Goal: Task Accomplishment & Management: Use online tool/utility

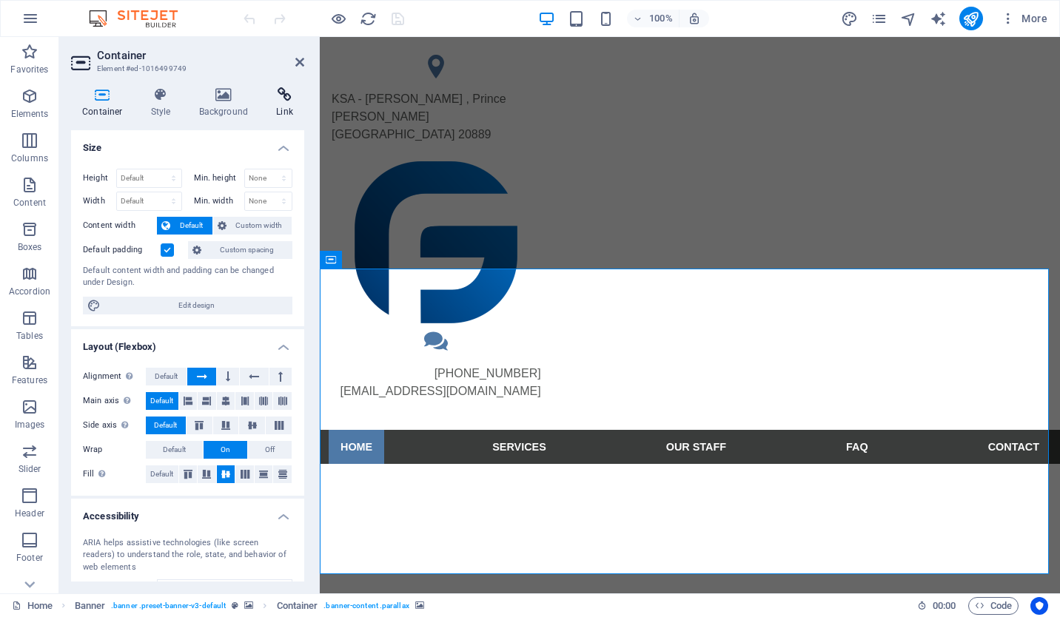
click at [287, 96] on icon at bounding box center [284, 94] width 39 height 15
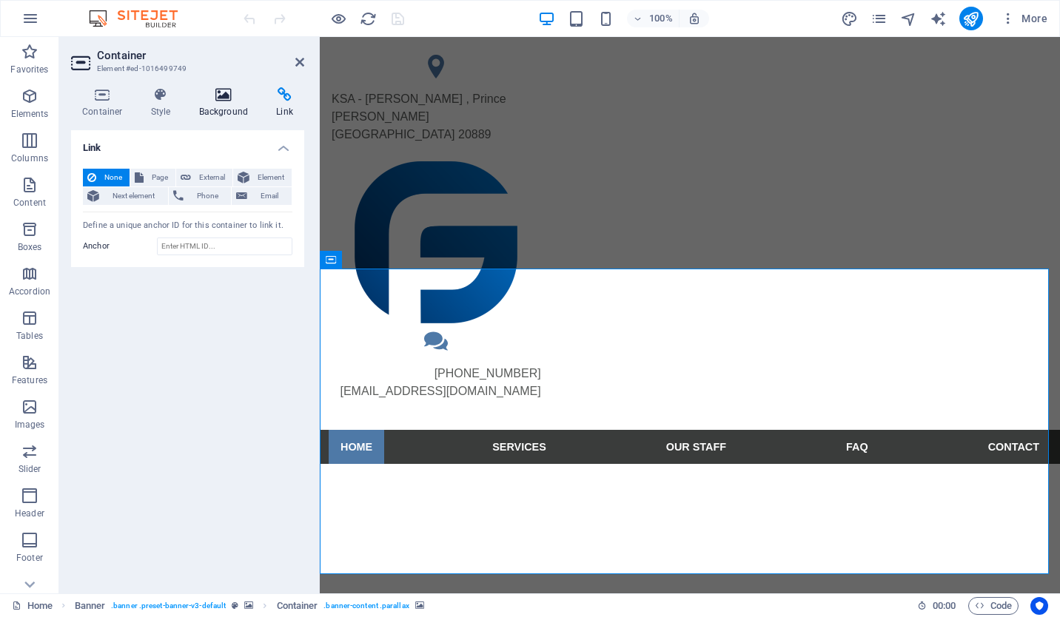
click at [212, 94] on icon at bounding box center [224, 94] width 72 height 15
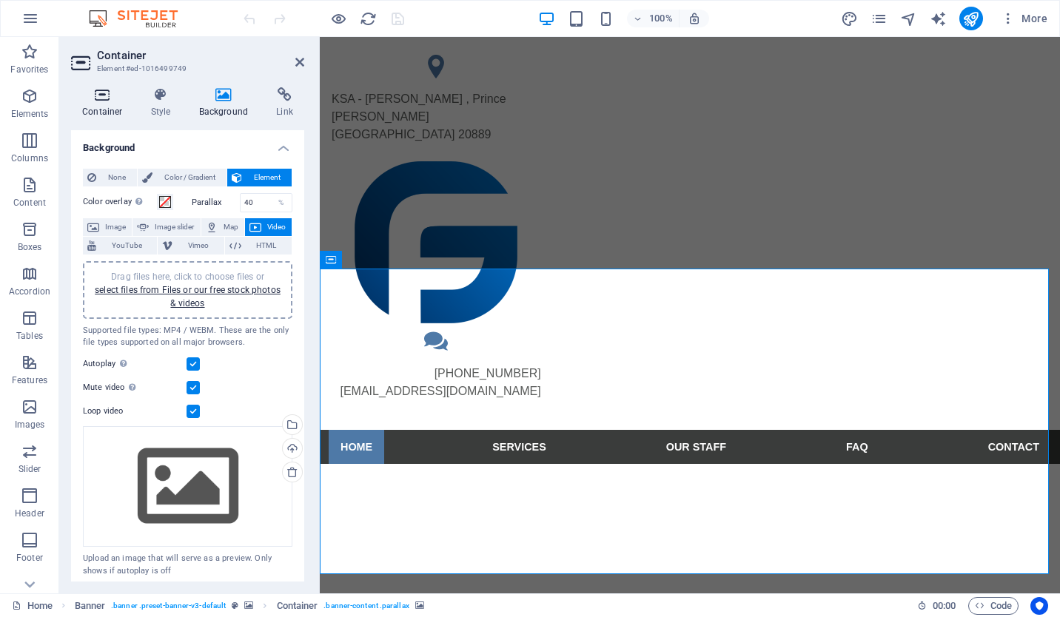
click at [97, 93] on icon at bounding box center [102, 94] width 63 height 15
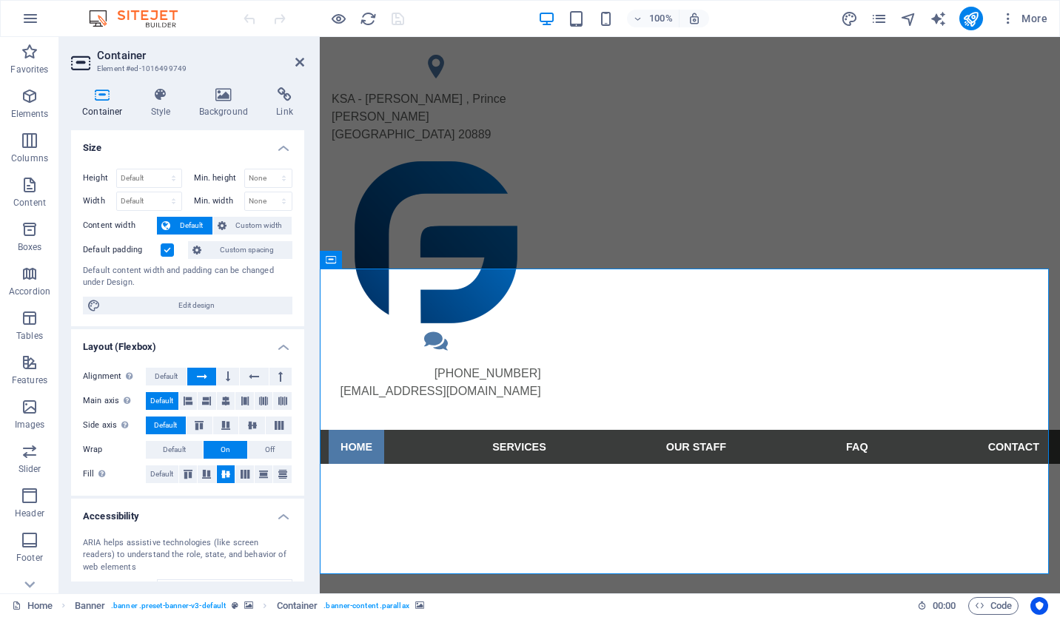
click at [278, 148] on h4 "Size" at bounding box center [187, 143] width 233 height 27
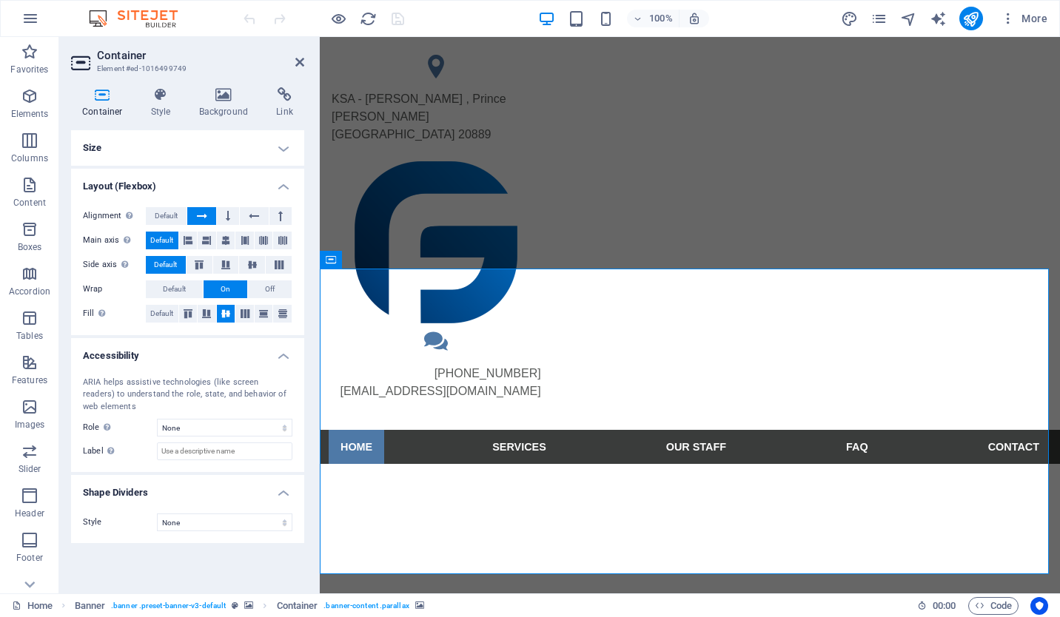
click at [279, 185] on h4 "Layout (Flexbox)" at bounding box center [187, 182] width 233 height 27
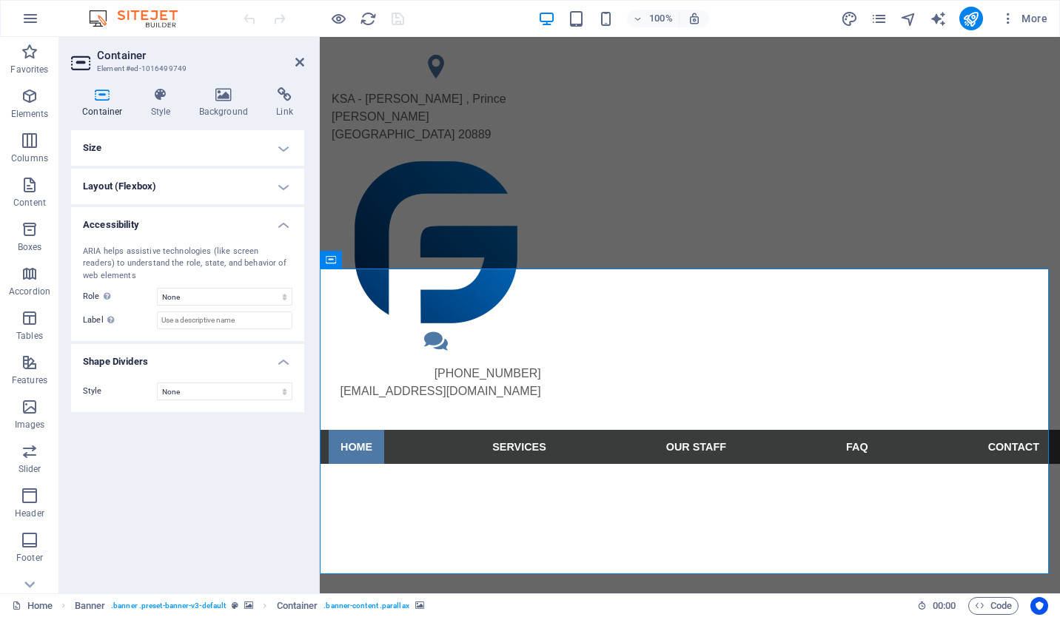
click at [285, 185] on h4 "Layout (Flexbox)" at bounding box center [187, 187] width 233 height 36
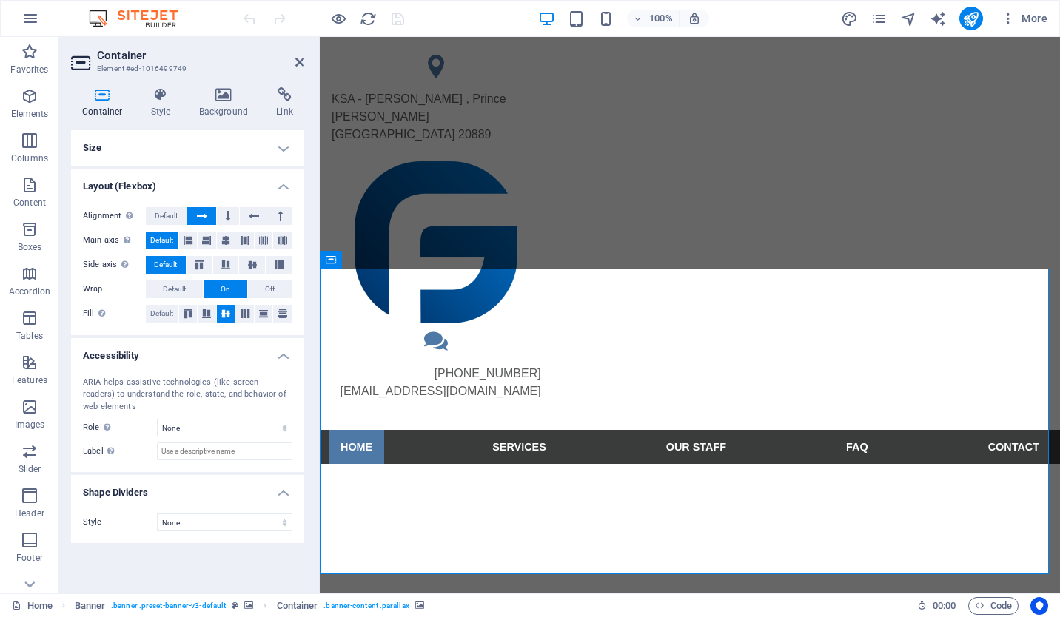
click at [285, 185] on h4 "Layout (Flexbox)" at bounding box center [187, 182] width 233 height 27
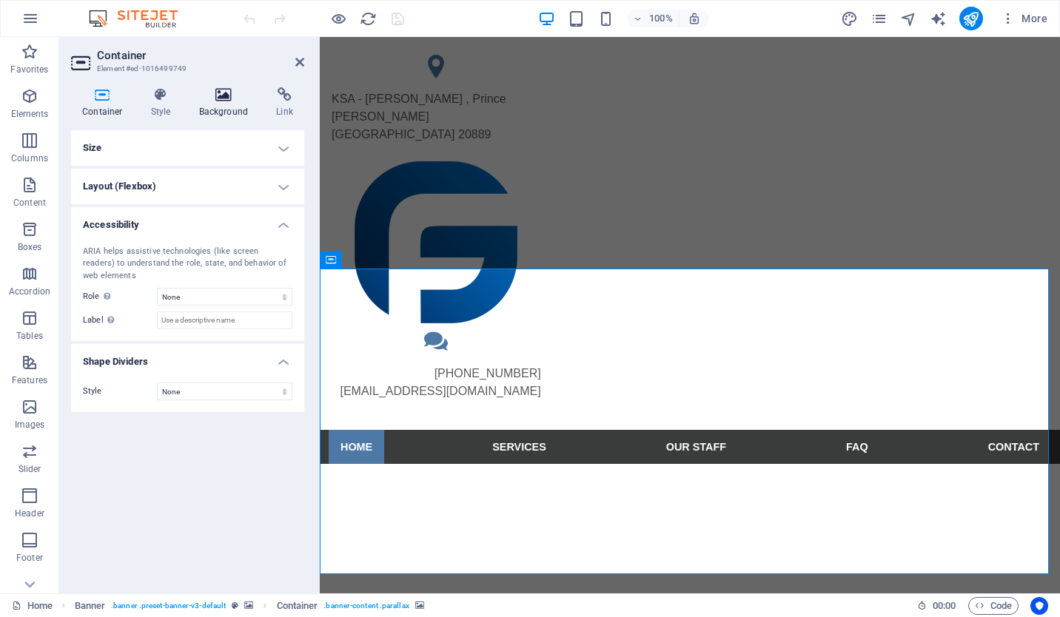
click at [212, 99] on icon at bounding box center [224, 94] width 72 height 15
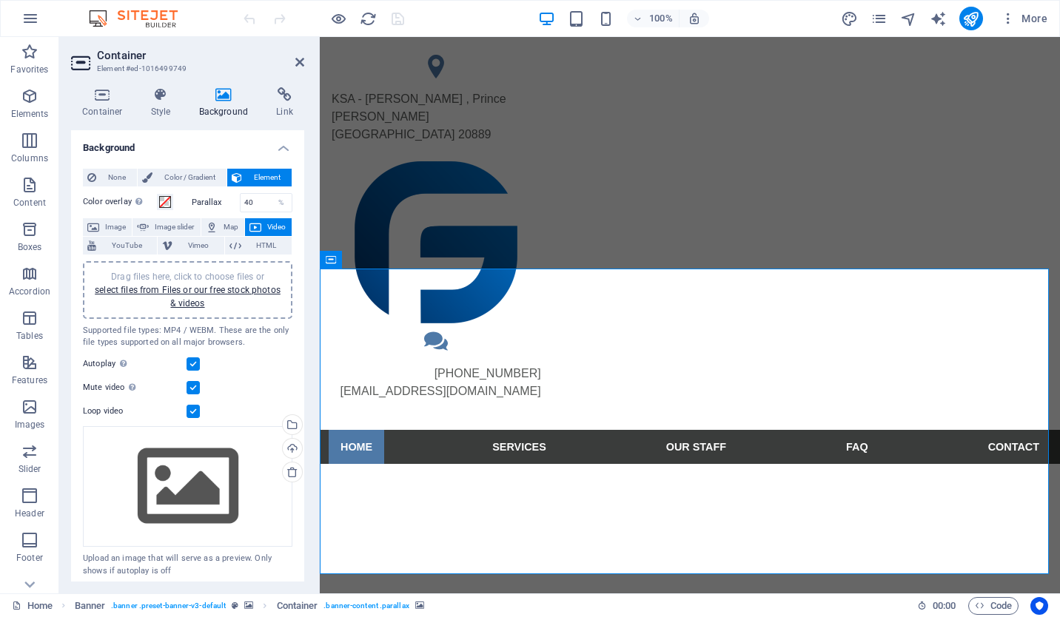
click at [284, 150] on h4 "Background" at bounding box center [187, 143] width 233 height 27
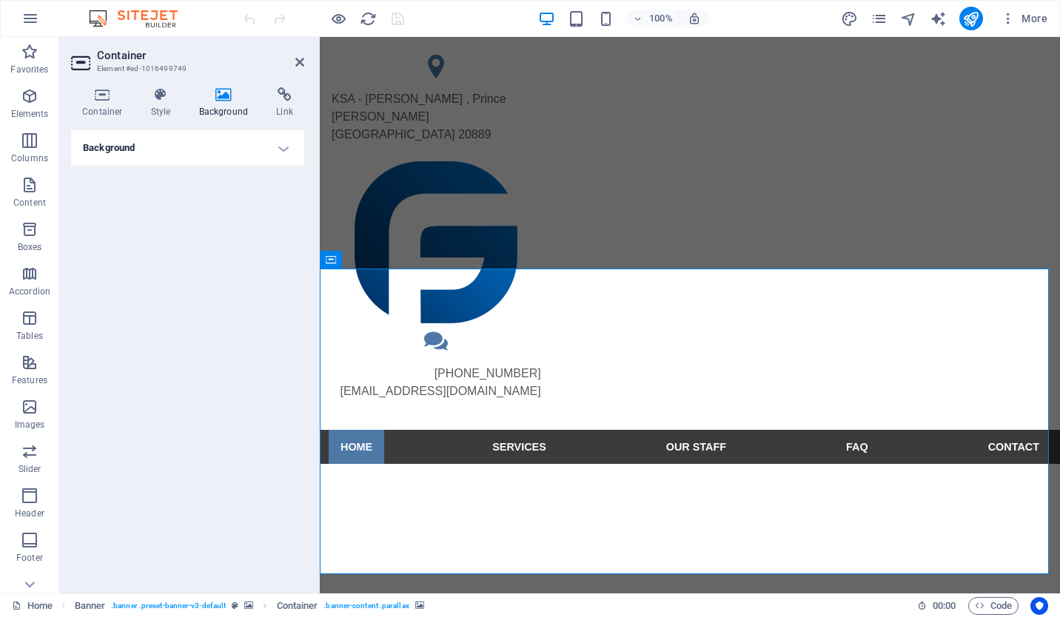
click at [281, 150] on h4 "Background" at bounding box center [187, 148] width 233 height 36
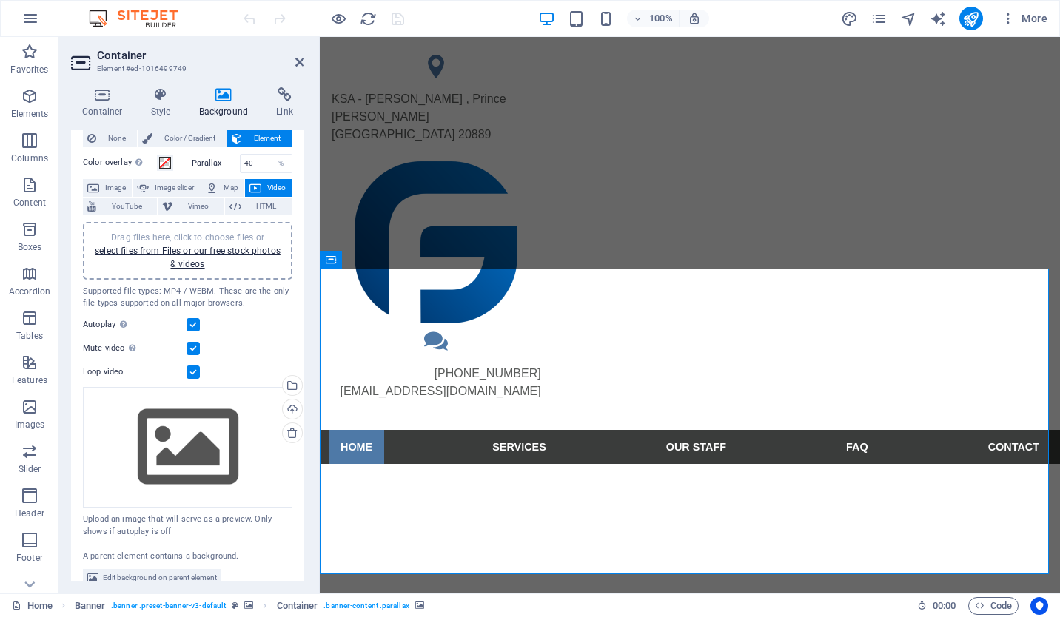
scroll to position [53, 0]
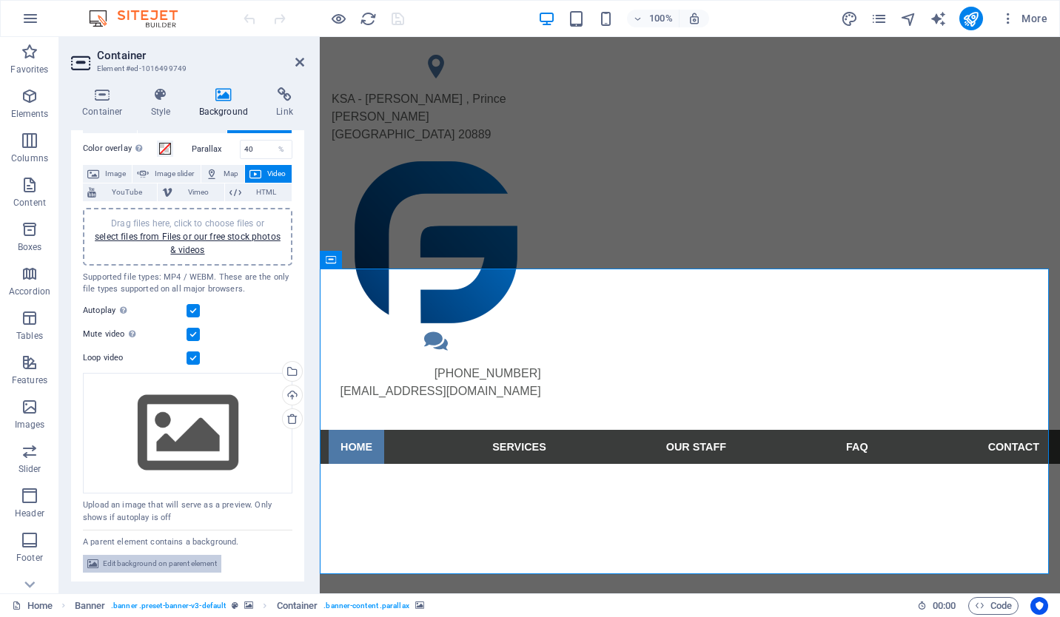
click at [148, 560] on span "Edit background on parent element" at bounding box center [160, 564] width 114 height 18
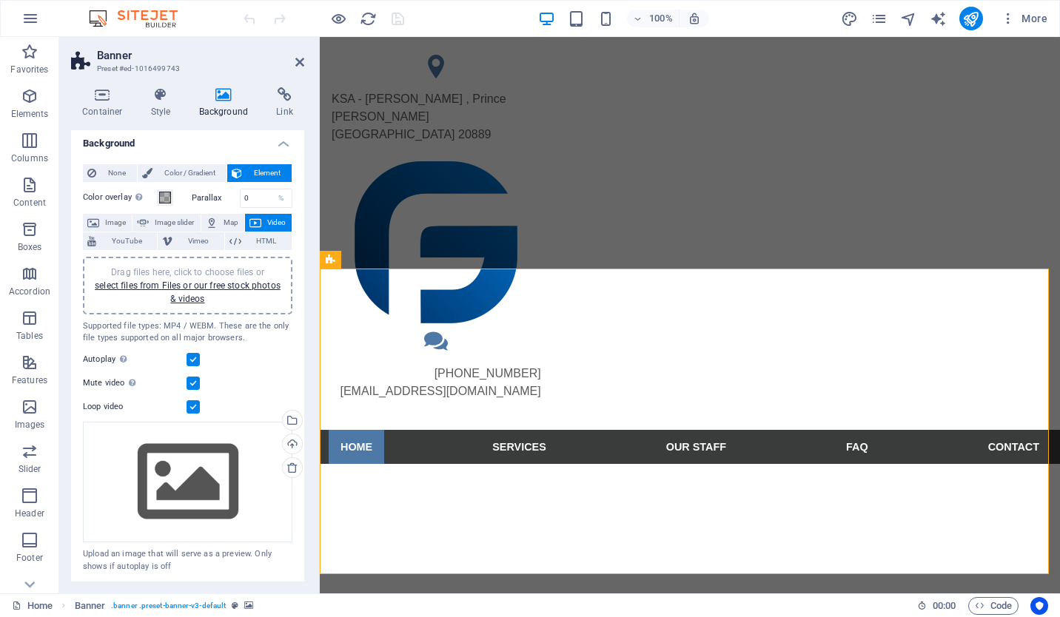
scroll to position [5, 0]
click at [172, 218] on span "Image slider" at bounding box center [174, 222] width 42 height 18
select select "ms"
select select "s"
select select "progressive"
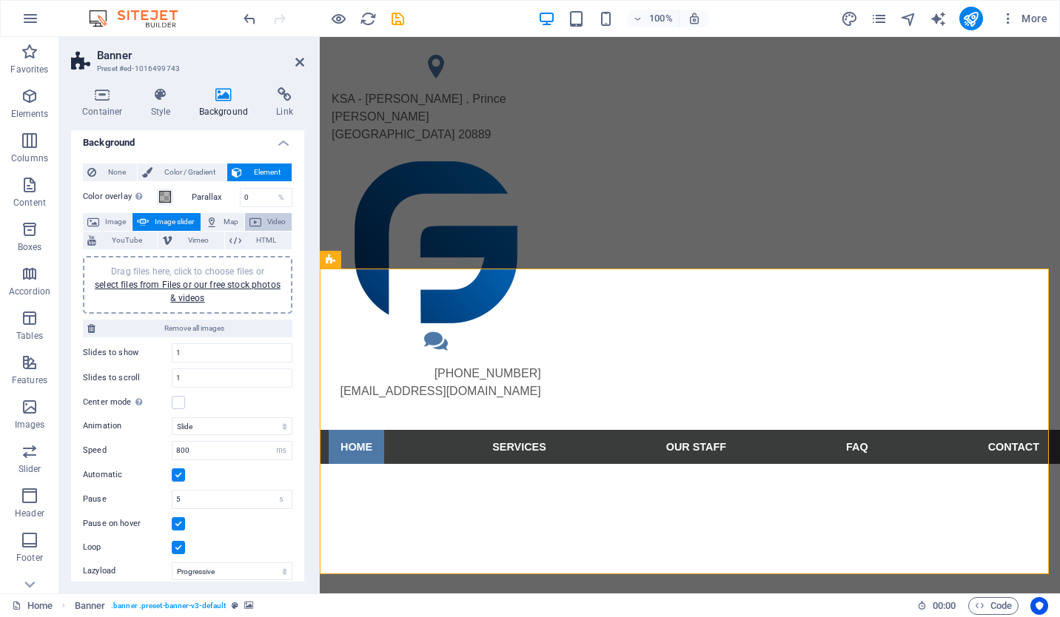
click at [273, 221] on span "Video" at bounding box center [276, 222] width 21 height 18
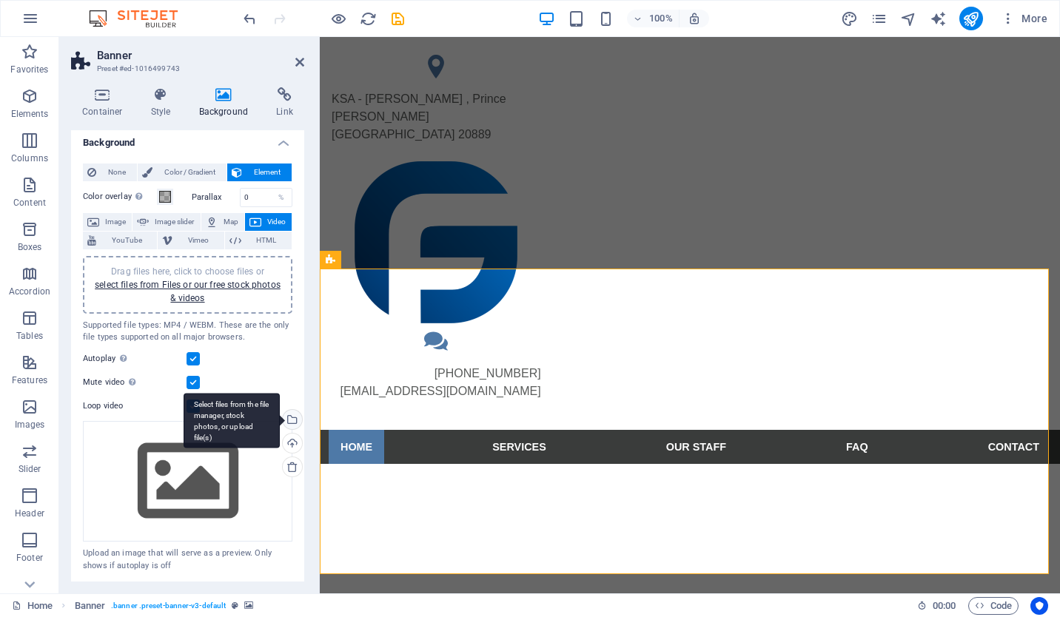
click at [280, 417] on div "Select files from the file manager, stock photos, or upload file(s)" at bounding box center [232, 421] width 96 height 56
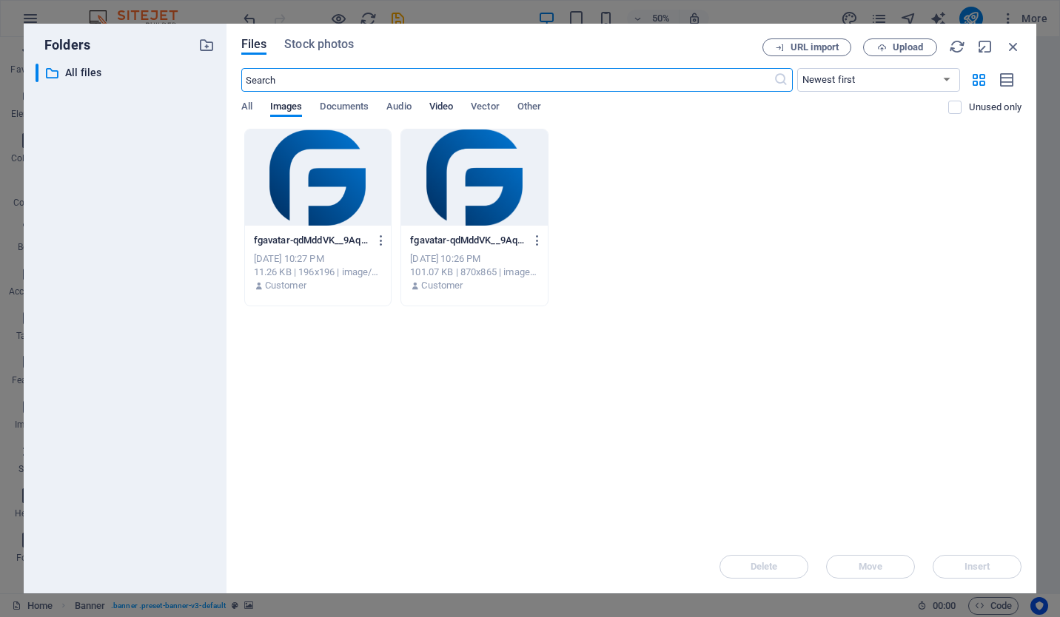
click at [439, 107] on span "Video" at bounding box center [441, 108] width 24 height 21
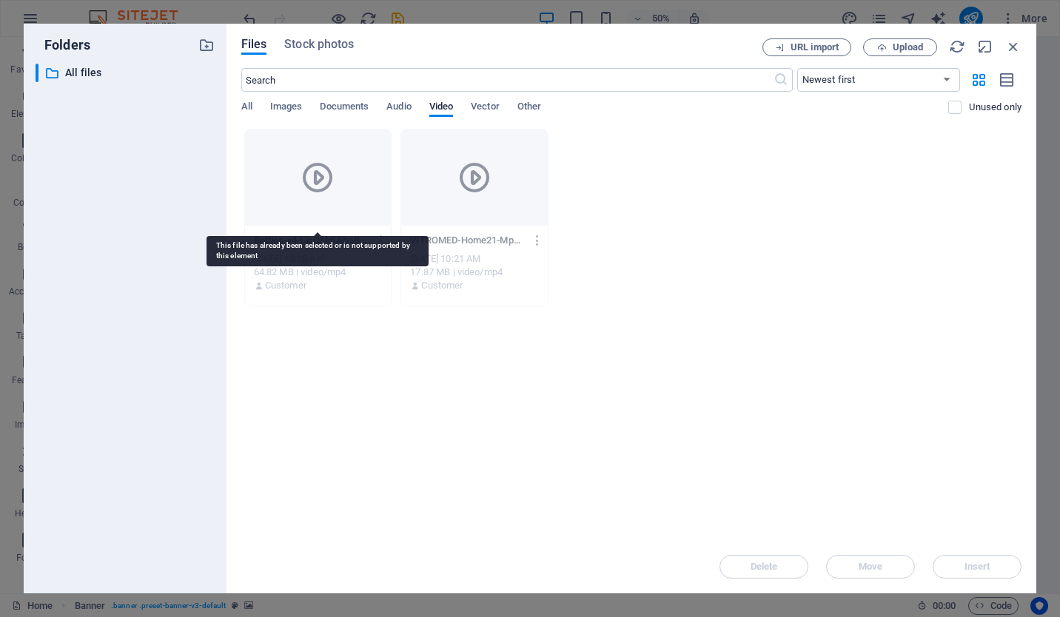
click at [353, 204] on div at bounding box center [318, 178] width 147 height 96
click at [363, 190] on div at bounding box center [318, 178] width 147 height 96
click at [352, 175] on div at bounding box center [318, 178] width 147 height 96
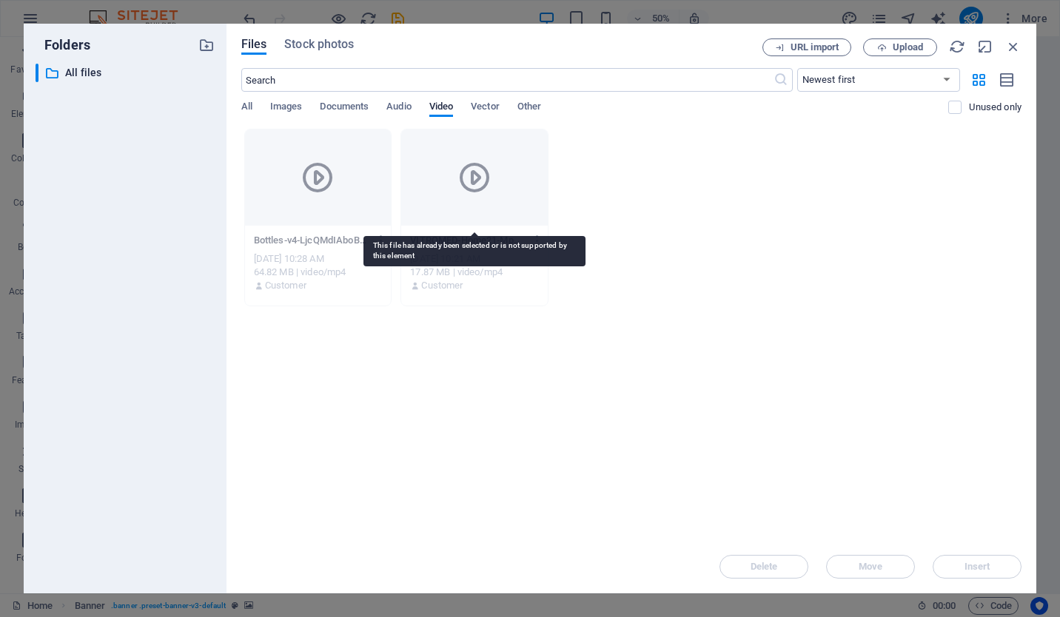
click at [493, 164] on div at bounding box center [474, 178] width 147 height 96
click at [489, 167] on icon at bounding box center [475, 178] width 36 height 36
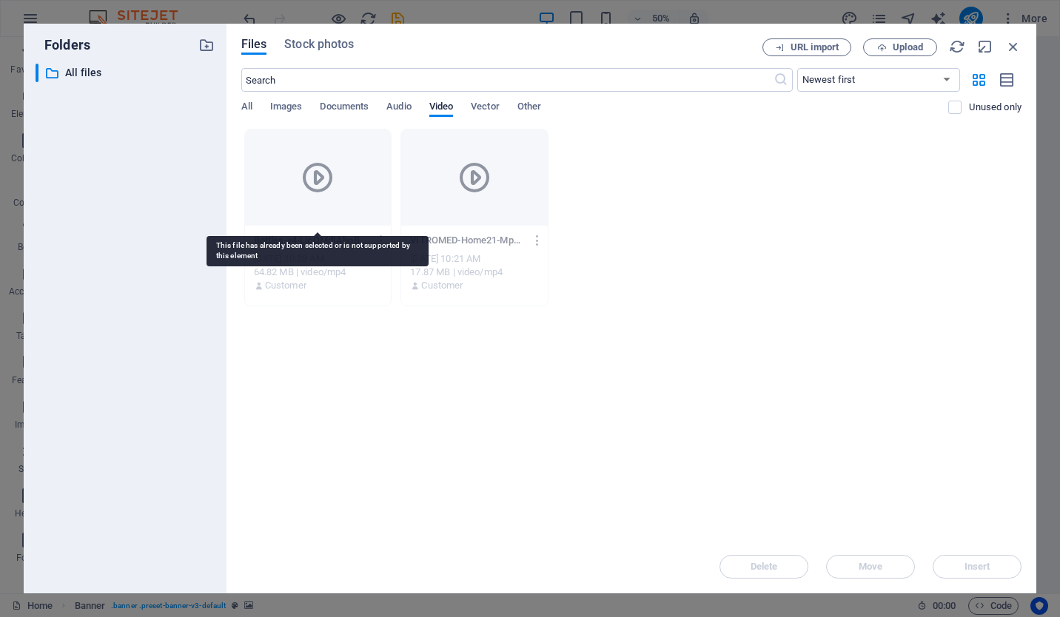
click at [320, 173] on icon at bounding box center [318, 178] width 36 height 36
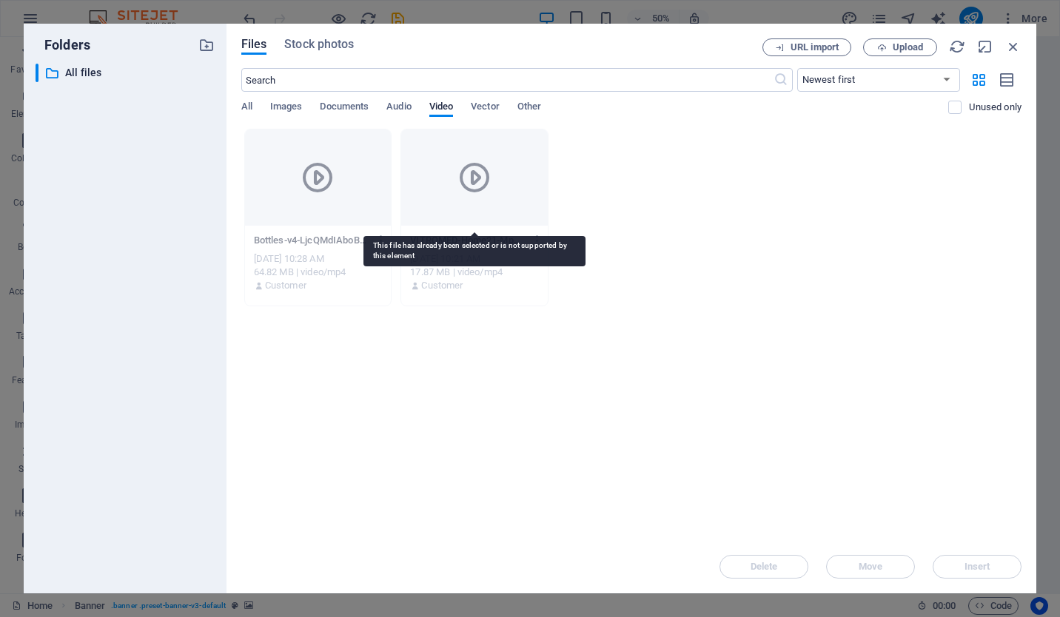
click at [446, 167] on div at bounding box center [474, 178] width 147 height 96
drag, startPoint x: 446, startPoint y: 167, endPoint x: 303, endPoint y: 191, distance: 144.9
click at [446, 167] on div at bounding box center [474, 178] width 147 height 96
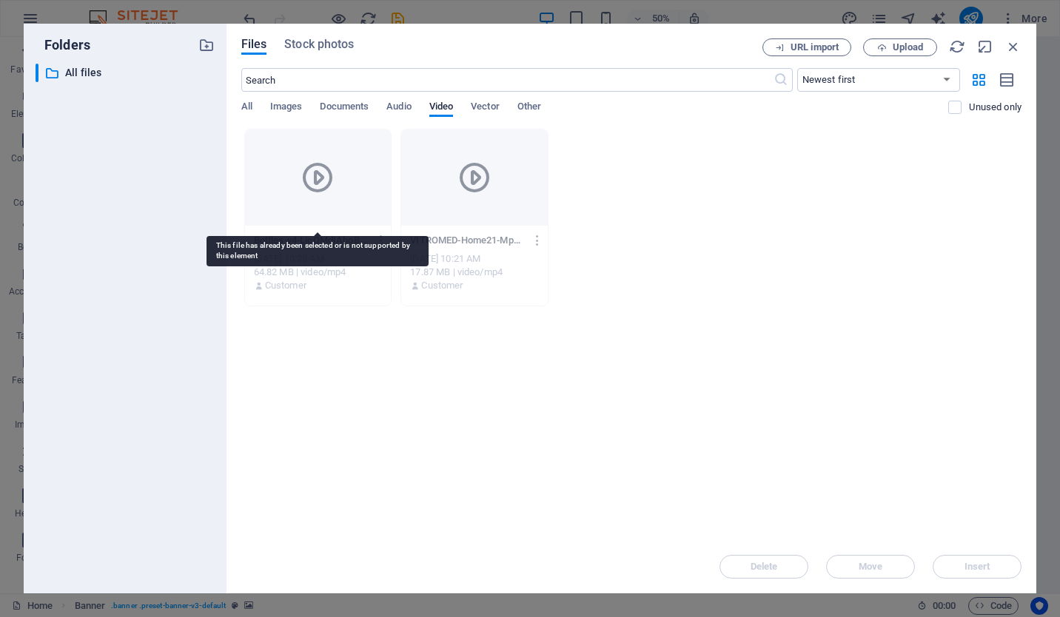
click at [303, 191] on icon at bounding box center [318, 178] width 36 height 36
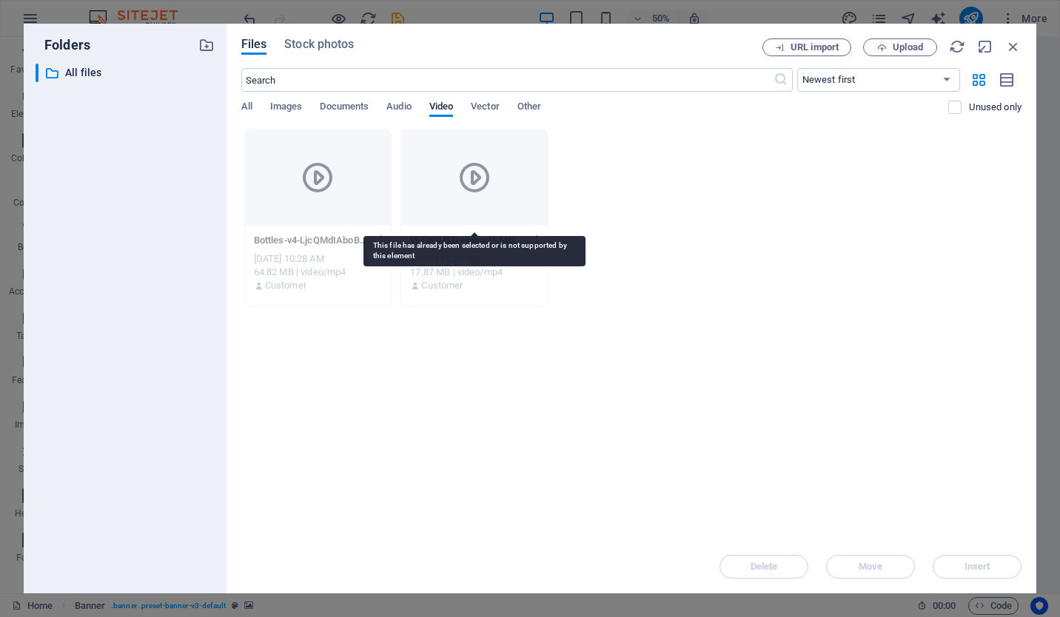
click at [451, 187] on div at bounding box center [474, 178] width 147 height 96
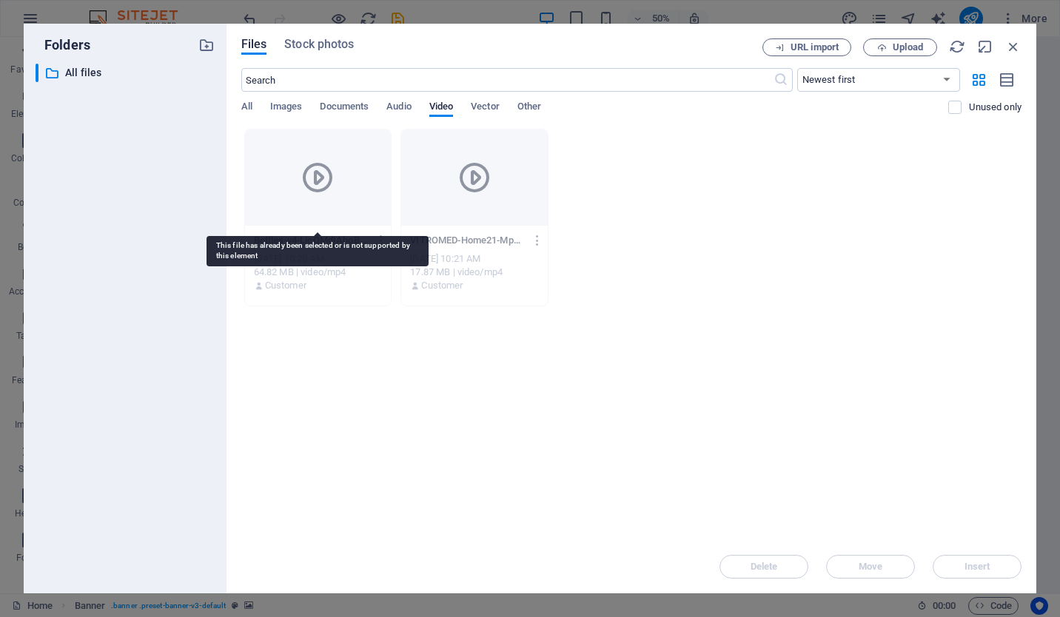
click at [374, 189] on div at bounding box center [318, 178] width 147 height 96
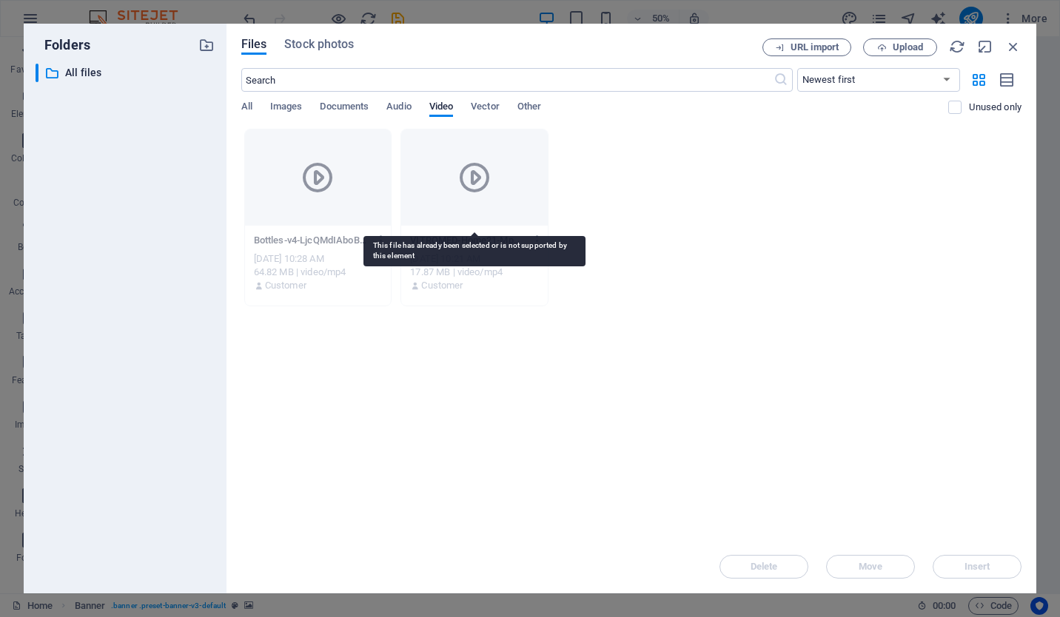
click at [411, 185] on div at bounding box center [474, 178] width 147 height 96
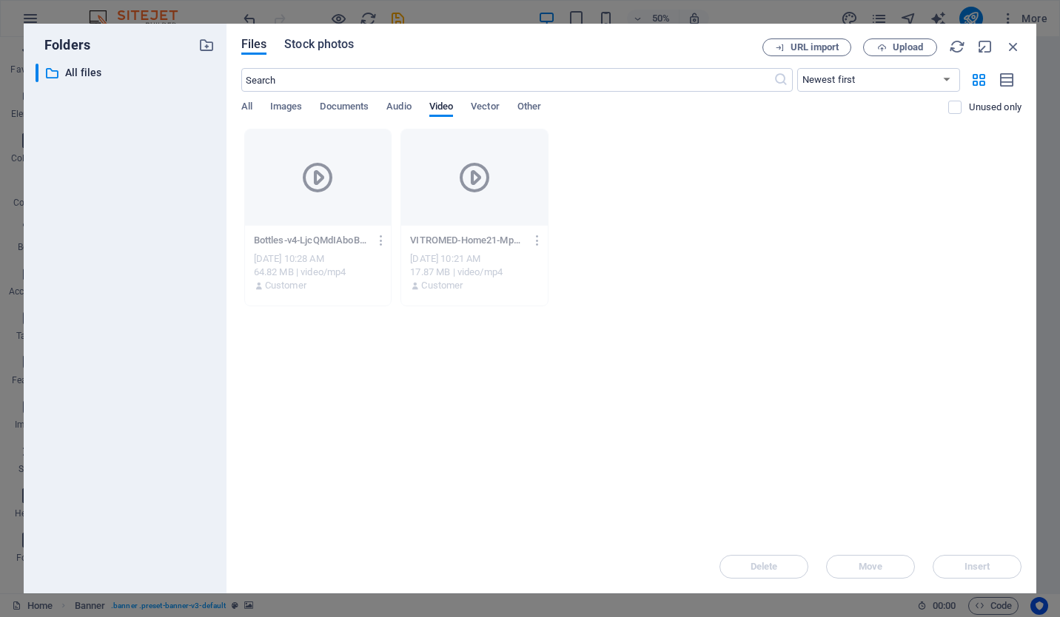
click at [333, 44] on span "Stock photos" at bounding box center [319, 45] width 70 height 18
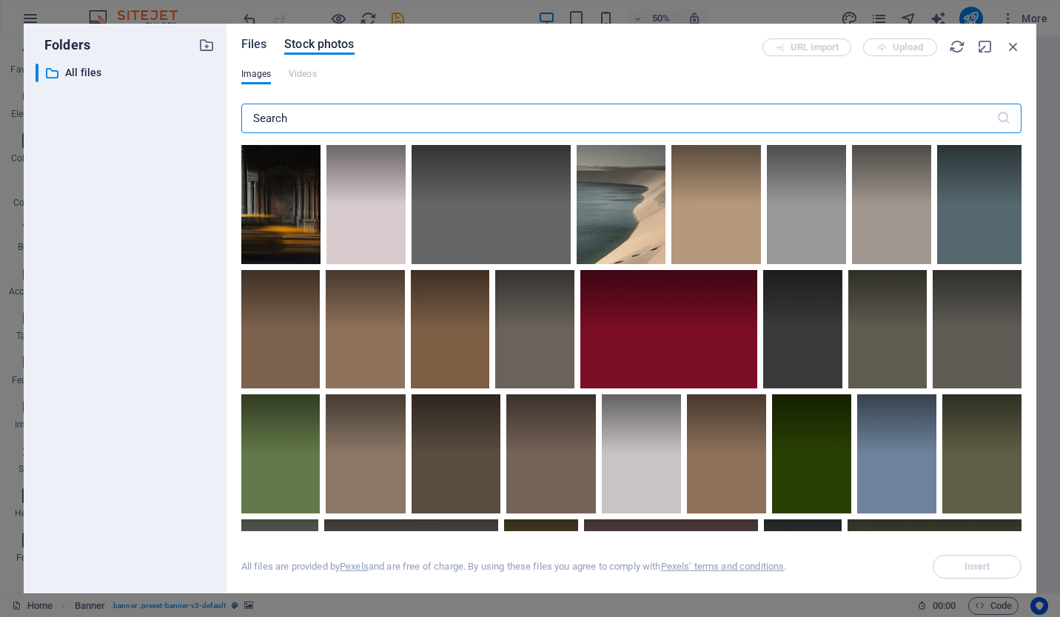
click at [251, 42] on span "Files" at bounding box center [254, 45] width 26 height 18
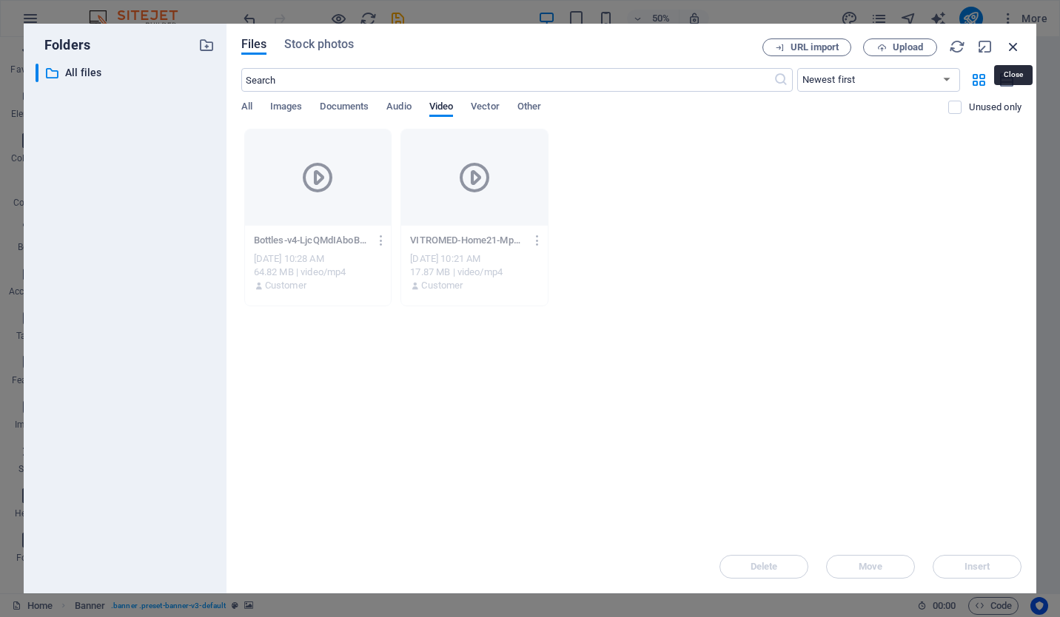
drag, startPoint x: 1018, startPoint y: 41, endPoint x: 692, endPoint y: 7, distance: 327.5
click at [1018, 41] on icon "button" at bounding box center [1013, 46] width 16 height 16
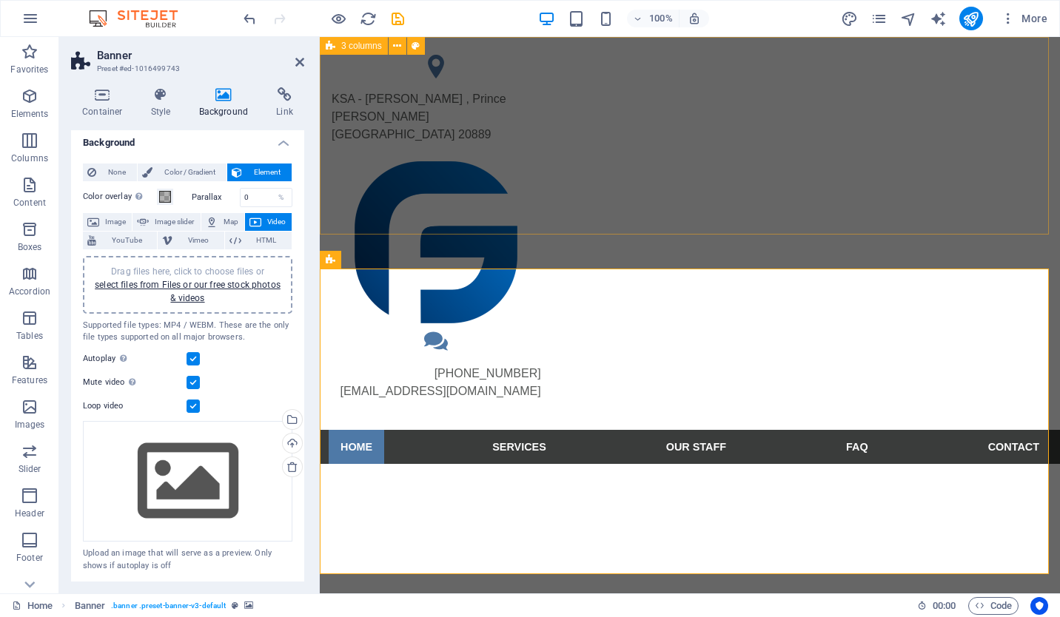
click at [459, 59] on div "KSA - Al Sahafah , Prince Abdullah bin Saud Ibn Abdullah Riyadh 20889 +966 1123…" at bounding box center [690, 233] width 740 height 393
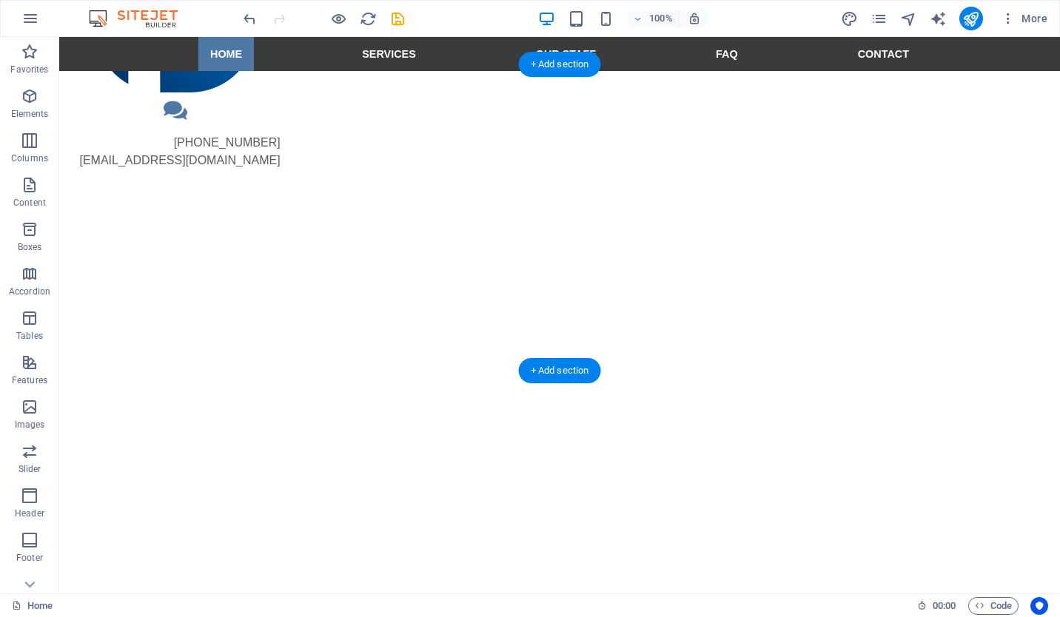
scroll to position [0, 0]
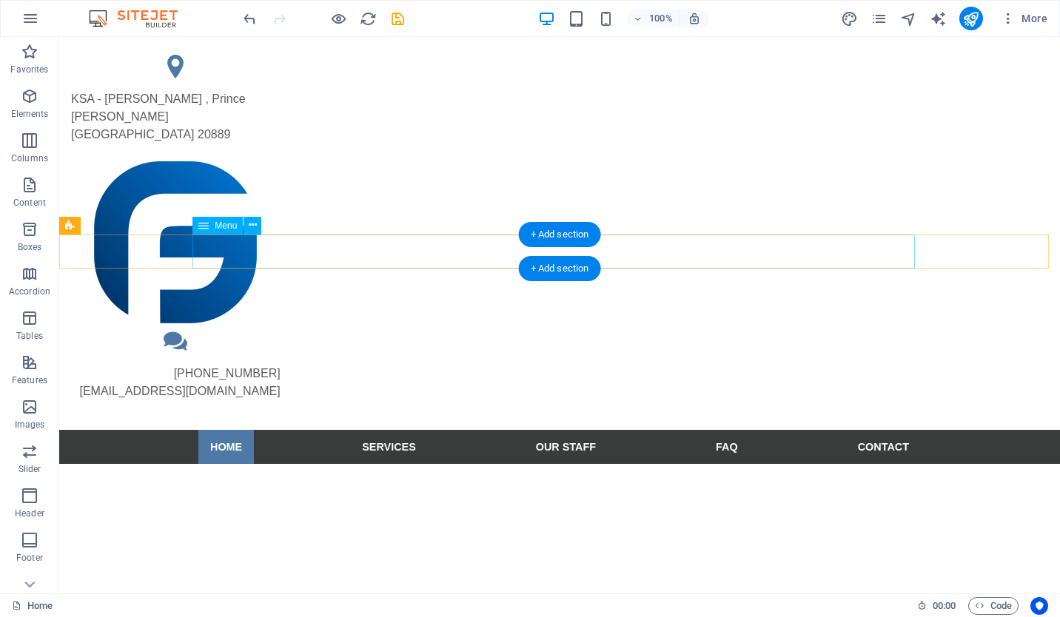
click at [383, 430] on nav "Home Services Our Staff FAQ Contact" at bounding box center [559, 447] width 722 height 34
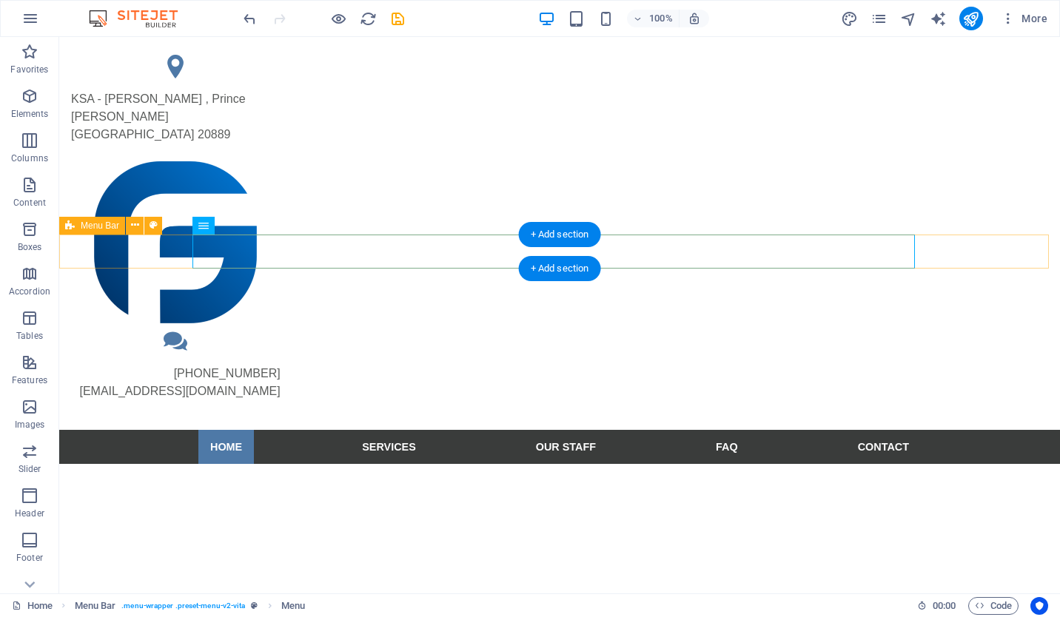
click at [179, 430] on div "Home Services Our Staff FAQ Contact Menu" at bounding box center [559, 447] width 1001 height 34
select select "header"
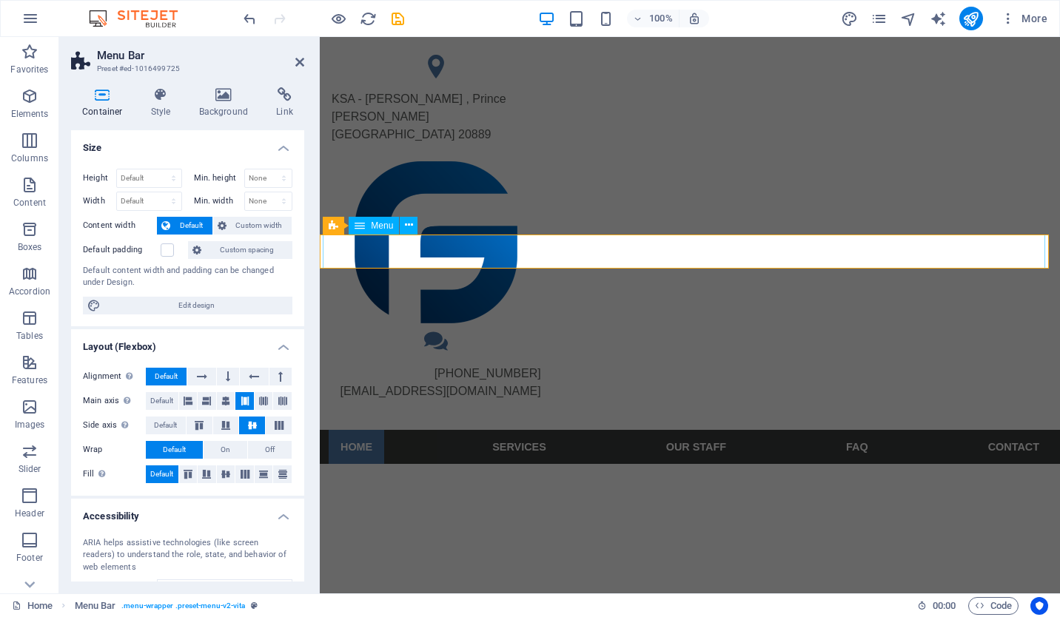
click at [443, 430] on nav "Home Services Our Staff FAQ Contact" at bounding box center [690, 447] width 722 height 34
drag, startPoint x: 443, startPoint y: 240, endPoint x: 432, endPoint y: 249, distance: 14.2
click at [443, 430] on nav "Home Services Our Staff FAQ Contact" at bounding box center [690, 447] width 722 height 34
select select
select select "1"
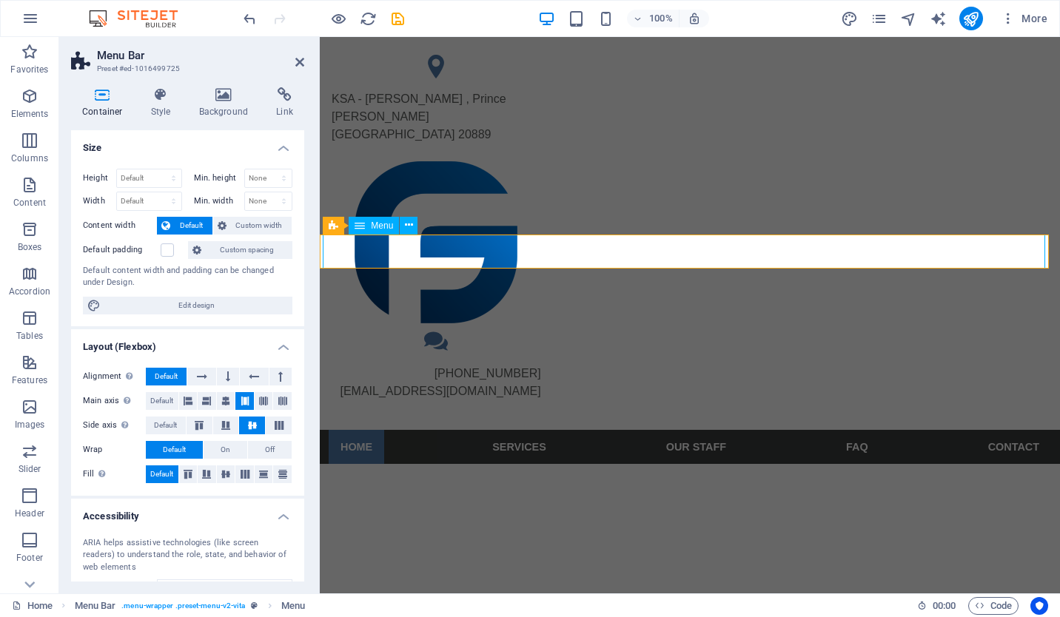
select select
select select "2"
select select
select select "3"
select select
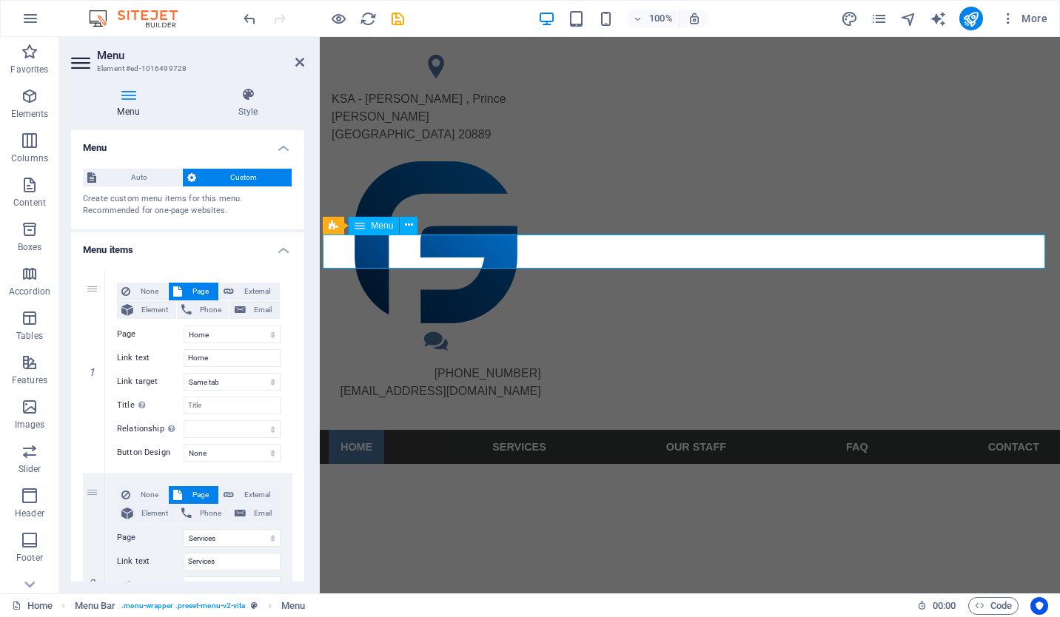
click at [430, 430] on nav "Home Services Our Staff FAQ Contact" at bounding box center [690, 447] width 722 height 34
click at [375, 227] on span "Menu" at bounding box center [382, 225] width 22 height 9
click at [277, 250] on h4 "Menu items" at bounding box center [187, 245] width 233 height 27
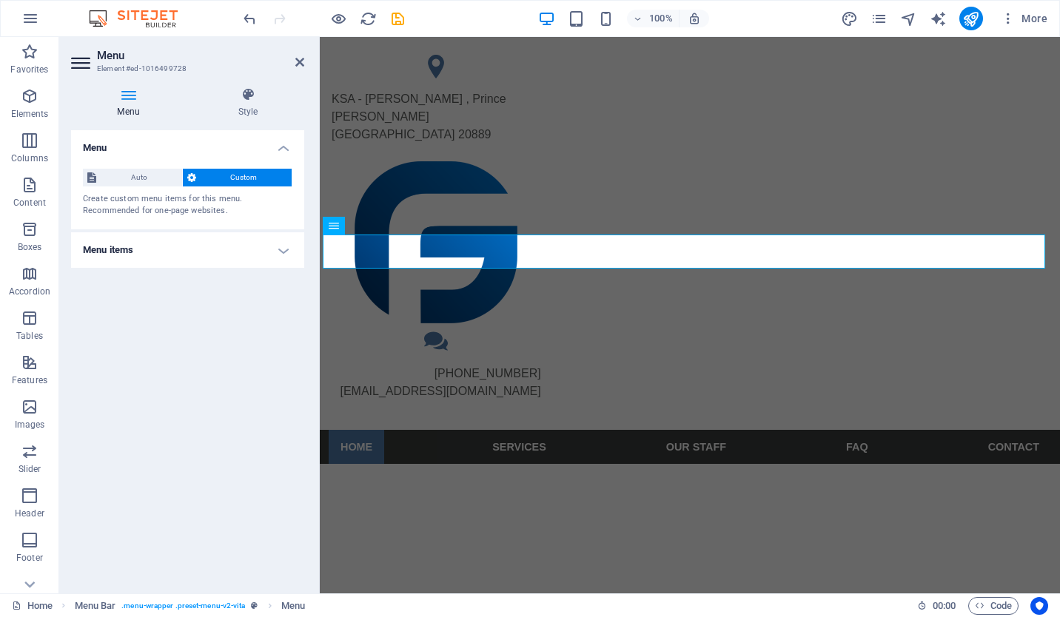
click at [123, 101] on icon at bounding box center [128, 94] width 115 height 15
click at [284, 248] on h4 "Menu items" at bounding box center [187, 250] width 233 height 36
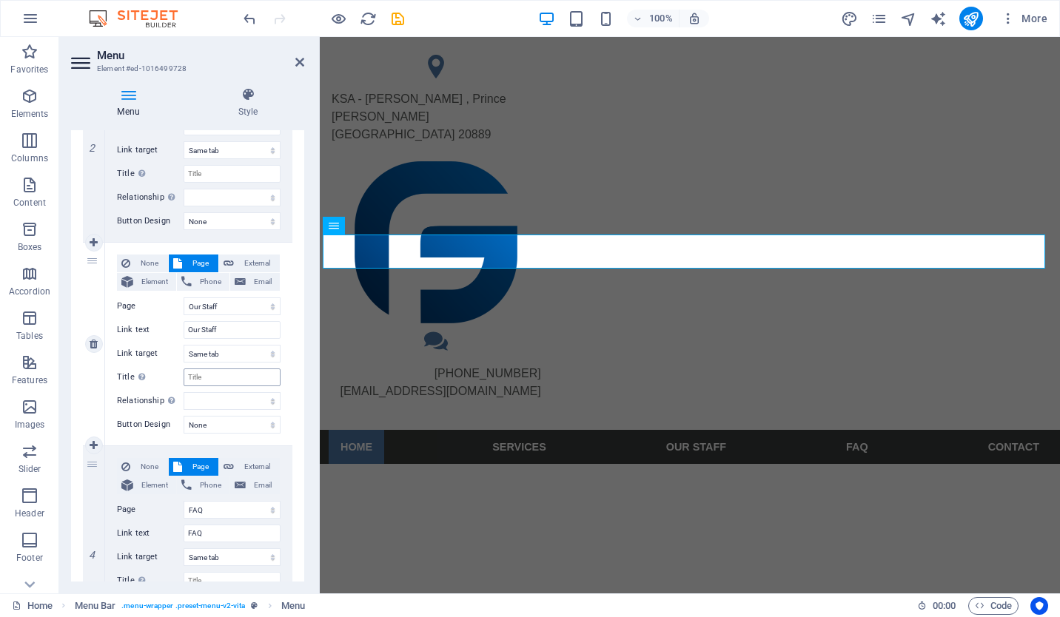
scroll to position [444, 0]
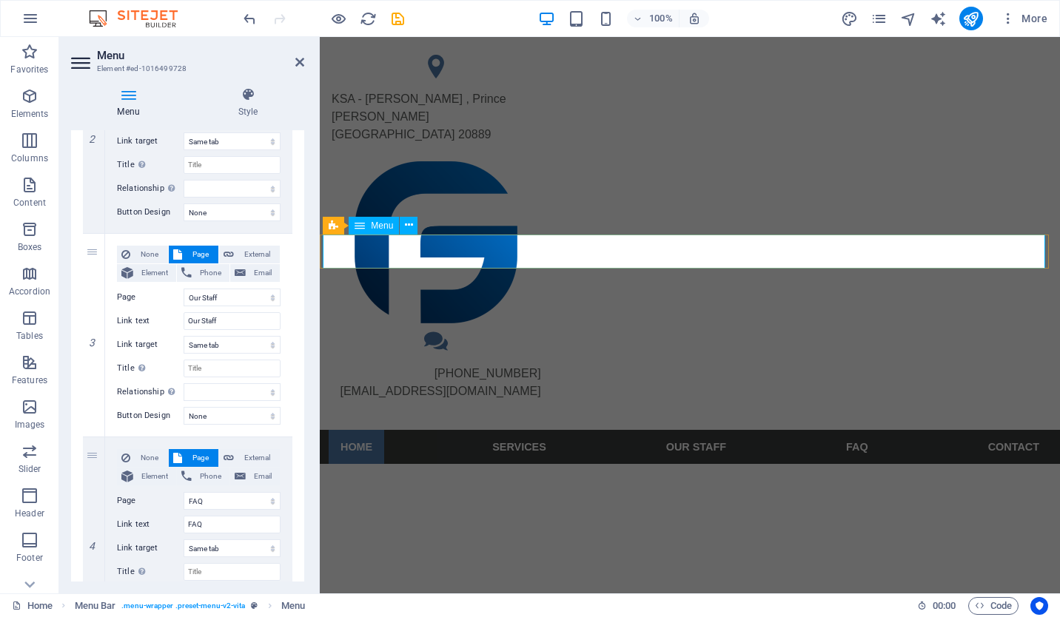
click at [509, 430] on nav "Home Services Our Staff FAQ Contact" at bounding box center [690, 447] width 722 height 34
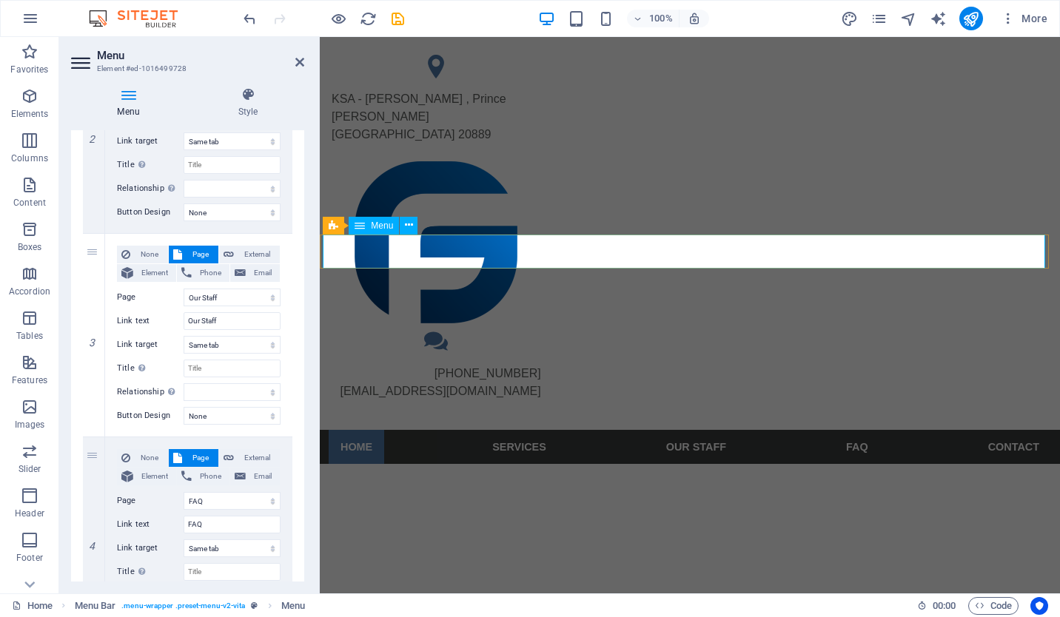
click at [509, 430] on nav "Home Services Our Staff FAQ Contact" at bounding box center [690, 447] width 722 height 34
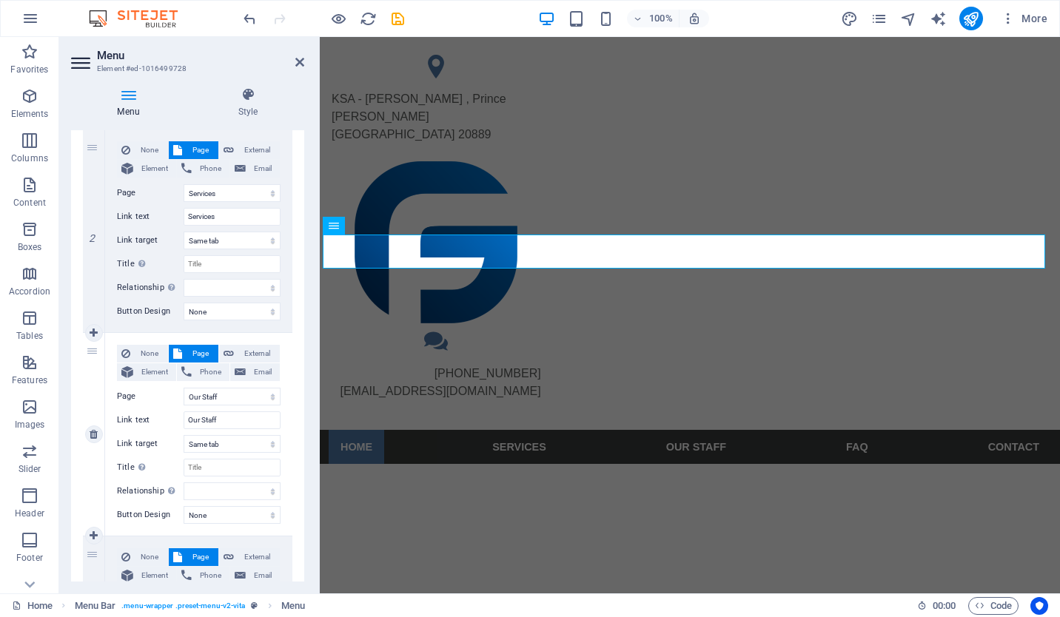
scroll to position [296, 0]
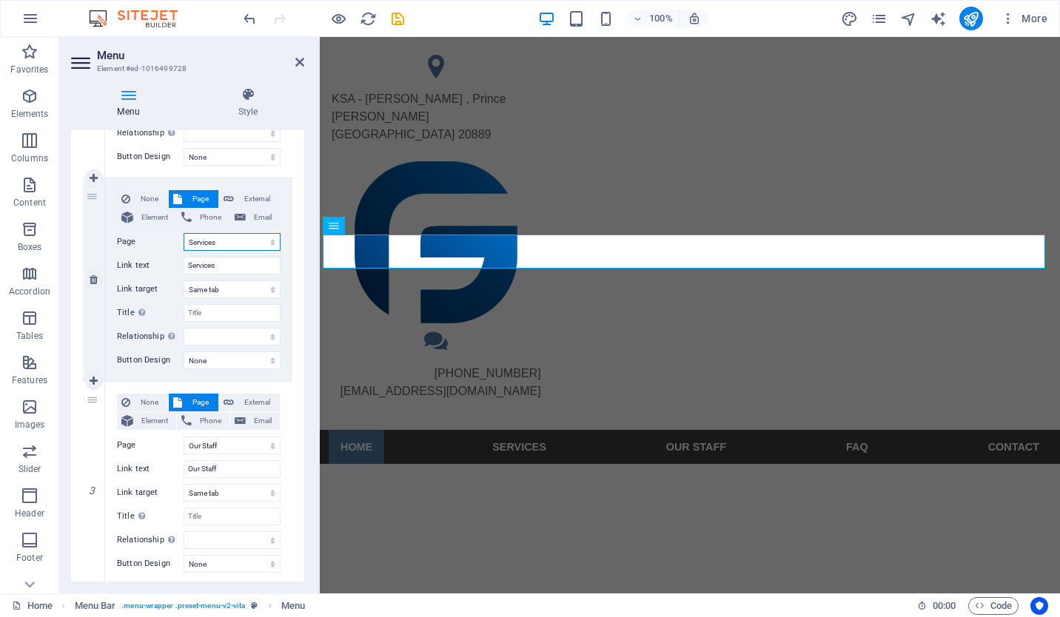
click at [232, 246] on select "Home Services Our Staff FAQ Legal Notice Privacy Home" at bounding box center [232, 242] width 97 height 18
click at [225, 242] on select "Home Services Our Staff FAQ Legal Notice Privacy Home" at bounding box center [232, 242] width 97 height 18
click at [227, 244] on select "Home Services Our Staff FAQ Legal Notice Privacy Home" at bounding box center [232, 242] width 97 height 18
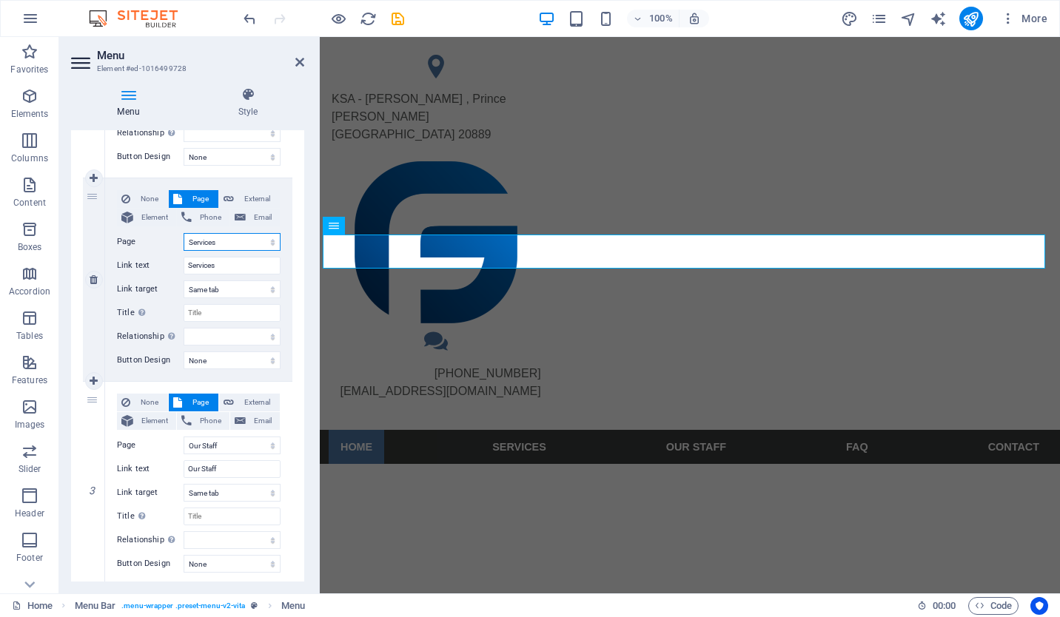
click at [227, 244] on select "Home Services Our Staff FAQ Legal Notice Privacy Home" at bounding box center [232, 242] width 97 height 18
click at [226, 263] on input "Services" at bounding box center [232, 266] width 97 height 18
click at [241, 237] on select "Home Services Our Staff FAQ Legal Notice Privacy Home" at bounding box center [232, 242] width 97 height 18
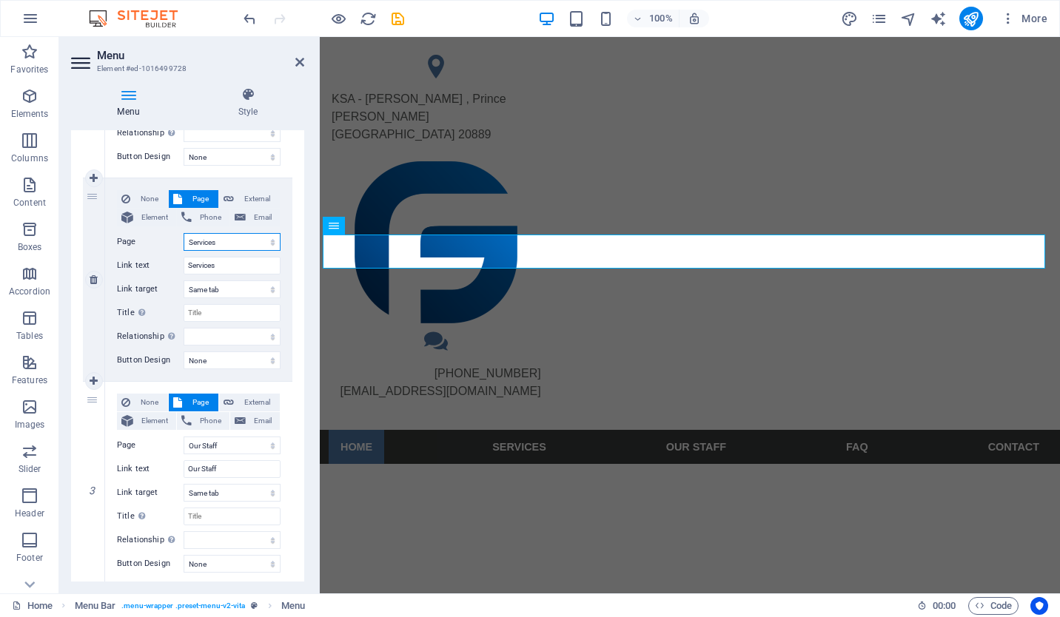
scroll to position [222, 0]
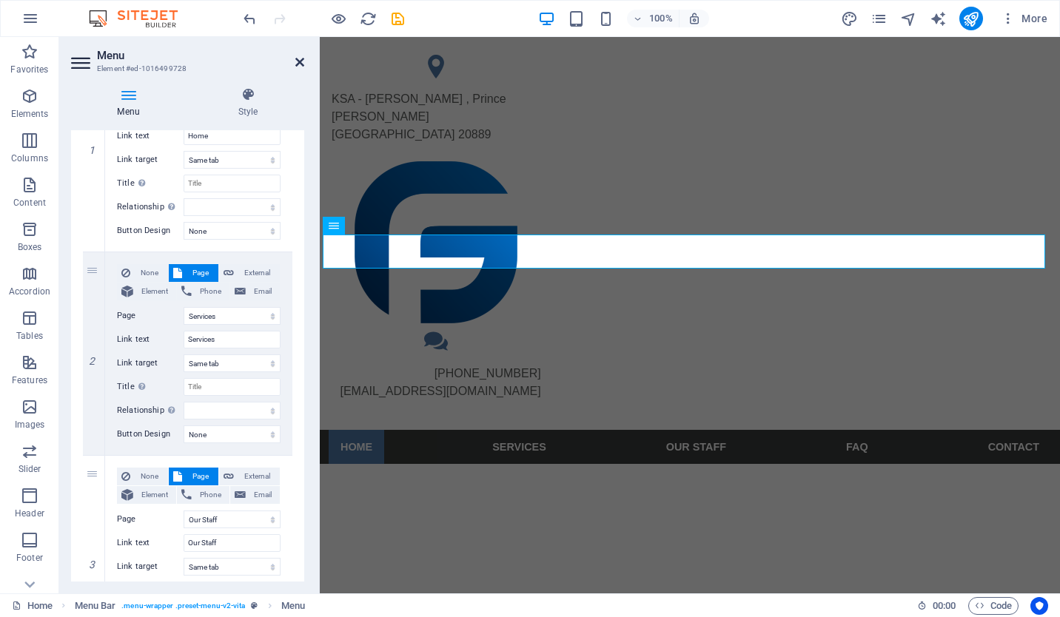
click at [302, 59] on icon at bounding box center [299, 62] width 9 height 12
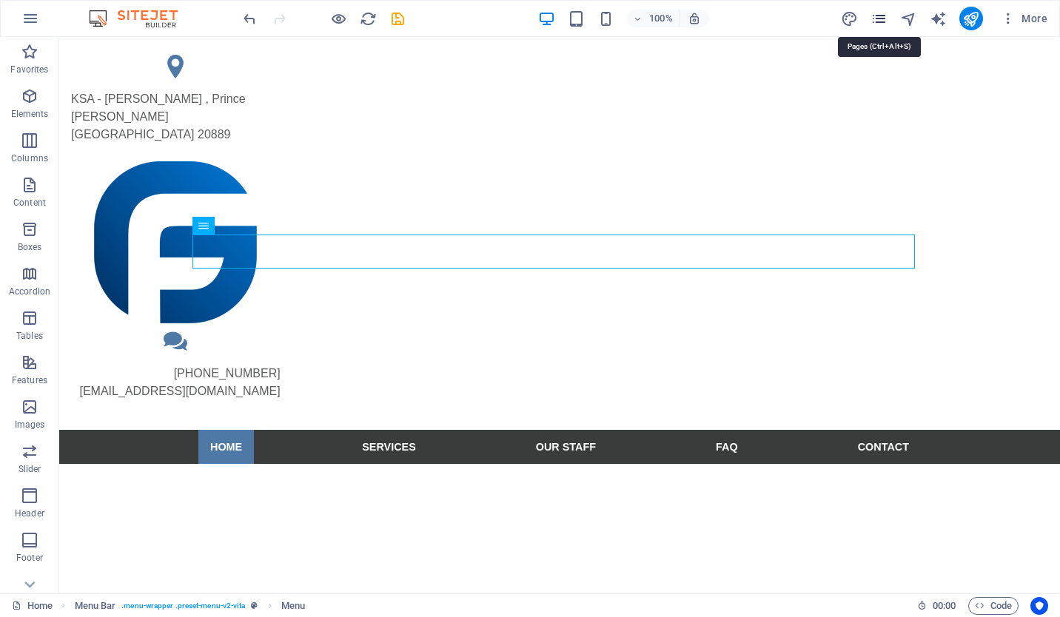
click at [885, 19] on icon "pages" at bounding box center [878, 18] width 17 height 17
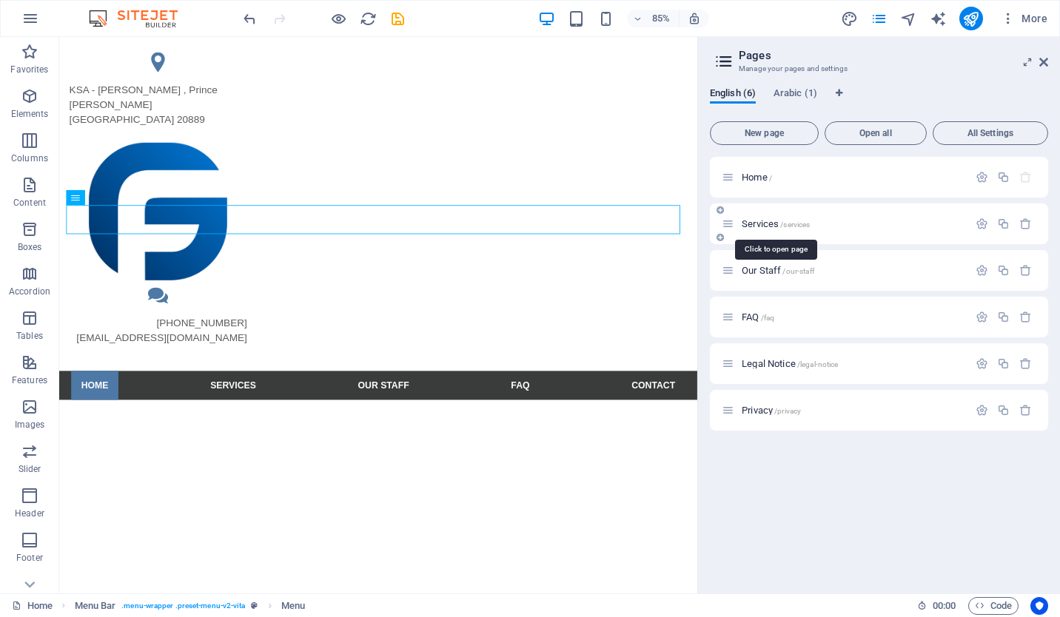
click at [759, 224] on span "Services /services" at bounding box center [776, 223] width 68 height 11
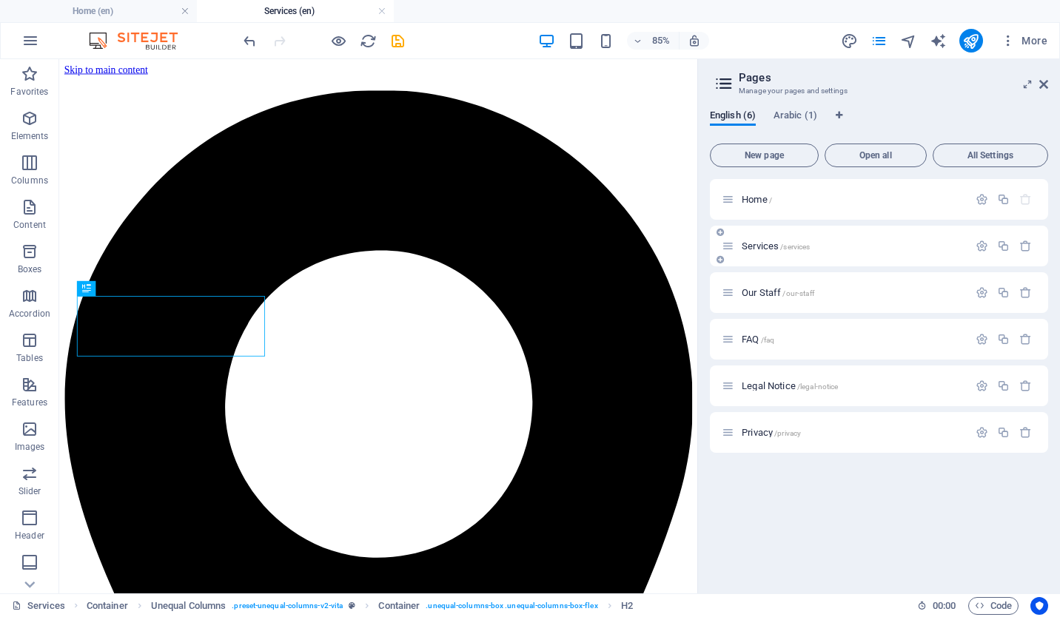
scroll to position [358, 0]
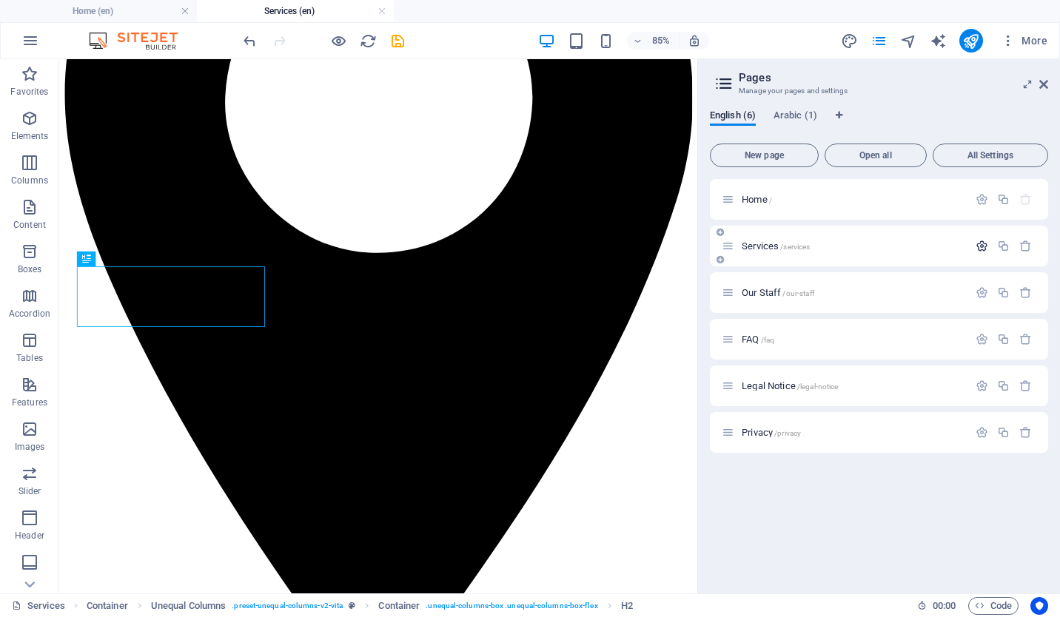
click at [984, 243] on icon "button" at bounding box center [982, 246] width 13 height 13
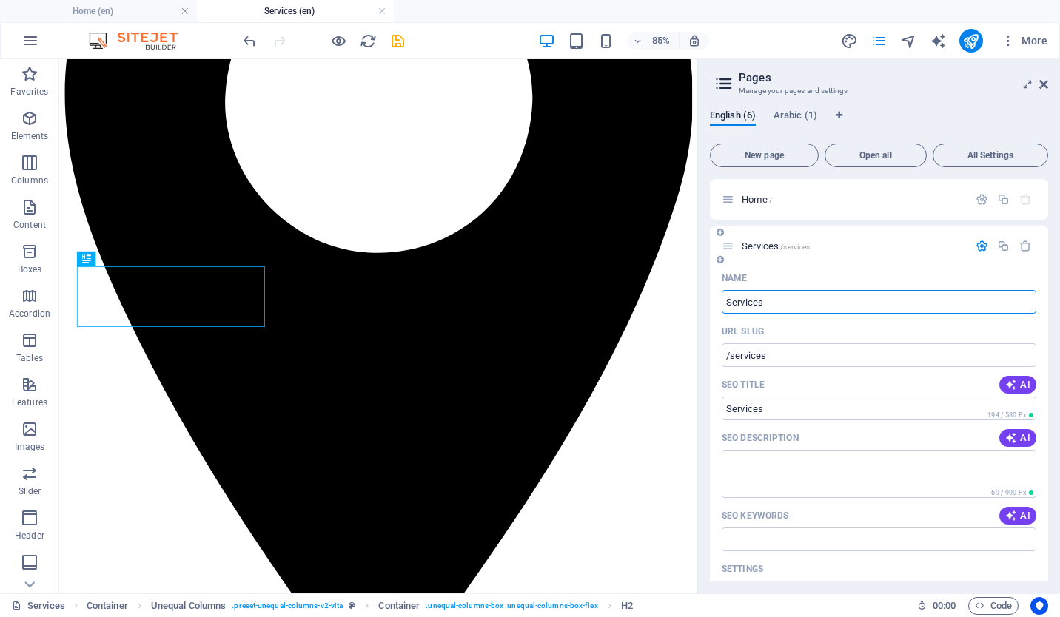
click at [810, 298] on input "Services" at bounding box center [879, 302] width 315 height 24
click at [765, 292] on input "Services" at bounding box center [879, 302] width 315 height 24
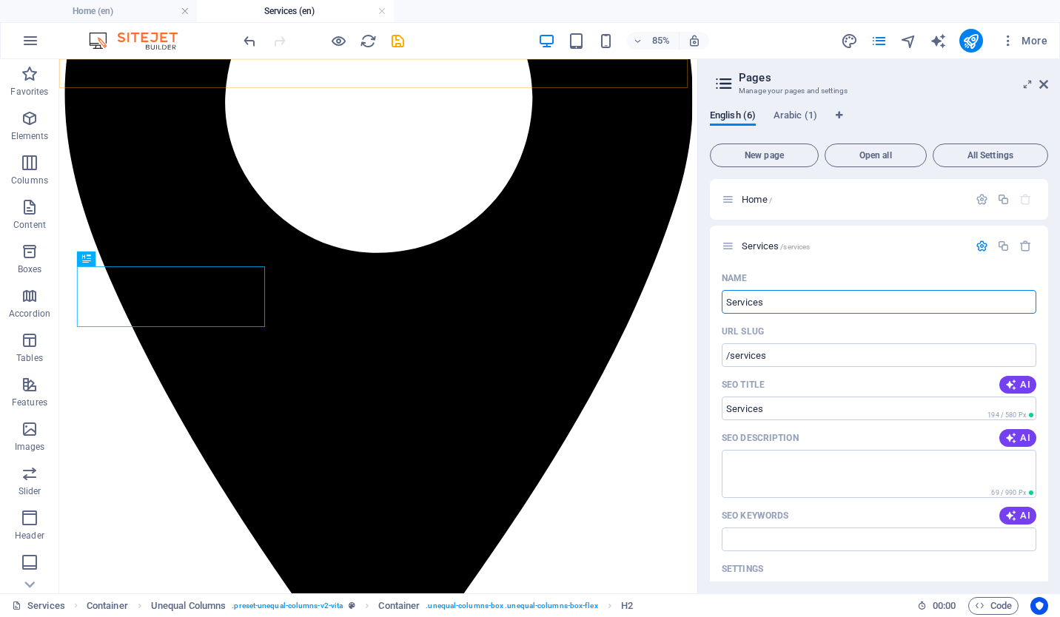
paste input "product"
type input "products"
type input "/products"
type input "products"
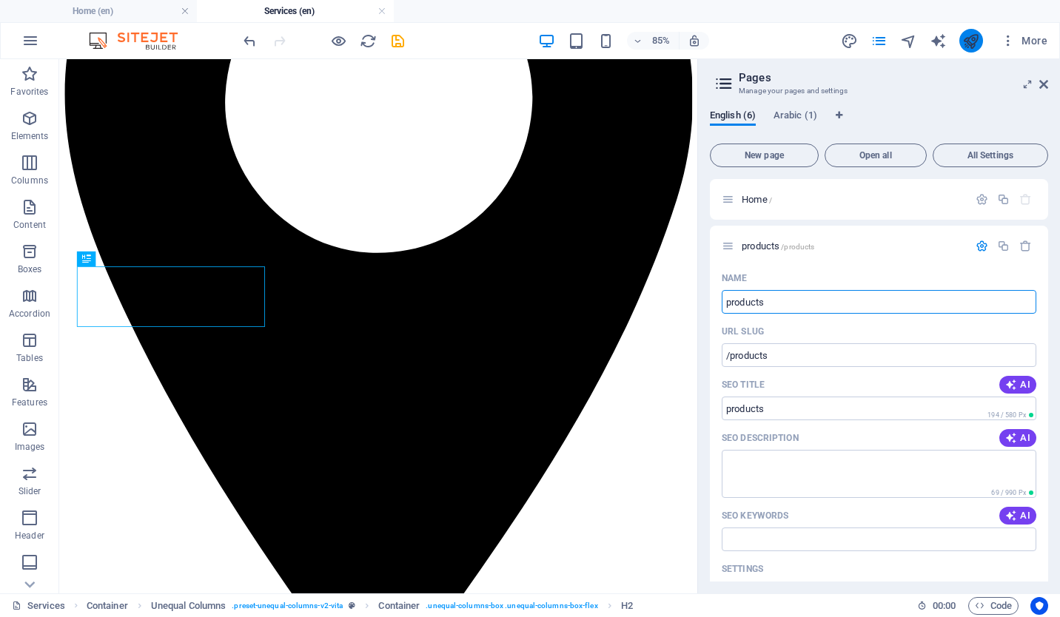
click at [974, 41] on icon "publish" at bounding box center [970, 41] width 17 height 17
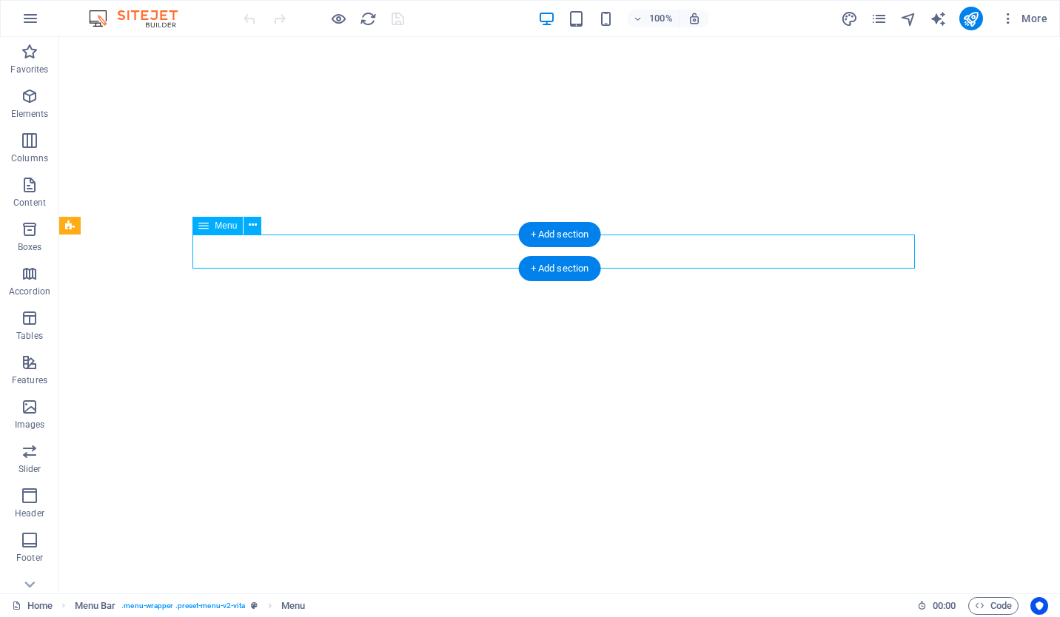
select select
select select "1"
select select
select select "2"
select select
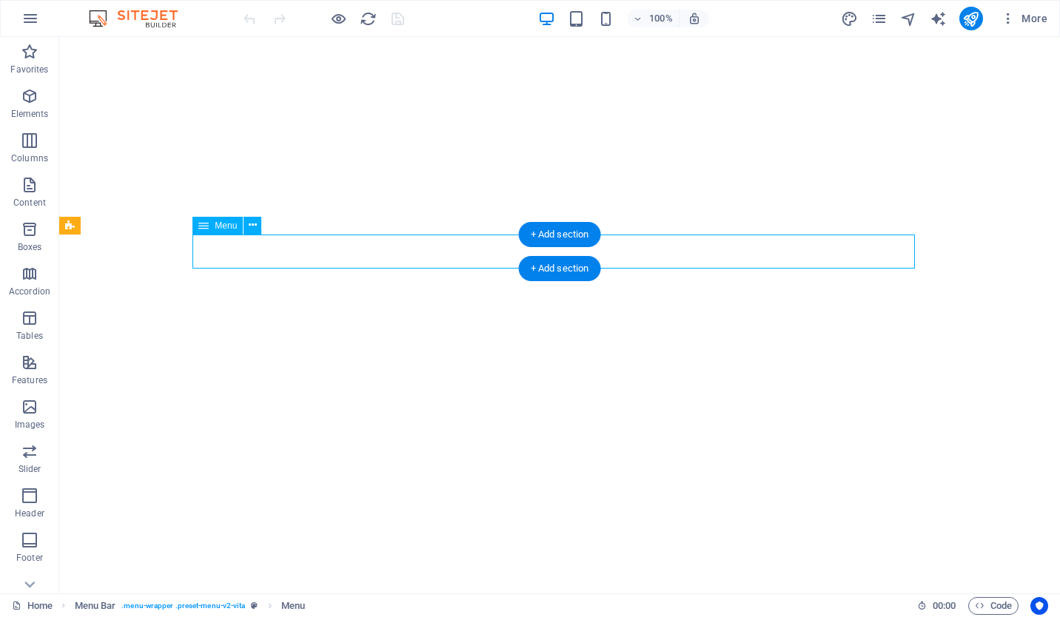
select select "3"
select select
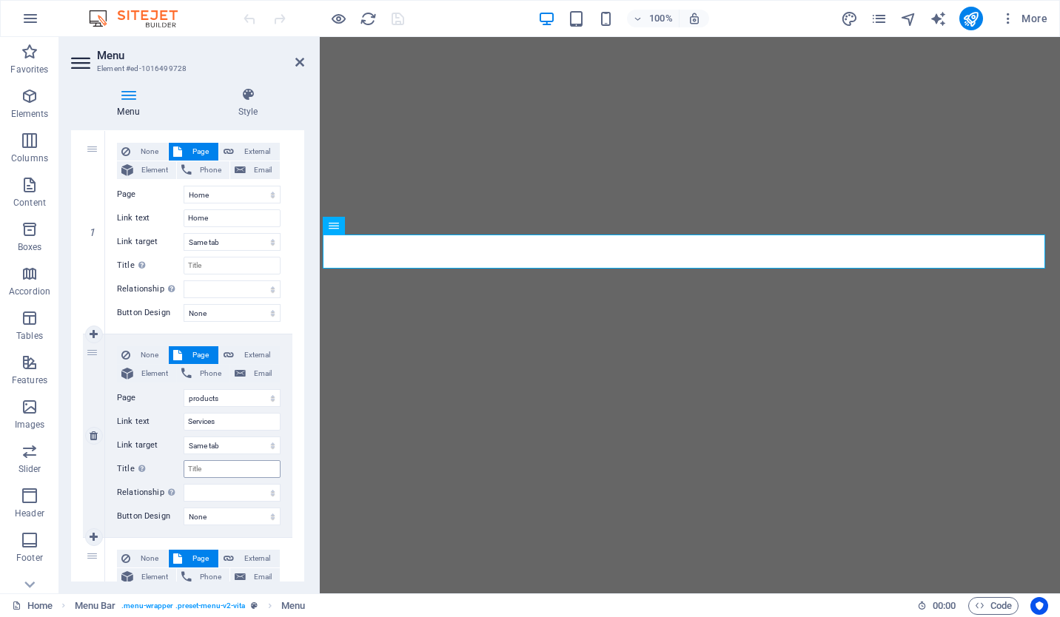
scroll to position [148, 0]
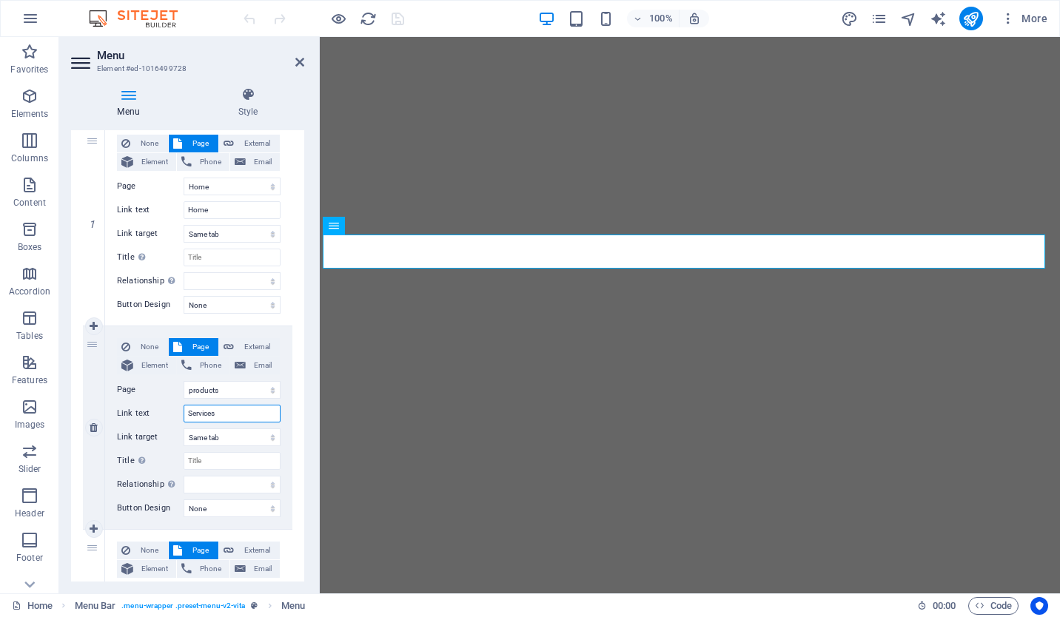
click at [227, 410] on input "Services" at bounding box center [232, 414] width 97 height 18
paste input "product"
type input "products"
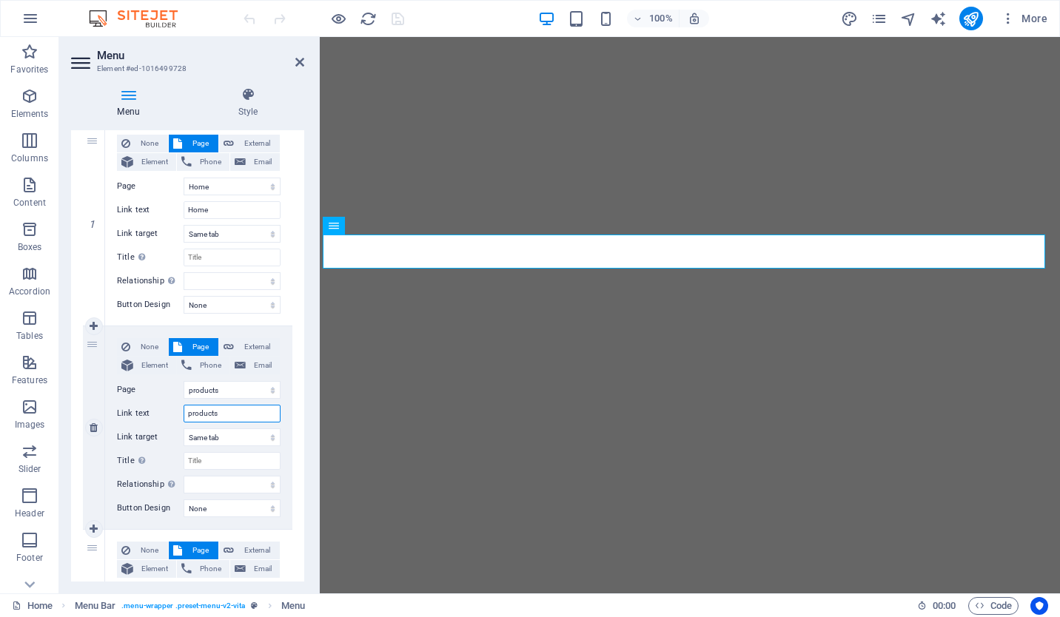
select select
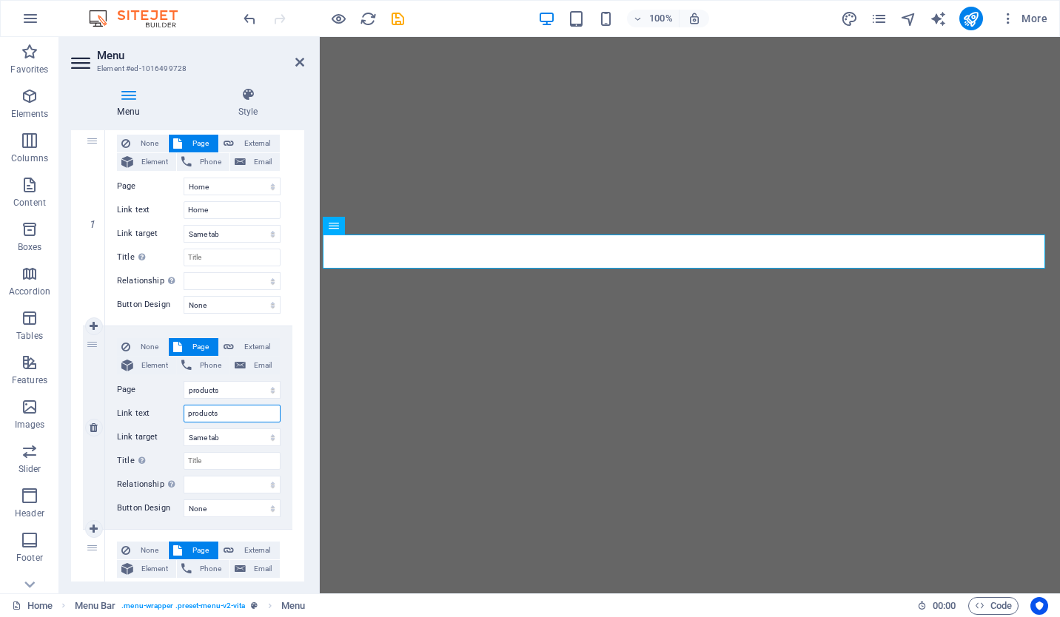
click at [191, 415] on input "products" at bounding box center [232, 414] width 97 height 18
type input "products"
click at [226, 443] on select "New tab Same tab Overlay" at bounding box center [232, 438] width 97 height 18
click at [258, 420] on input "products" at bounding box center [232, 414] width 97 height 18
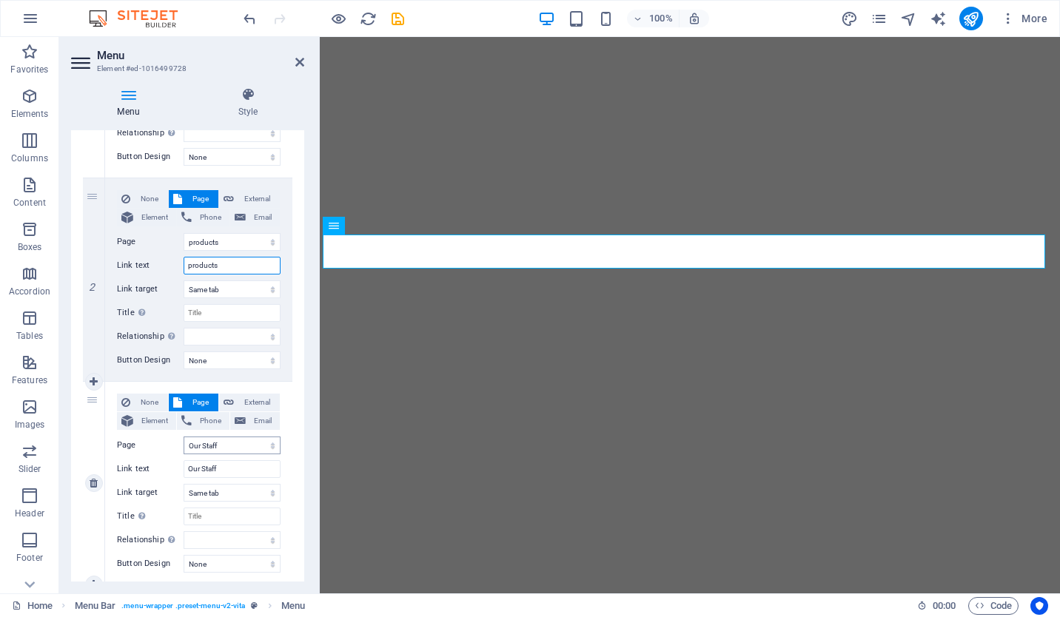
scroll to position [370, 0]
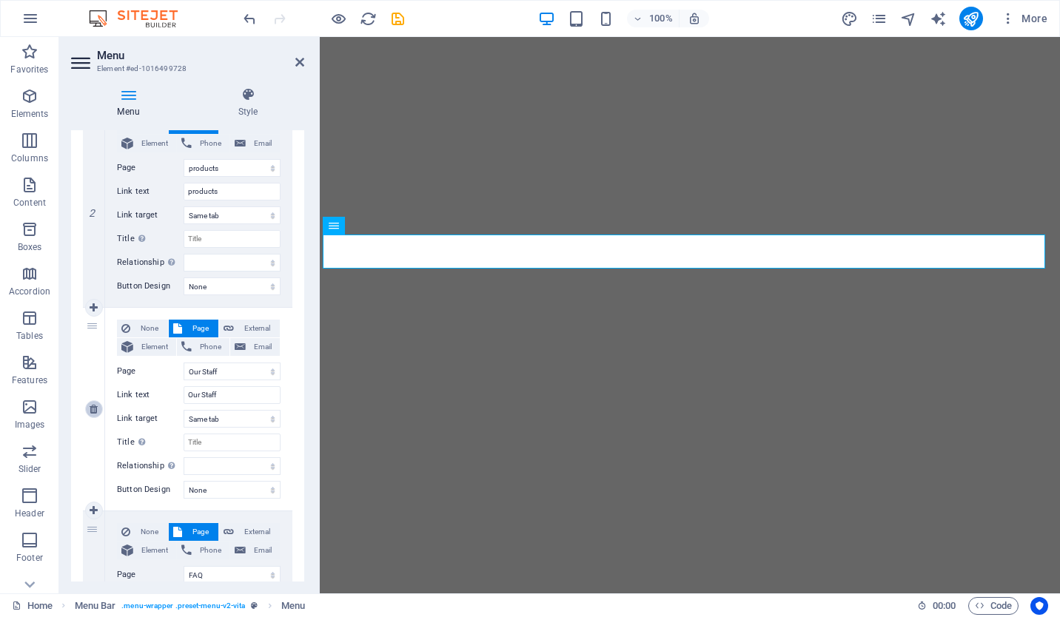
click at [92, 409] on icon at bounding box center [94, 409] width 8 height 10
select select
select select "3"
type input "FAQ"
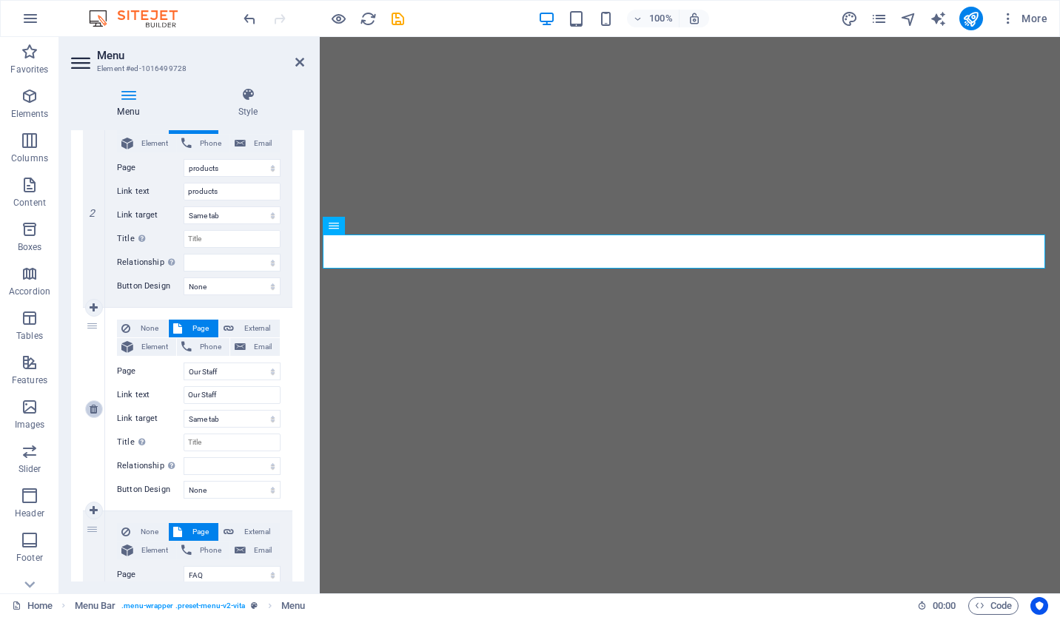
select select
type input "#ed-1016499797"
type input "Contact"
select select
click at [204, 393] on input "FAQ" at bounding box center [232, 395] width 97 height 18
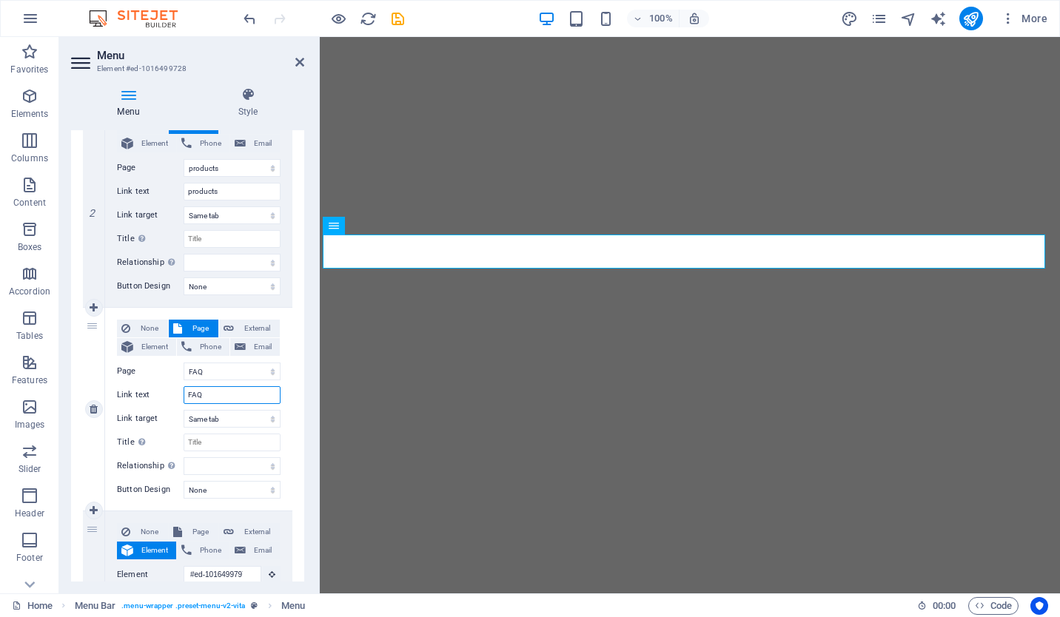
click at [204, 393] on input "FAQ" at bounding box center [232, 395] width 97 height 18
type input "Abou"
select select
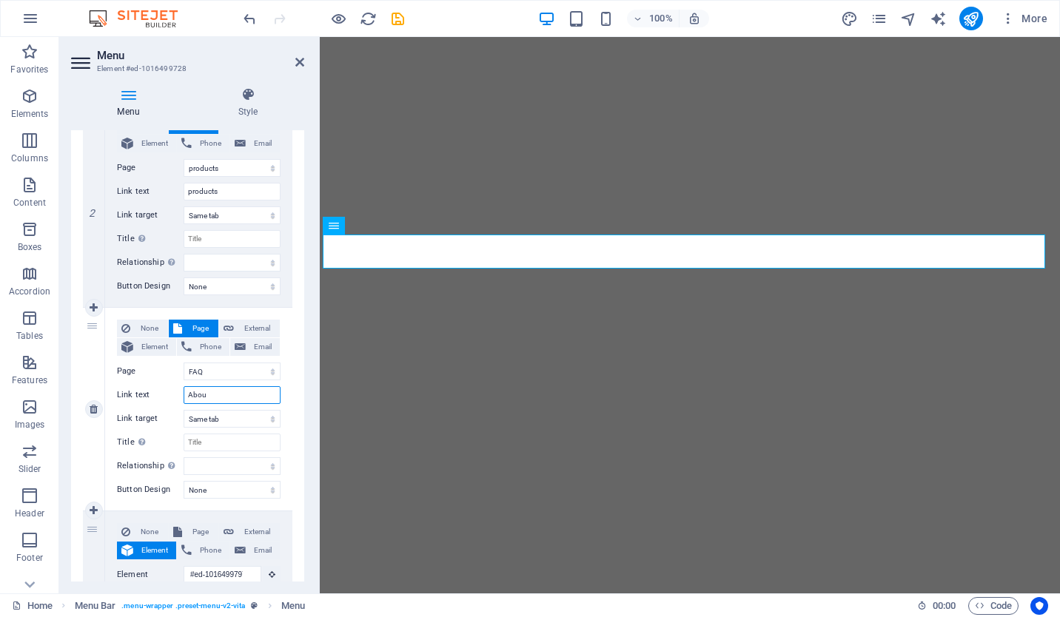
select select
type input "Abou Us"
select select
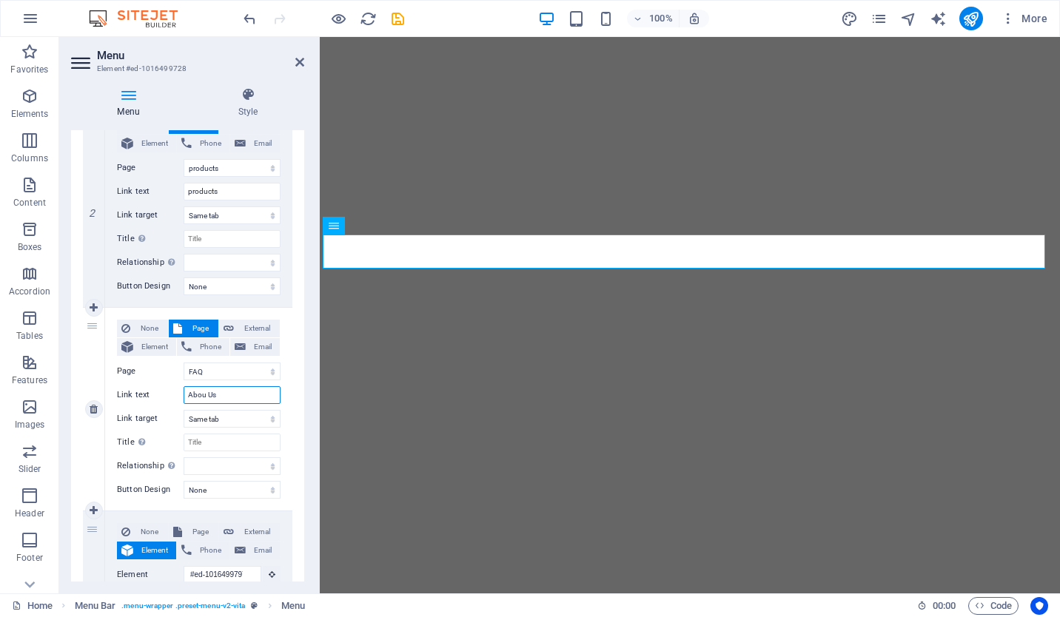
select select
type input "Abou Us"
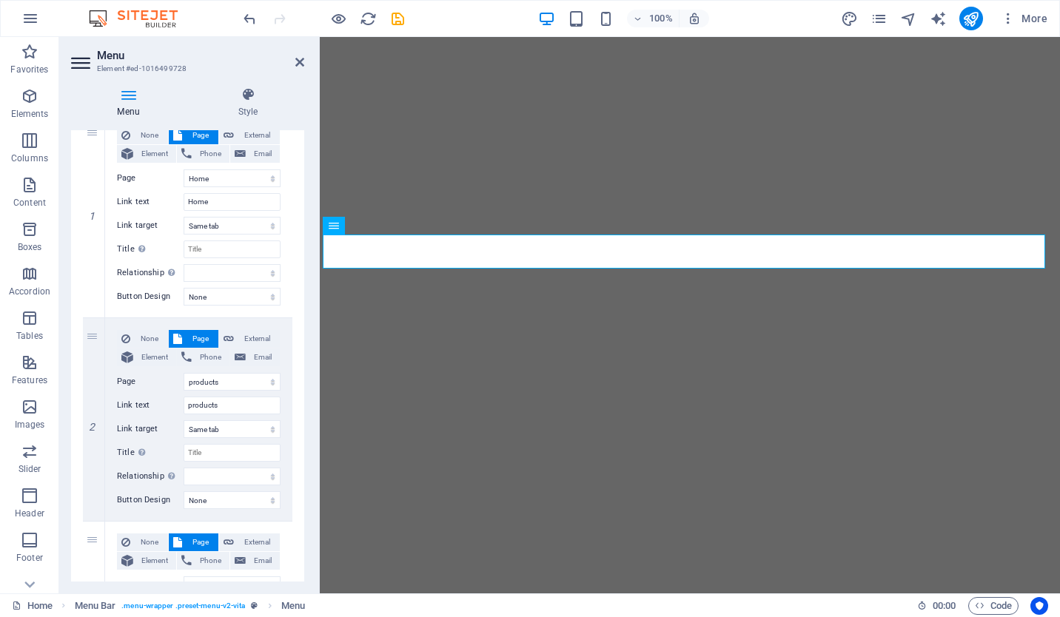
scroll to position [74, 0]
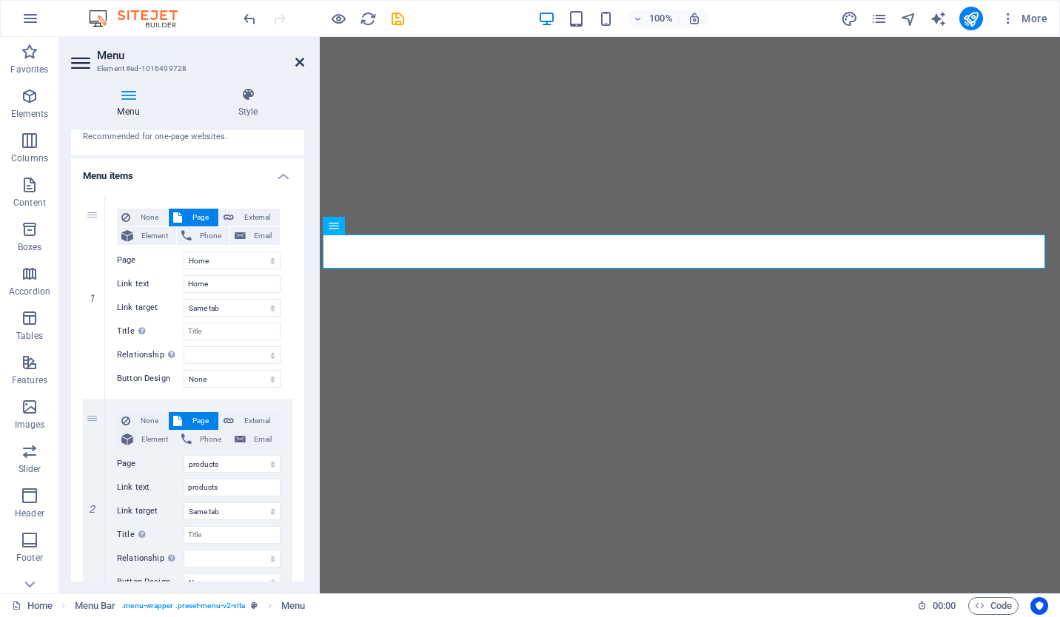
click at [303, 61] on icon at bounding box center [299, 62] width 9 height 12
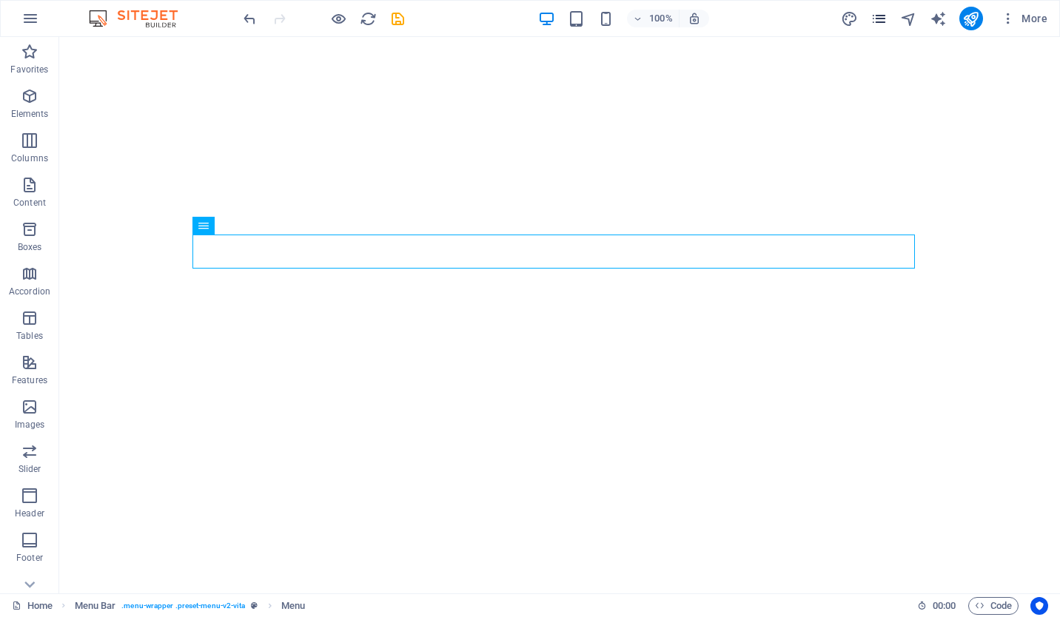
click at [879, 19] on icon "pages" at bounding box center [878, 18] width 17 height 17
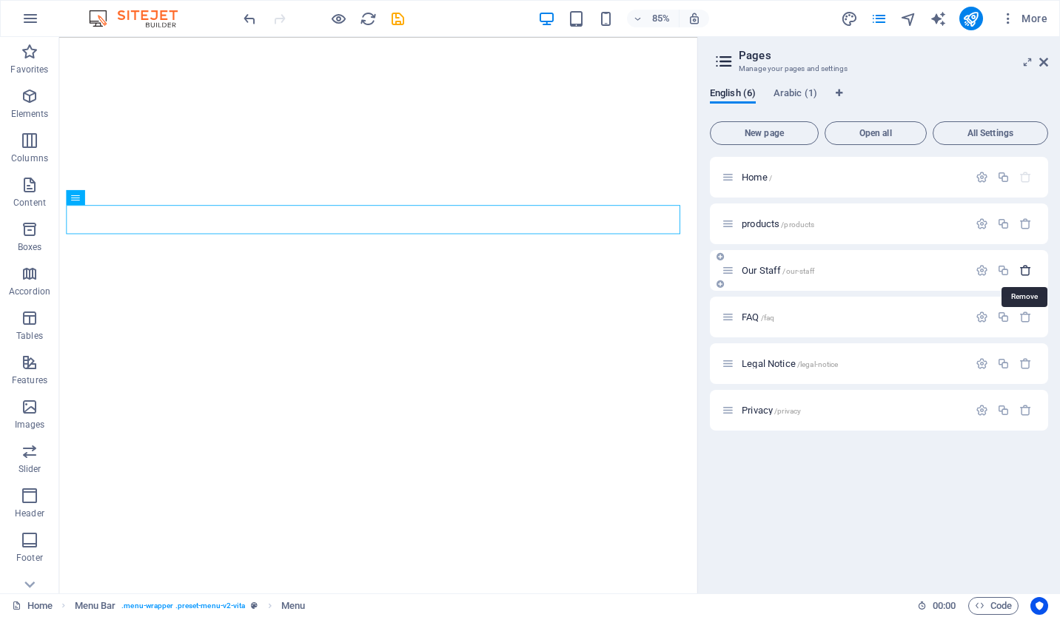
click at [1024, 267] on icon "button" at bounding box center [1025, 270] width 13 height 13
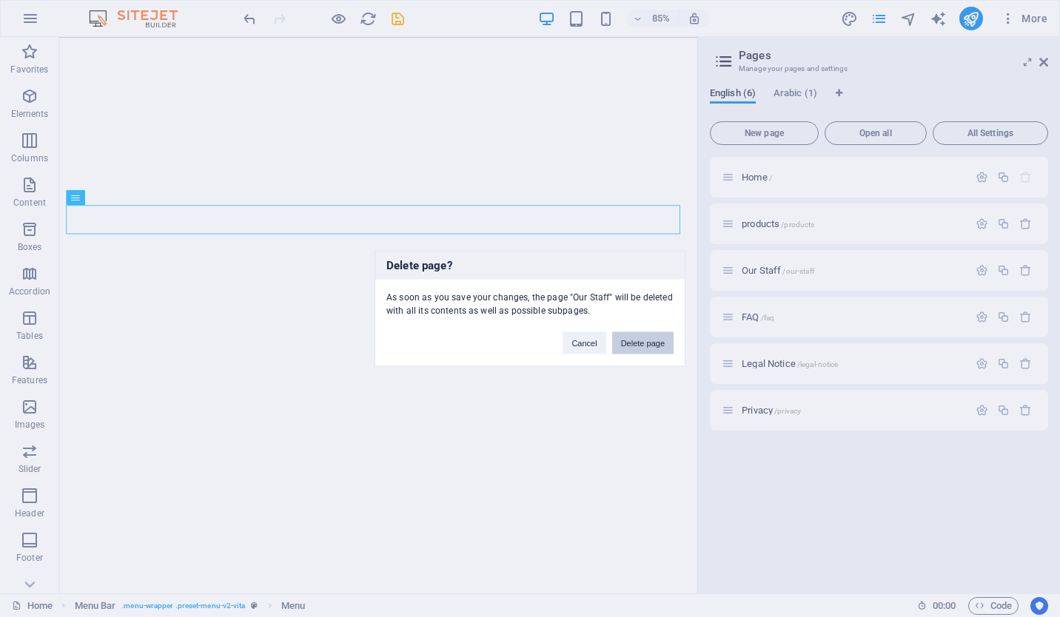
click at [625, 346] on button "Delete page" at bounding box center [642, 343] width 61 height 22
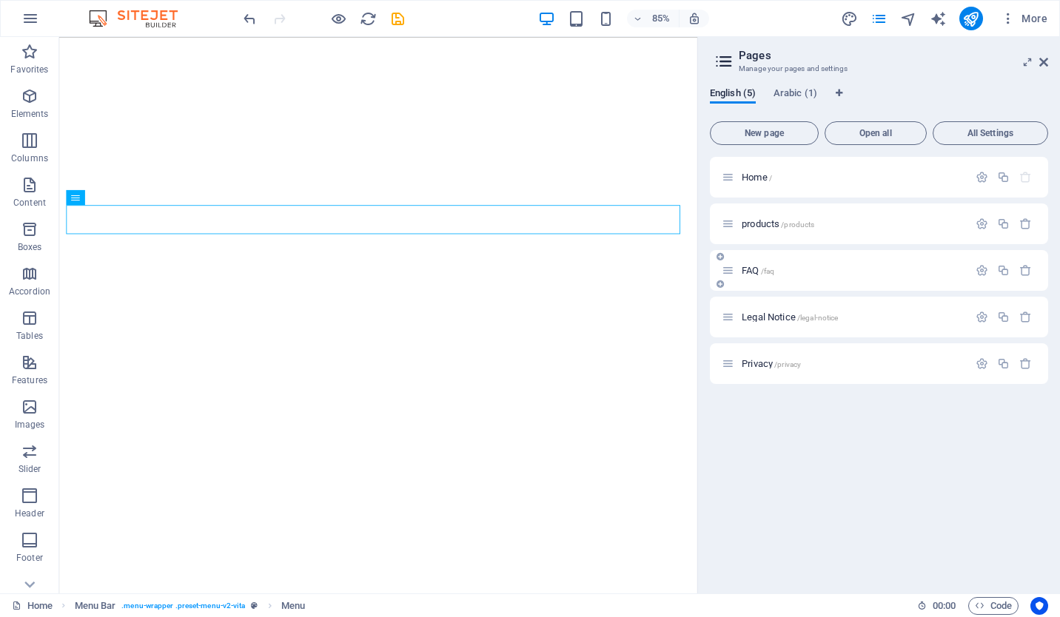
click at [756, 272] on span "FAQ /faq" at bounding box center [758, 270] width 33 height 11
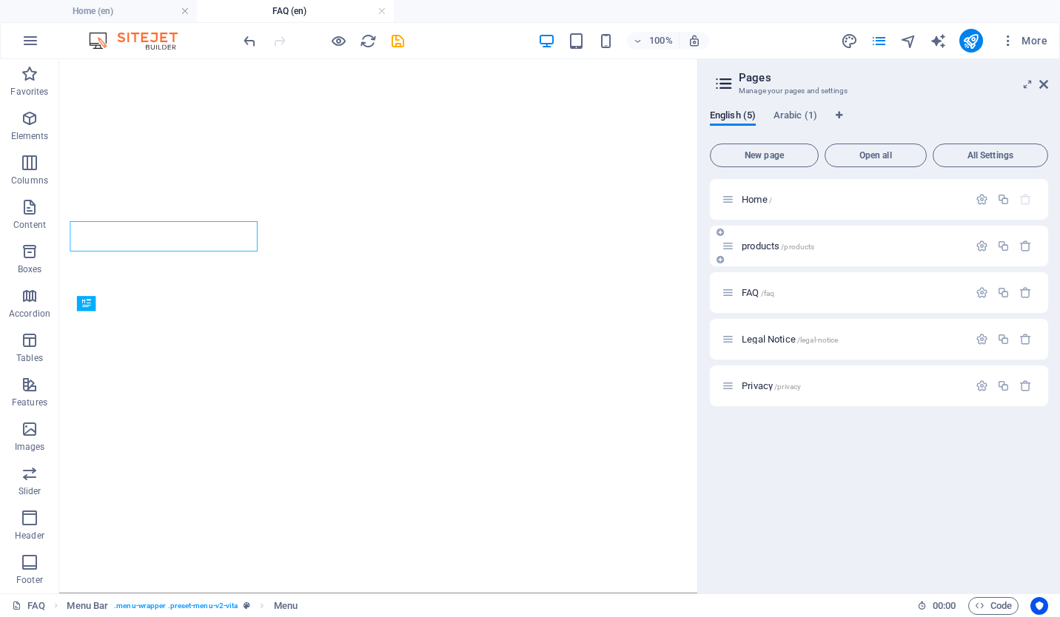
click at [979, 258] on div "products /products" at bounding box center [879, 246] width 338 height 41
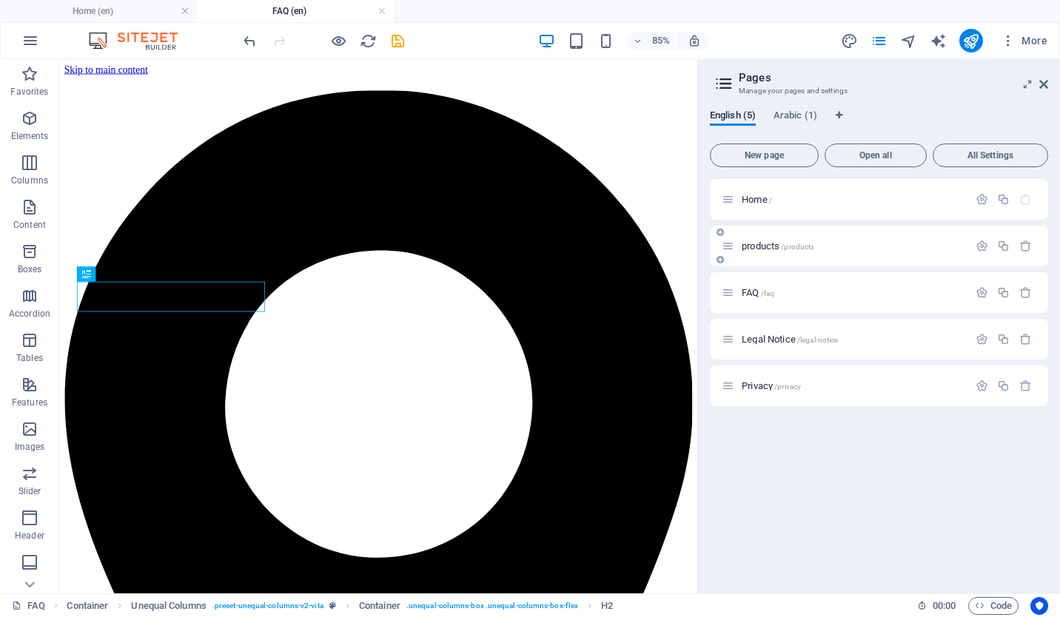
scroll to position [340, 0]
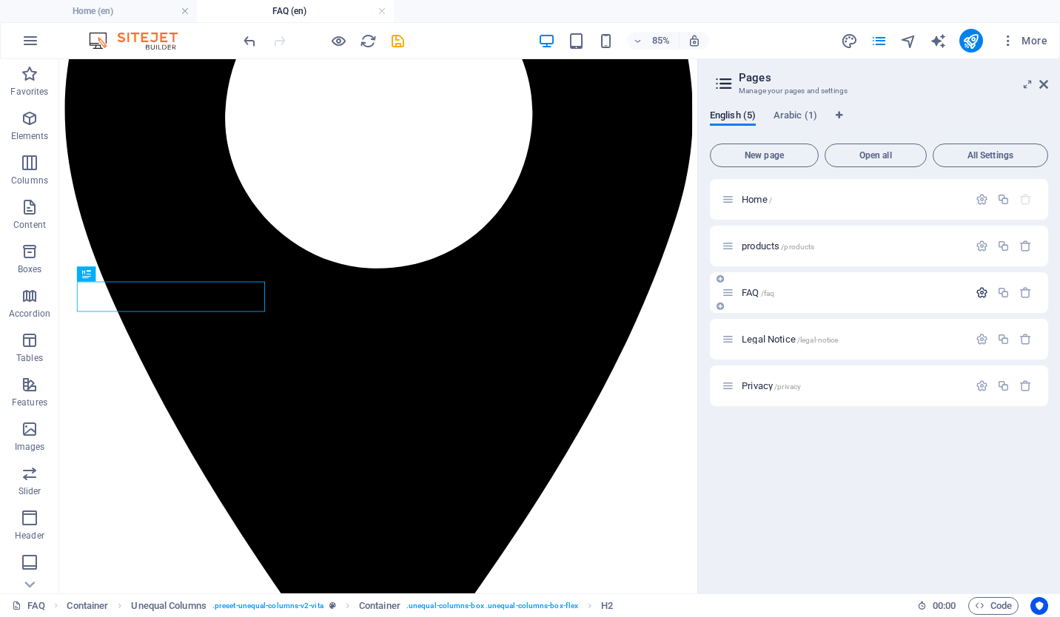
click at [984, 294] on icon "button" at bounding box center [982, 292] width 13 height 13
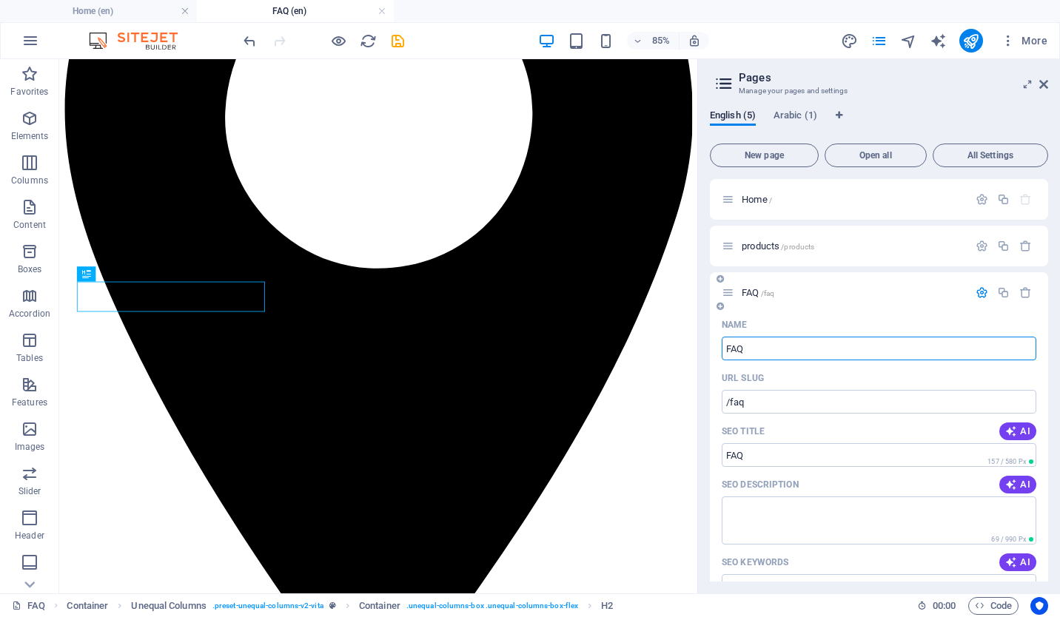
click at [775, 352] on input "FAQ" at bounding box center [879, 349] width 315 height 24
type input "About Us"
type input "/about"
type input "About"
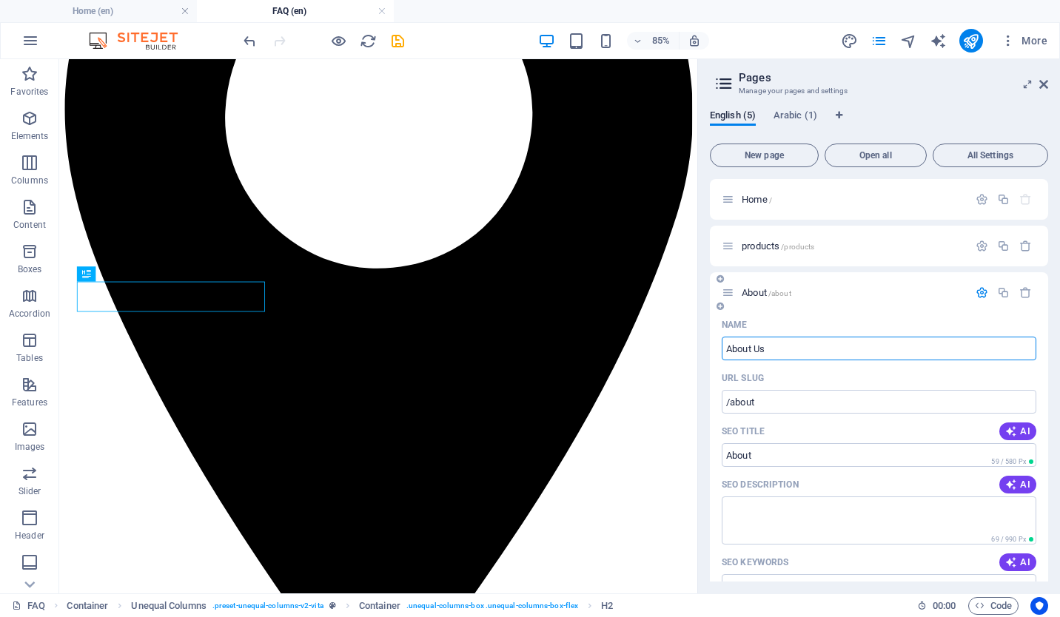
type input "About Us"
type input "/about-us"
type input "About Us"
click at [731, 289] on icon at bounding box center [728, 292] width 13 height 13
type input "About Us"
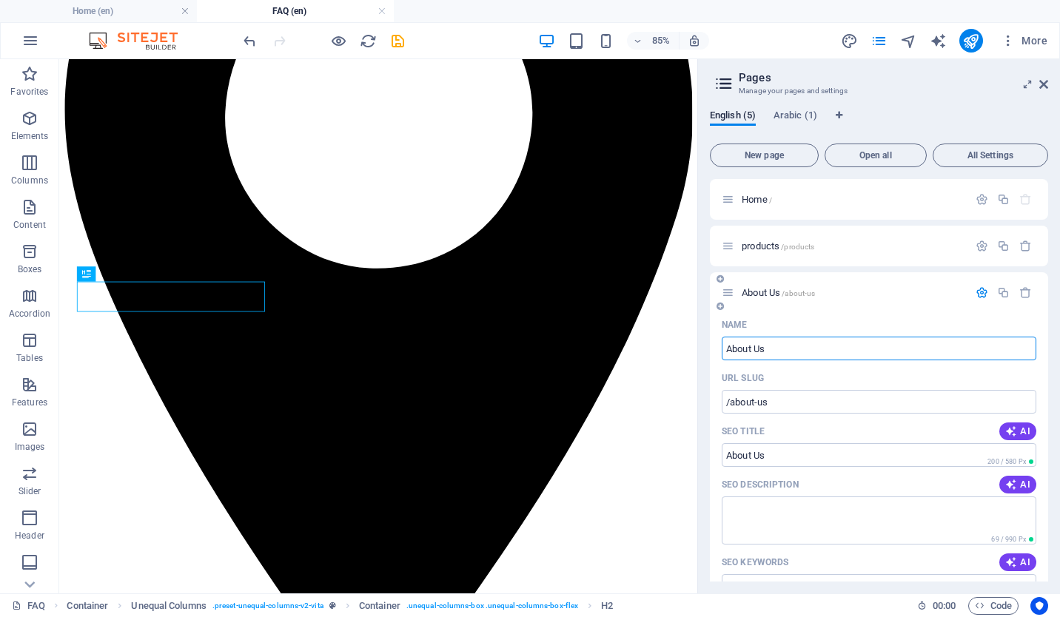
click at [976, 295] on icon "button" at bounding box center [982, 292] width 13 height 13
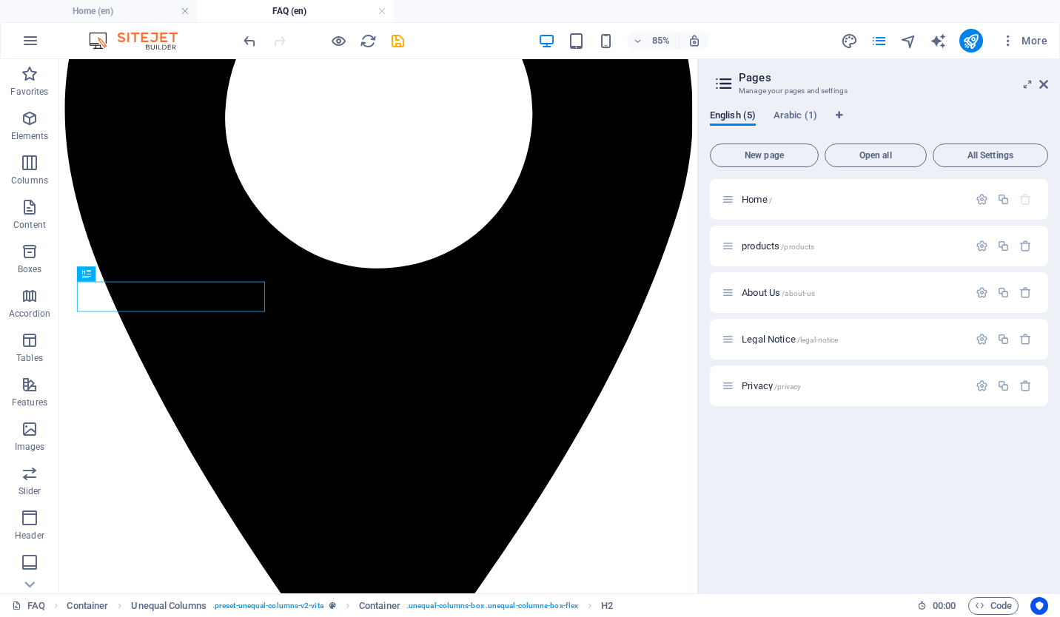
click at [838, 445] on div "Home / products /products About Us /about-us Legal Notice /legal-notice Privacy…" at bounding box center [879, 380] width 338 height 403
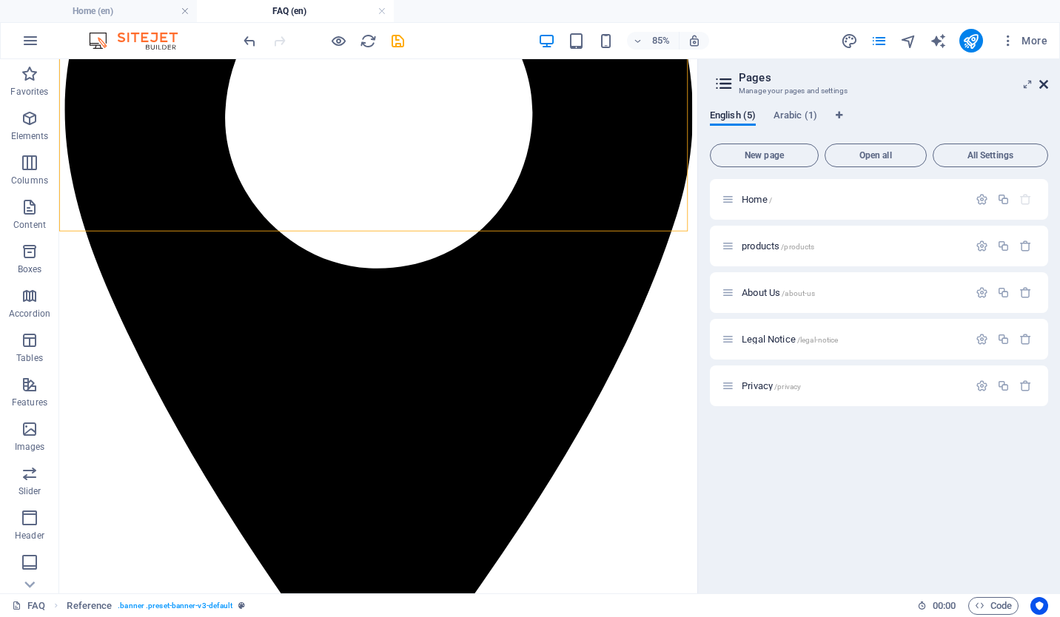
click at [1044, 81] on icon at bounding box center [1043, 84] width 9 height 12
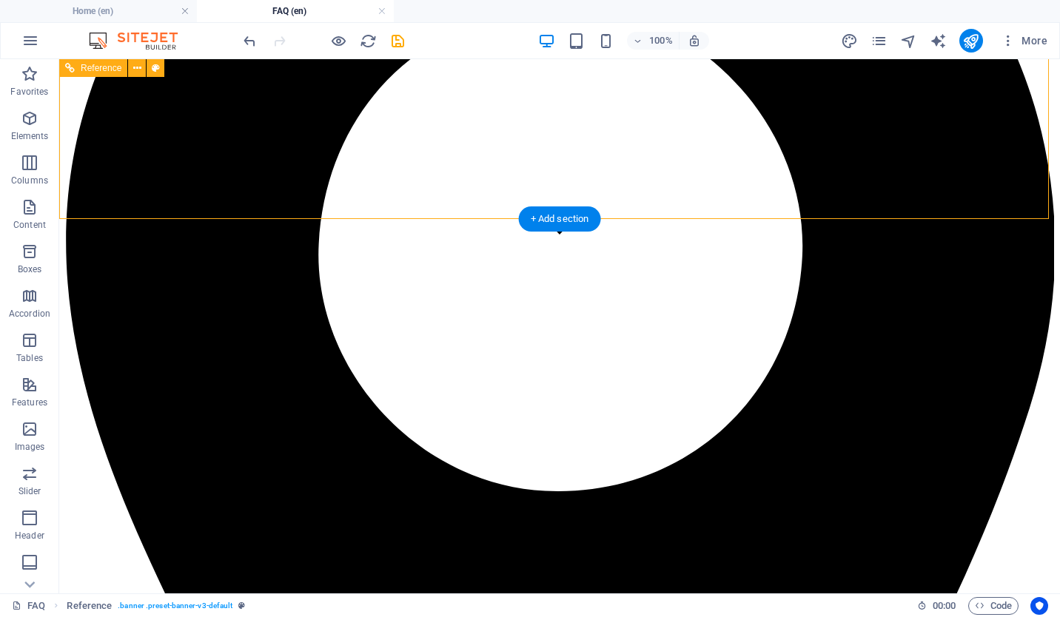
scroll to position [44, 0]
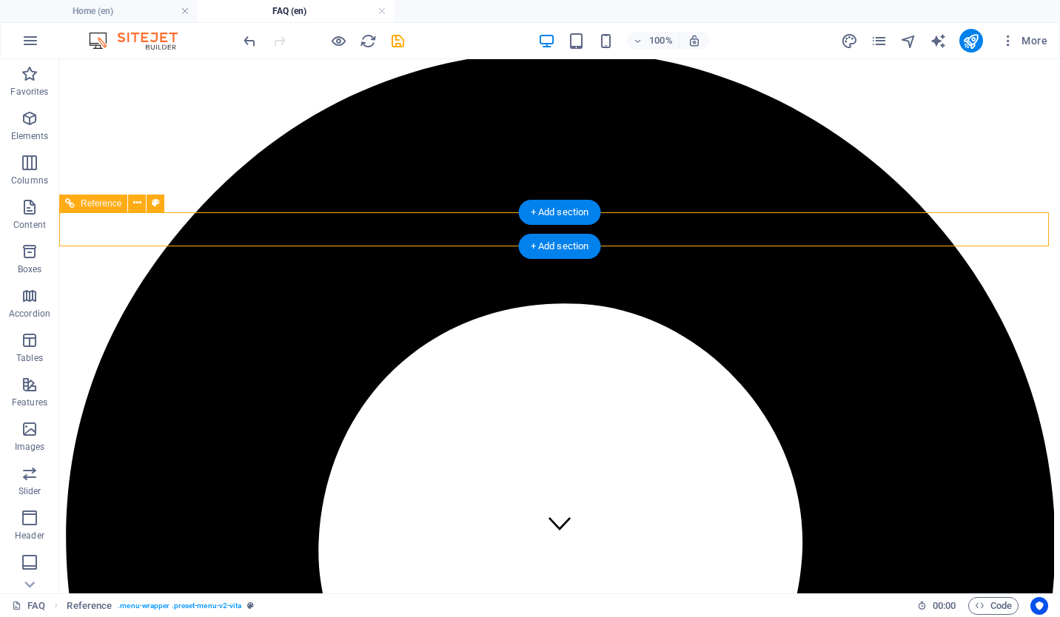
drag, startPoint x: 635, startPoint y: 228, endPoint x: 324, endPoint y: 238, distance: 311.1
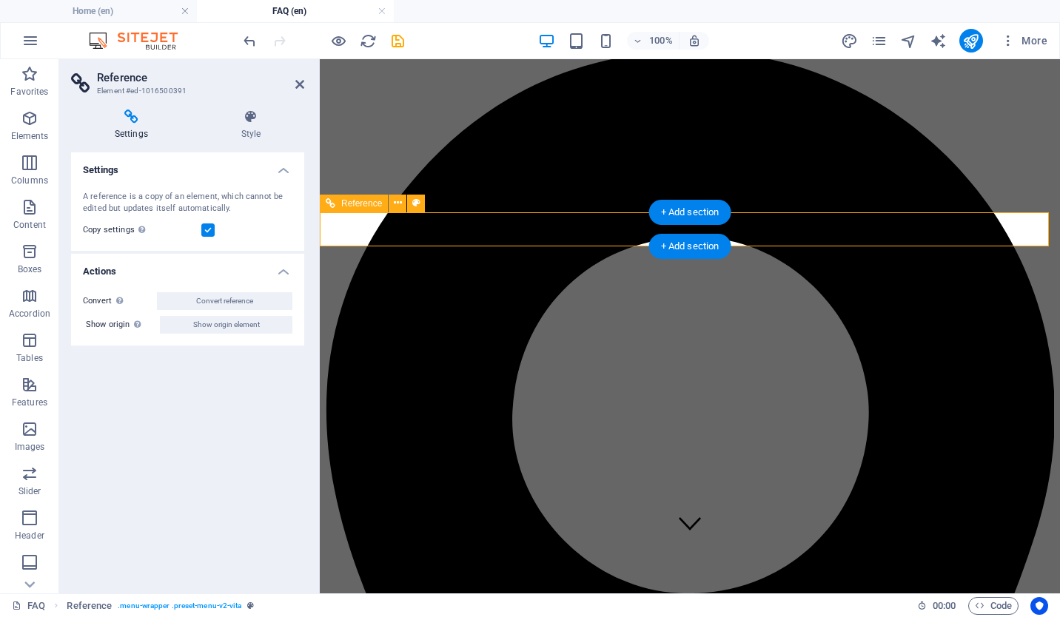
drag, startPoint x: 680, startPoint y: 227, endPoint x: 1016, endPoint y: 317, distance: 347.3
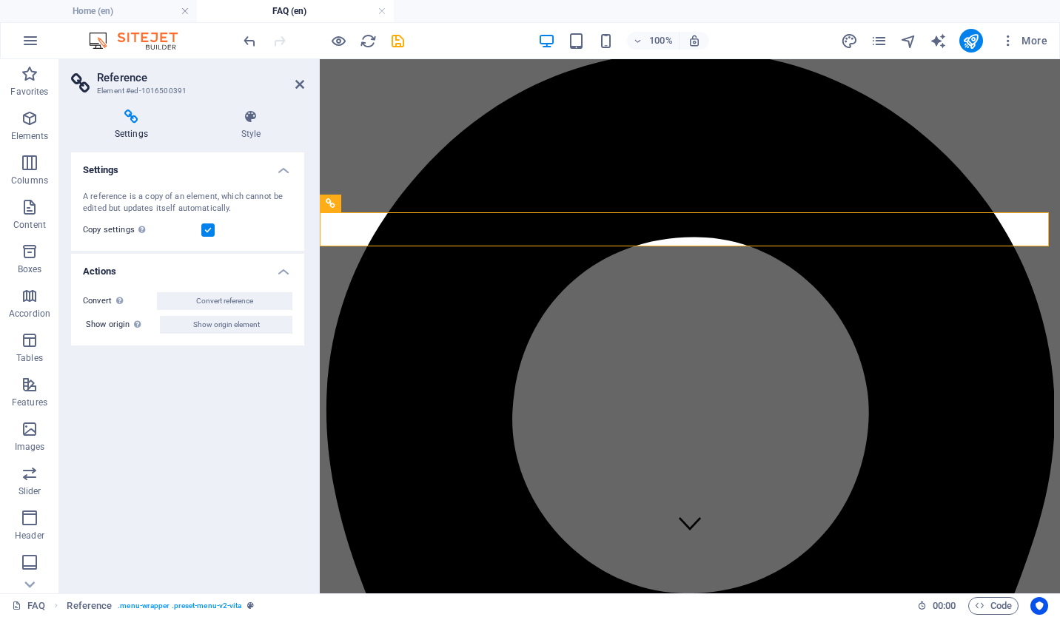
click at [286, 167] on h4 "Settings" at bounding box center [187, 165] width 233 height 27
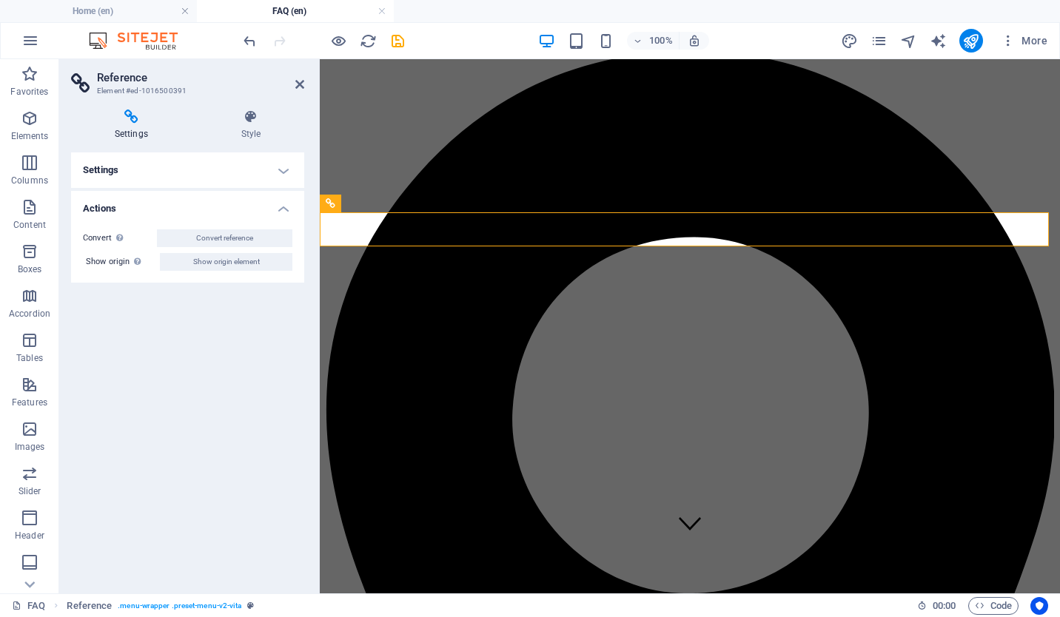
click at [286, 167] on h4 "Settings" at bounding box center [187, 170] width 233 height 36
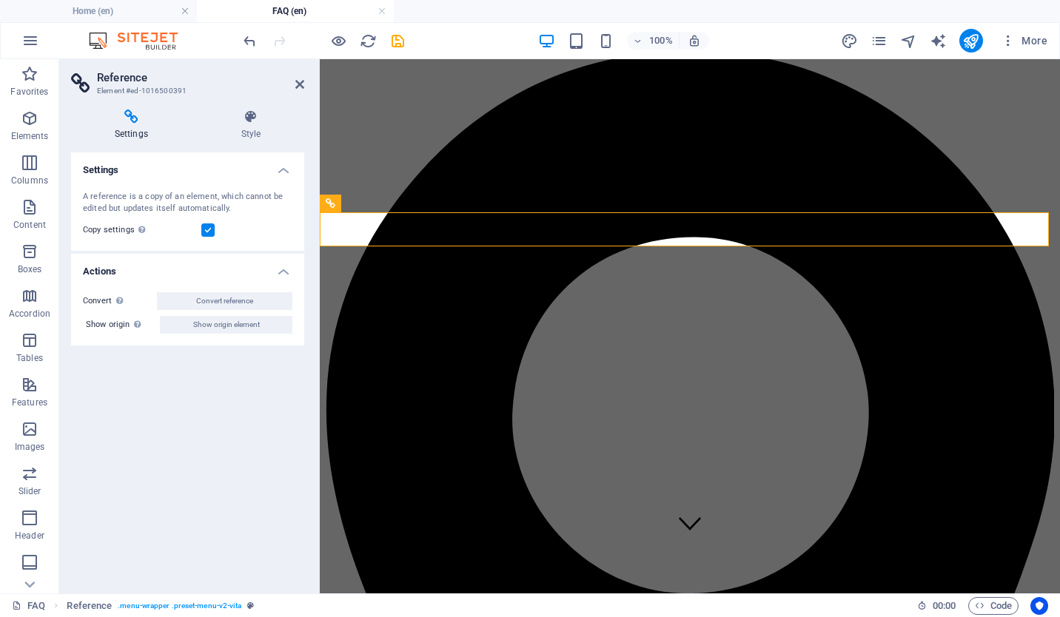
click at [280, 268] on h4 "Actions" at bounding box center [187, 267] width 233 height 27
click at [281, 268] on h4 "Actions" at bounding box center [187, 272] width 233 height 36
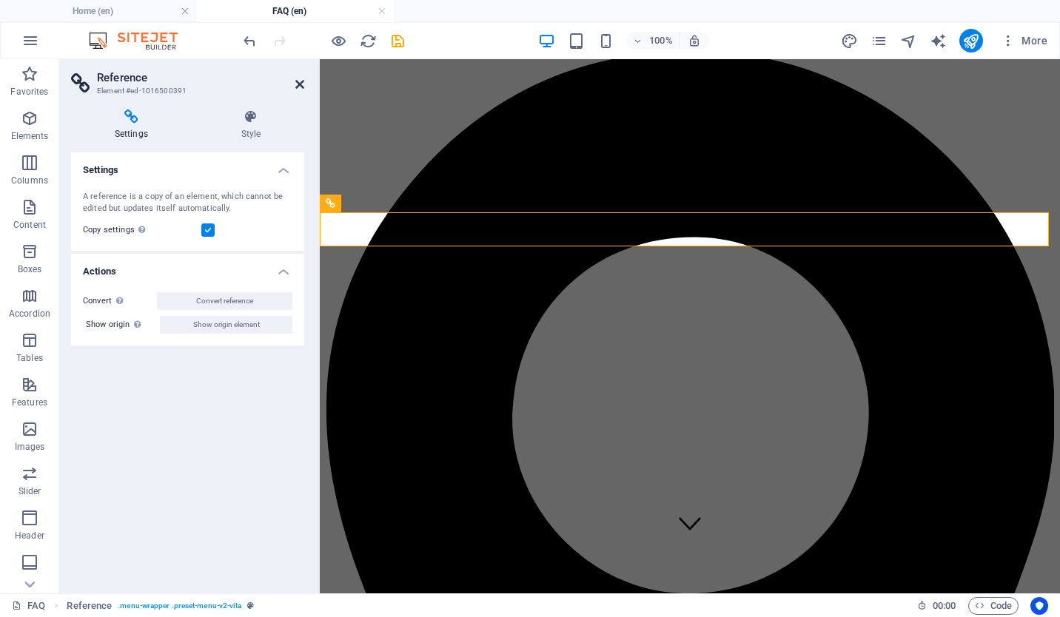
click at [298, 82] on icon at bounding box center [299, 84] width 9 height 12
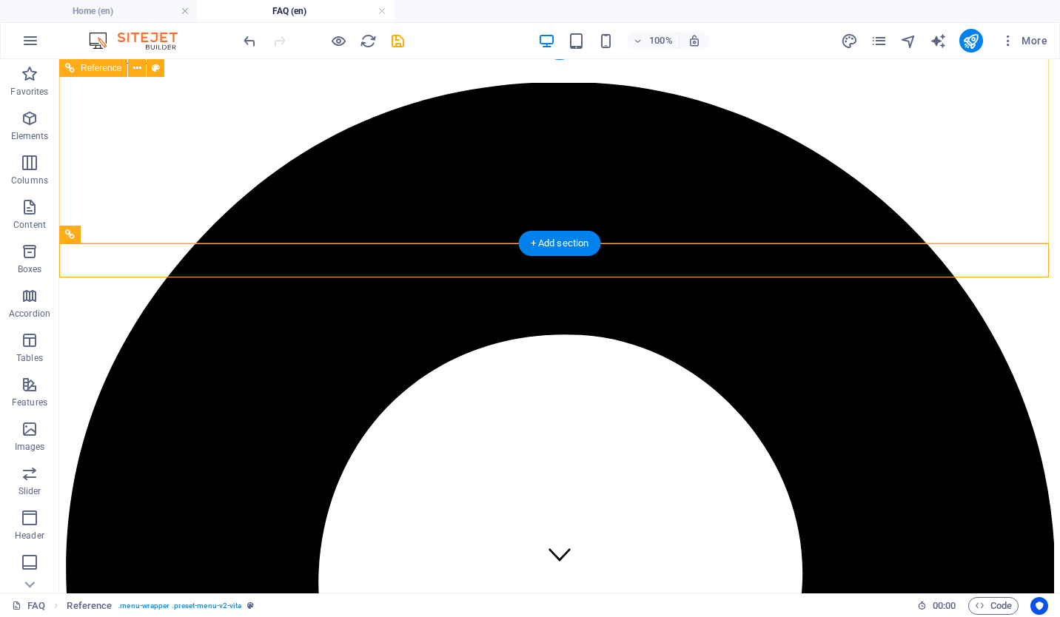
scroll to position [0, 0]
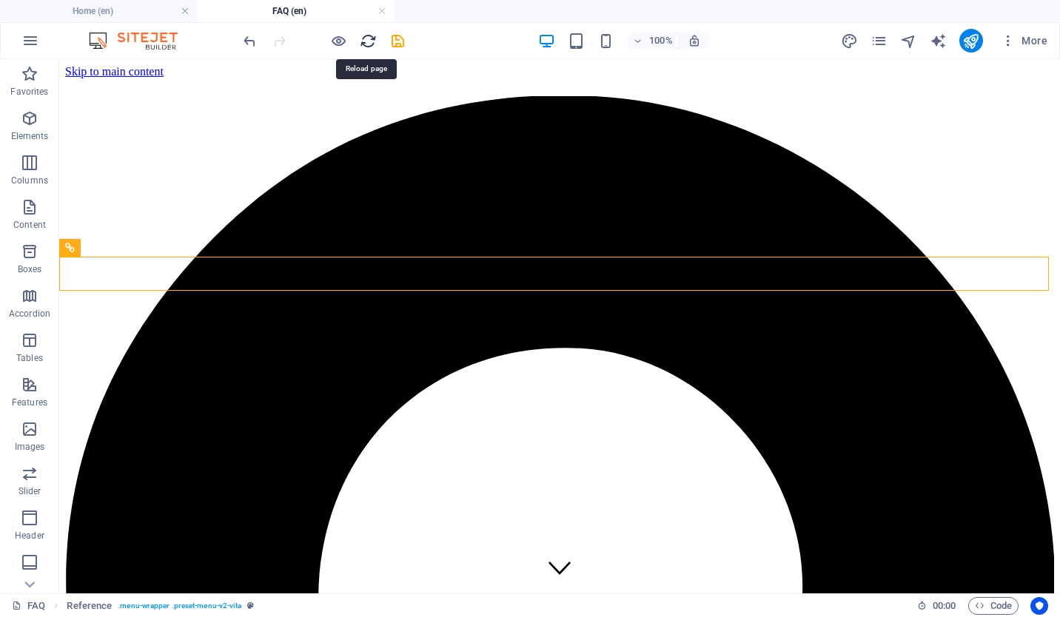
click at [364, 37] on icon "reload" at bounding box center [368, 41] width 17 height 17
click at [974, 39] on icon "publish" at bounding box center [970, 41] width 17 height 17
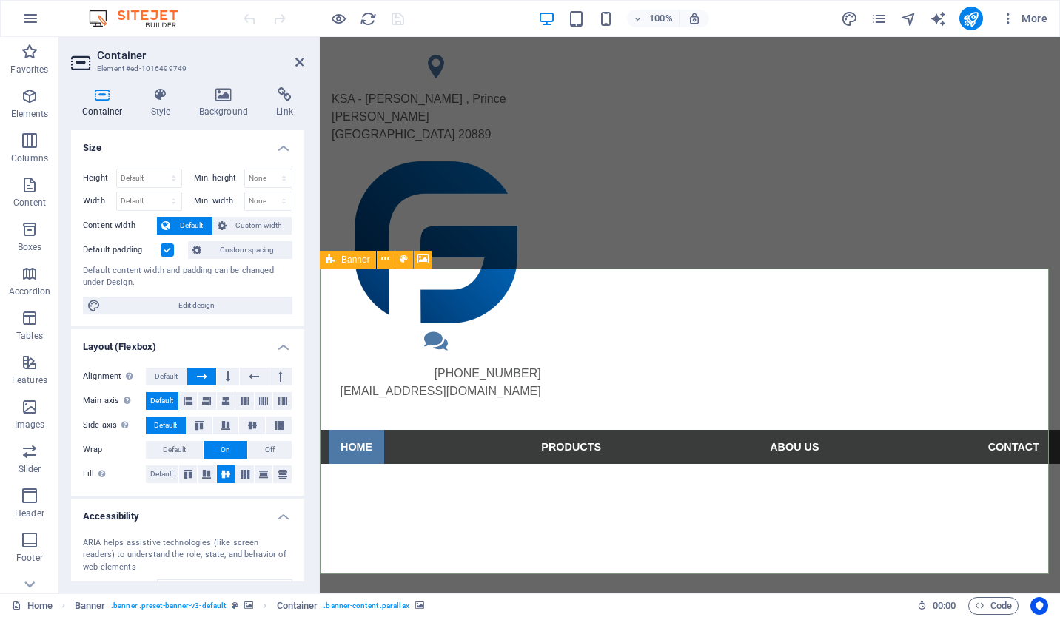
click at [229, 205] on div "Min. width None px rem % vh vw" at bounding box center [243, 201] width 99 height 19
click at [245, 197] on select "None px rem % vh vw" at bounding box center [268, 201] width 47 height 18
click at [245, 198] on select "None px rem % vh vw" at bounding box center [268, 201] width 47 height 18
click at [220, 198] on label "Min. width" at bounding box center [219, 201] width 50 height 8
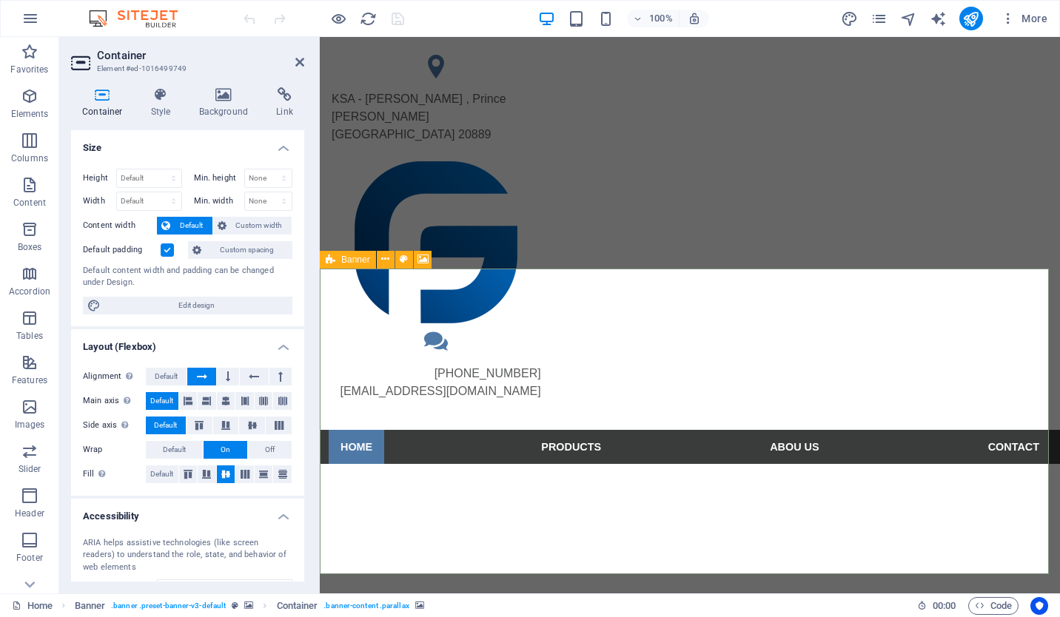
click at [220, 198] on label "Min. width" at bounding box center [219, 201] width 50 height 8
click at [252, 220] on span "Custom width" at bounding box center [259, 226] width 57 height 18
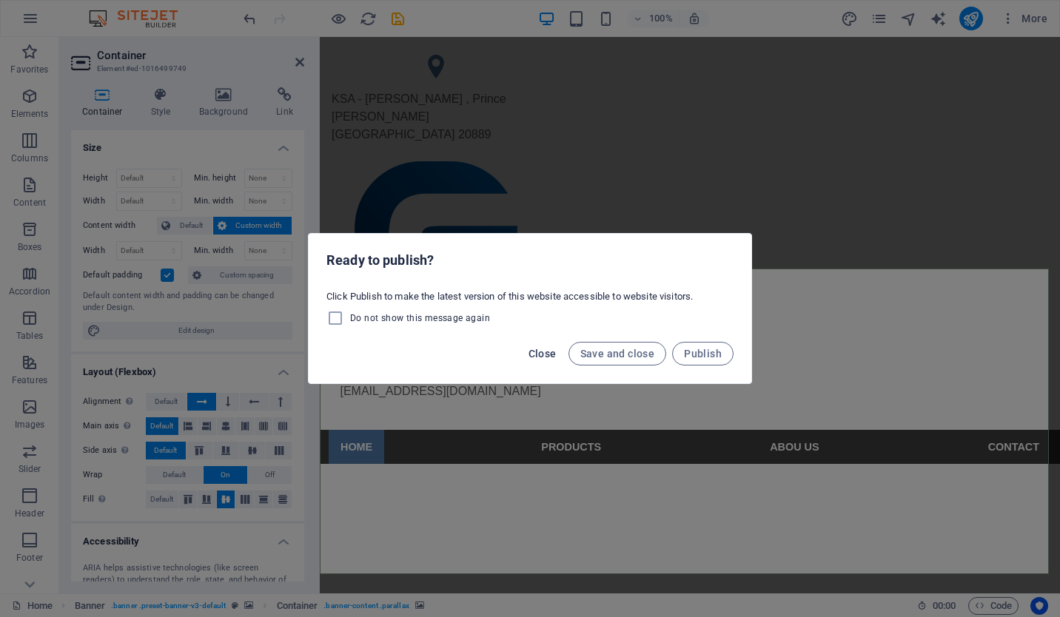
click at [551, 350] on span "Close" at bounding box center [543, 354] width 28 height 12
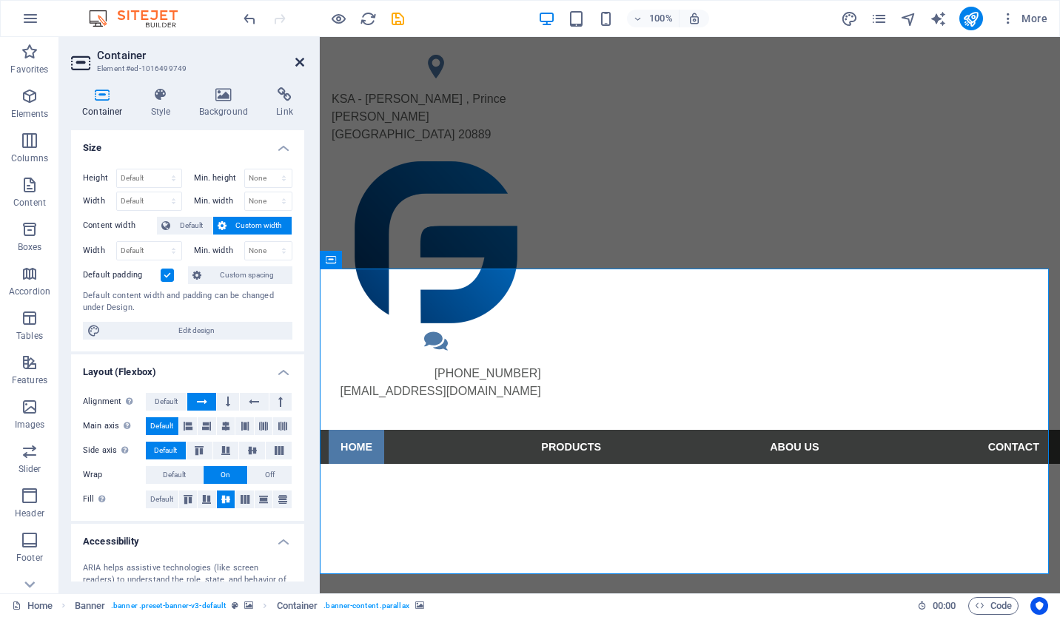
click at [303, 59] on icon at bounding box center [299, 62] width 9 height 12
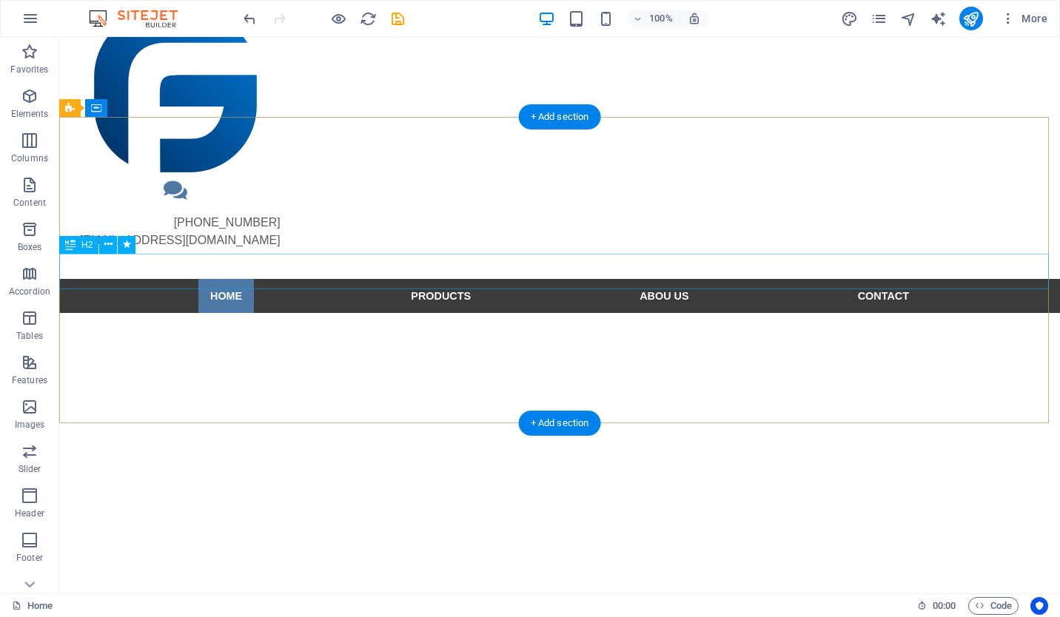
scroll to position [74, 0]
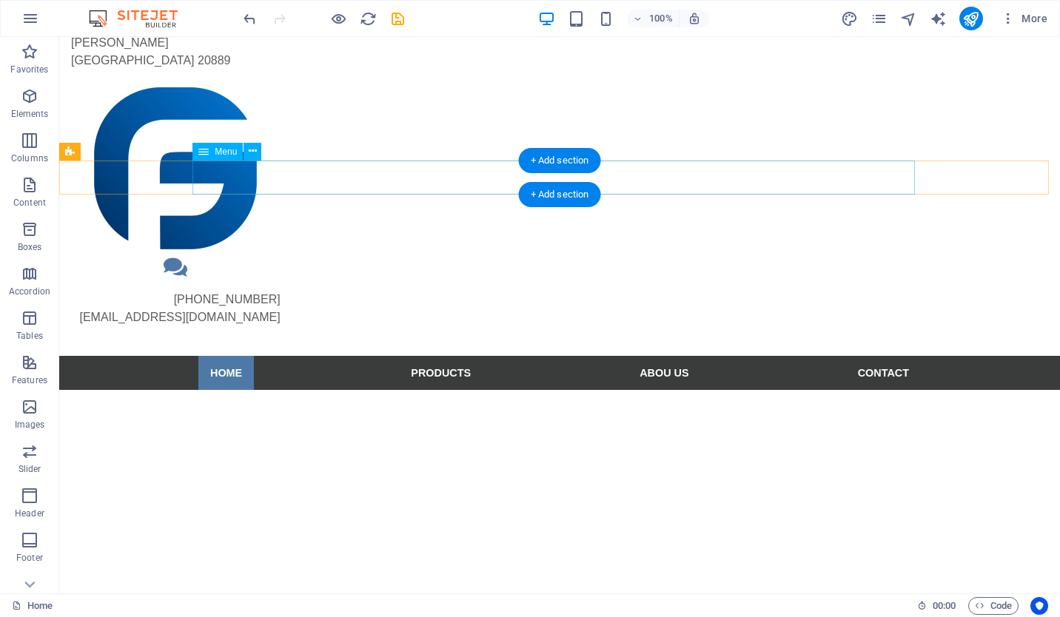
click at [420, 356] on nav "Home products Abou Us Contact" at bounding box center [559, 373] width 722 height 34
click at [431, 356] on nav "Home products Abou Us Contact" at bounding box center [559, 373] width 722 height 34
select select
select select "1"
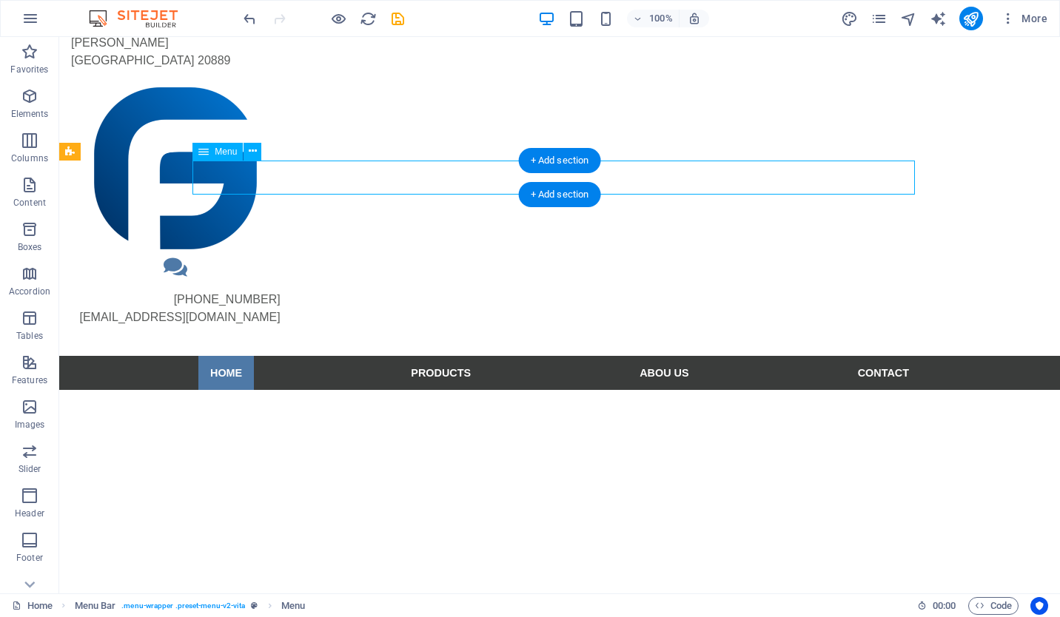
select select
select select "2"
select select
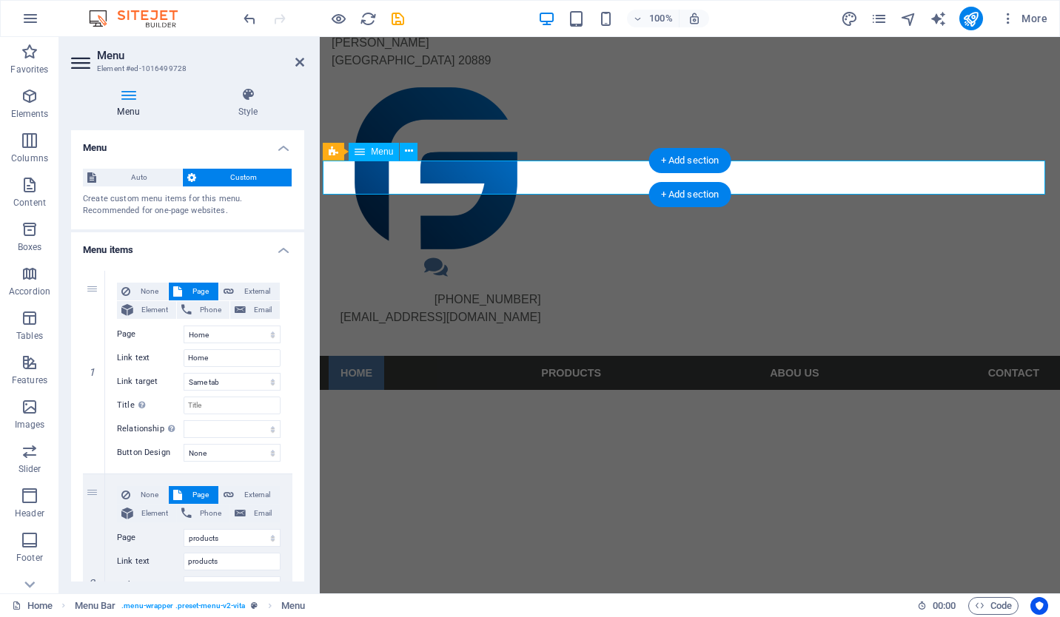
click at [559, 356] on nav "Home products Abou Us Contact" at bounding box center [690, 373] width 722 height 34
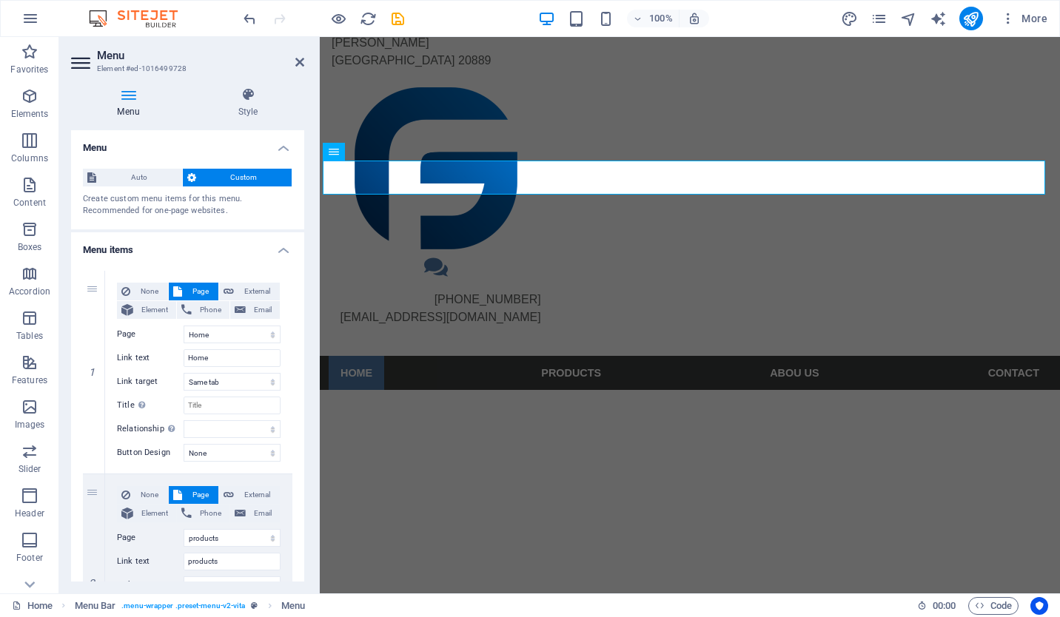
click at [294, 58] on h2 "Menu" at bounding box center [200, 55] width 207 height 13
click at [299, 58] on icon at bounding box center [299, 62] width 9 height 12
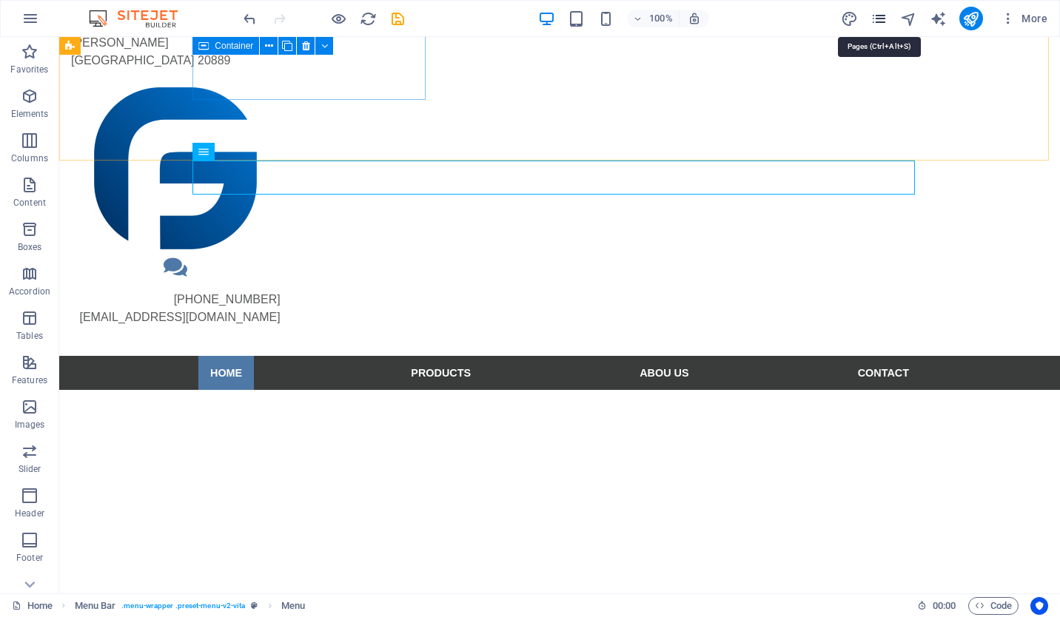
click at [871, 12] on div "More" at bounding box center [947, 19] width 212 height 24
click at [879, 13] on icon "pages" at bounding box center [878, 18] width 17 height 17
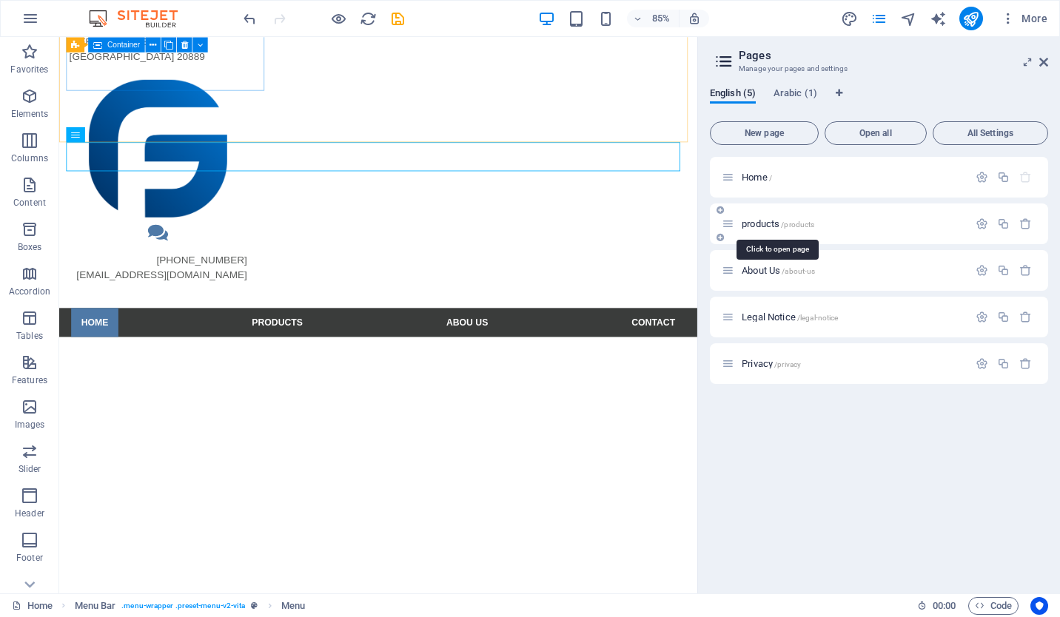
click at [756, 220] on span "products /products" at bounding box center [778, 223] width 73 height 11
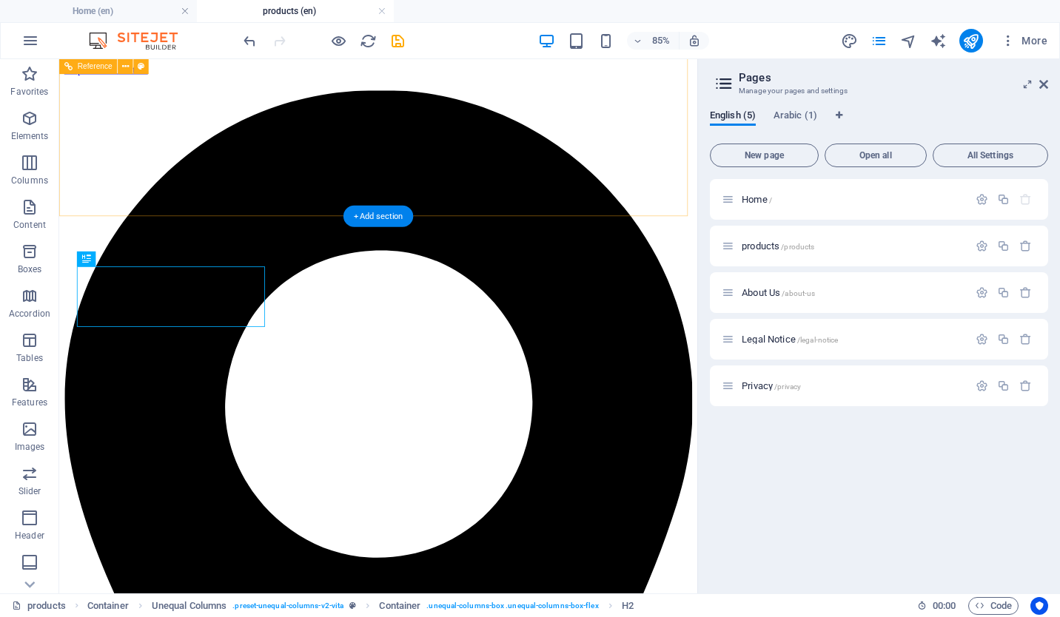
scroll to position [358, 0]
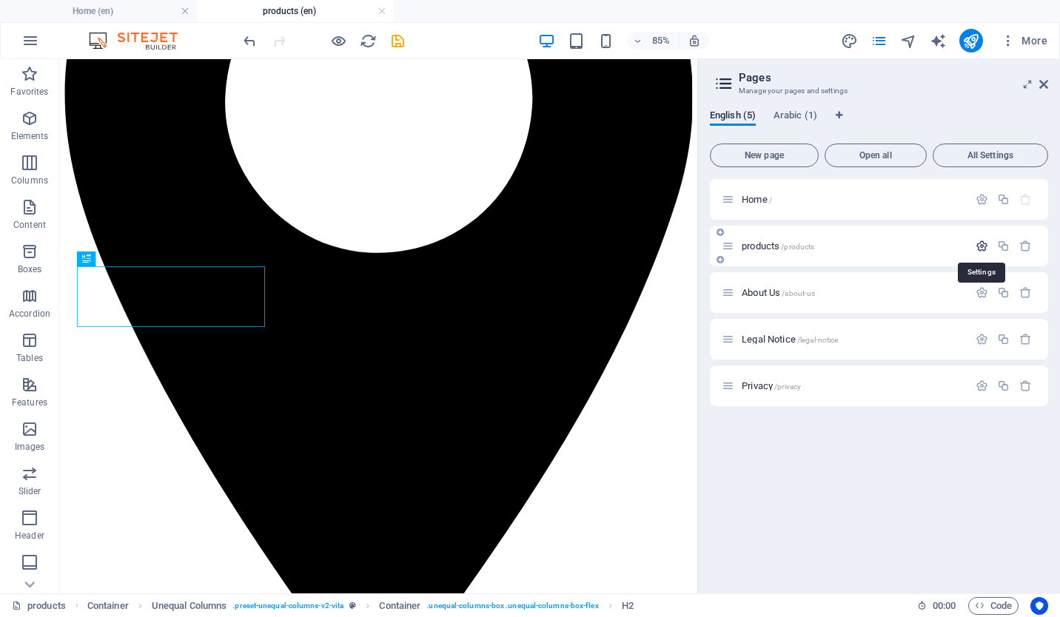
click at [983, 247] on icon "button" at bounding box center [982, 246] width 13 height 13
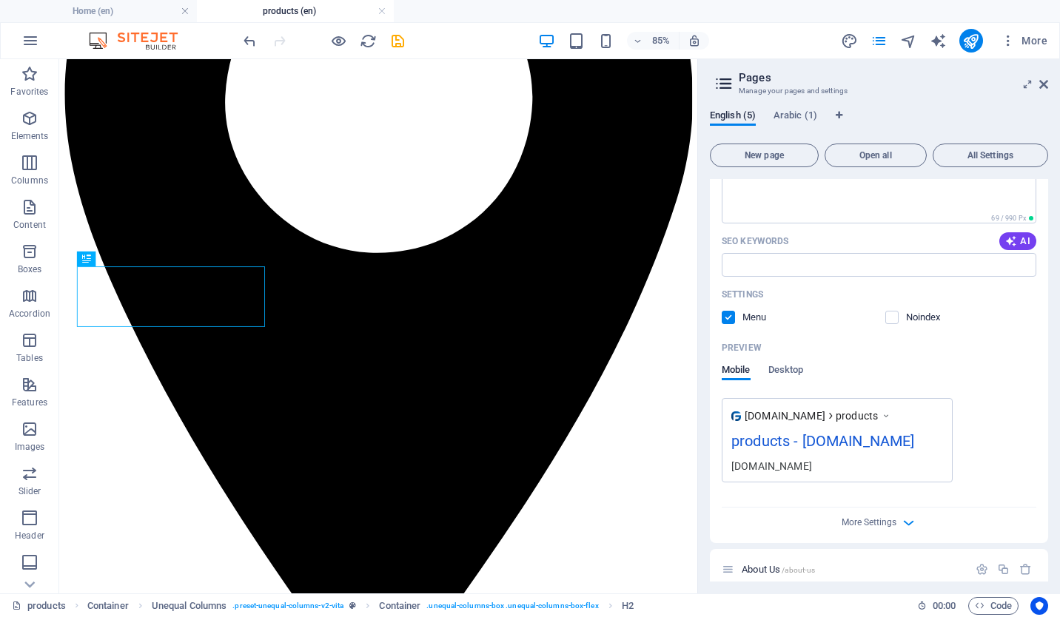
scroll to position [296, 0]
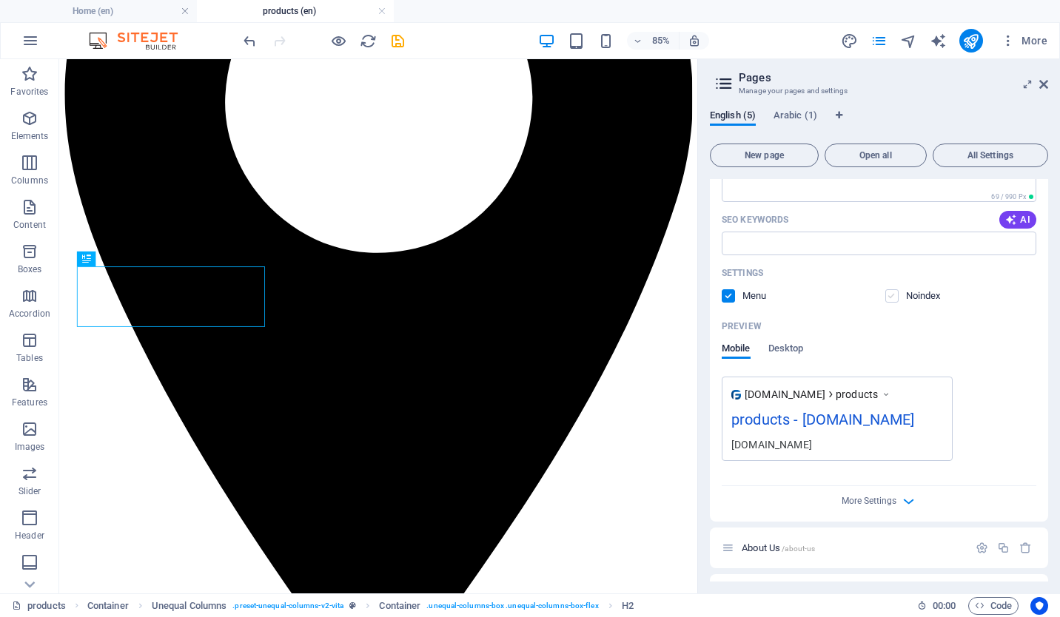
click at [889, 298] on label at bounding box center [891, 295] width 13 height 13
click at [0, 0] on input "checkbox" at bounding box center [0, 0] width 0 height 0
click at [891, 298] on label at bounding box center [891, 295] width 13 height 13
click at [0, 0] on input "checkbox" at bounding box center [0, 0] width 0 height 0
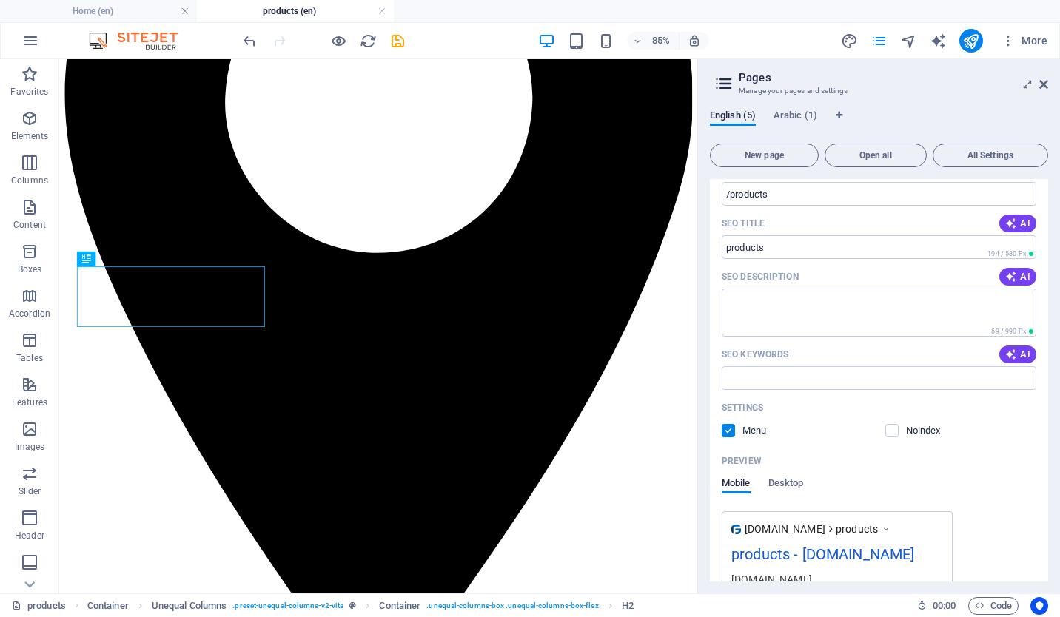
scroll to position [160, 0]
click at [1019, 278] on span "AI" at bounding box center [1017, 278] width 25 height 12
type textarea "Certified senior care services in Riyadh offering personalized home care, clean…"
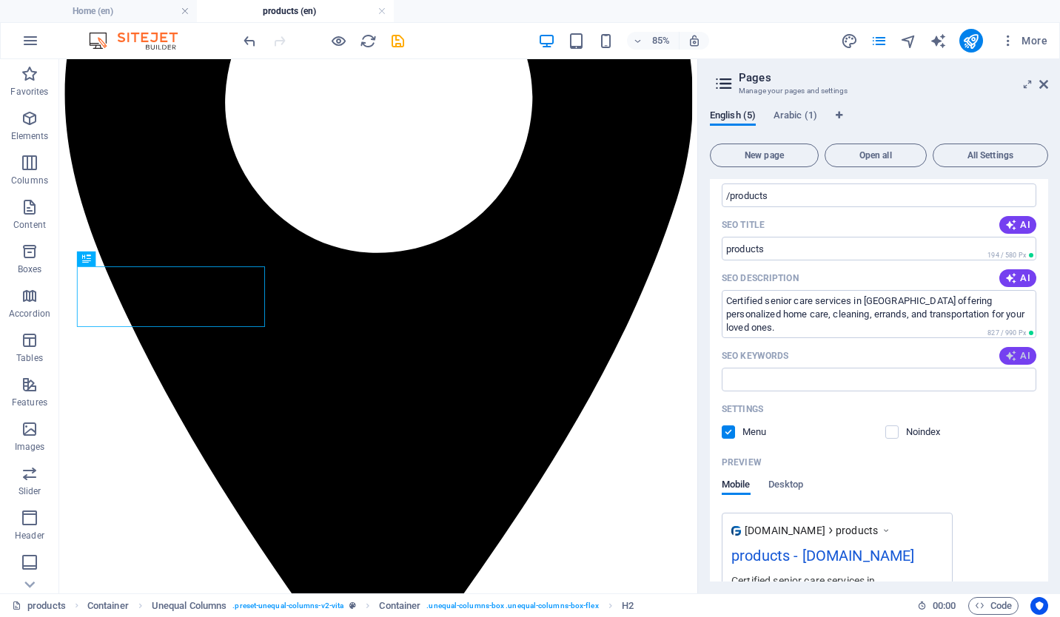
click at [1019, 355] on span "AI" at bounding box center [1017, 356] width 25 height 12
type input "Senior care services, professional home care, basic care services, advanced car…"
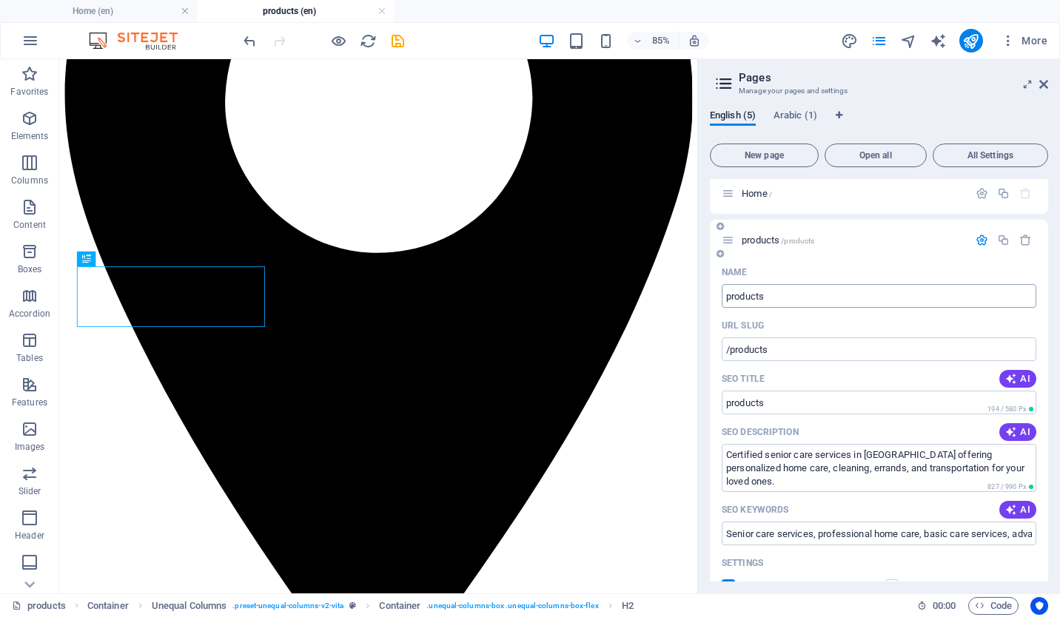
scroll to position [0, 0]
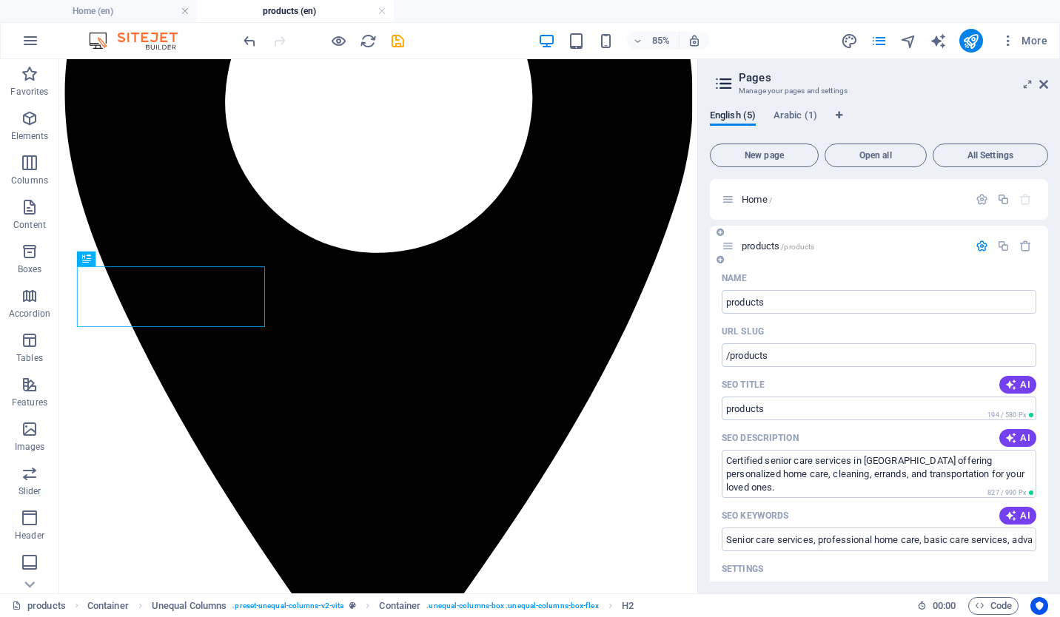
click at [767, 249] on span "products /products" at bounding box center [778, 246] width 73 height 11
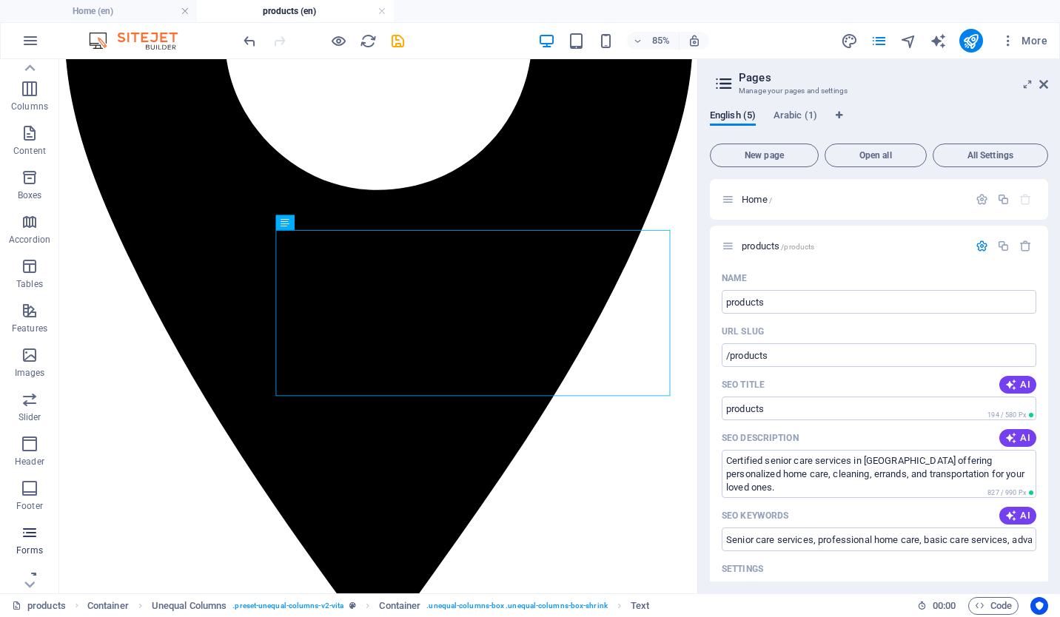
scroll to position [132, 0]
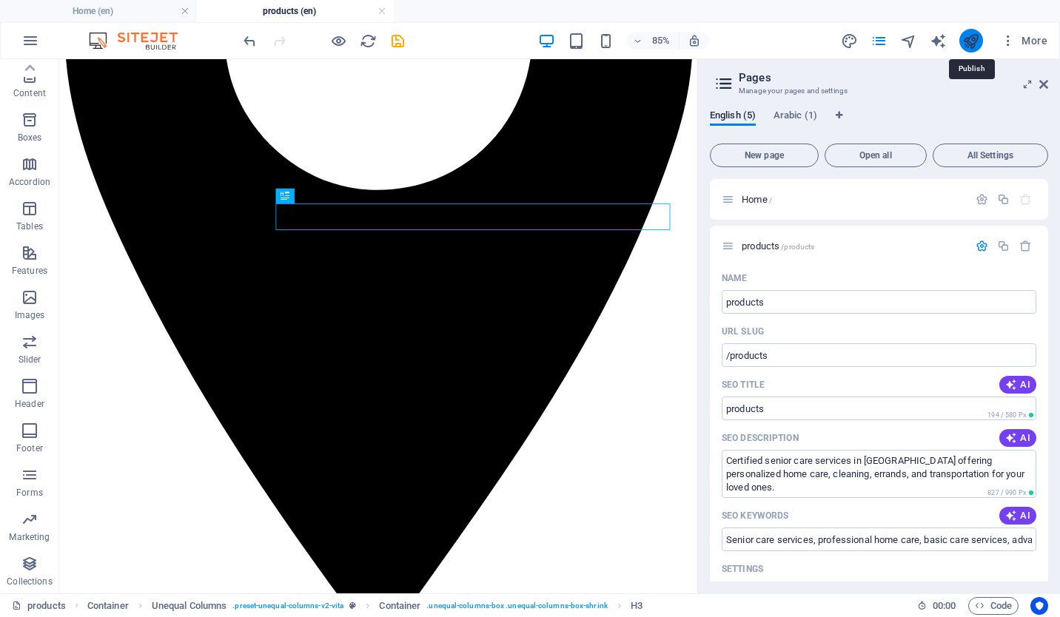
click at [971, 40] on icon "publish" at bounding box center [970, 41] width 17 height 17
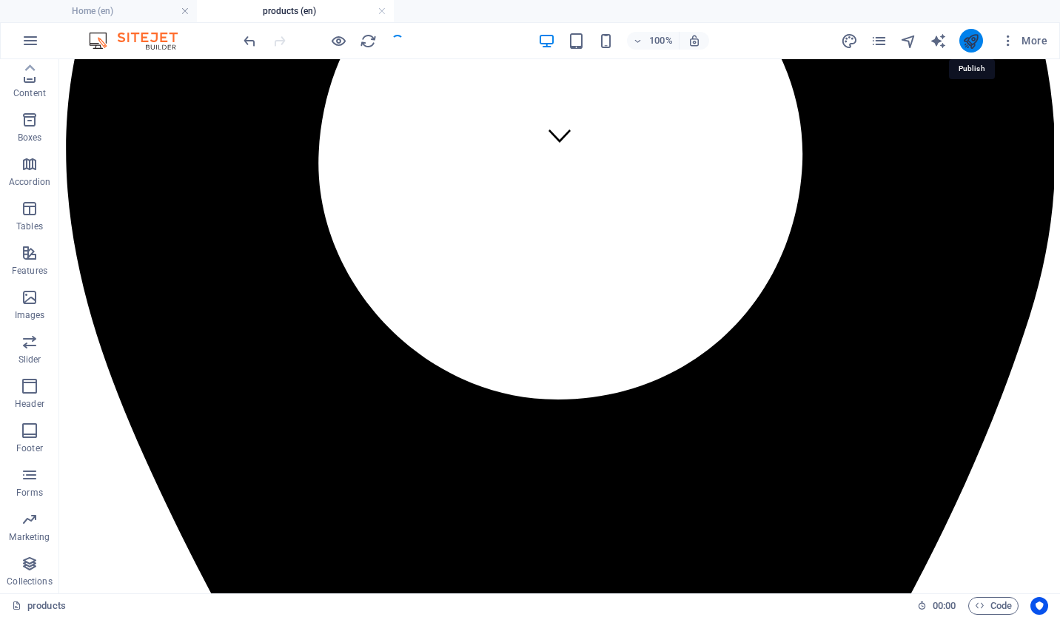
click at [971, 40] on icon "publish" at bounding box center [970, 41] width 17 height 17
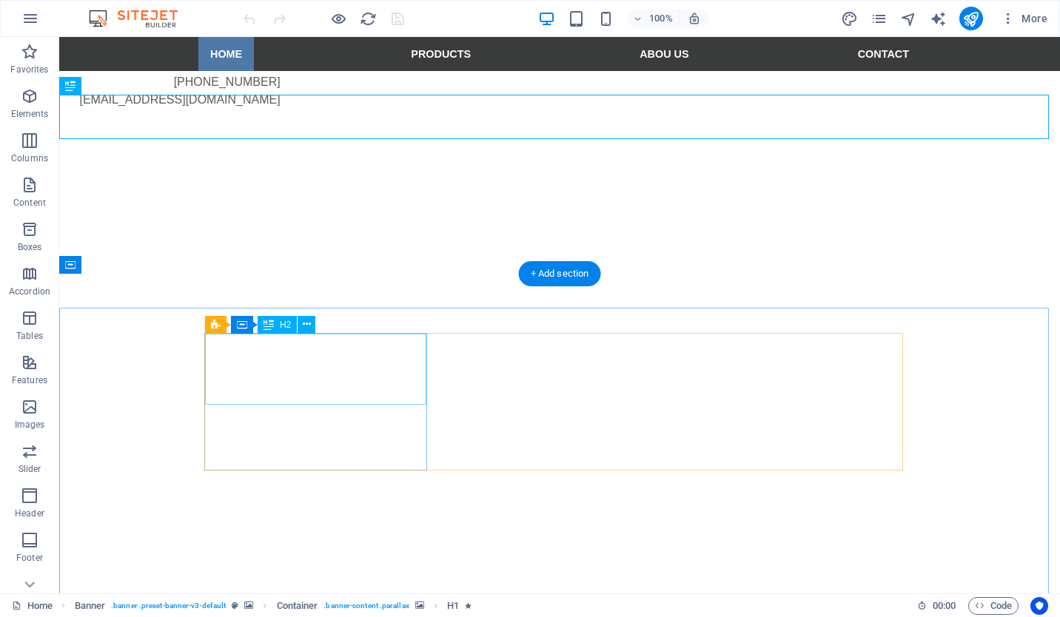
scroll to position [296, 0]
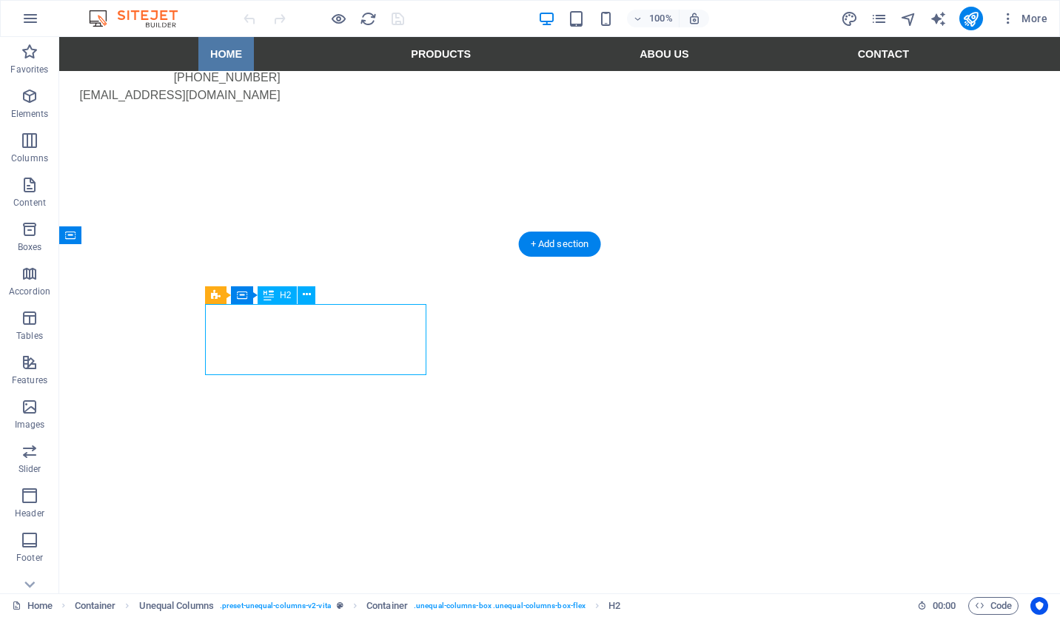
click at [268, 355] on div "Drag here to replace the existing content. Press “Ctrl” if you want to create a…" at bounding box center [559, 315] width 1001 height 557
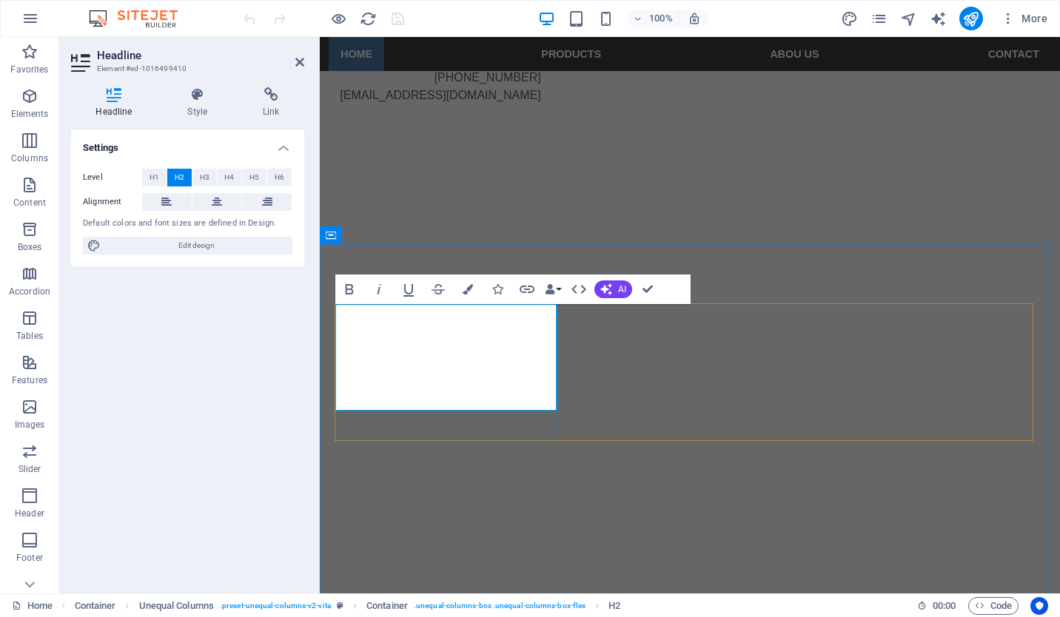
click at [197, 101] on icon at bounding box center [198, 94] width 70 height 15
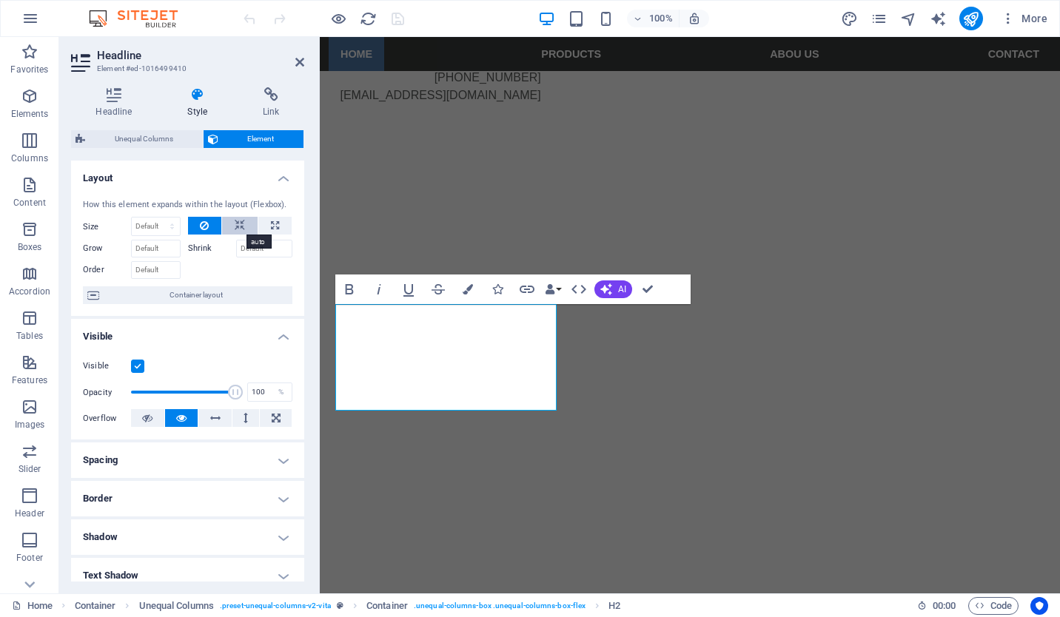
click at [235, 227] on icon at bounding box center [240, 226] width 10 height 18
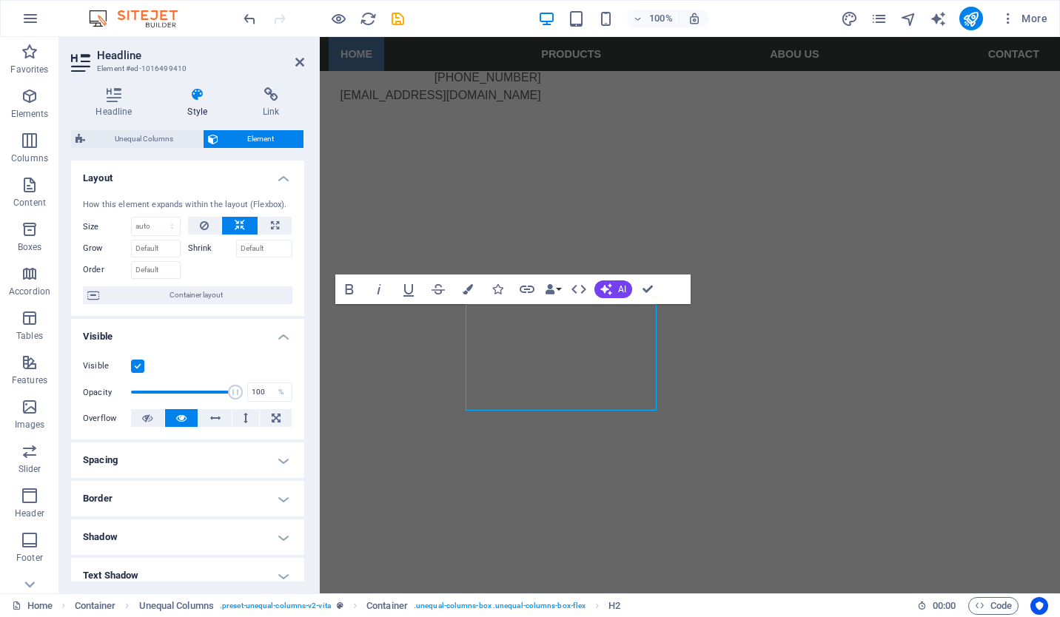
click at [238, 410] on button at bounding box center [245, 418] width 27 height 18
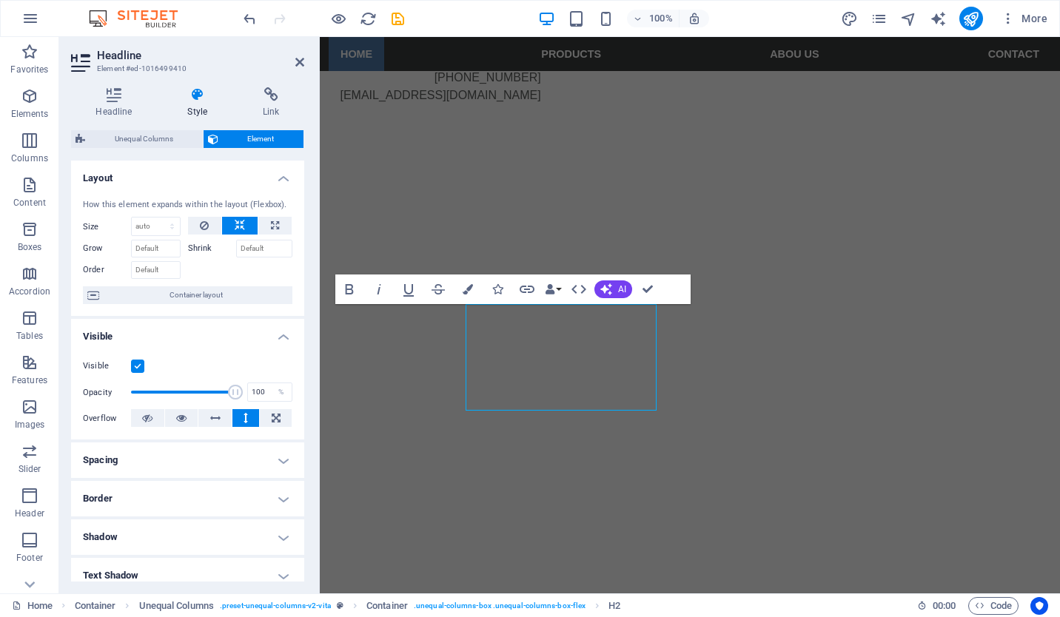
click at [281, 343] on h4 "Visible" at bounding box center [187, 332] width 233 height 27
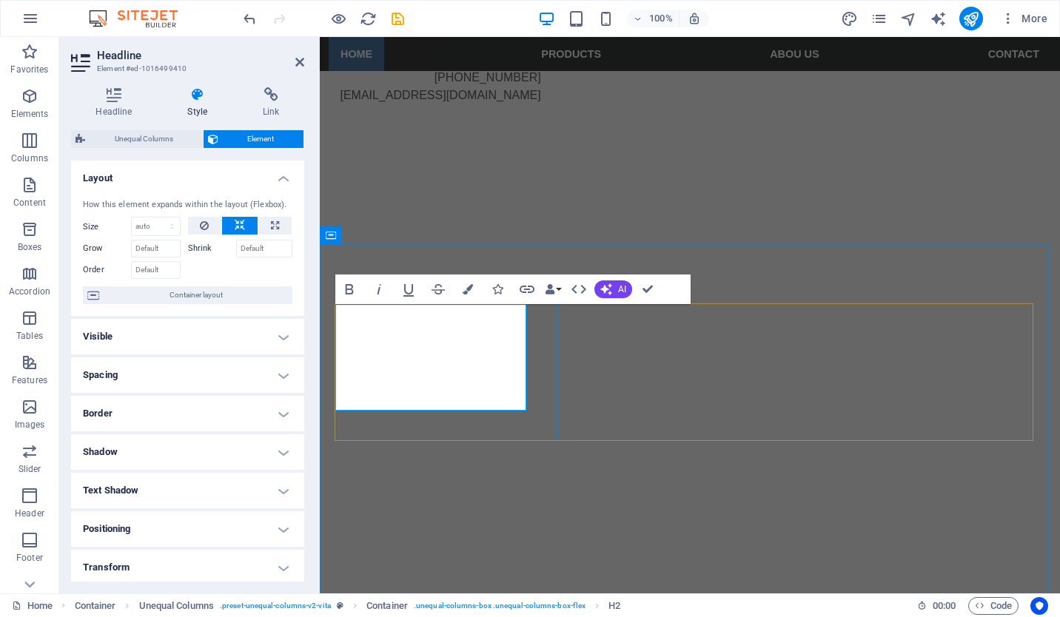
copy h2 "Welcome to Future Generation IVF"
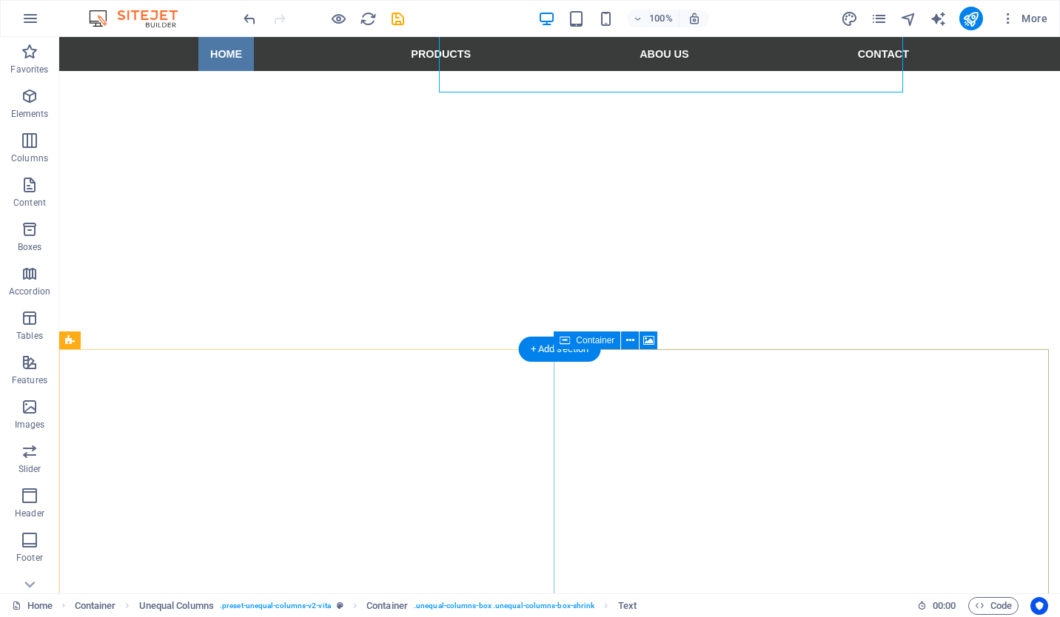
scroll to position [740, 0]
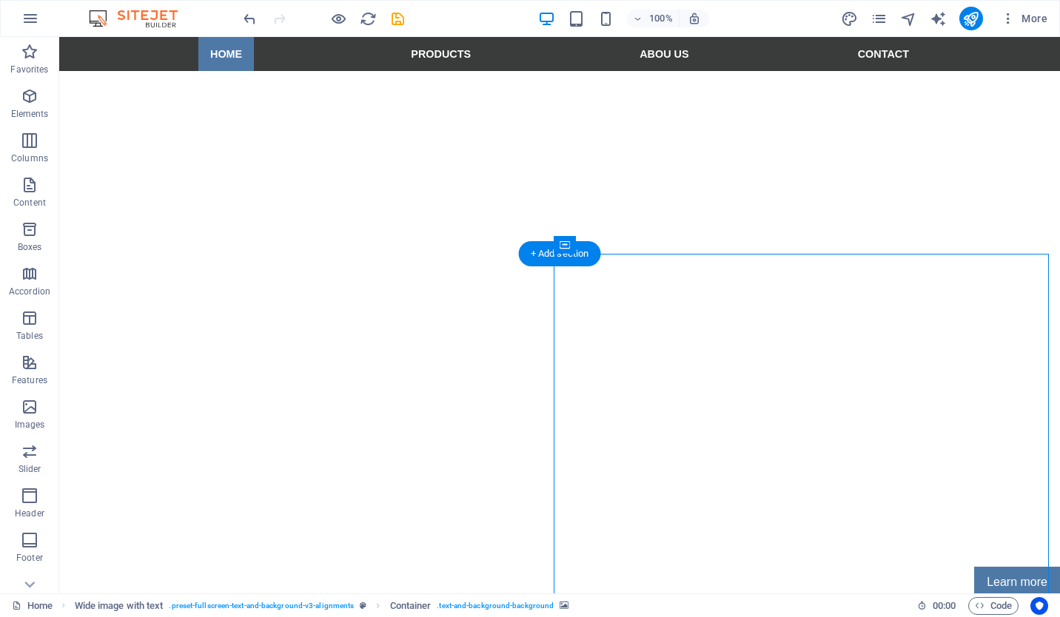
select select "px"
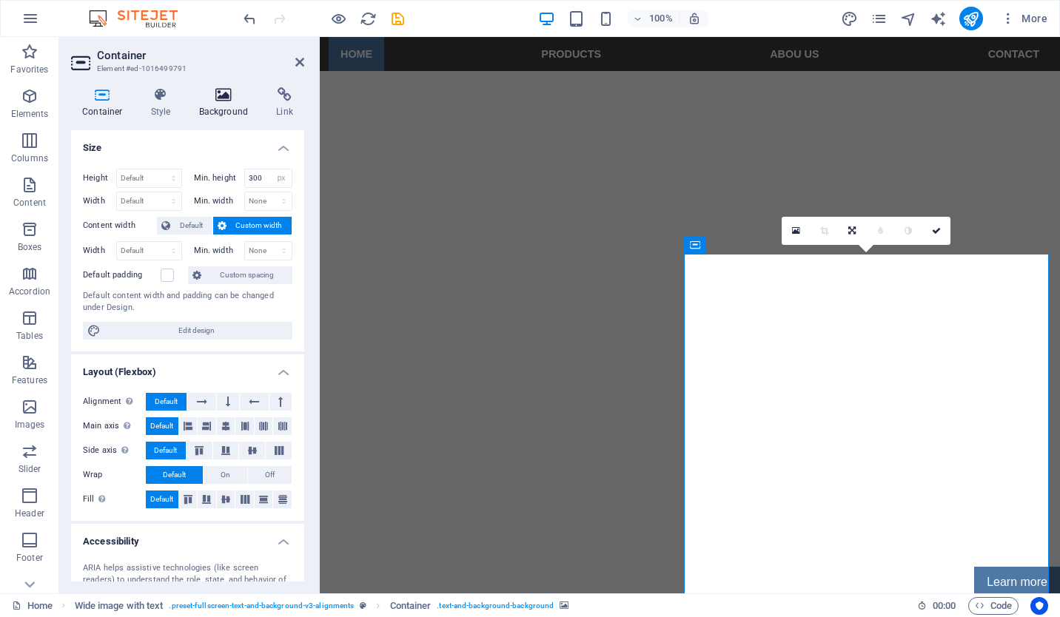
click at [215, 107] on h4 "Background" at bounding box center [227, 102] width 78 height 31
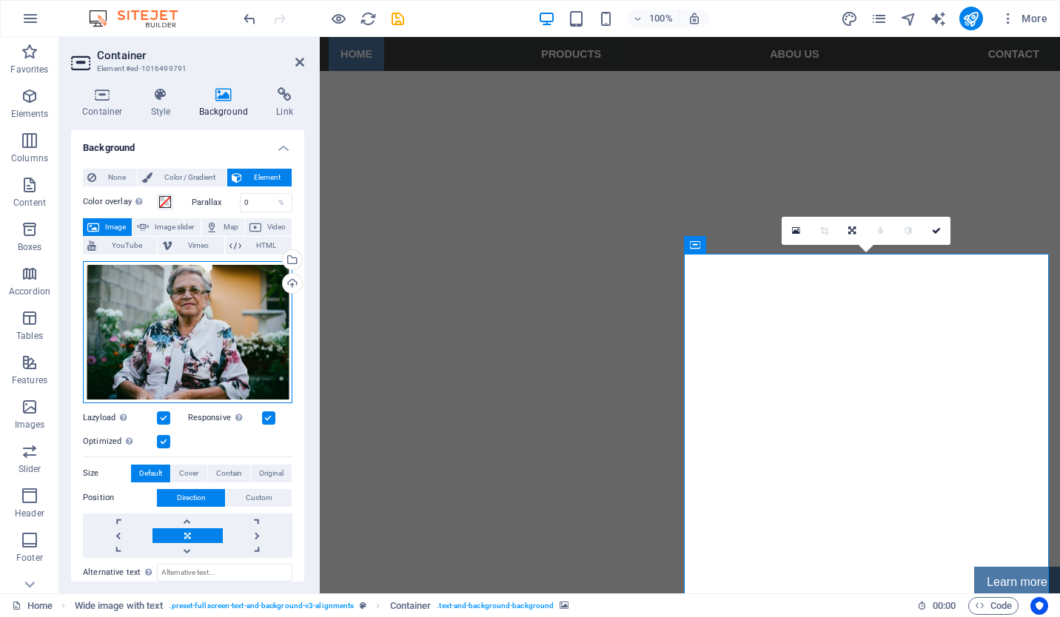
click at [154, 349] on div "Drag files here, click to choose files or select files from Files or our free s…" at bounding box center [187, 332] width 209 height 142
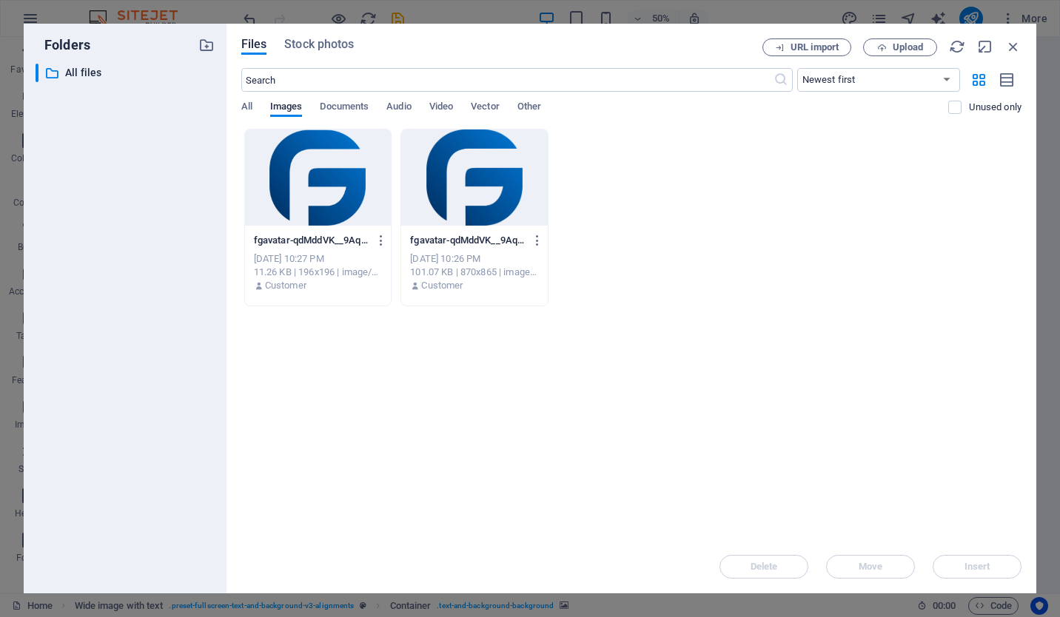
scroll to position [1047, 0]
click at [964, 46] on icon "button" at bounding box center [957, 46] width 16 height 16
click at [249, 104] on span "All" at bounding box center [246, 108] width 11 height 21
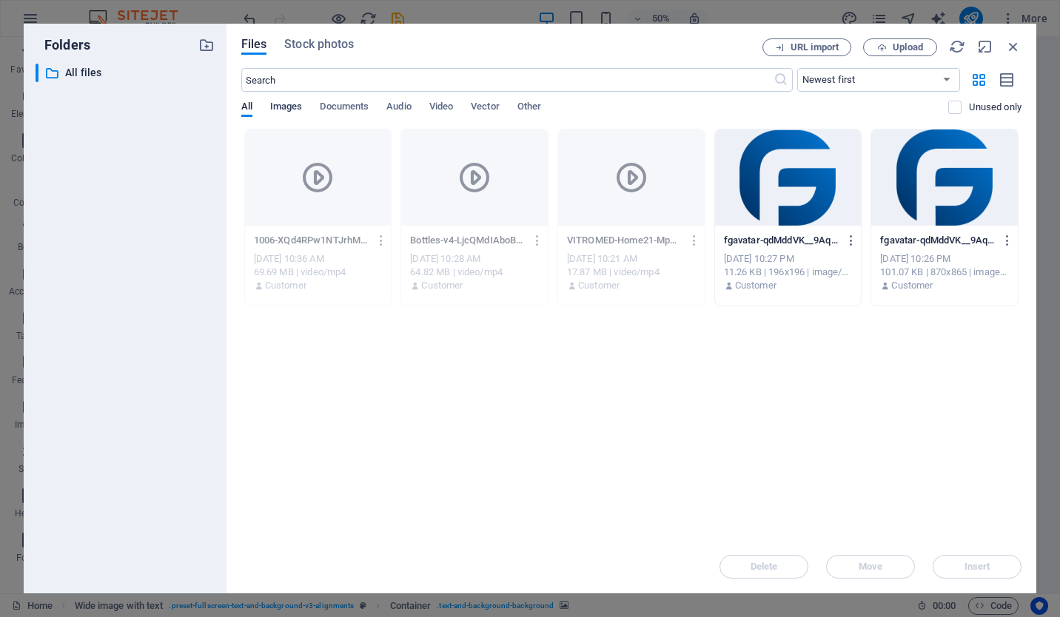
click at [284, 115] on button "Images" at bounding box center [286, 109] width 33 height 16
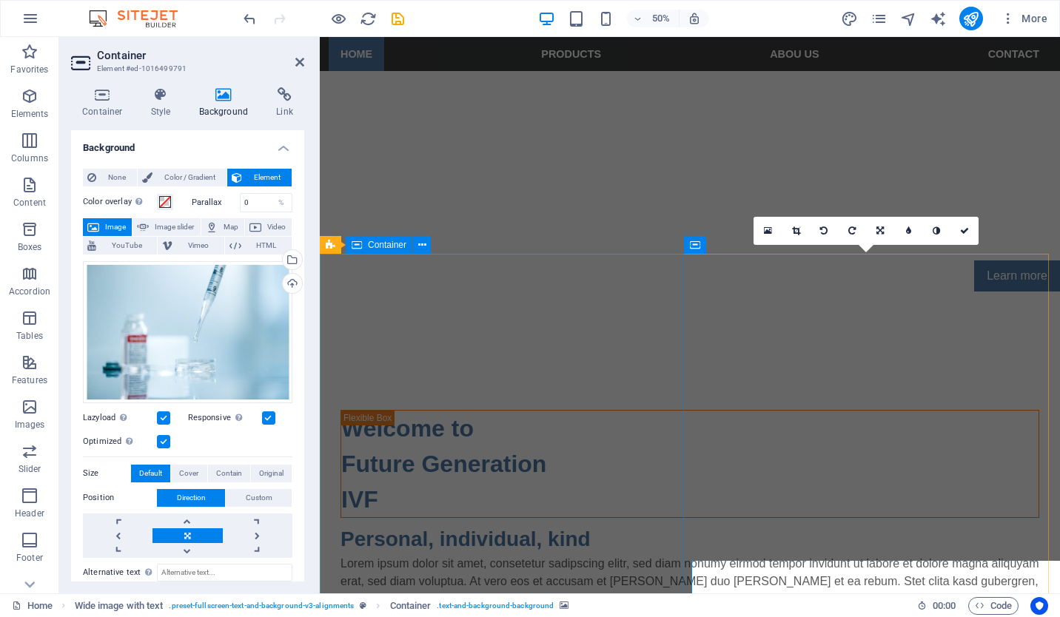
scroll to position [740, 0]
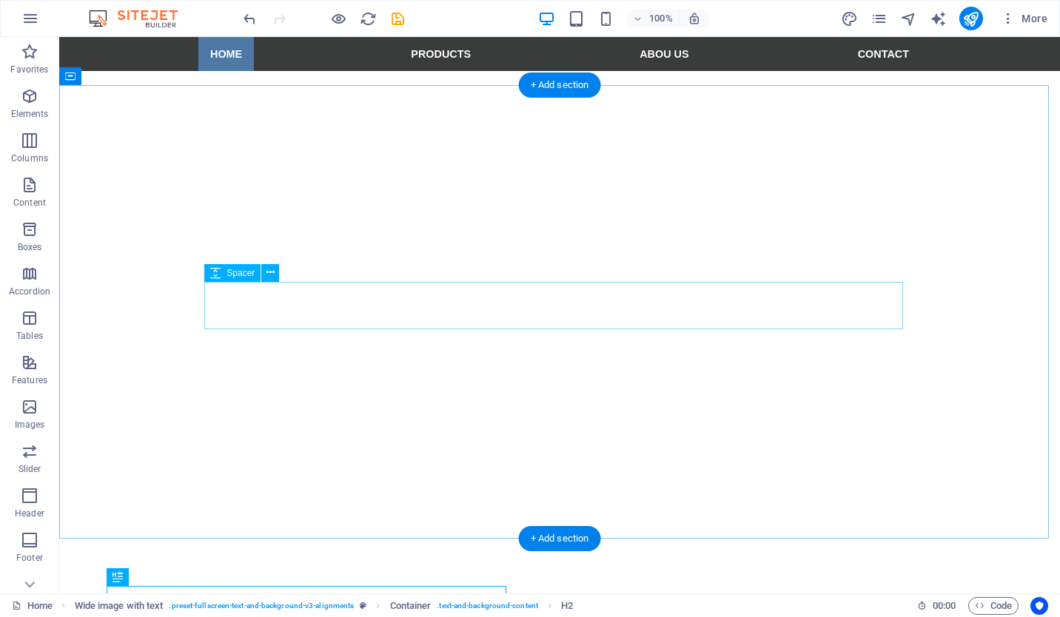
scroll to position [370, 0]
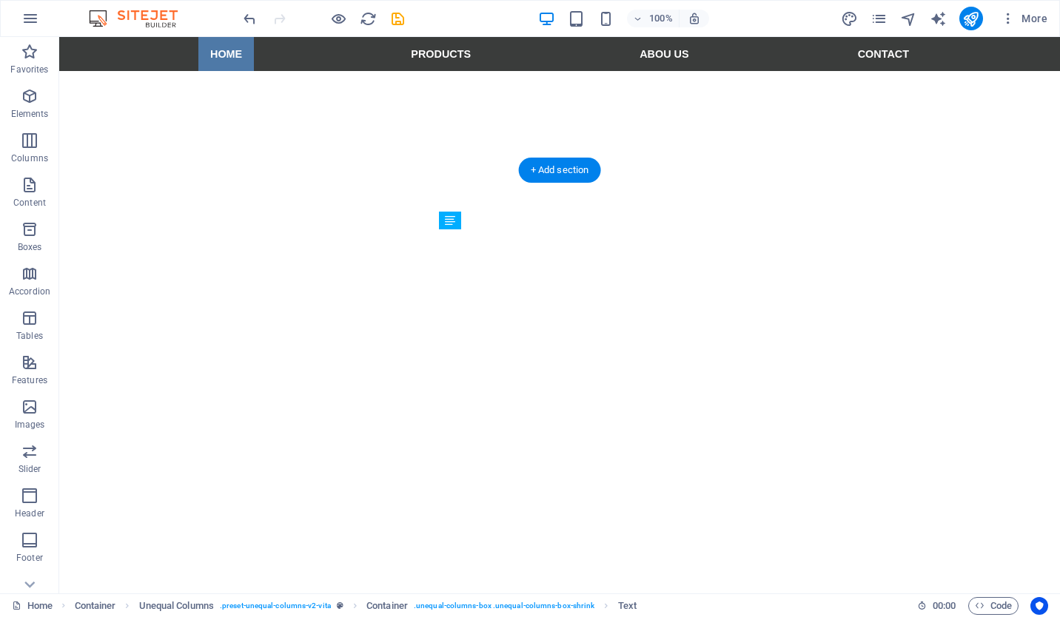
drag, startPoint x: 691, startPoint y: 258, endPoint x: 903, endPoint y: 253, distance: 211.8
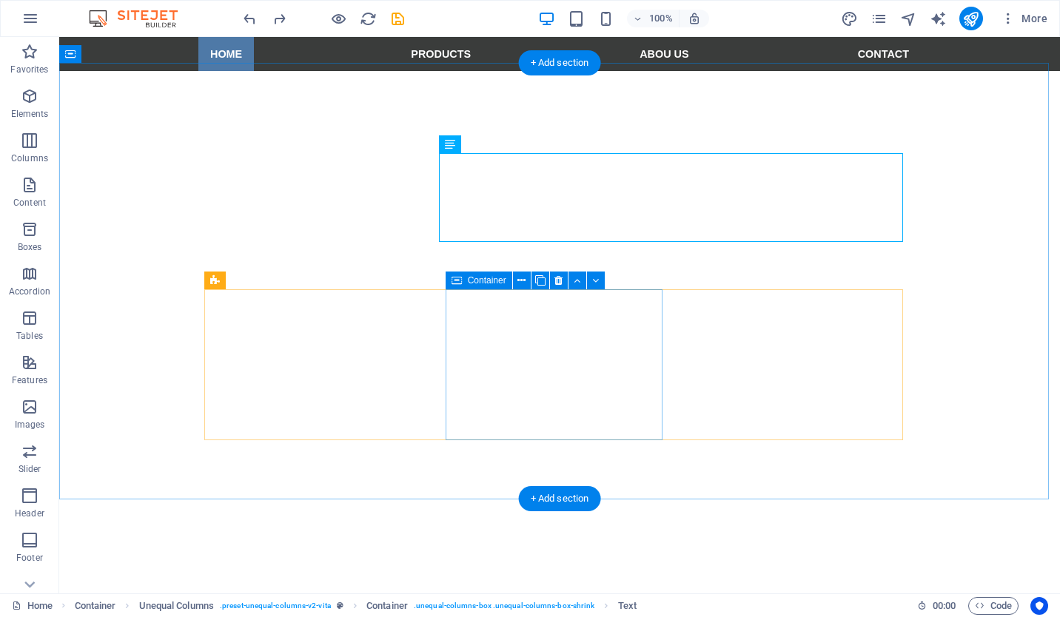
scroll to position [518, 0]
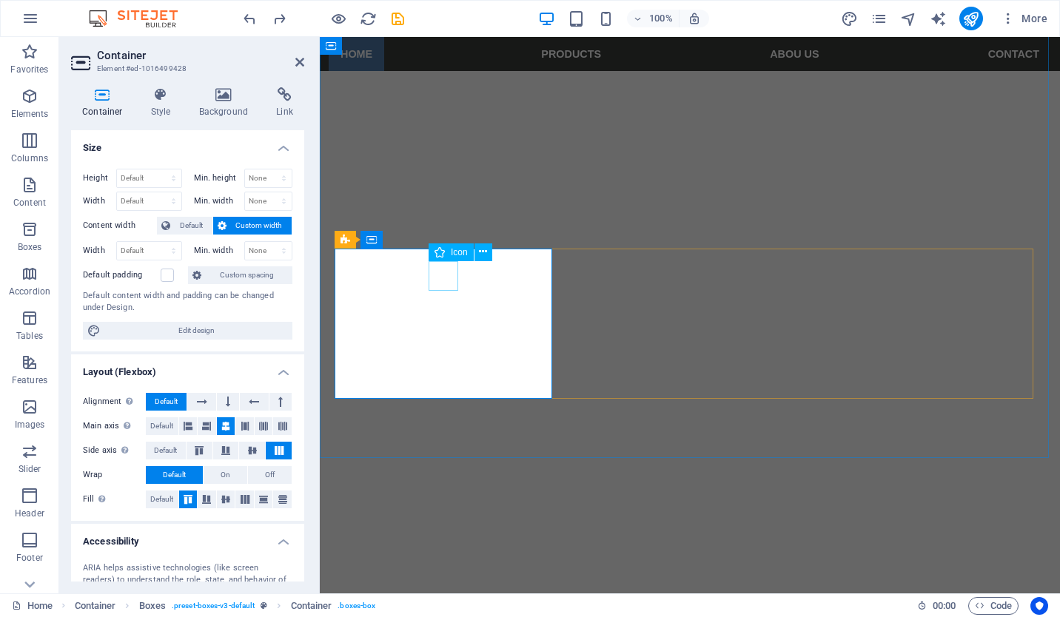
select select "xMidYMid"
select select "px"
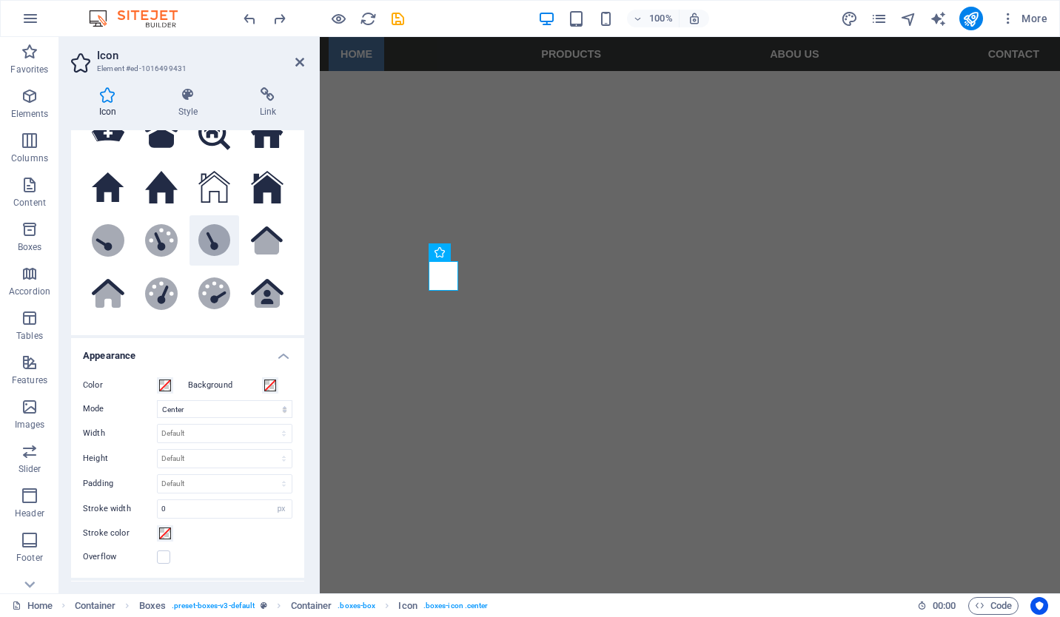
scroll to position [0, 0]
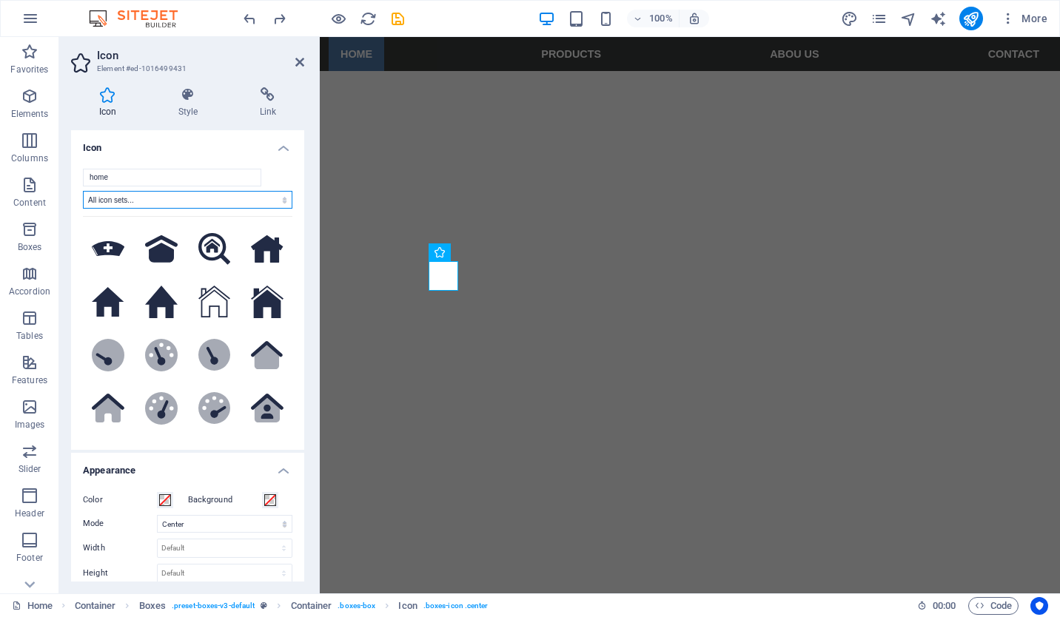
click at [129, 198] on select "All icon sets... IcoFont Ionicons FontAwesome Brands FontAwesome Duotone FontAw…" at bounding box center [187, 200] width 209 height 18
click at [198, 203] on select "All icon sets... IcoFont Ionicons FontAwesome Brands FontAwesome Duotone FontAw…" at bounding box center [187, 200] width 209 height 18
click at [187, 160] on div "home All icon sets... IcoFont Ionicons FontAwesome Brands FontAwesome Duotone F…" at bounding box center [187, 303] width 233 height 293
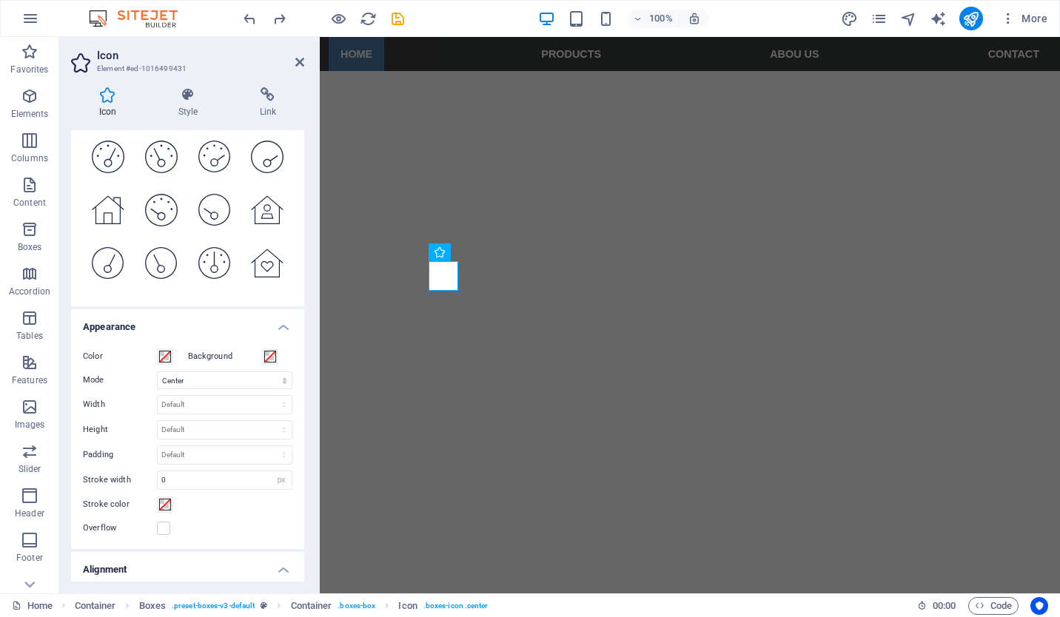
scroll to position [323, 0]
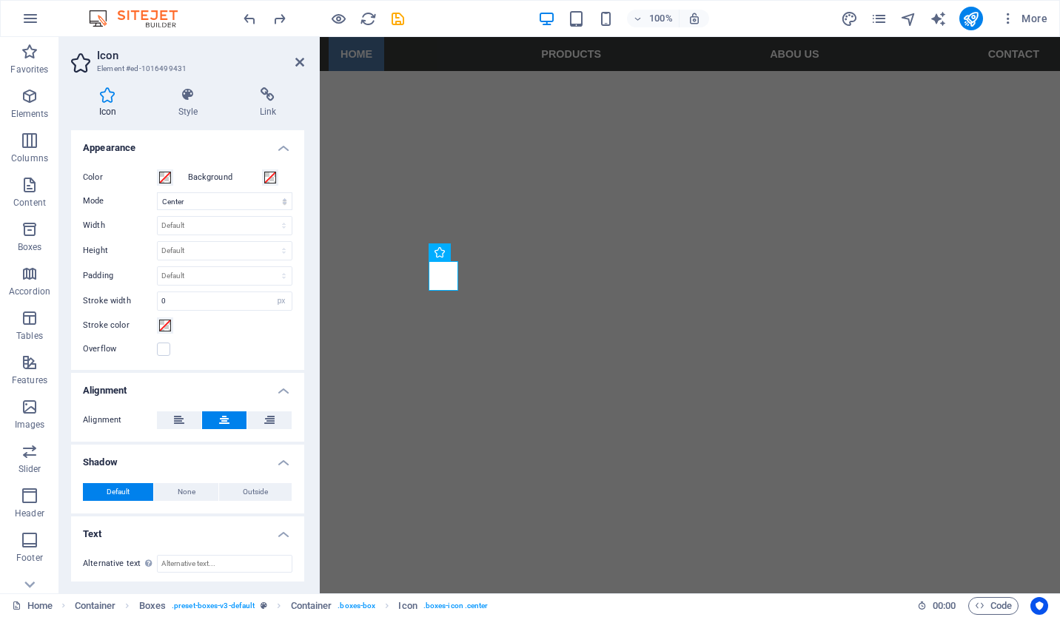
click at [212, 175] on label "Background" at bounding box center [225, 178] width 74 height 18
click at [262, 175] on button "Background" at bounding box center [270, 178] width 16 height 16
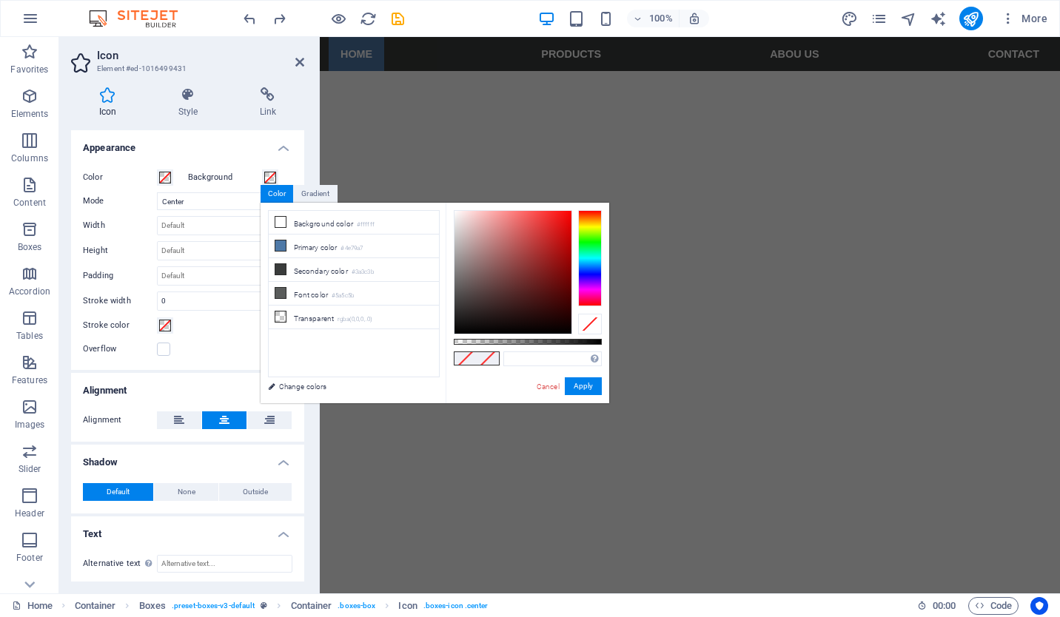
click at [212, 175] on label "Background" at bounding box center [225, 178] width 74 height 18
click at [262, 175] on button "Background" at bounding box center [270, 178] width 16 height 16
click at [211, 150] on h4 "Appearance" at bounding box center [187, 143] width 233 height 27
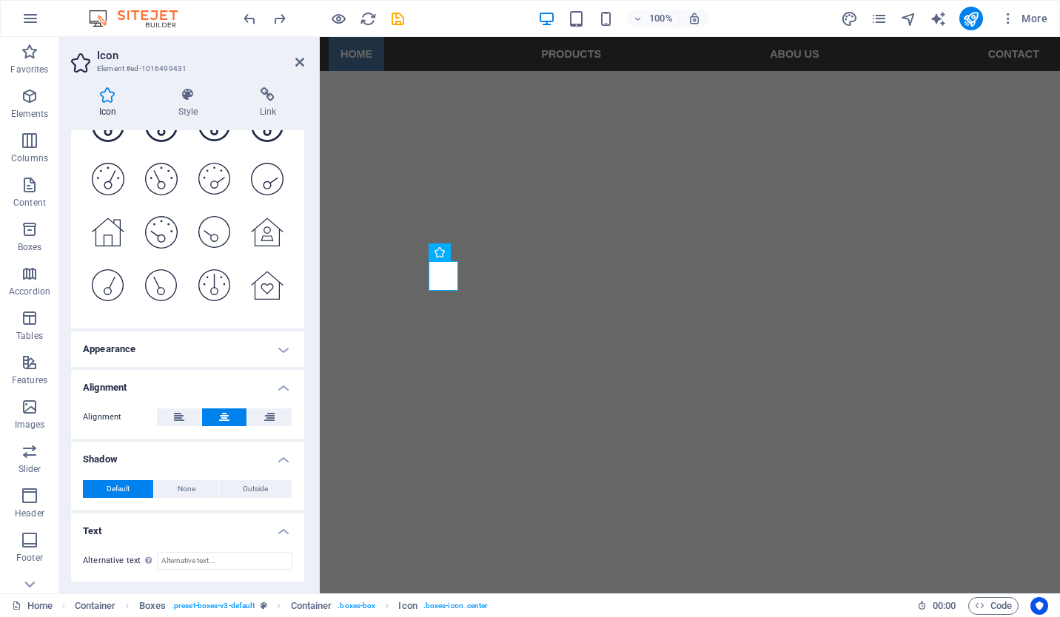
scroll to position [121, 0]
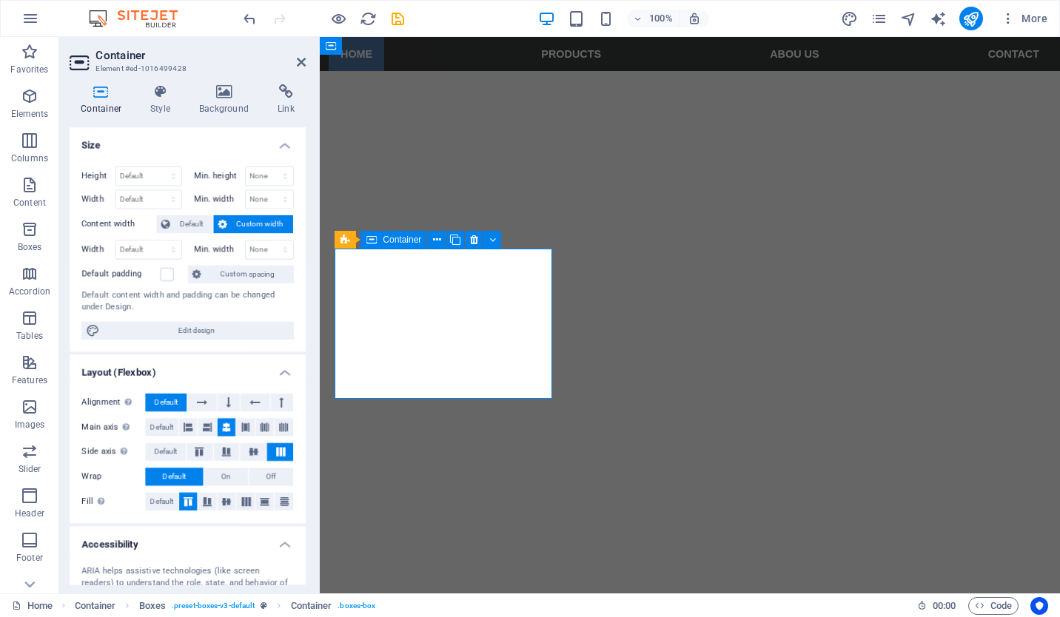
click at [437, 236] on icon at bounding box center [437, 240] width 8 height 16
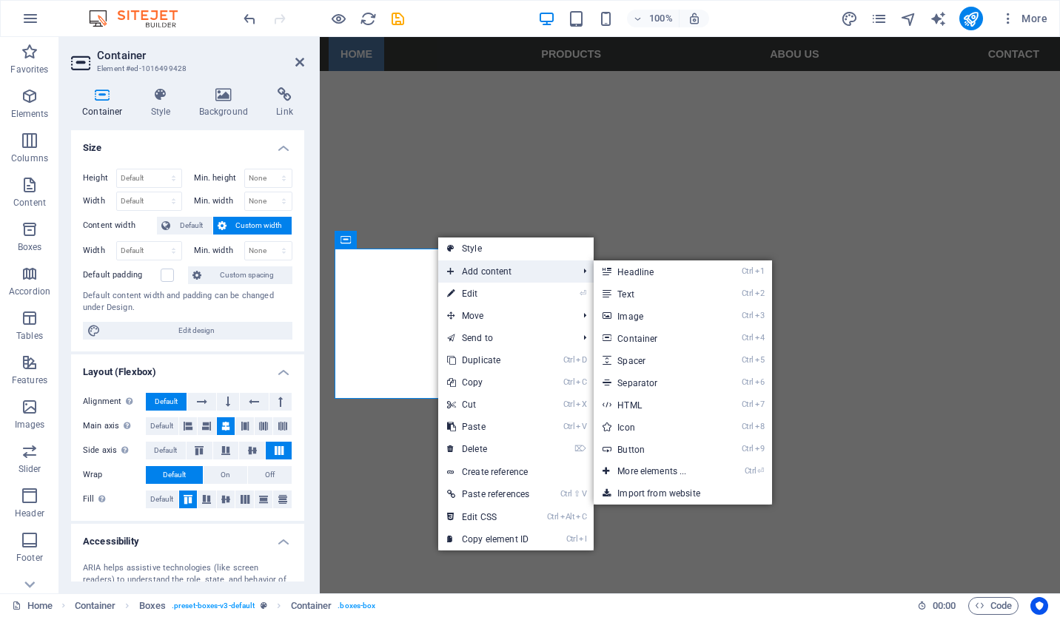
drag, startPoint x: 520, startPoint y: 266, endPoint x: 573, endPoint y: 266, distance: 52.6
click at [531, 266] on span "Add content" at bounding box center [504, 272] width 133 height 22
click at [660, 320] on link "Ctrl 3 Image" at bounding box center [655, 316] width 122 height 22
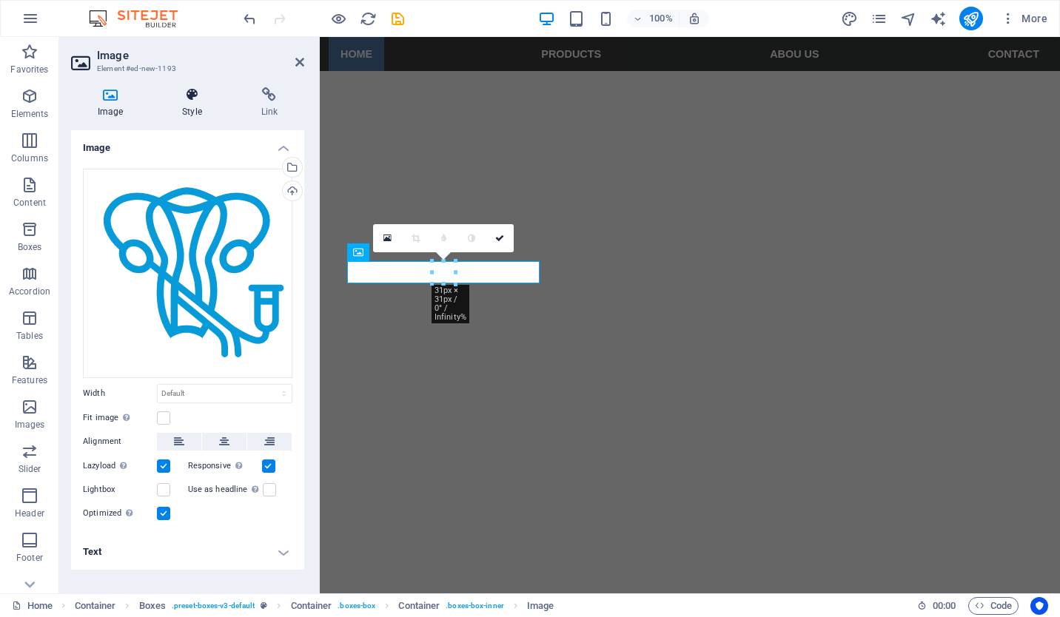
click at [194, 109] on h4 "Style" at bounding box center [194, 102] width 78 height 31
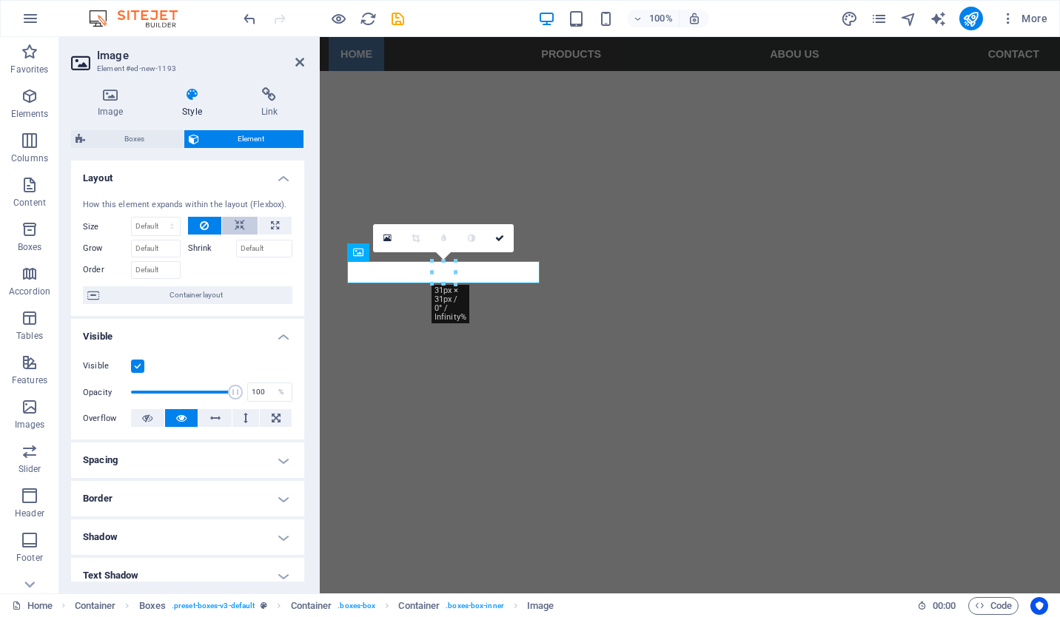
click at [235, 222] on icon at bounding box center [240, 226] width 10 height 18
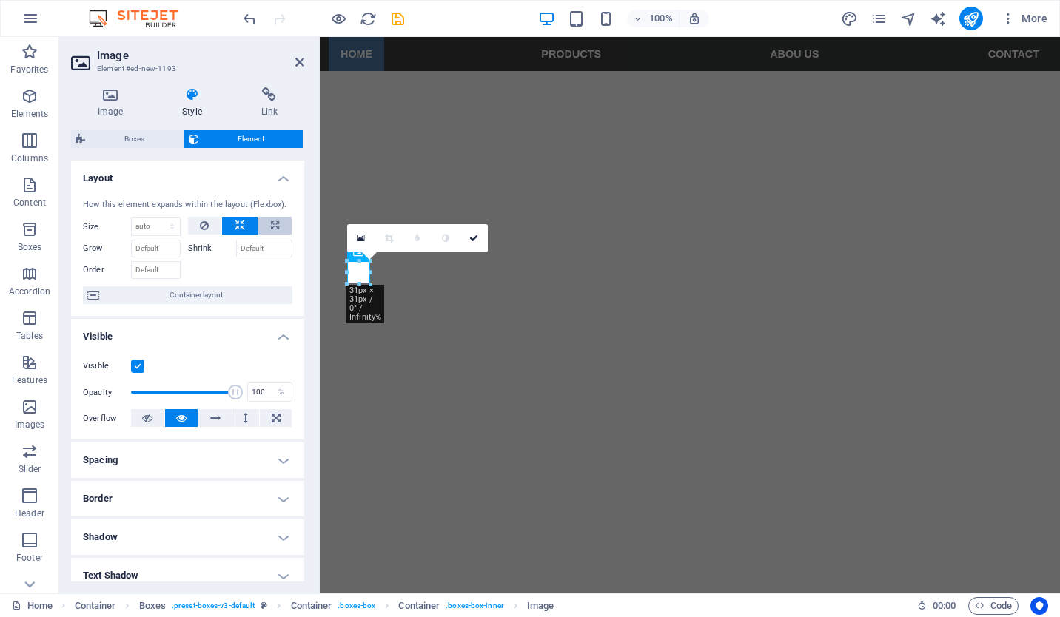
click at [258, 224] on button at bounding box center [274, 226] width 33 height 18
type input "100"
select select "%"
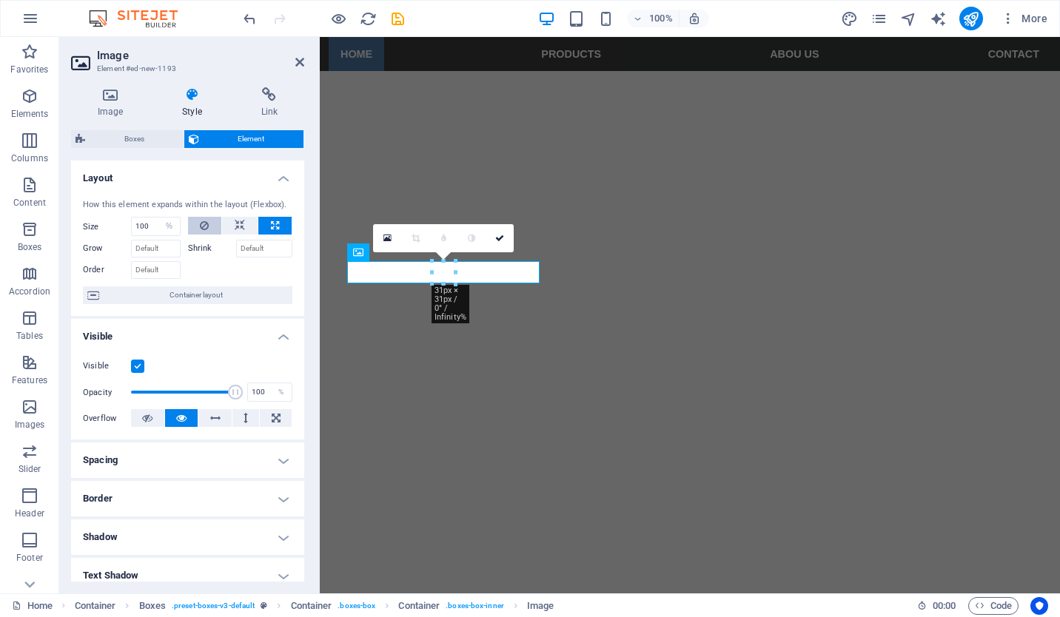
click at [204, 220] on icon at bounding box center [204, 226] width 9 height 18
select select "DISABLED_OPTION_VALUE"
click at [241, 222] on icon at bounding box center [240, 226] width 10 height 18
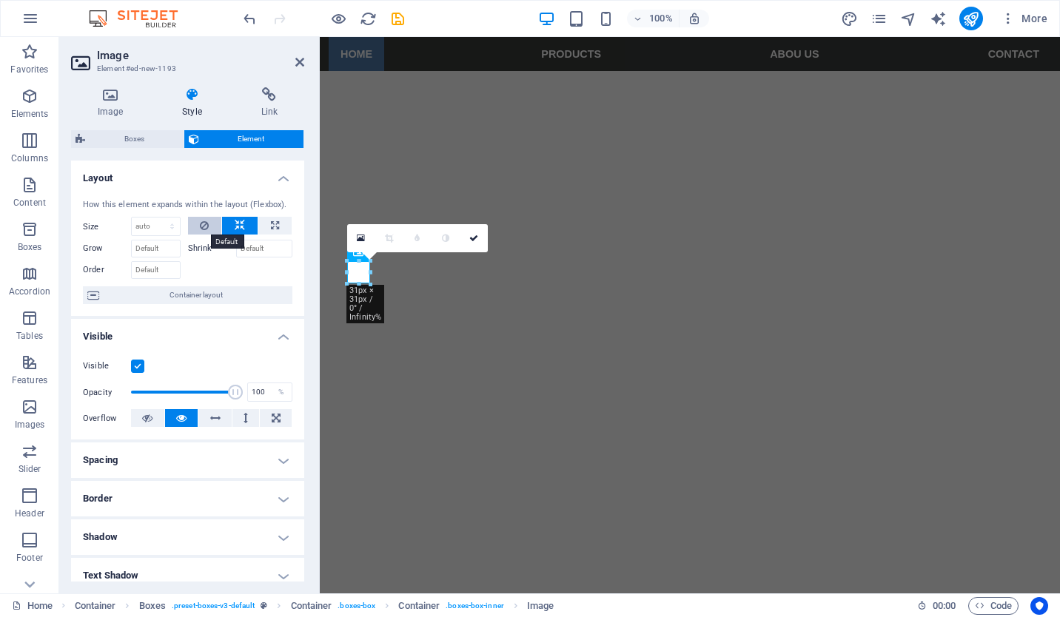
click at [209, 223] on button at bounding box center [205, 226] width 34 height 18
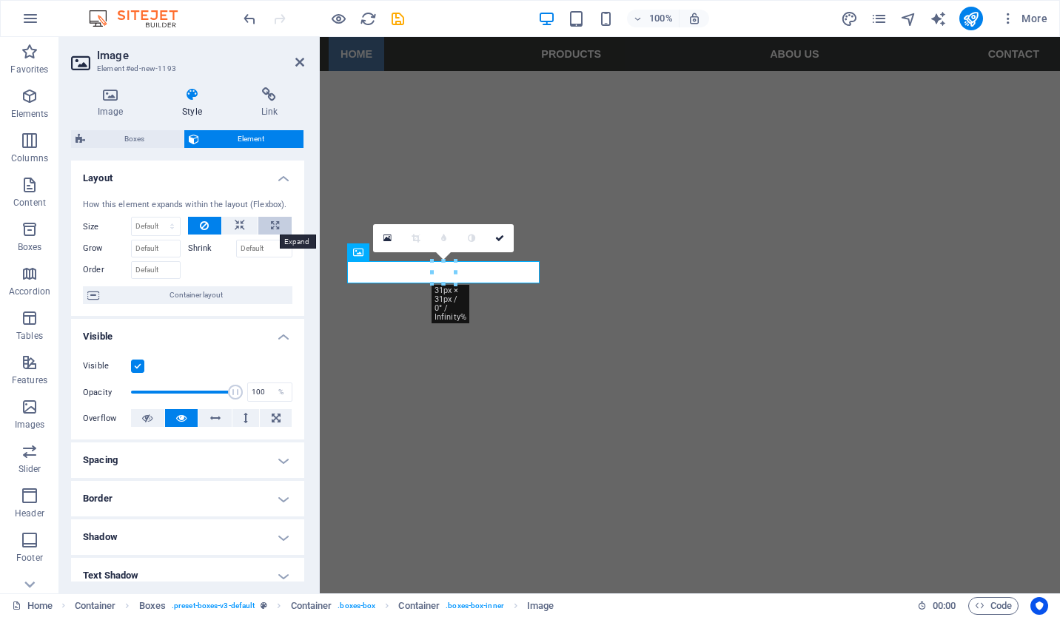
click at [276, 226] on icon at bounding box center [275, 226] width 8 height 18
type input "100"
select select "%"
click at [167, 224] on select "Default auto px % 1/1 1/2 1/3 1/4 1/5 1/6 1/7 1/8 1/9 1/10" at bounding box center [169, 227] width 21 height 18
click at [147, 229] on input "100" at bounding box center [156, 227] width 48 height 18
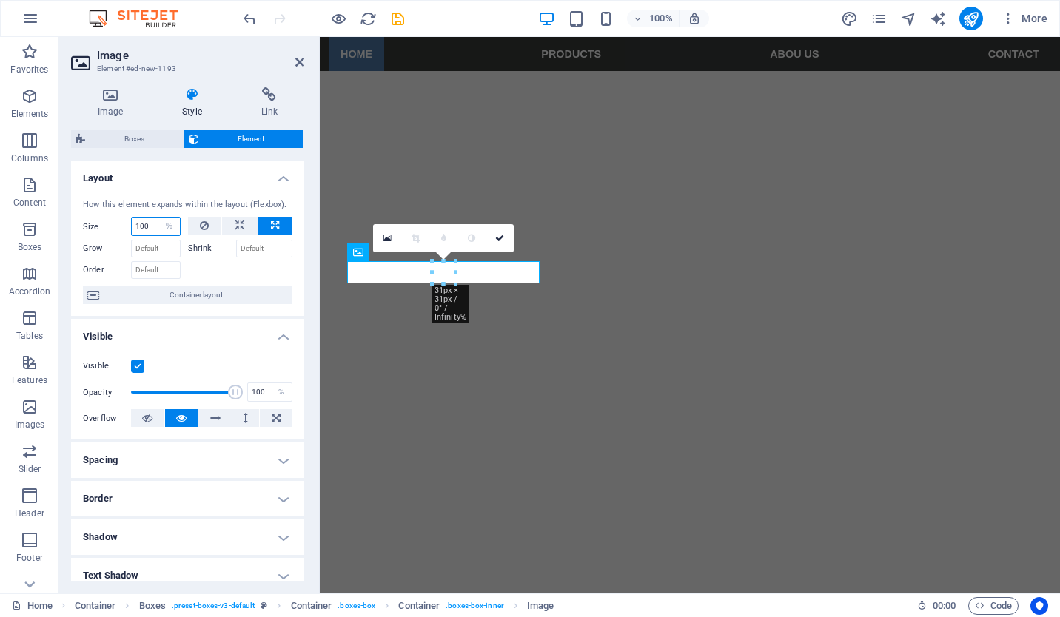
click at [147, 229] on input "100" at bounding box center [156, 227] width 48 height 18
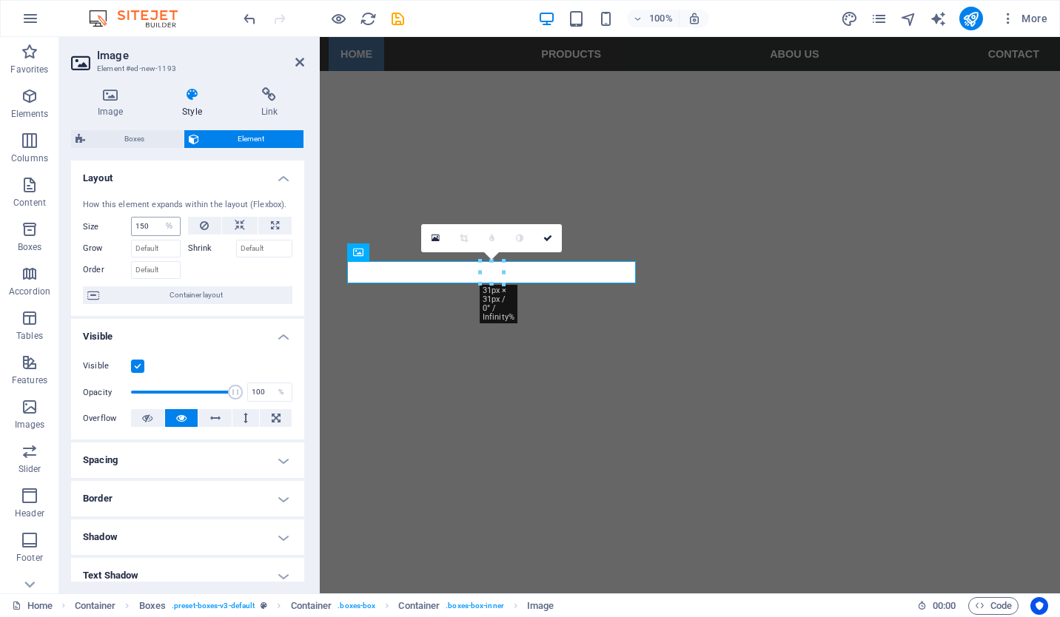
type input "100"
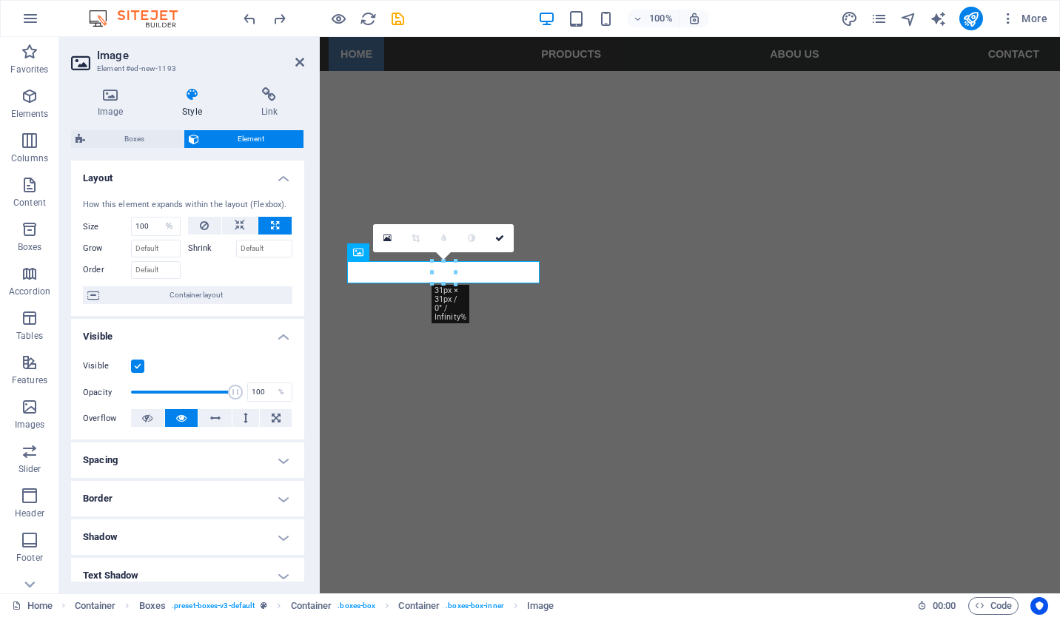
click at [243, 392] on div "Opacity 100 %" at bounding box center [187, 392] width 209 height 22
click at [272, 416] on icon at bounding box center [276, 418] width 9 height 18
click at [90, 245] on label "Grow" at bounding box center [107, 249] width 48 height 18
click at [131, 245] on input "Grow" at bounding box center [156, 249] width 50 height 18
click at [167, 245] on input "Grow" at bounding box center [156, 249] width 50 height 18
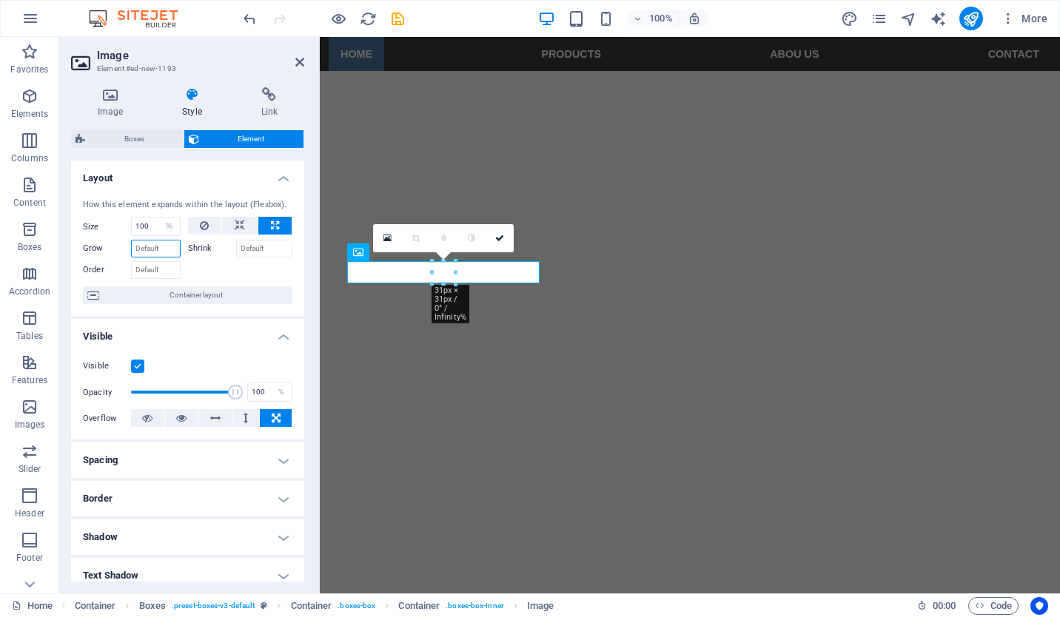
click at [147, 248] on input "Grow" at bounding box center [156, 249] width 50 height 18
type input "100"
click at [221, 262] on div at bounding box center [240, 268] width 105 height 21
click at [150, 250] on input "100" at bounding box center [156, 249] width 50 height 18
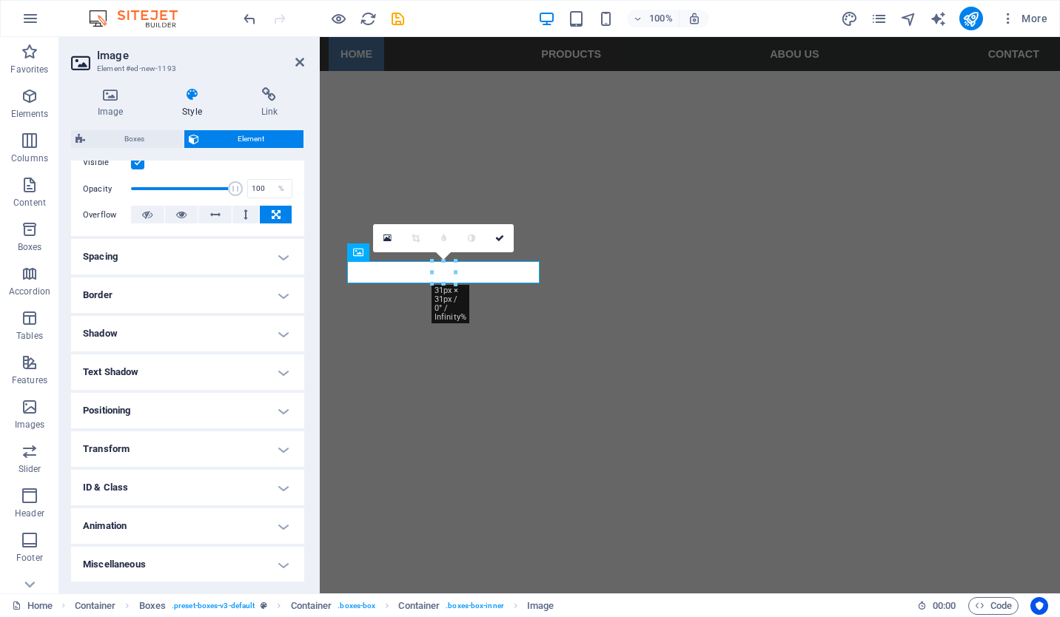
scroll to position [56, 0]
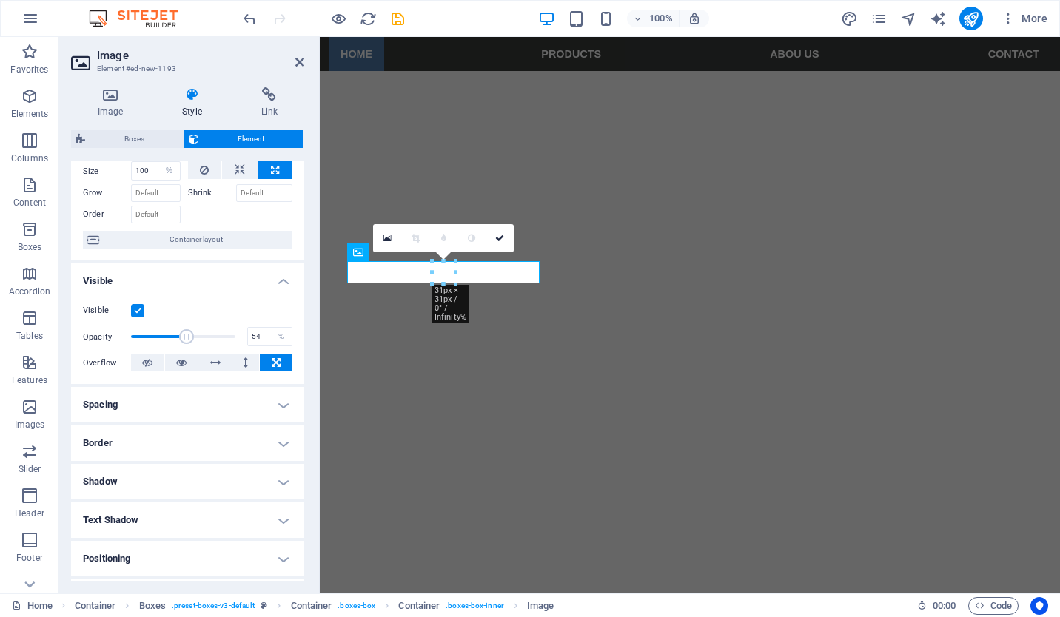
drag, startPoint x: 232, startPoint y: 333, endPoint x: 185, endPoint y: 333, distance: 47.4
click at [185, 333] on span at bounding box center [186, 336] width 15 height 15
drag, startPoint x: 181, startPoint y: 333, endPoint x: 132, endPoint y: 333, distance: 48.9
click at [132, 333] on span at bounding box center [131, 336] width 15 height 15
type input "100"
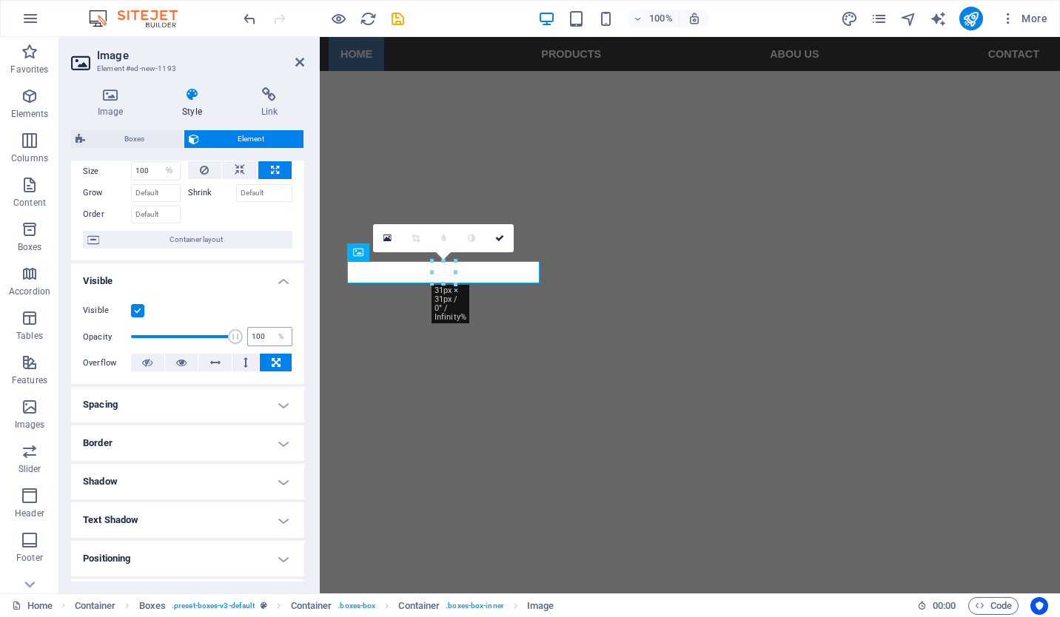
drag, startPoint x: 141, startPoint y: 331, endPoint x: 267, endPoint y: 335, distance: 125.9
click at [267, 335] on div "Opacity 100 %" at bounding box center [187, 337] width 209 height 22
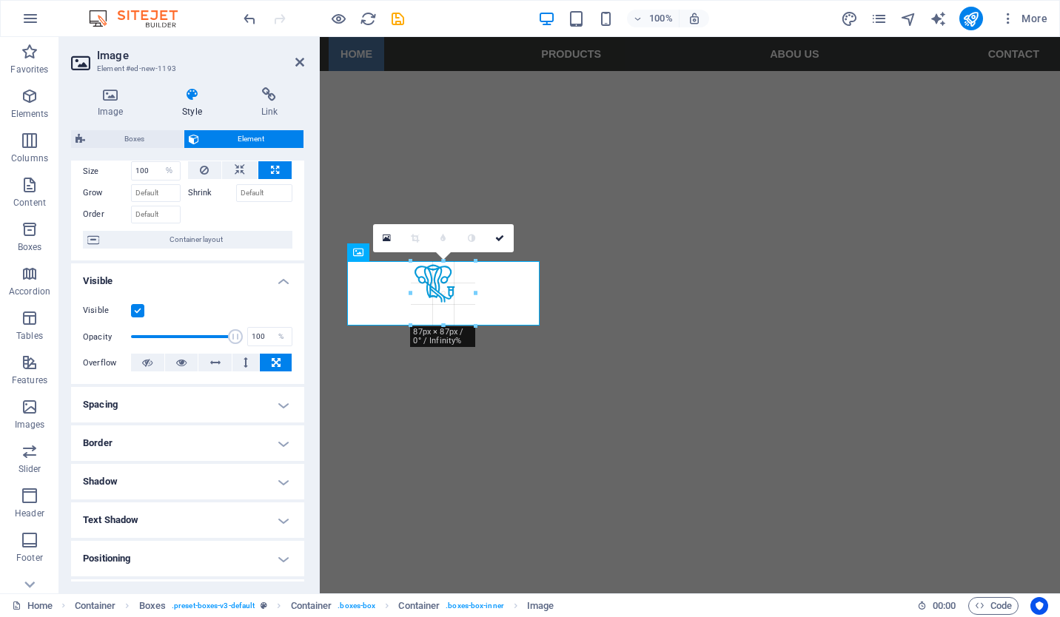
drag, startPoint x: 456, startPoint y: 288, endPoint x: 178, endPoint y: 287, distance: 278.3
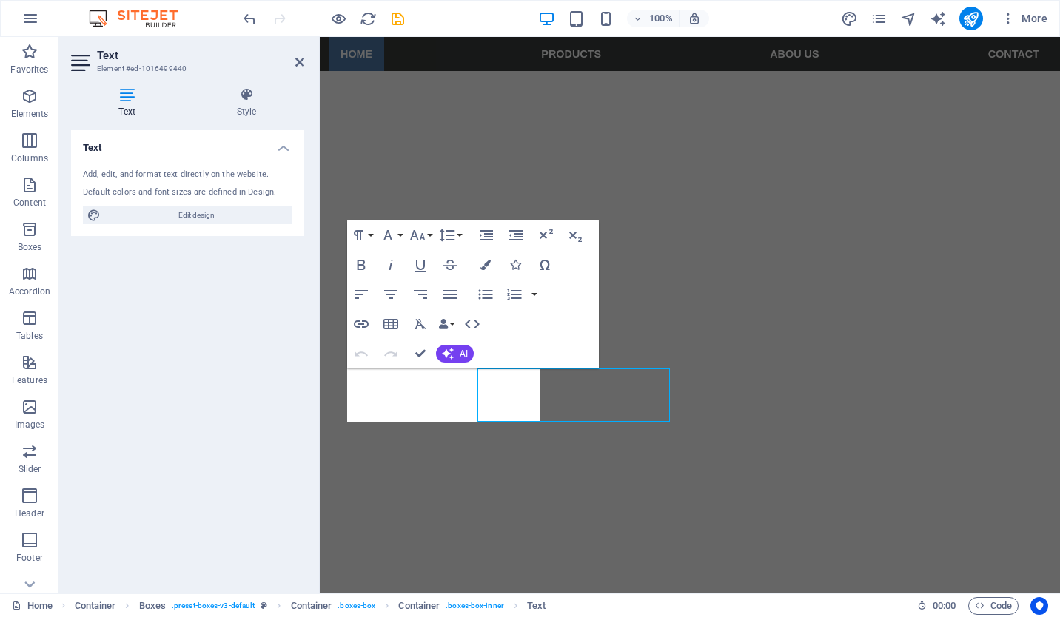
click at [303, 392] on div "Text Element #ed-1016499440 Text Style Text Add, edit, and format text directly…" at bounding box center [559, 315] width 1001 height 557
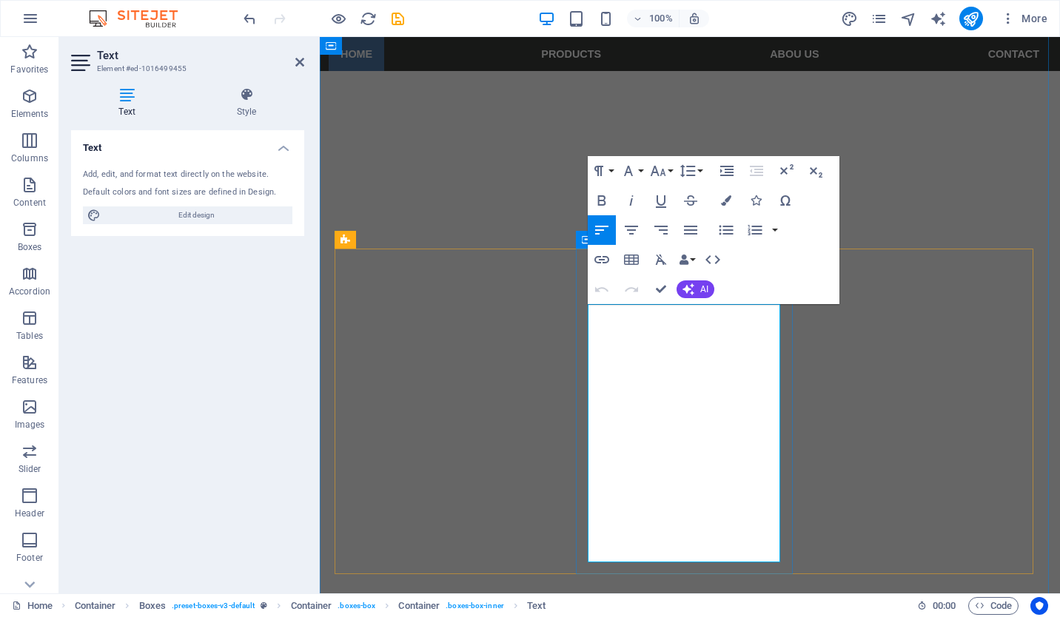
drag, startPoint x: 696, startPoint y: 487, endPoint x: 733, endPoint y: 396, distance: 98.3
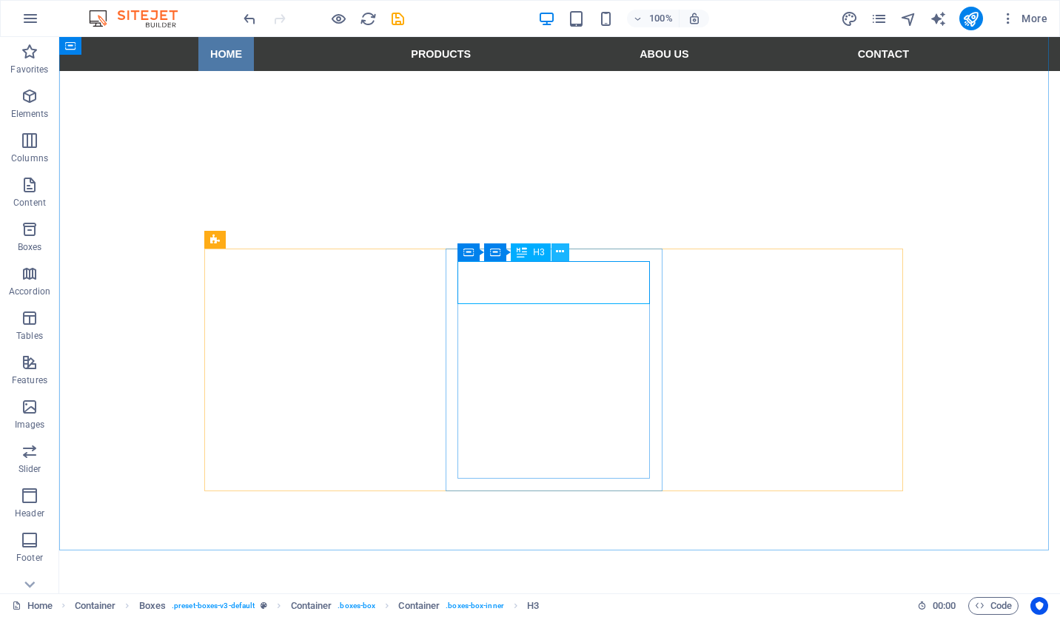
click at [558, 253] on icon at bounding box center [560, 252] width 8 height 16
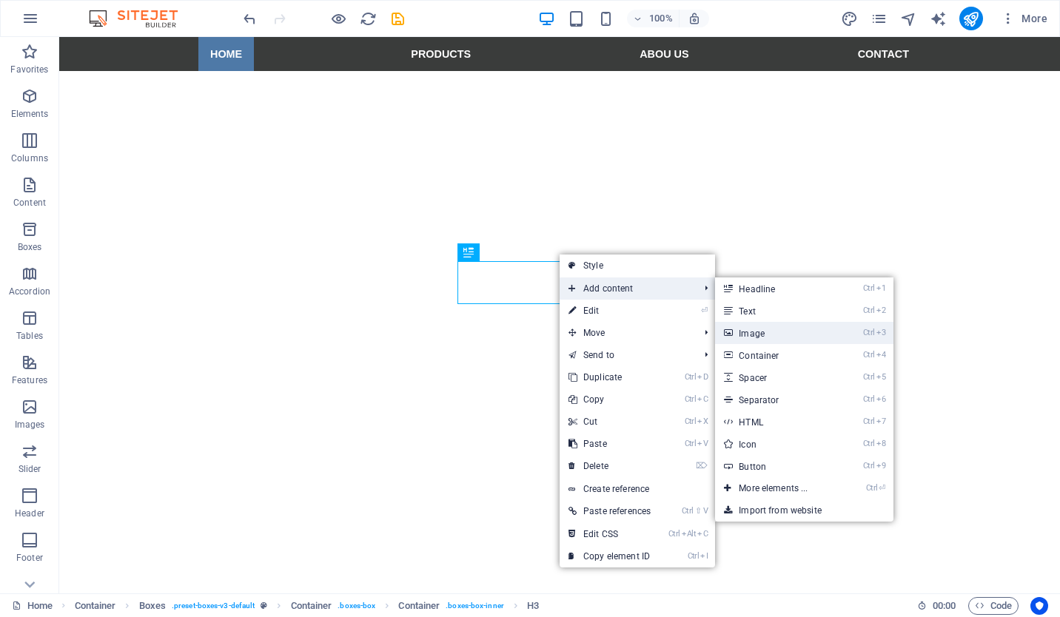
click at [782, 333] on link "Ctrl 3 Image" at bounding box center [776, 333] width 122 height 22
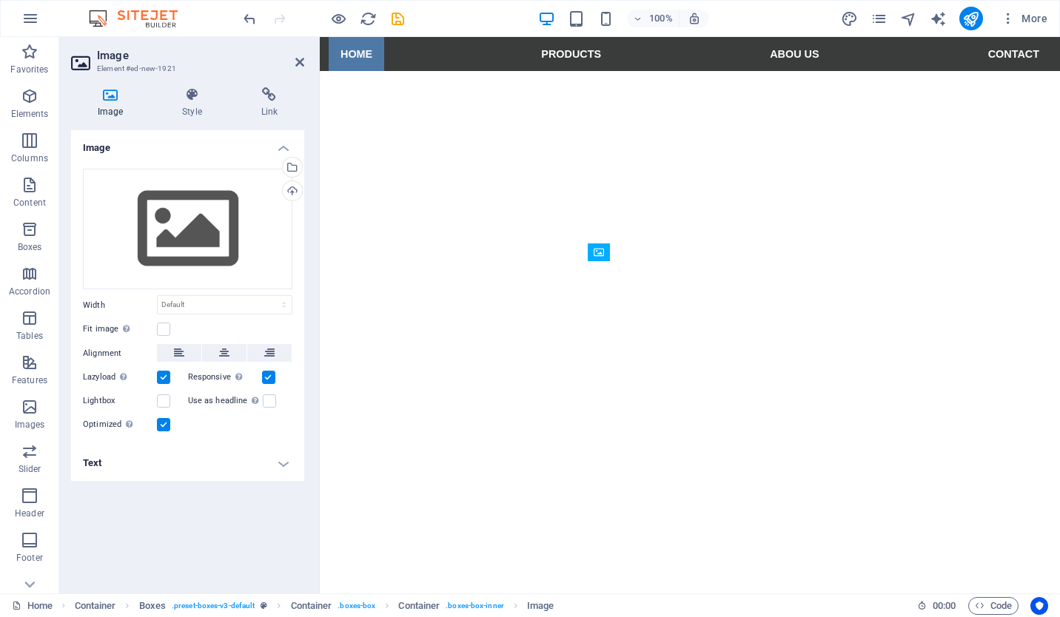
drag, startPoint x: 685, startPoint y: 319, endPoint x: 684, endPoint y: 277, distance: 42.2
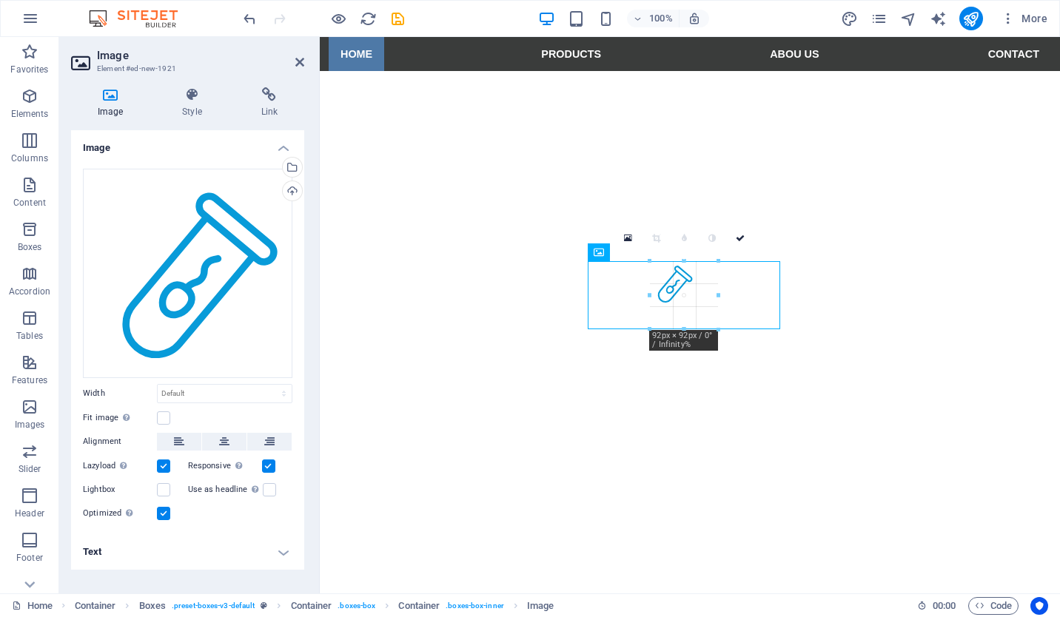
drag, startPoint x: 692, startPoint y: 283, endPoint x: 722, endPoint y: 329, distance: 54.4
type input "92"
select select "px"
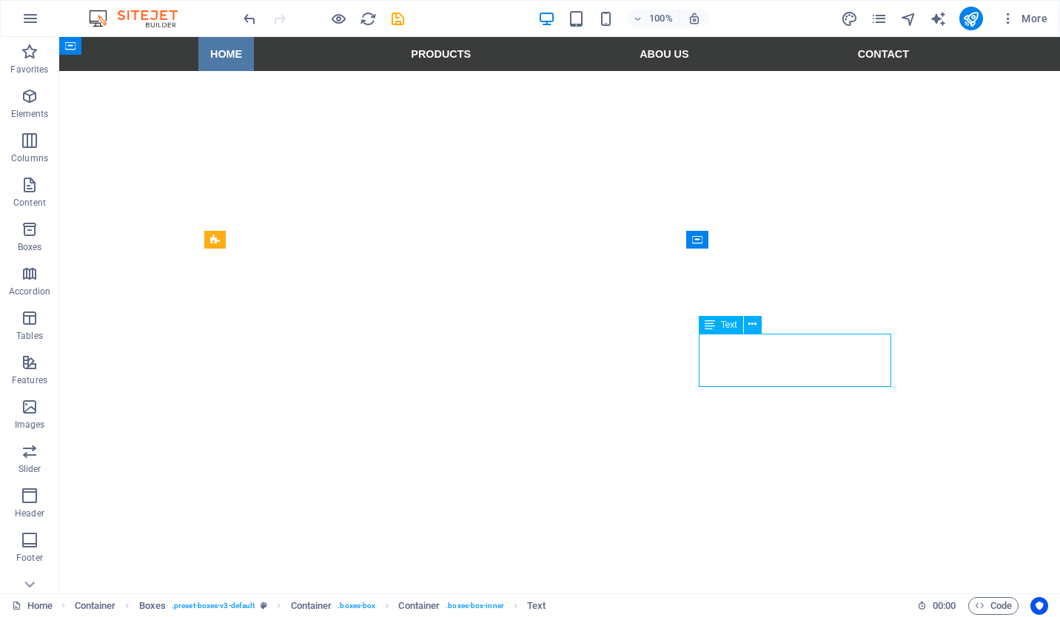
drag, startPoint x: 825, startPoint y: 372, endPoint x: 798, endPoint y: 370, distance: 27.4
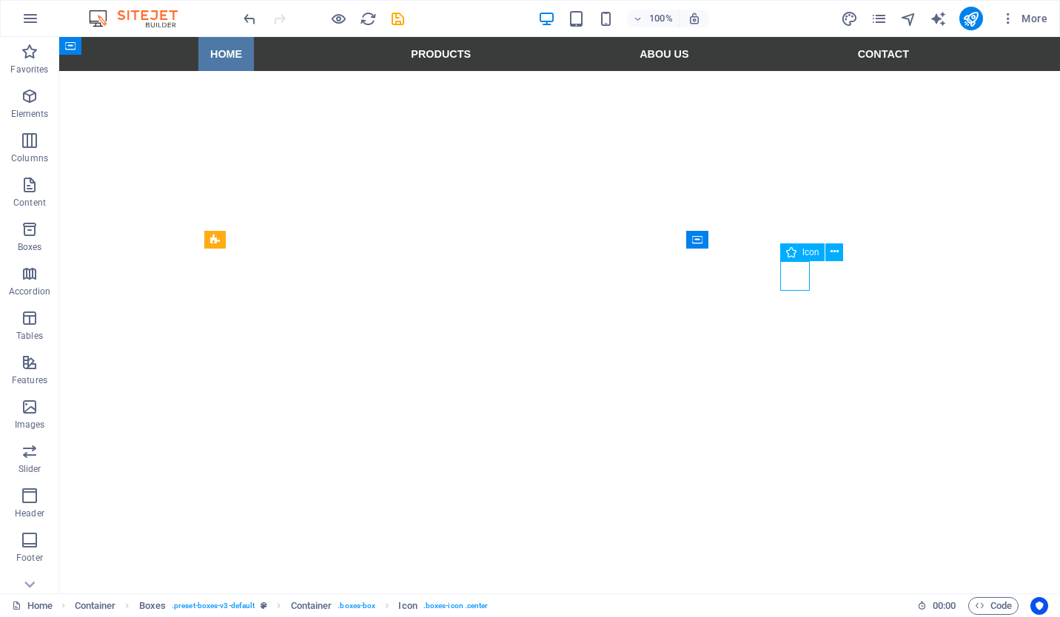
select select "xMidYMid"
select select "px"
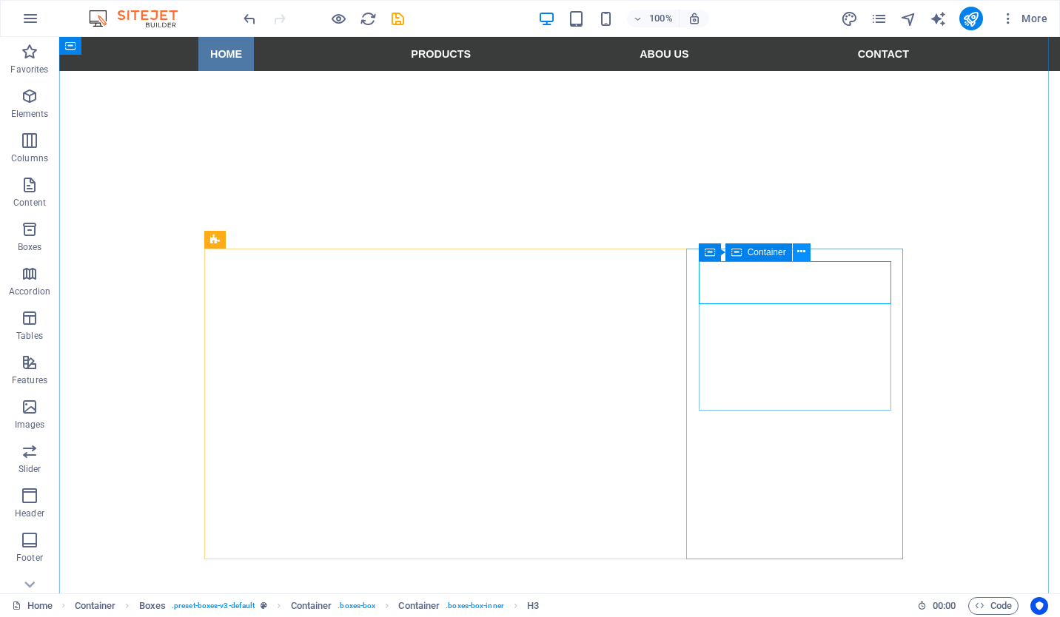
click at [802, 251] on icon at bounding box center [801, 252] width 8 height 16
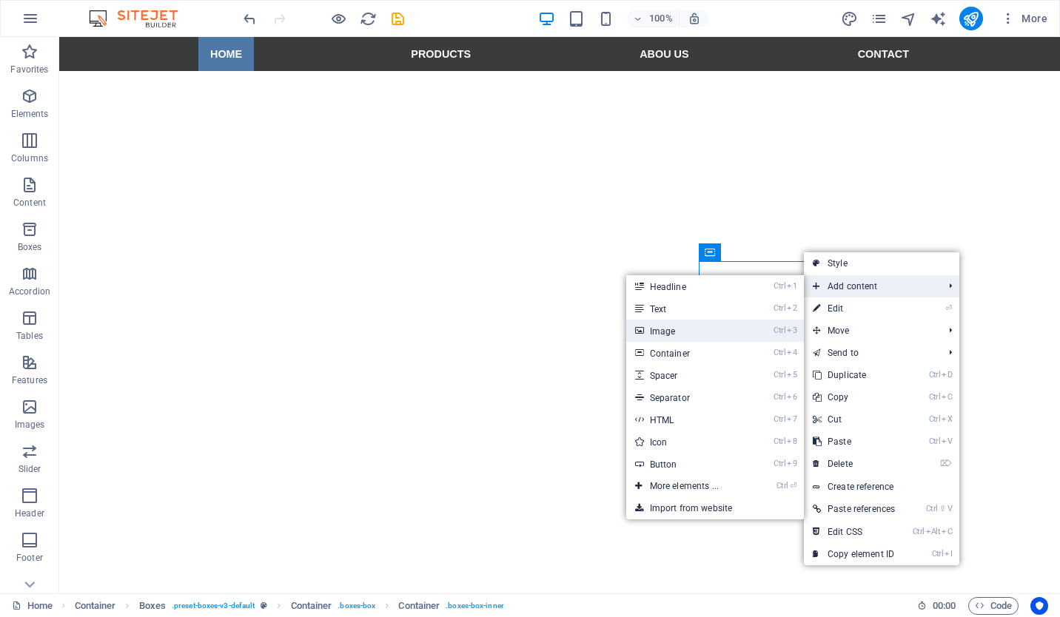
click at [733, 337] on link "Ctrl 3 Image" at bounding box center [687, 331] width 122 height 22
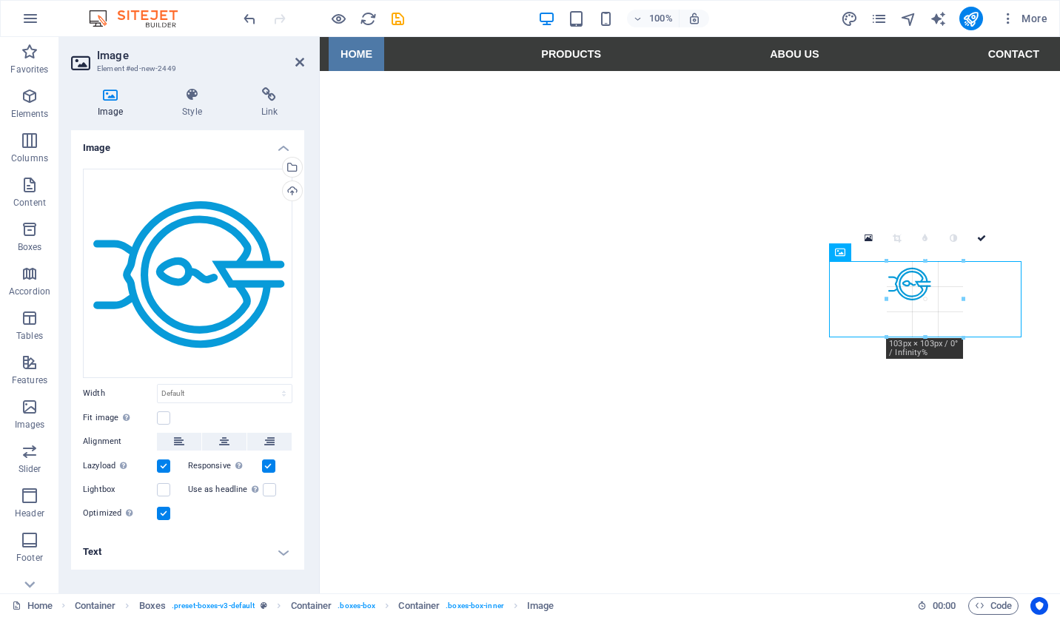
drag, startPoint x: 937, startPoint y: 281, endPoint x: 967, endPoint y: 334, distance: 61.3
type input "103"
select select "px"
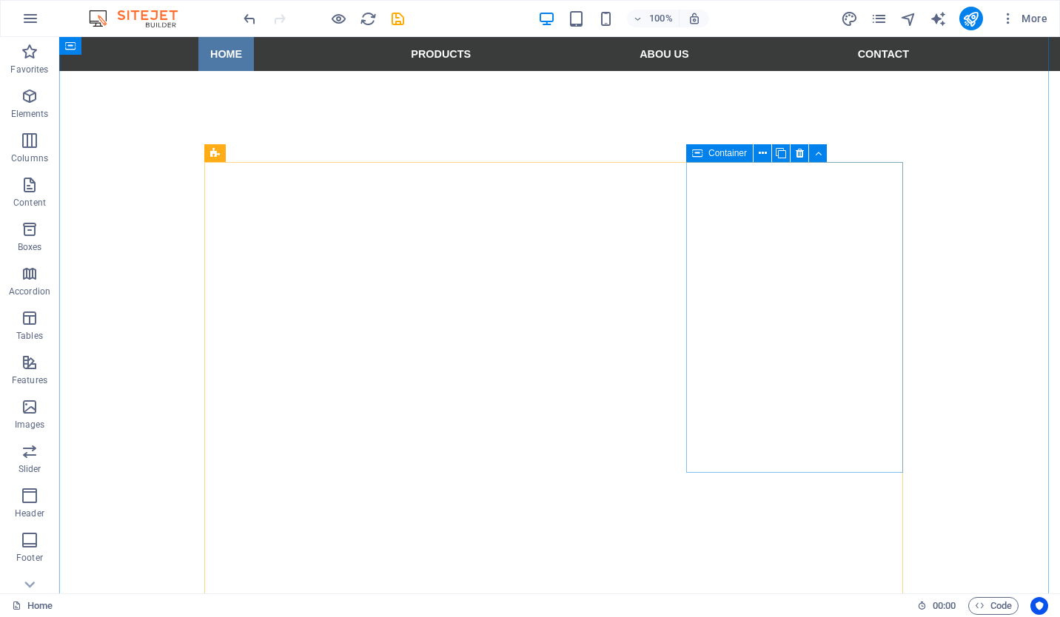
scroll to position [593, 0]
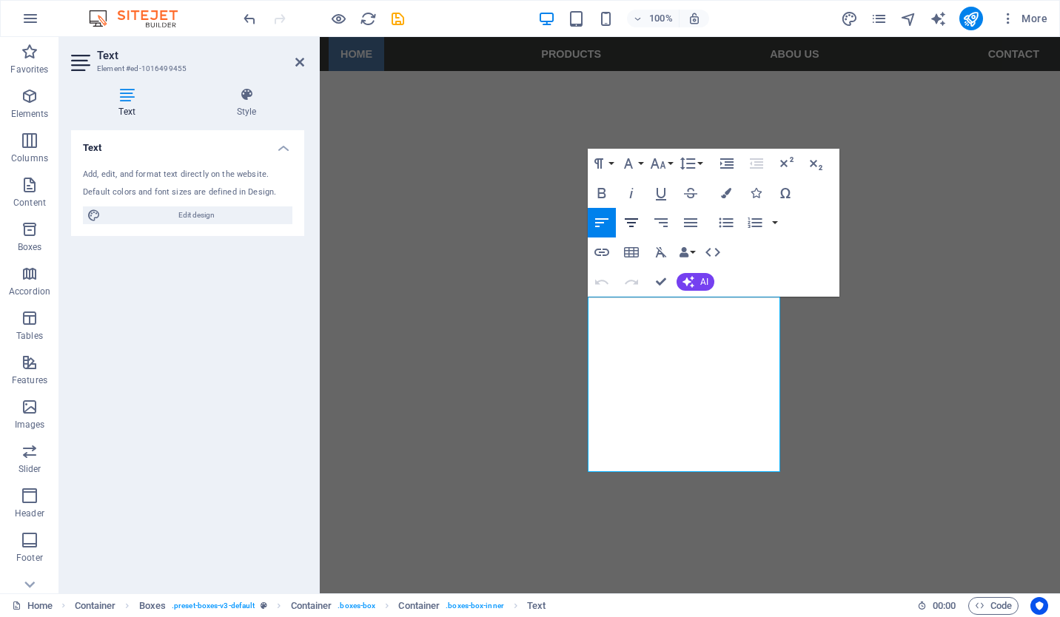
click at [628, 224] on icon "button" at bounding box center [631, 222] width 13 height 9
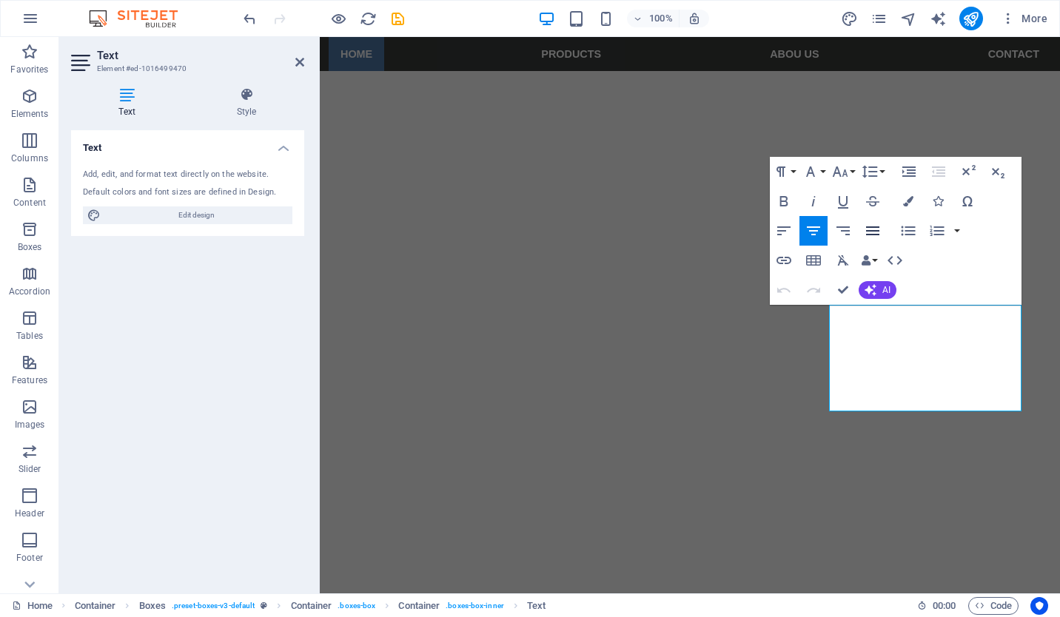
click at [876, 229] on icon "button" at bounding box center [873, 231] width 18 height 18
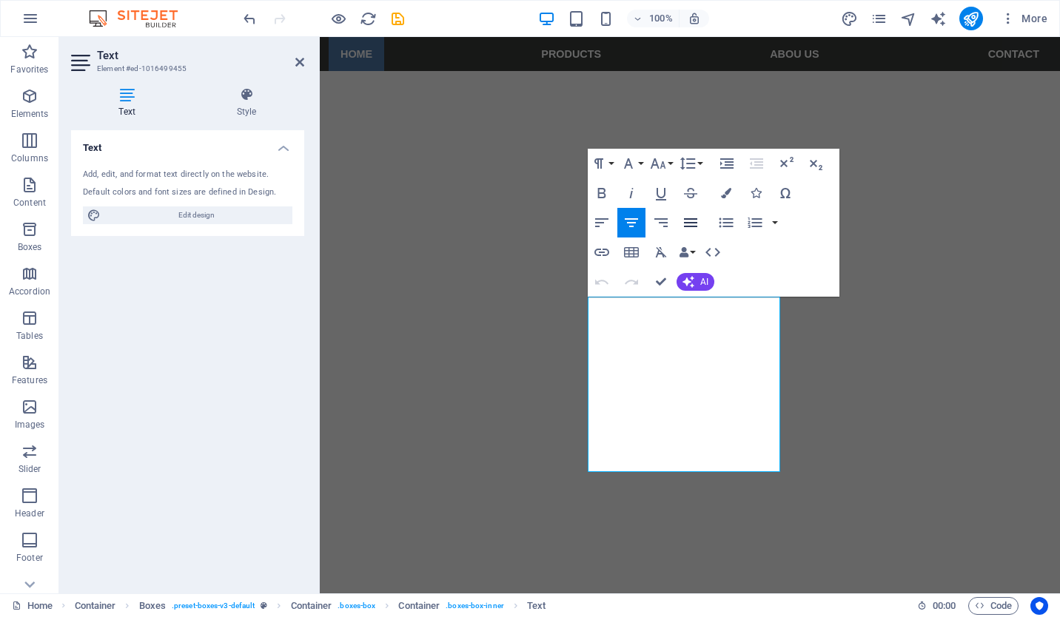
click at [693, 219] on icon "button" at bounding box center [690, 222] width 13 height 9
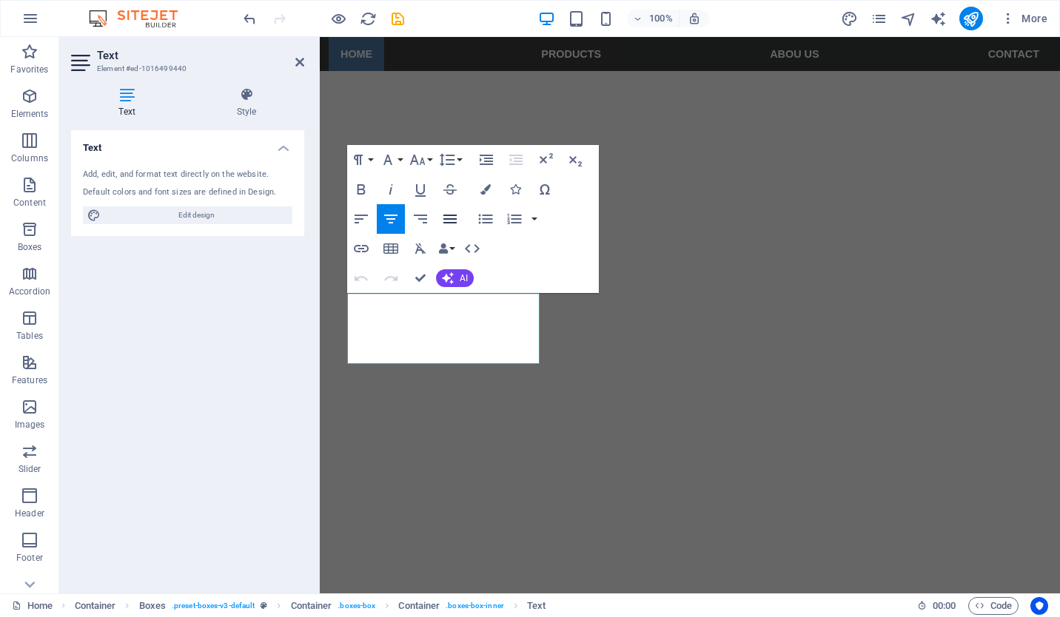
click at [450, 221] on icon "button" at bounding box center [450, 219] width 18 height 18
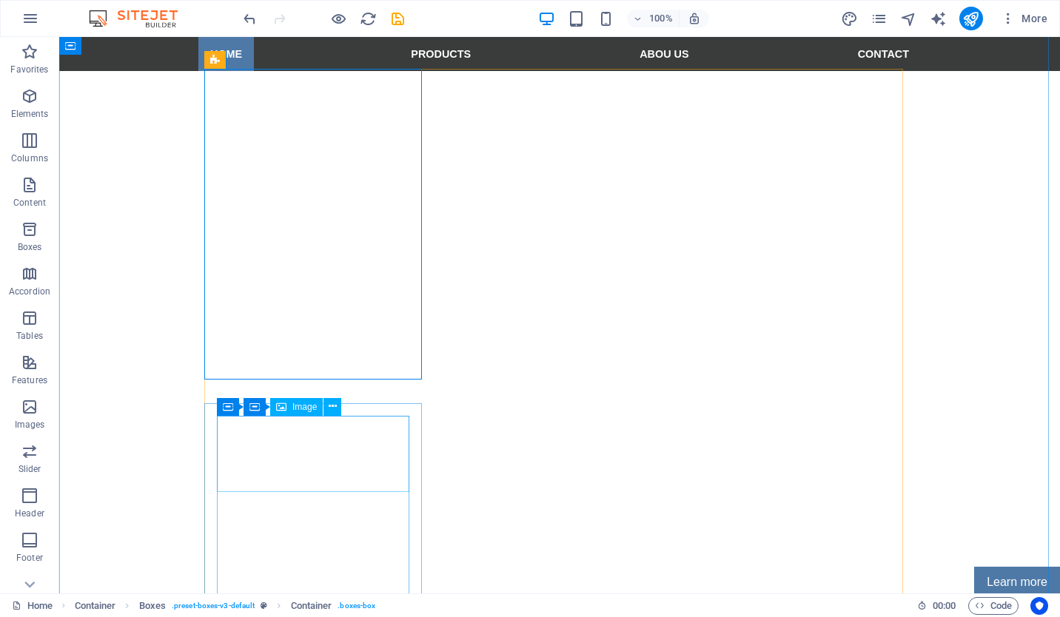
scroll to position [741, 0]
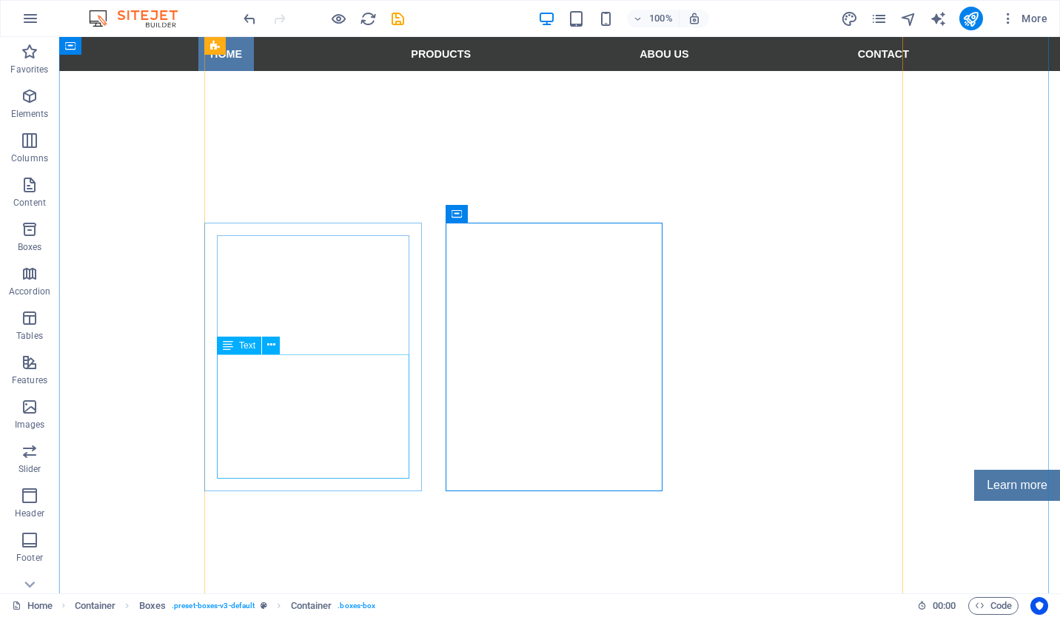
scroll to position [815, 0]
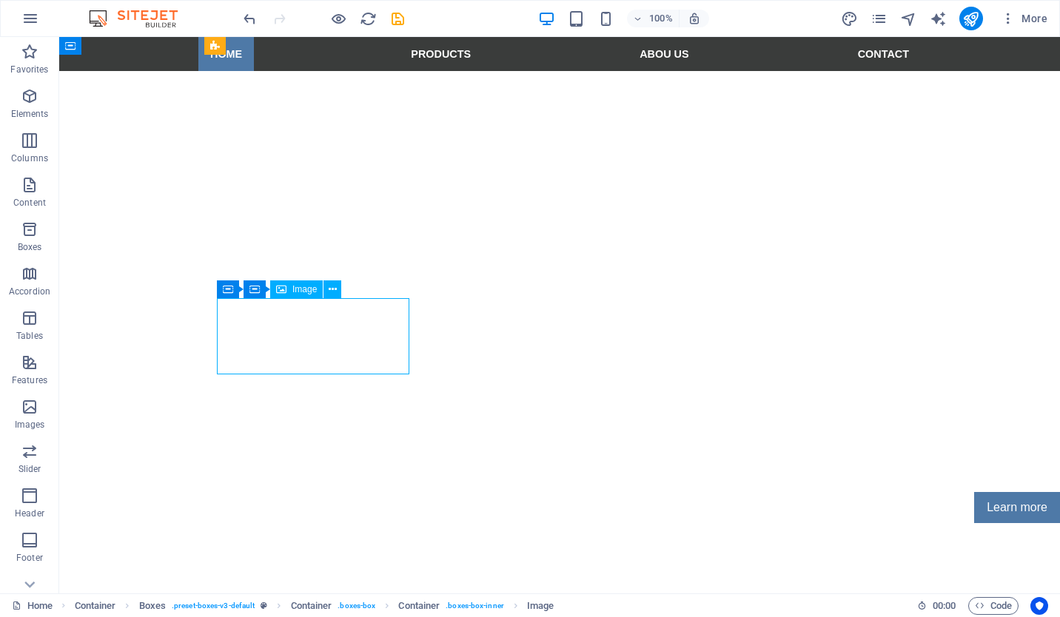
select select "px"
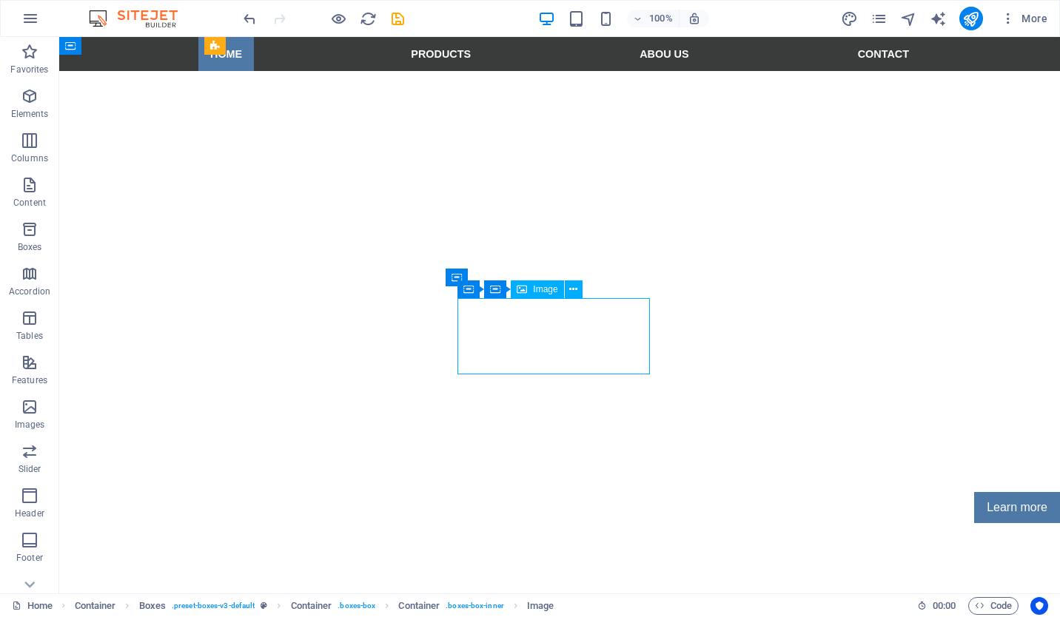
select select "px"
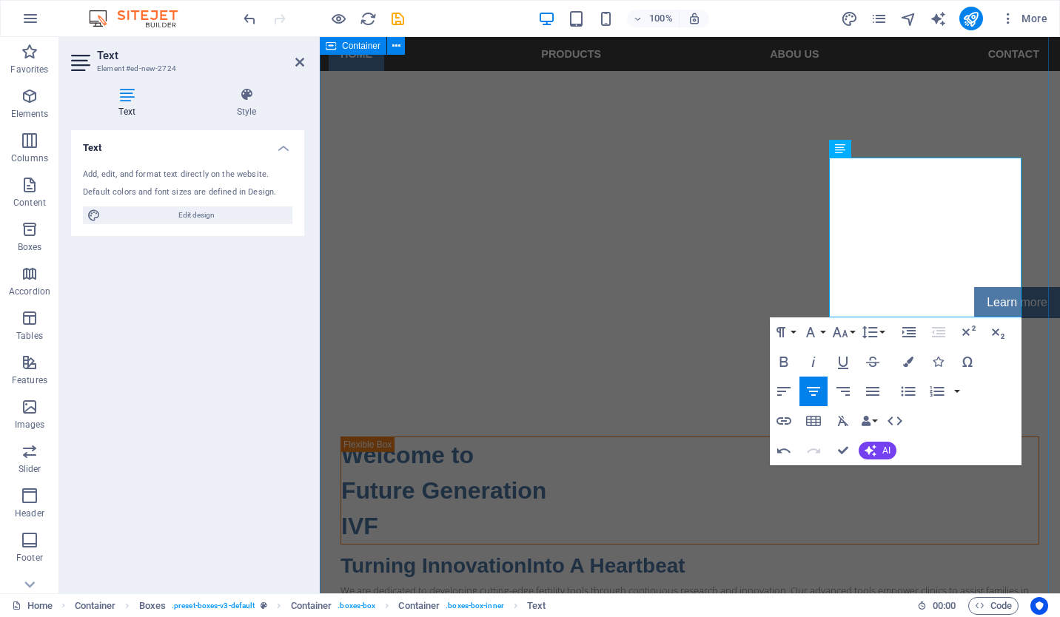
scroll to position [932, 0]
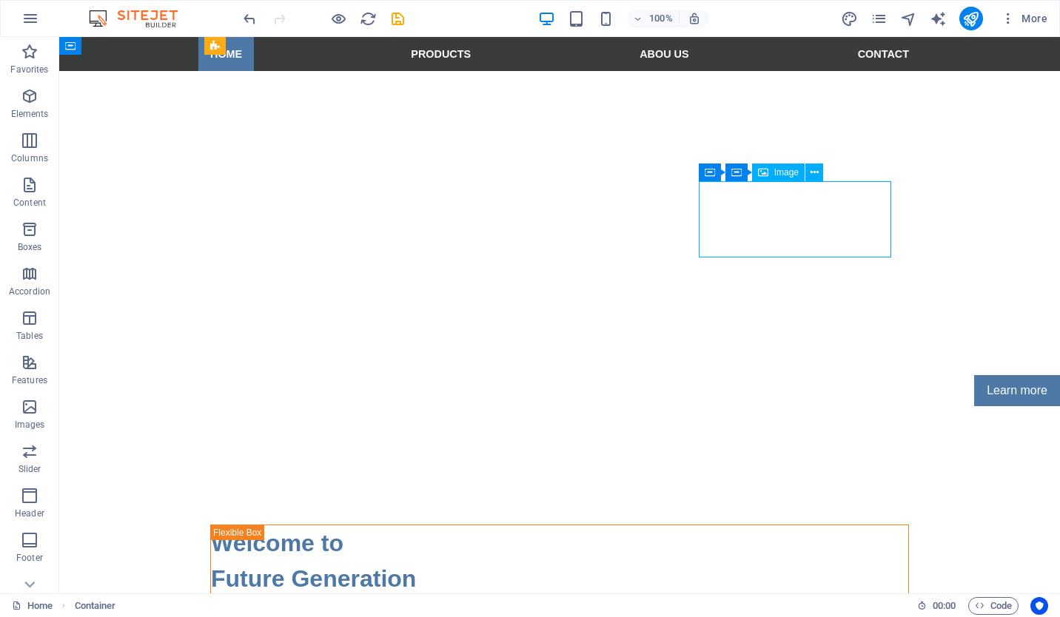
select select "px"
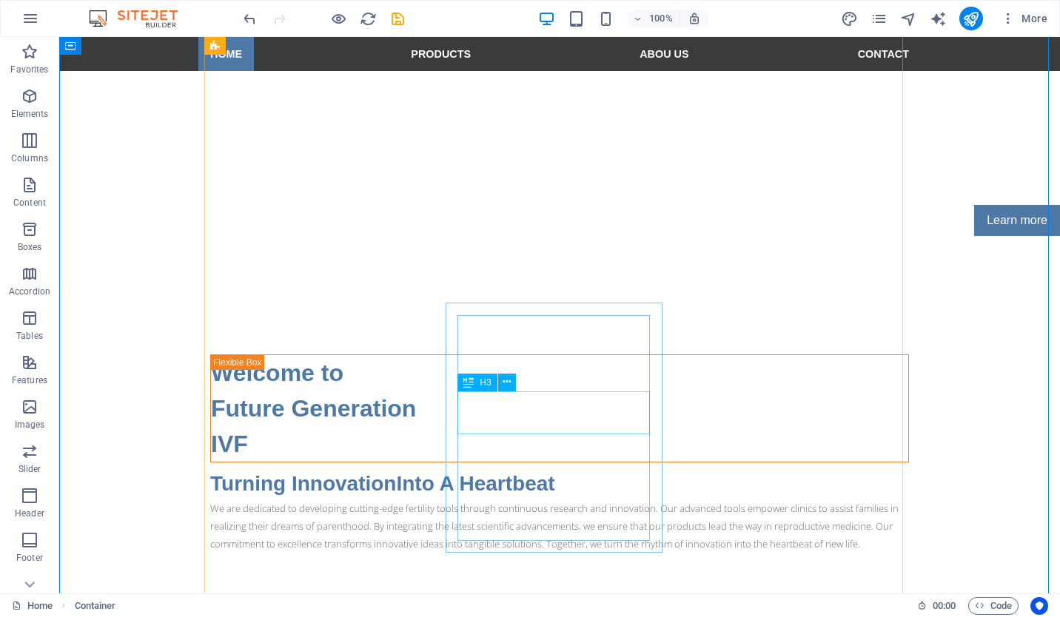
scroll to position [1154, 0]
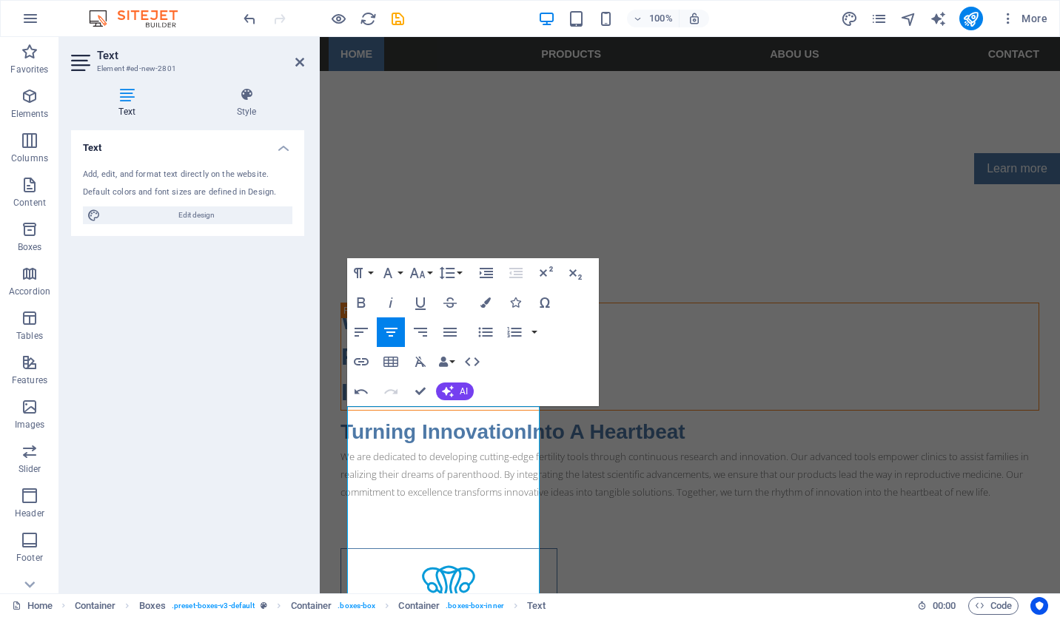
click at [231, 453] on div "Text Add, edit, and format text directly on the website. Default colors and fon…" at bounding box center [187, 356] width 233 height 452
click at [201, 330] on div "Text Add, edit, and format text directly on the website. Default colors and fon…" at bounding box center [187, 356] width 233 height 452
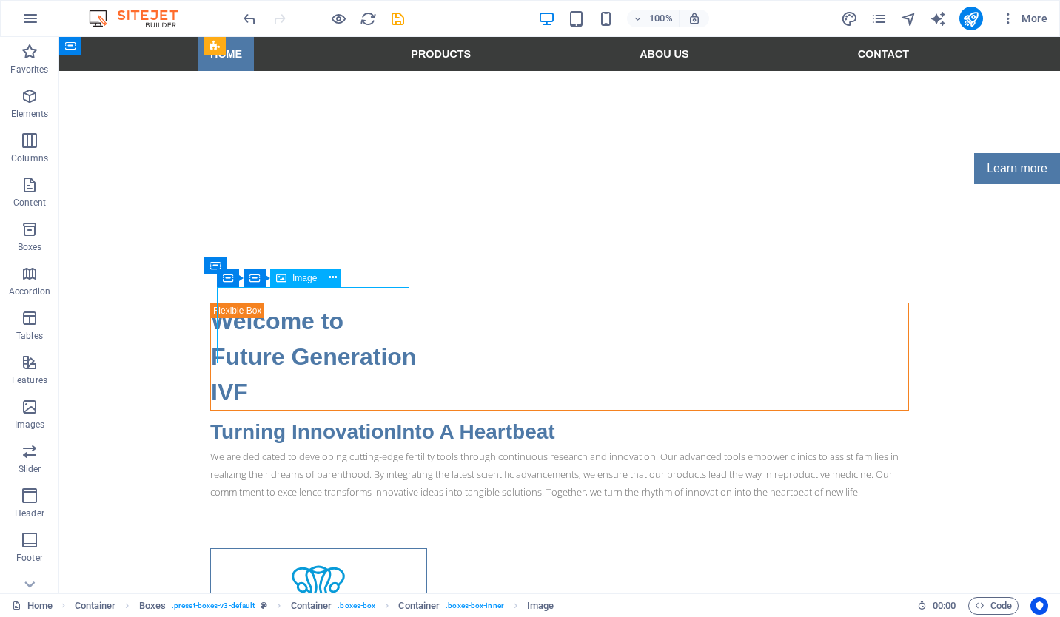
select select "px"
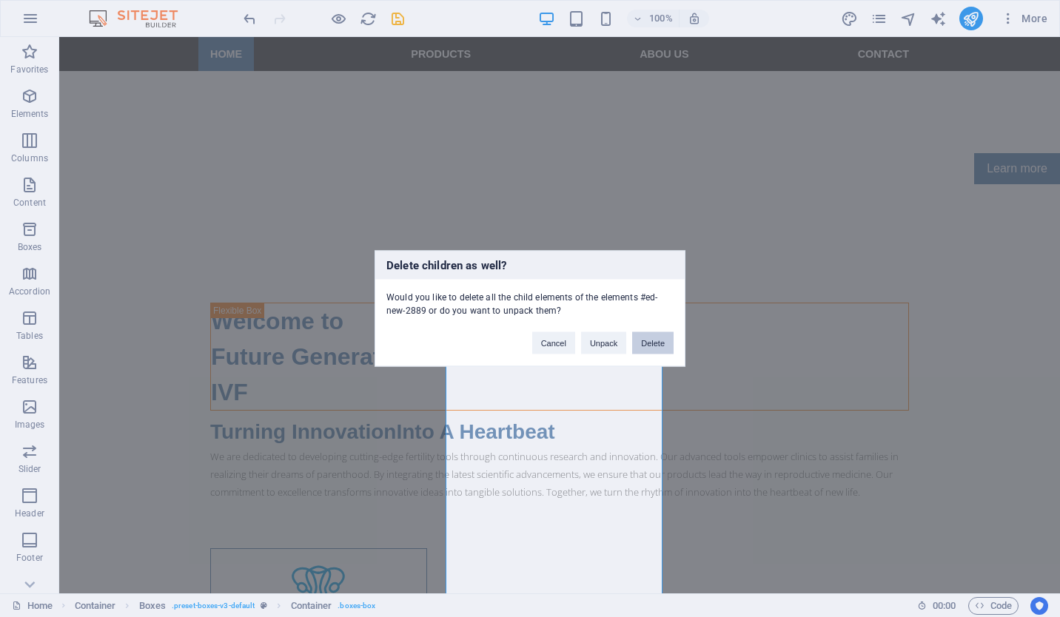
click at [645, 338] on button "Delete" at bounding box center [652, 343] width 41 height 22
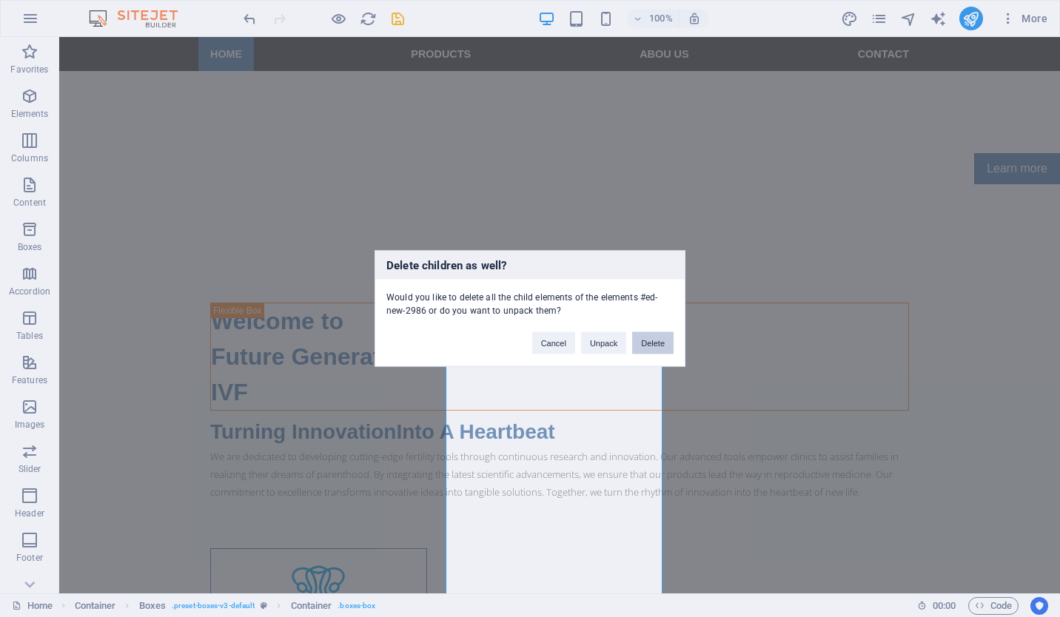
click at [661, 333] on button "Delete" at bounding box center [652, 343] width 41 height 22
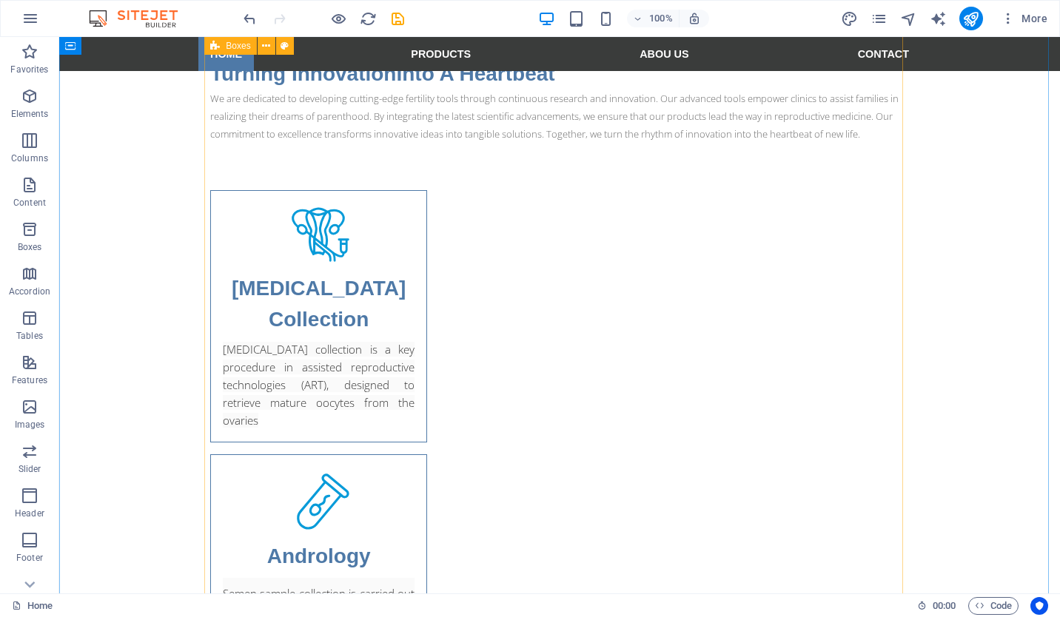
scroll to position [1598, 0]
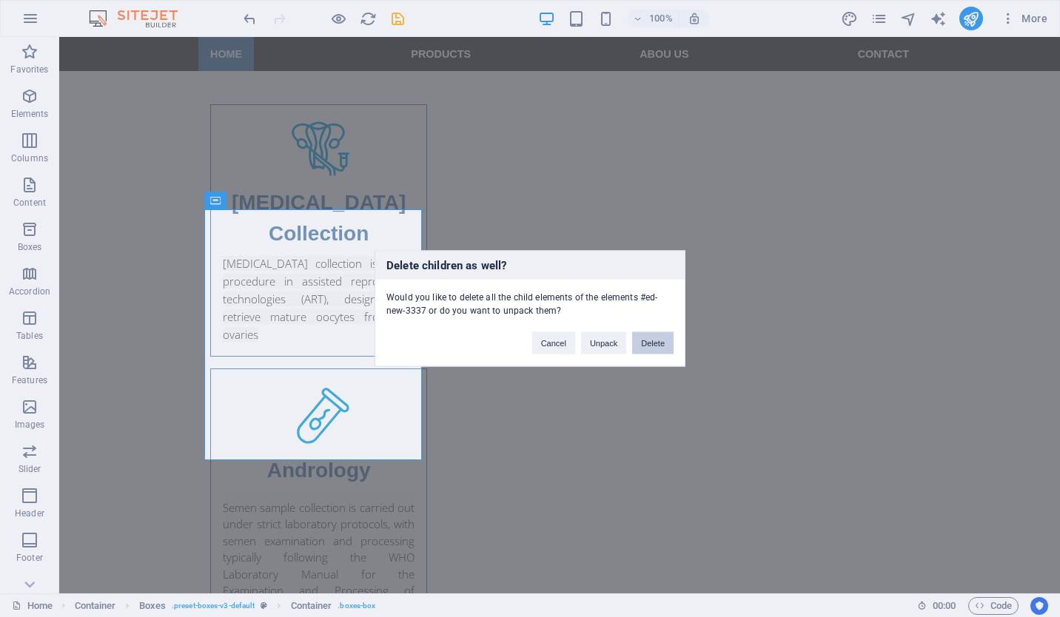
click at [644, 338] on button "Delete" at bounding box center [652, 343] width 41 height 22
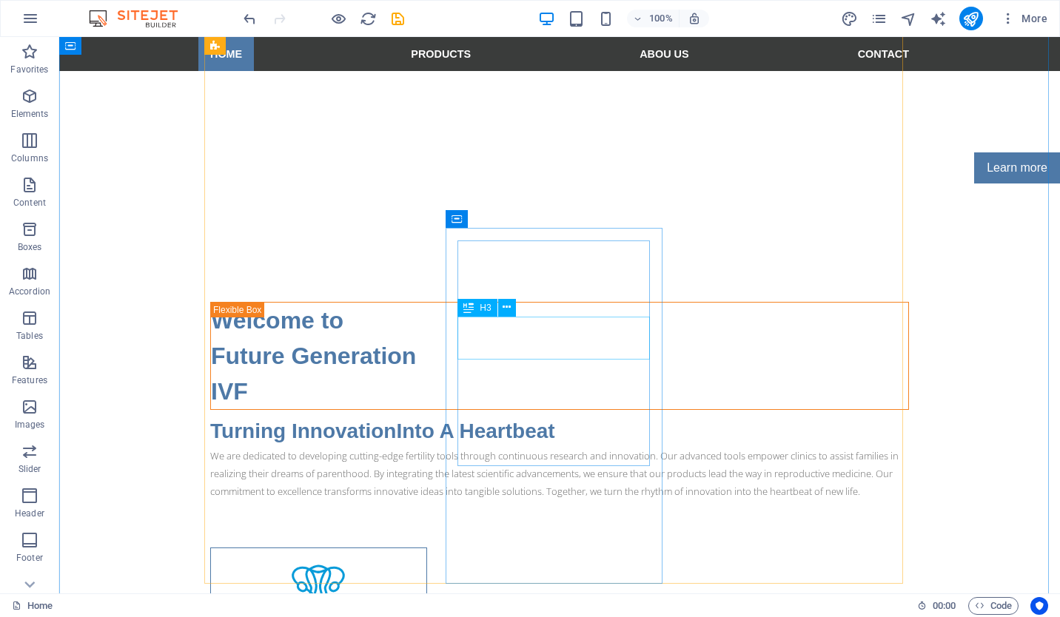
scroll to position [1154, 0]
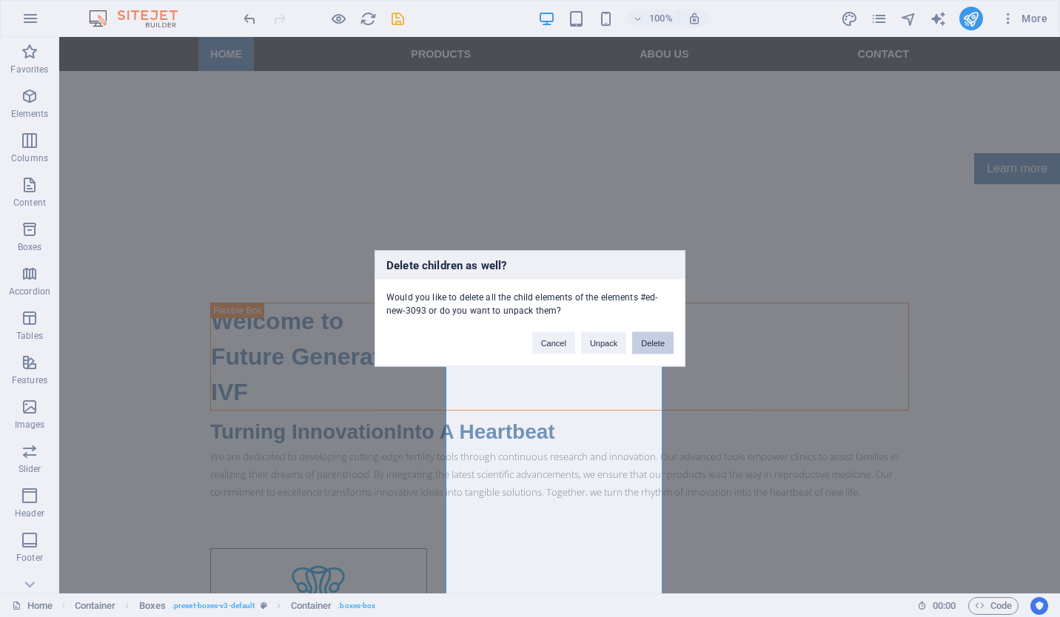
click at [653, 345] on button "Delete" at bounding box center [652, 343] width 41 height 22
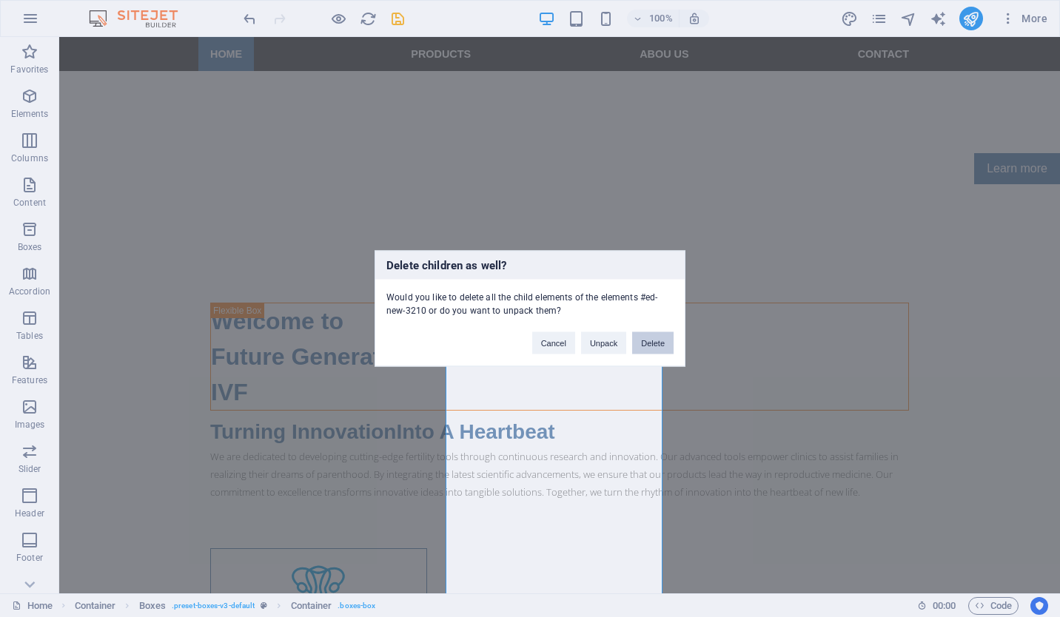
click at [642, 330] on div "Cancel Unpack Delete" at bounding box center [603, 337] width 164 height 38
click at [643, 336] on button "Delete" at bounding box center [652, 343] width 41 height 22
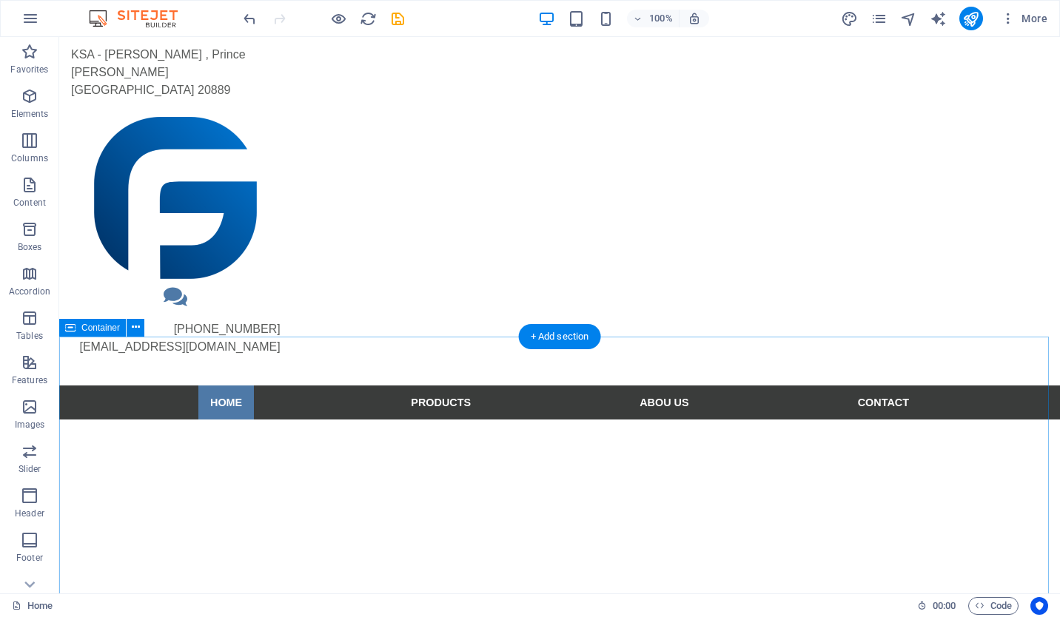
scroll to position [44, 0]
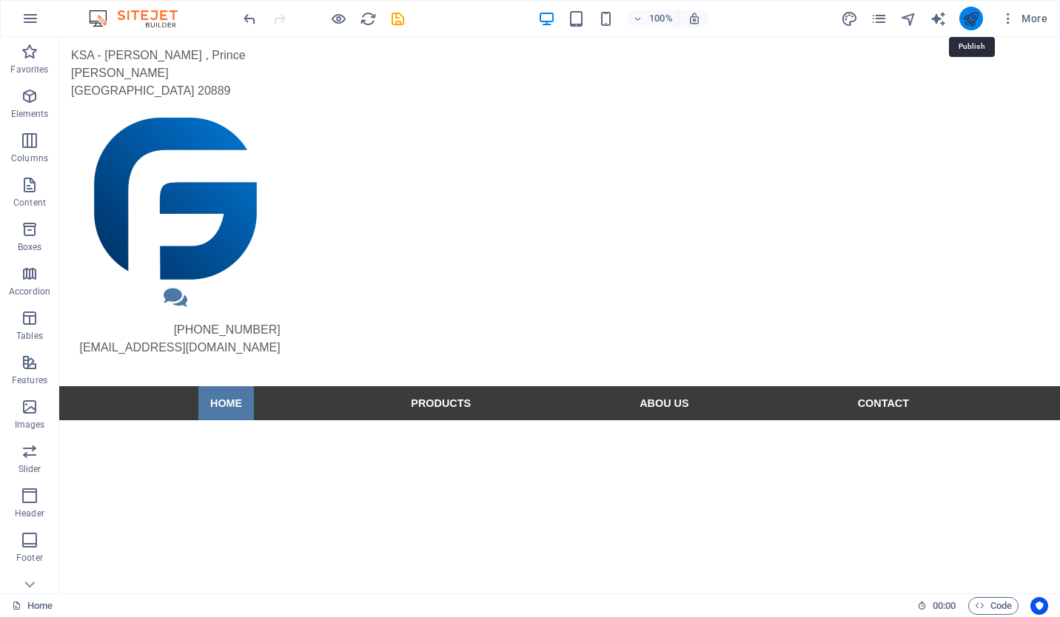
click at [973, 19] on icon "publish" at bounding box center [970, 18] width 17 height 17
checkbox input "false"
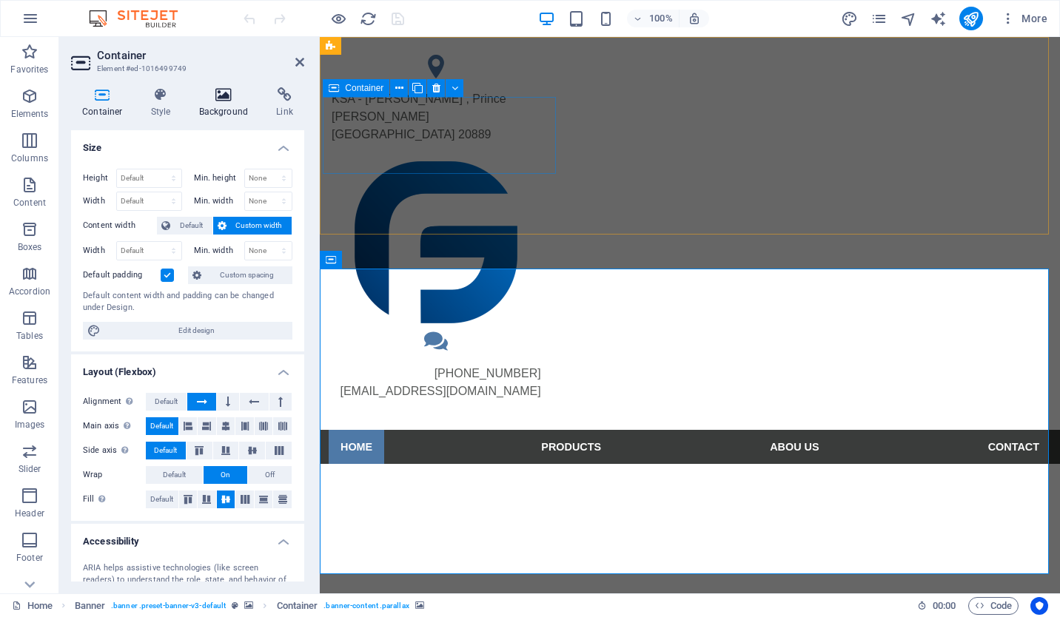
click at [204, 96] on icon at bounding box center [224, 94] width 72 height 15
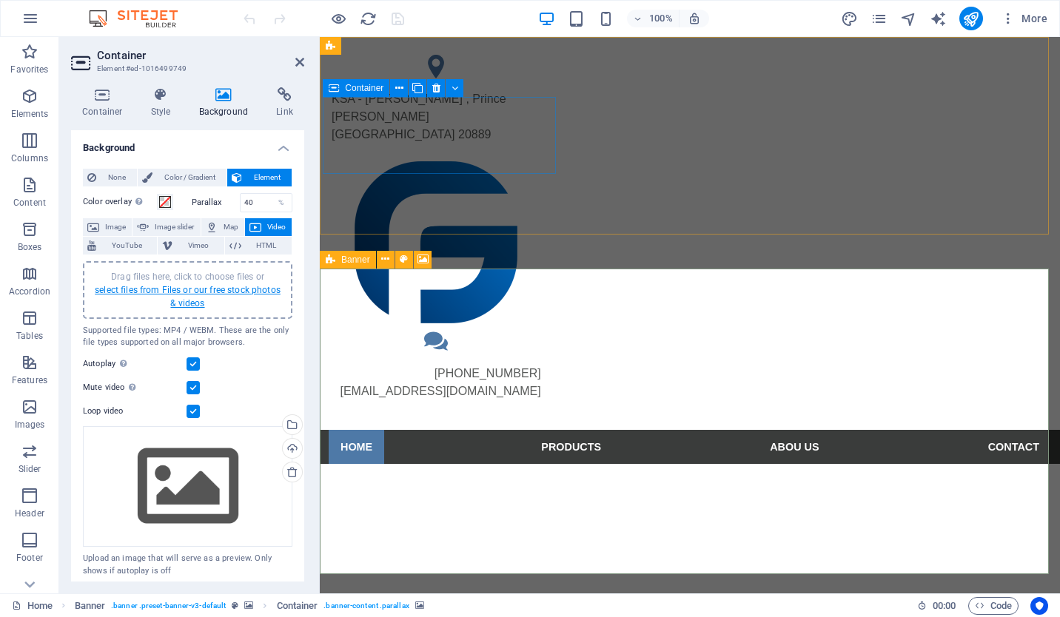
click at [195, 294] on link "select files from Files or our free stock photos & videos" at bounding box center [188, 297] width 186 height 24
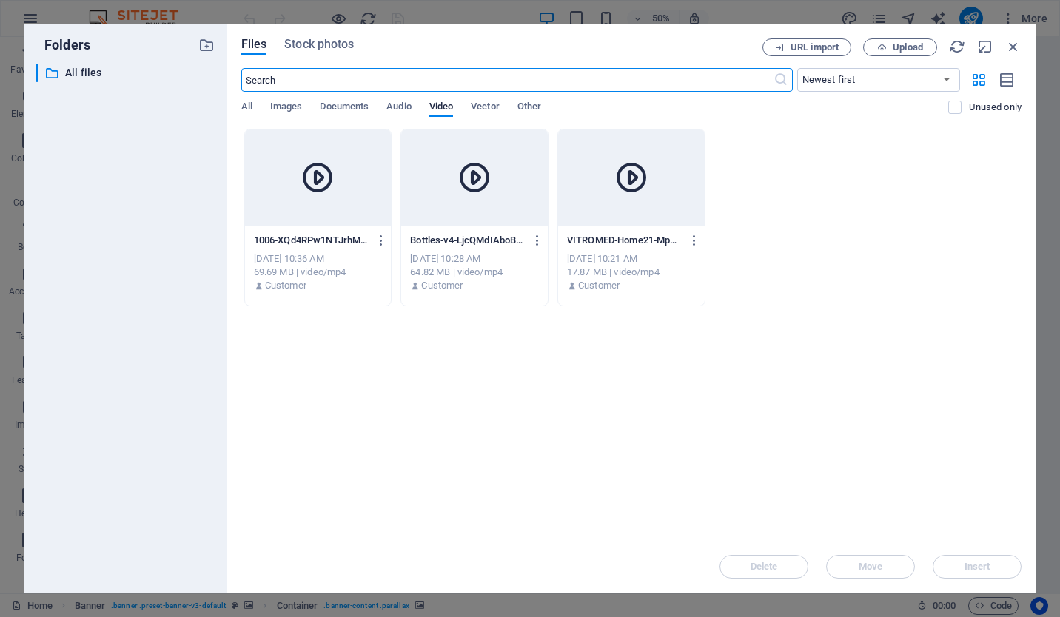
click at [314, 218] on div at bounding box center [318, 178] width 147 height 96
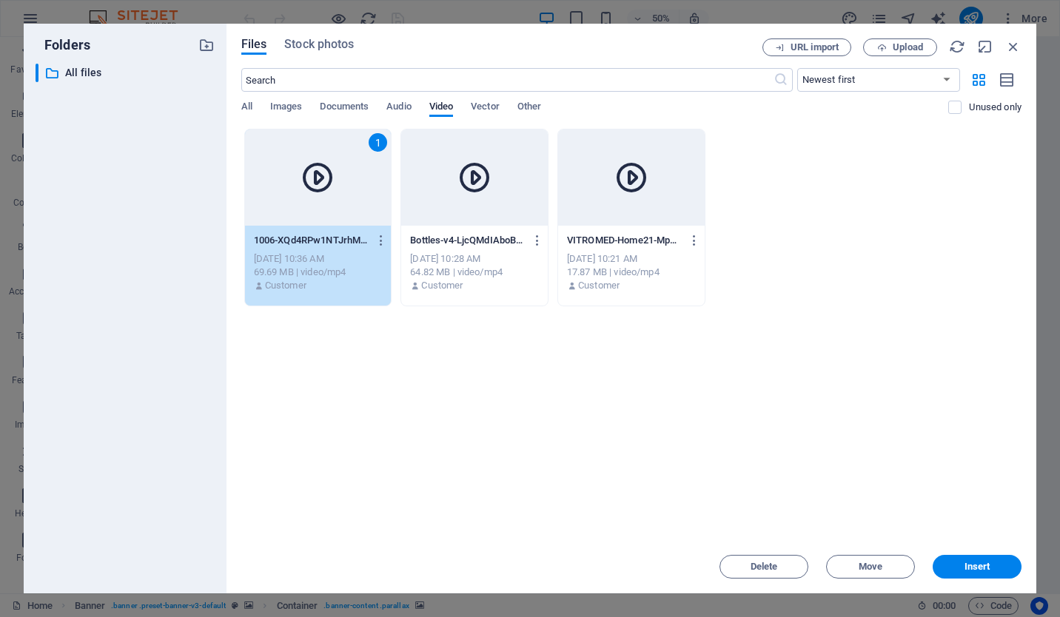
click at [314, 218] on div "1" at bounding box center [318, 178] width 147 height 96
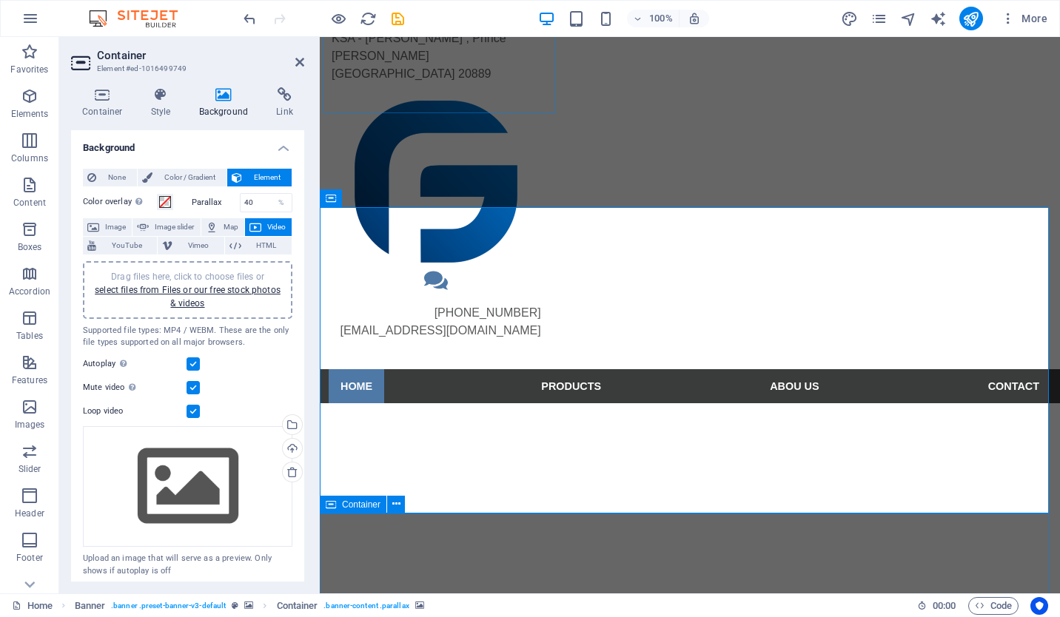
scroll to position [148, 0]
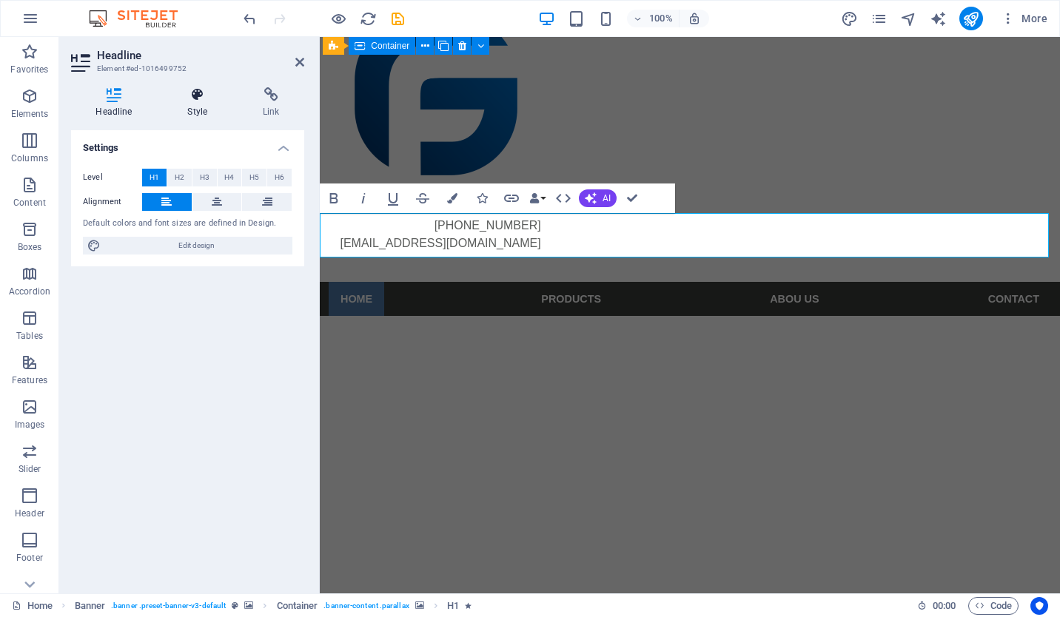
click at [221, 101] on icon at bounding box center [198, 94] width 70 height 15
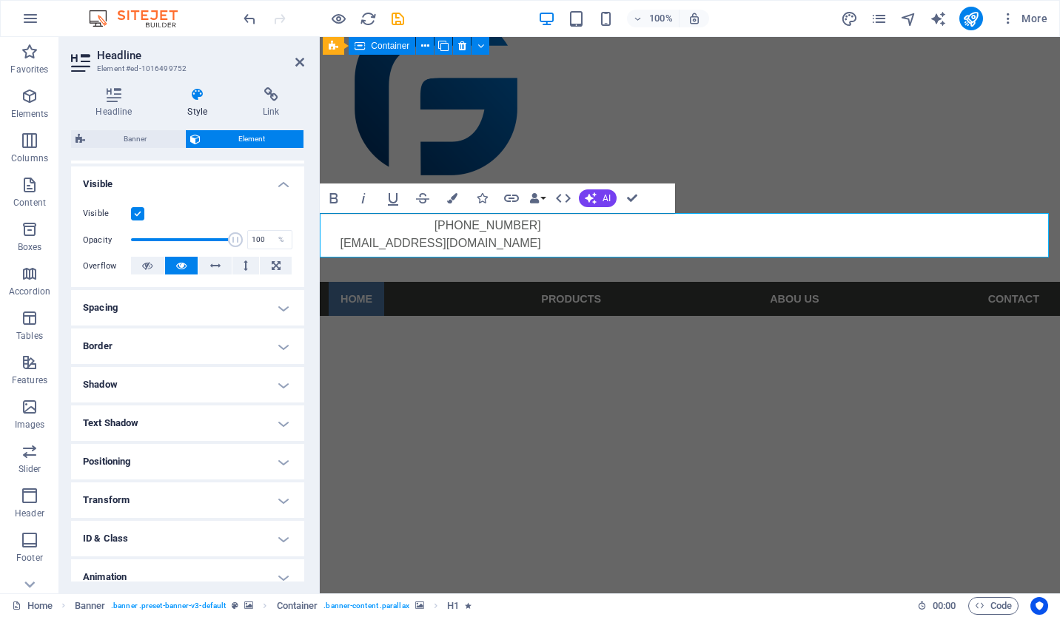
scroll to position [204, 0]
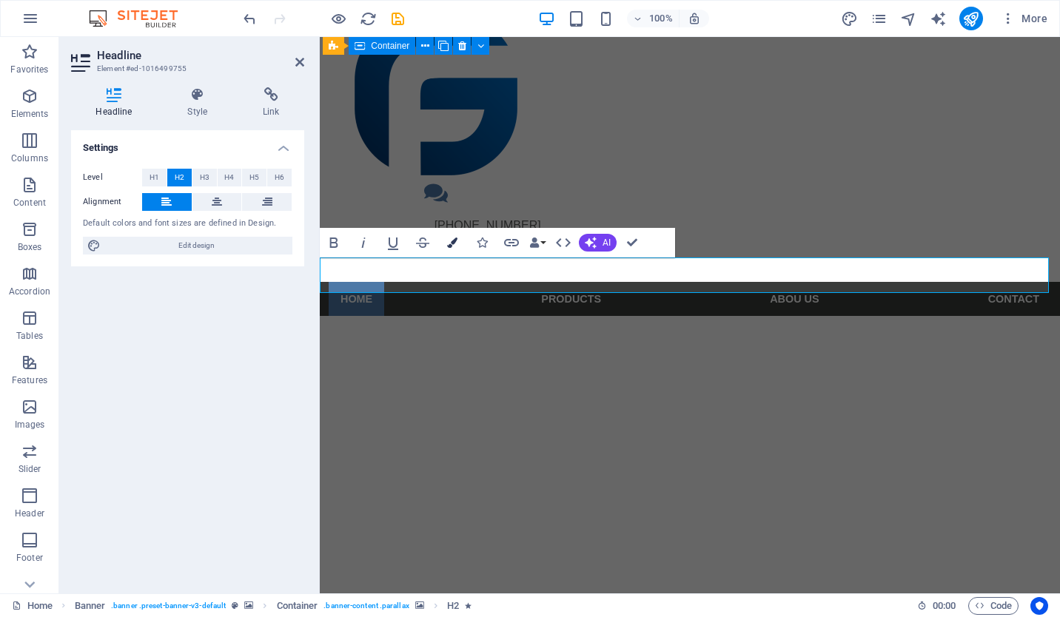
click at [445, 244] on button "Colors" at bounding box center [452, 243] width 28 height 30
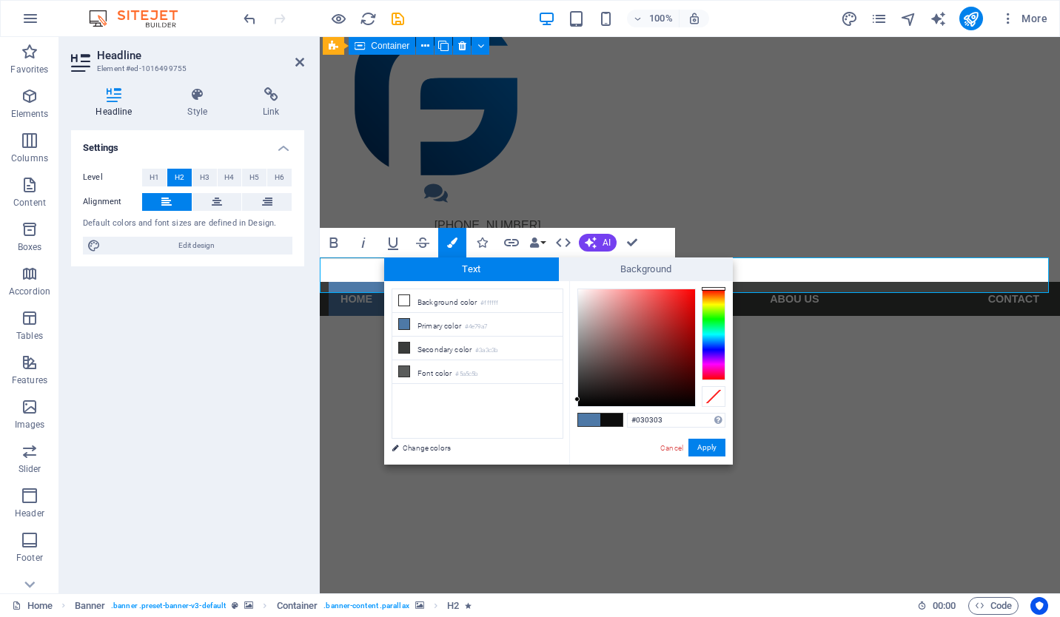
type input "#000000"
drag, startPoint x: 577, startPoint y: 286, endPoint x: 583, endPoint y: 412, distance: 126.0
click at [574, 417] on div "#000000 Supported formats #0852ed rgb(8, 82, 237) rgba(8, 82, 237, 90%) hsv(221…" at bounding box center [651, 480] width 164 height 398
click at [703, 453] on button "Apply" at bounding box center [706, 448] width 37 height 18
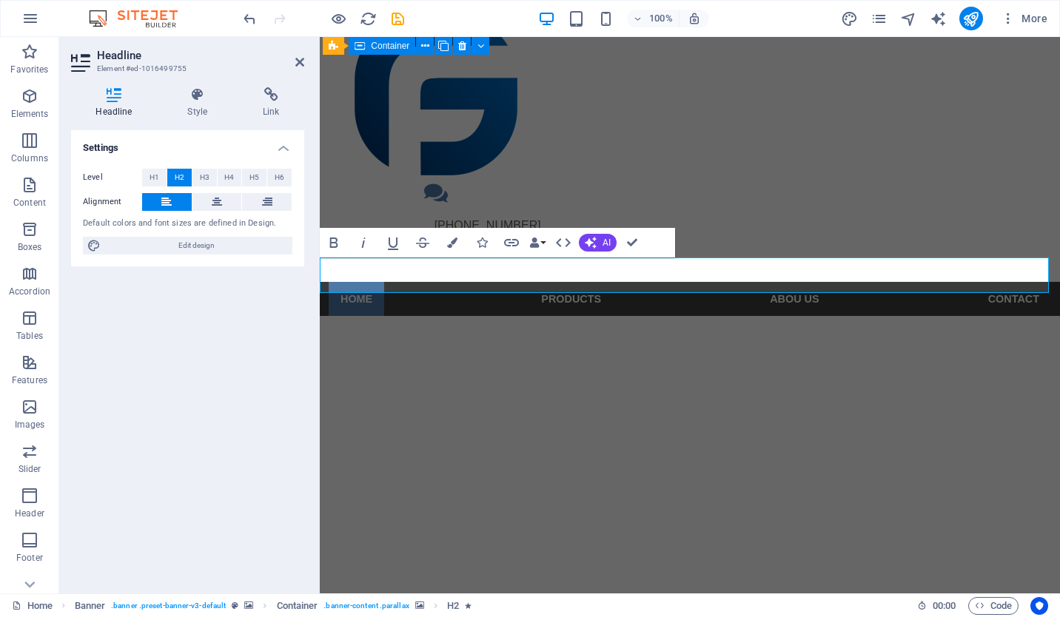
click at [439, 219] on div "H1 Banner Banner Container Container Boxes Container Text 3 columns Container C…" at bounding box center [690, 315] width 740 height 557
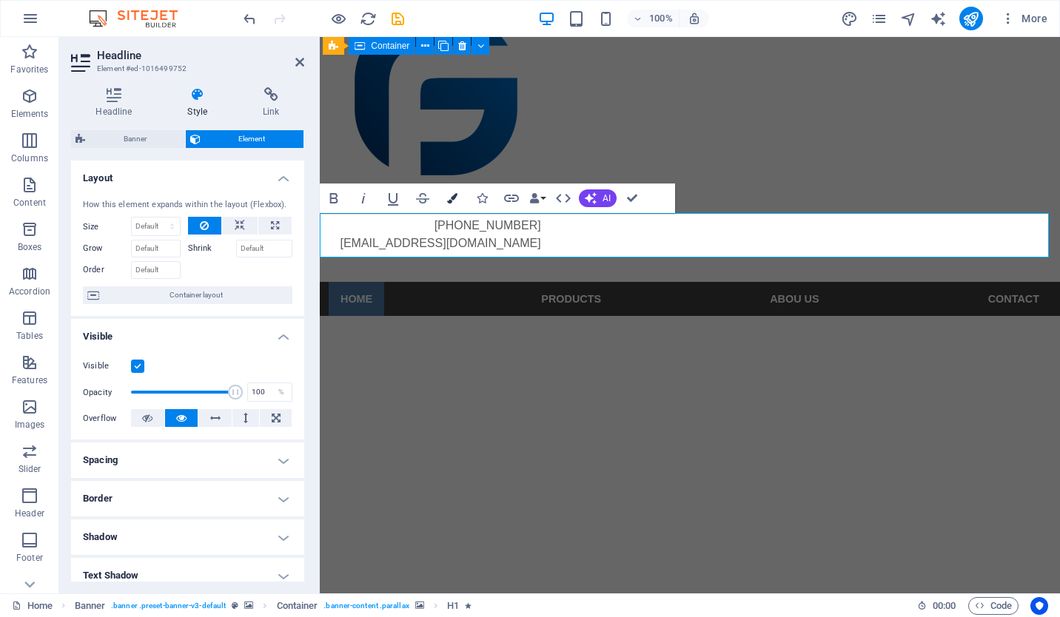
click at [444, 200] on button "Colors" at bounding box center [452, 199] width 28 height 30
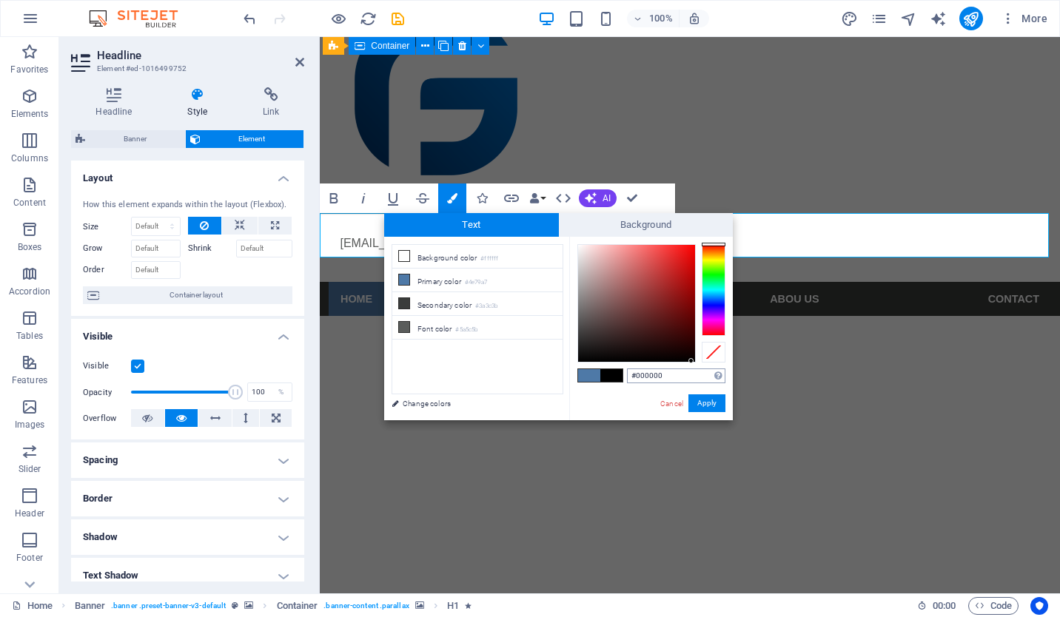
drag, startPoint x: 579, startPoint y: 244, endPoint x: 691, endPoint y: 370, distance: 168.8
click at [691, 370] on div "#000000 Supported formats #0852ed rgb(8, 82, 237) rgba(8, 82, 237, 90%) hsv(221…" at bounding box center [651, 436] width 164 height 398
click at [696, 360] on div at bounding box center [651, 303] width 148 height 118
type input "#000000"
click at [703, 383] on div "#000000 Supported formats #0852ed rgb(8, 82, 237) rgba(8, 82, 237, 90%) hsv(221…" at bounding box center [676, 377] width 98 height 16
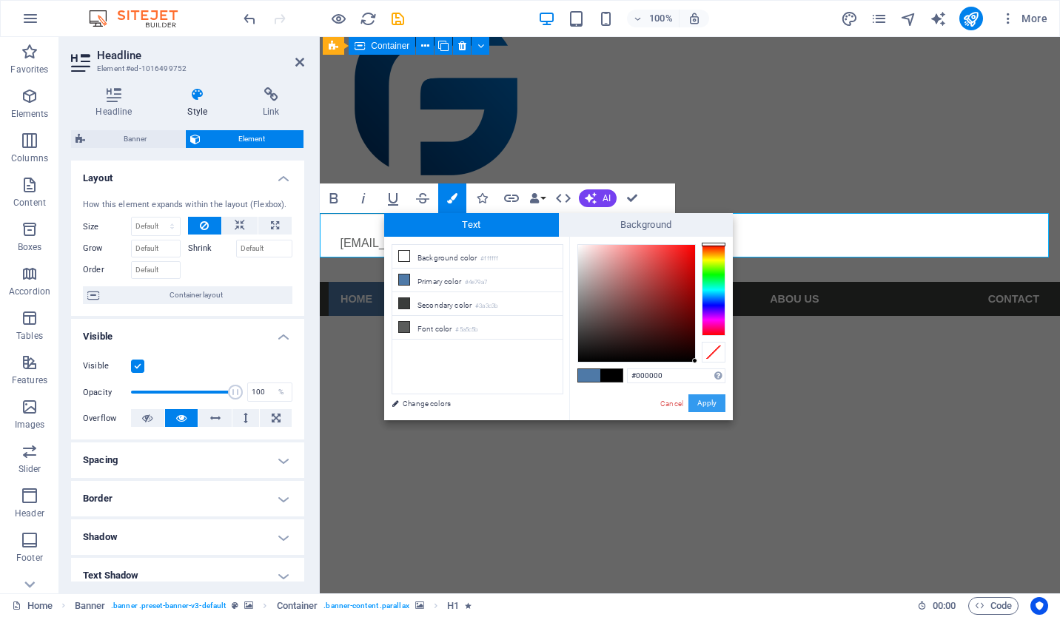
click at [703, 401] on button "Apply" at bounding box center [706, 404] width 37 height 18
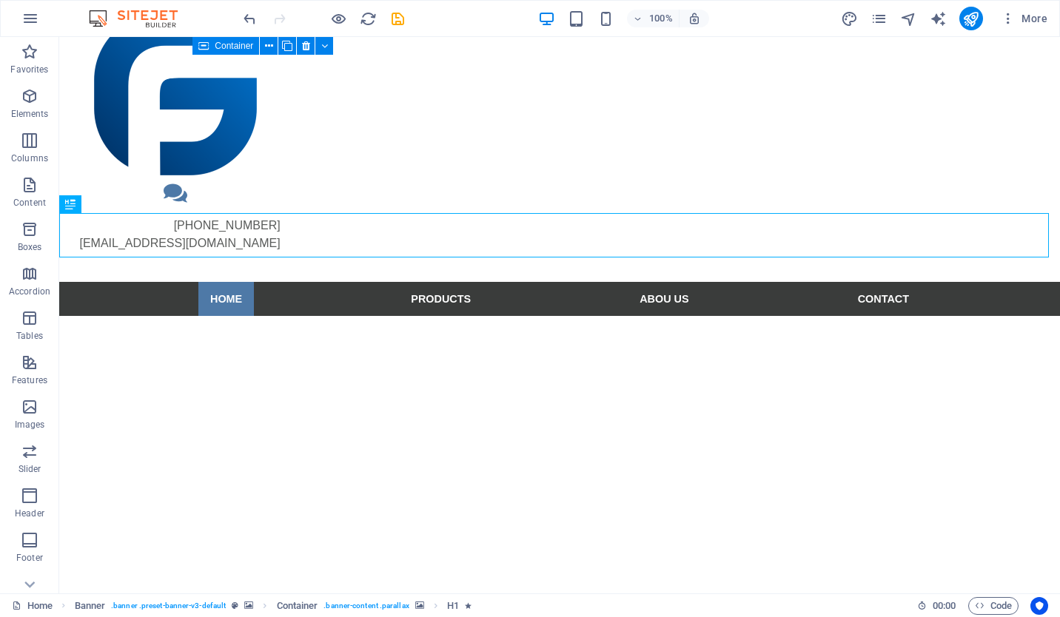
click at [105, 472] on div "H1 Banner Banner Container Container Boxes Container Text 3 columns Container C…" at bounding box center [559, 315] width 1001 height 557
click at [970, 11] on icon "publish" at bounding box center [970, 18] width 17 height 17
checkbox input "false"
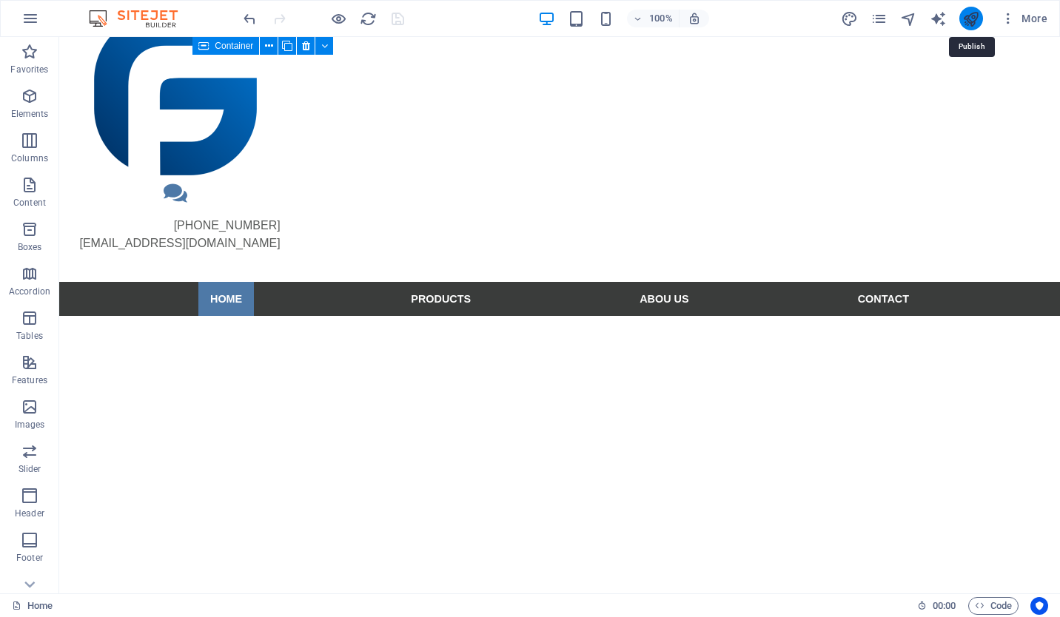
click at [967, 24] on icon "publish" at bounding box center [970, 18] width 17 height 17
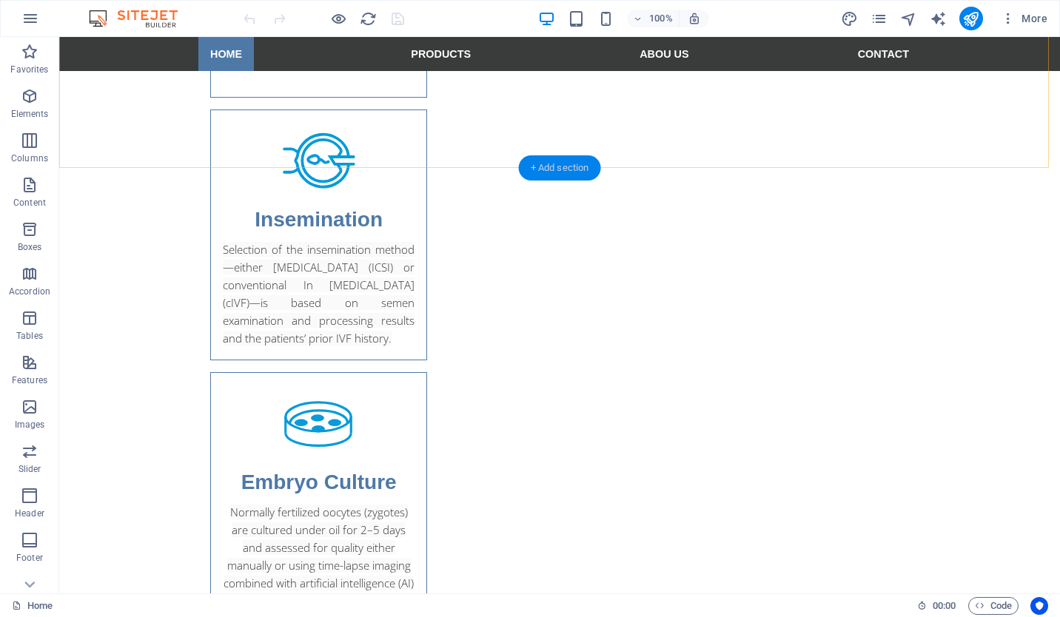
scroll to position [2221, 0]
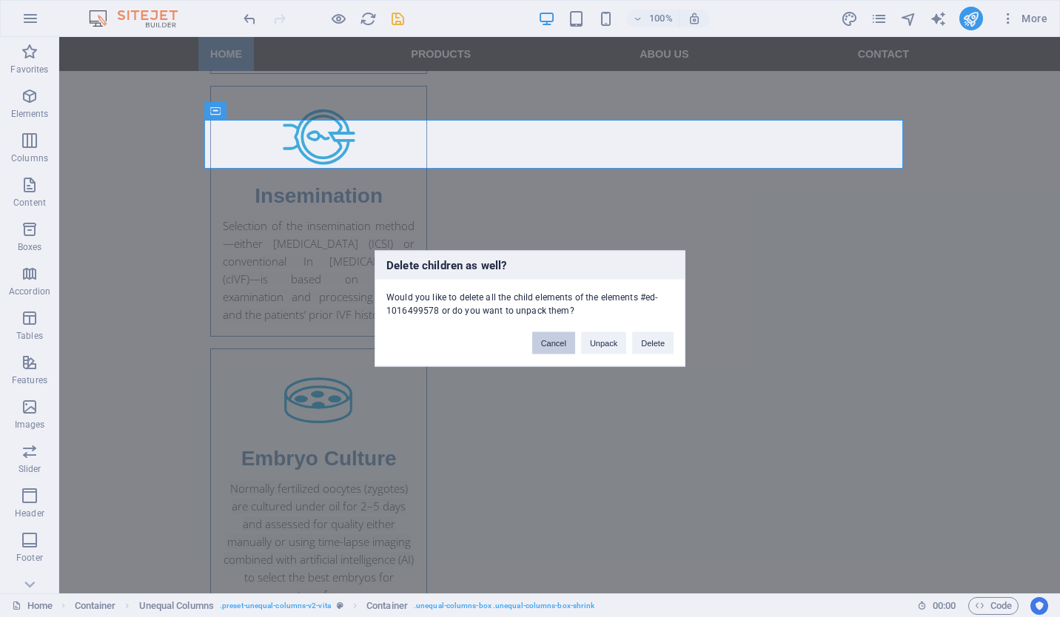
click at [550, 343] on button "Cancel" at bounding box center [553, 343] width 43 height 22
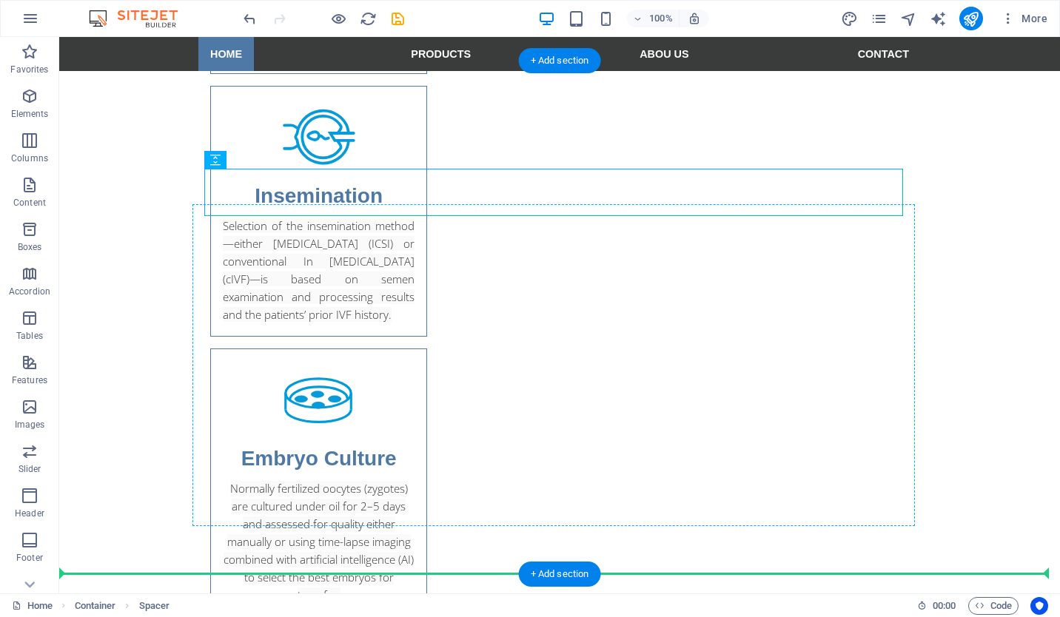
drag, startPoint x: 312, startPoint y: 182, endPoint x: 751, endPoint y: 400, distance: 490.3
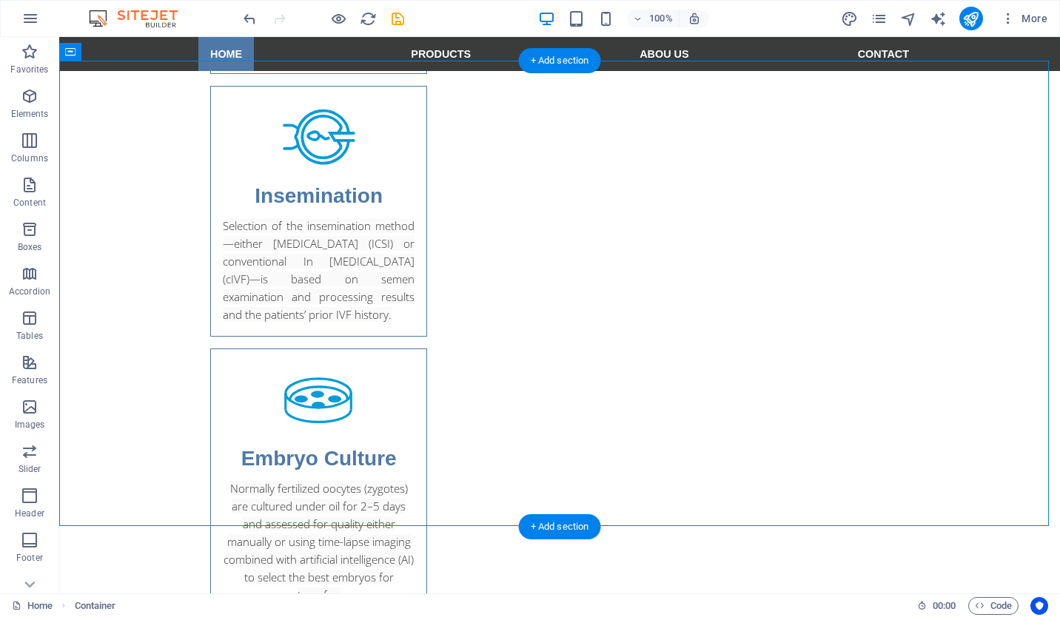
drag, startPoint x: 919, startPoint y: 395, endPoint x: 410, endPoint y: 185, distance: 550.0
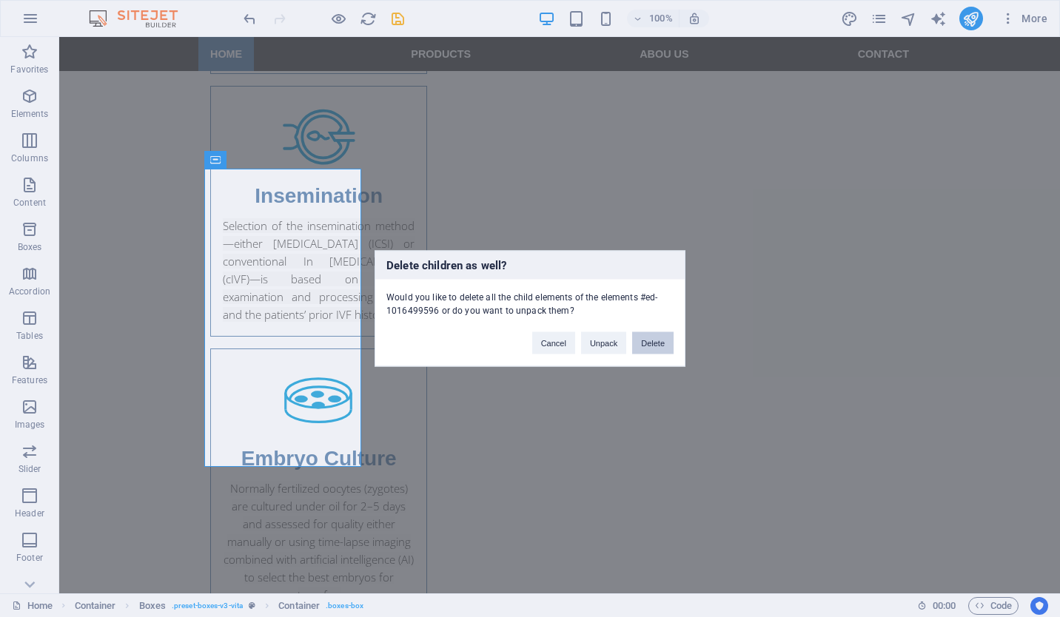
drag, startPoint x: 662, startPoint y: 346, endPoint x: 477, endPoint y: 231, distance: 218.1
click at [662, 346] on button "Delete" at bounding box center [652, 343] width 41 height 22
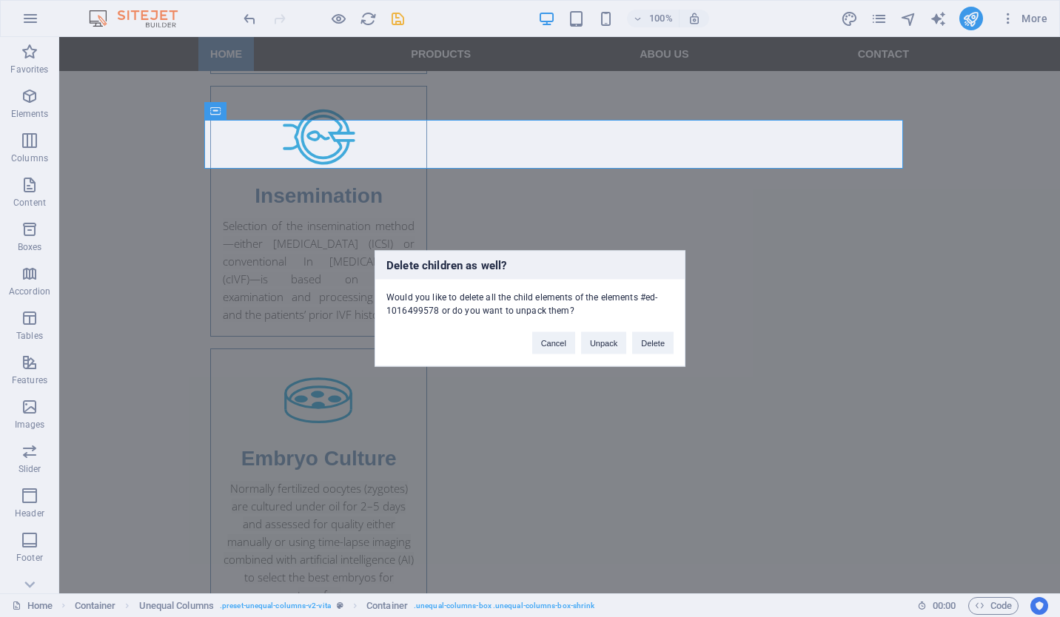
click at [674, 351] on div "Cancel Unpack Delete" at bounding box center [603, 337] width 164 height 38
click at [657, 345] on button "Delete" at bounding box center [652, 343] width 41 height 22
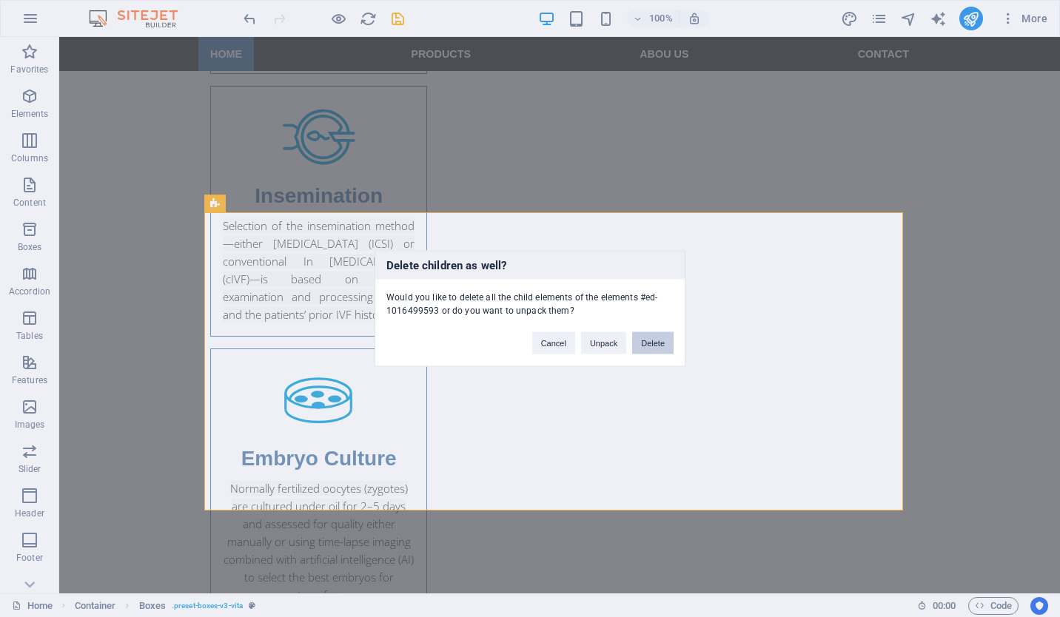
drag, startPoint x: 657, startPoint y: 340, endPoint x: 598, endPoint y: 302, distance: 70.6
click at [657, 340] on button "Delete" at bounding box center [652, 343] width 41 height 22
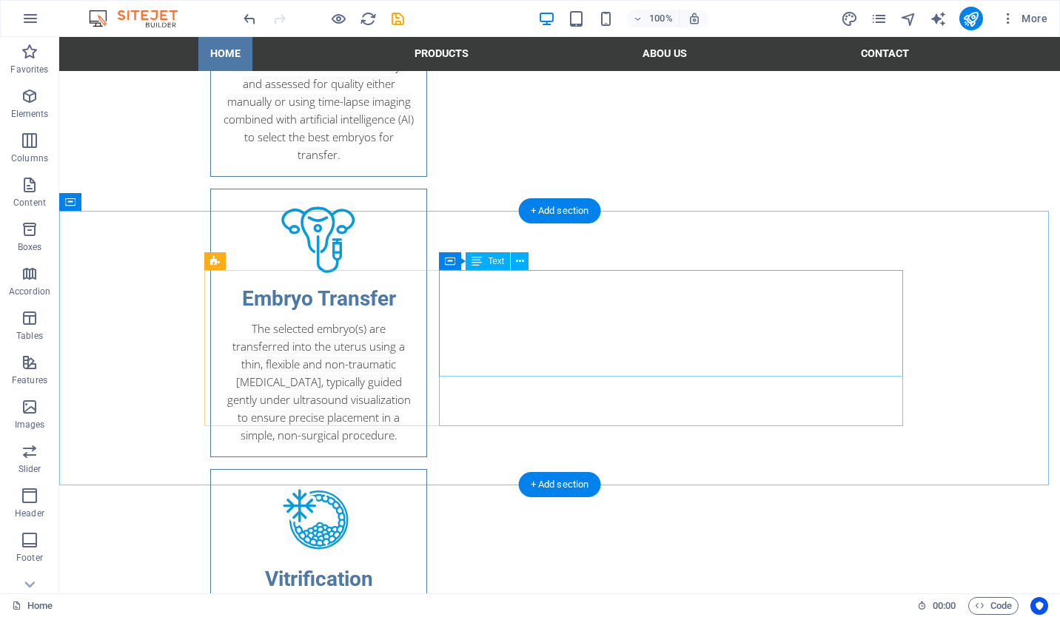
scroll to position [2665, 0]
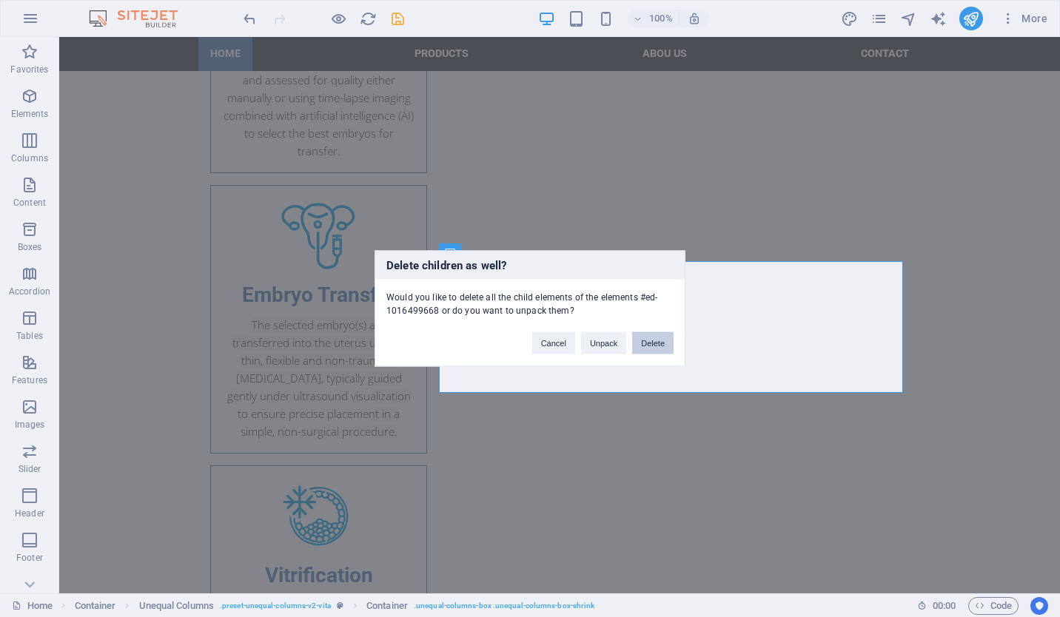
click at [645, 346] on button "Delete" at bounding box center [652, 343] width 41 height 22
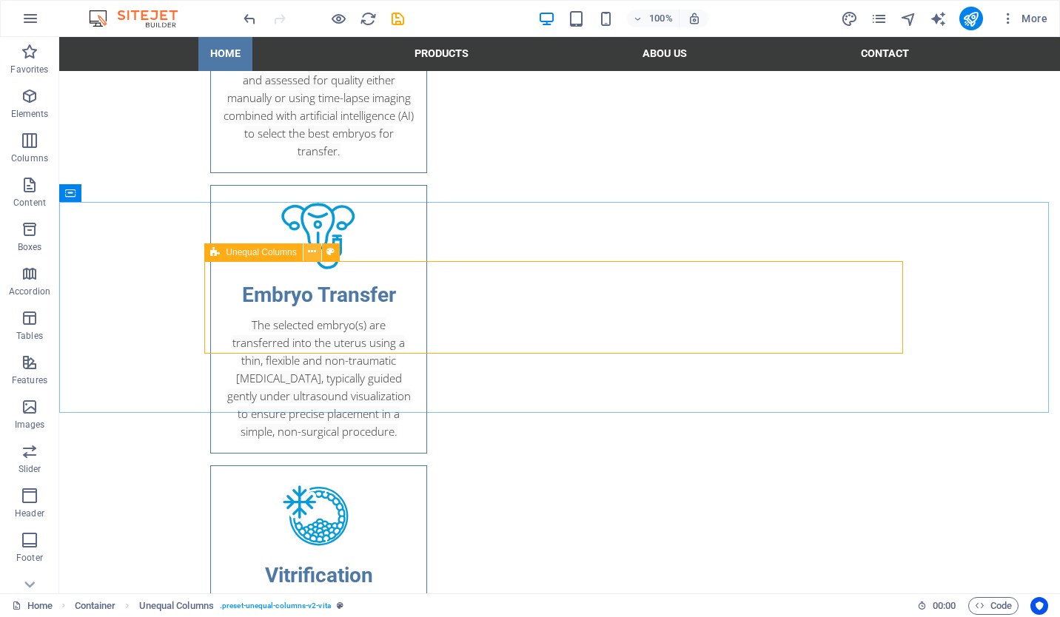
click at [314, 255] on icon at bounding box center [312, 252] width 8 height 16
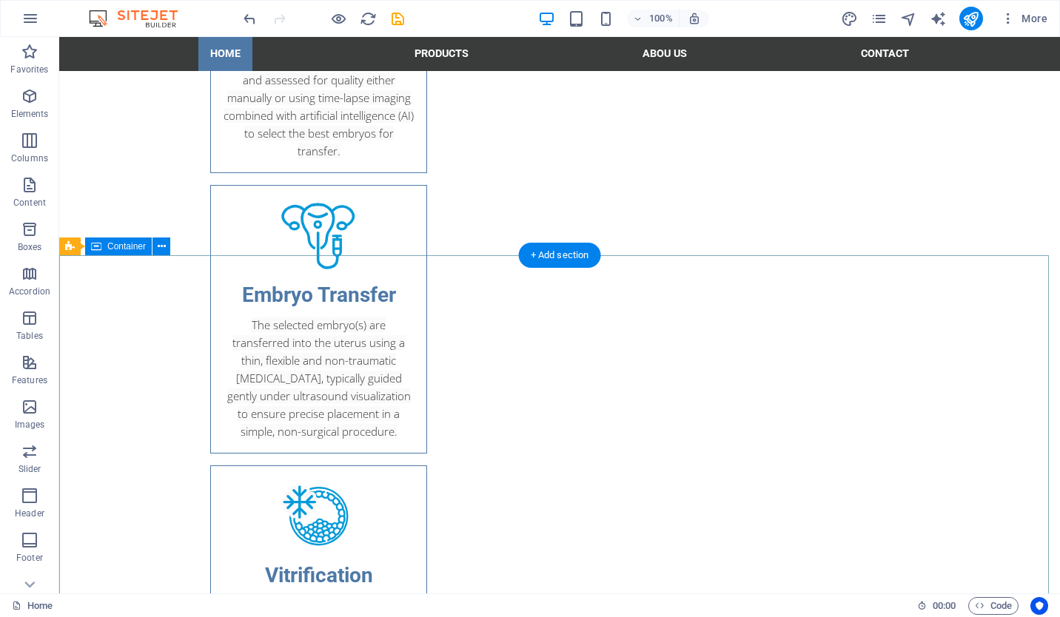
scroll to position [2443, 0]
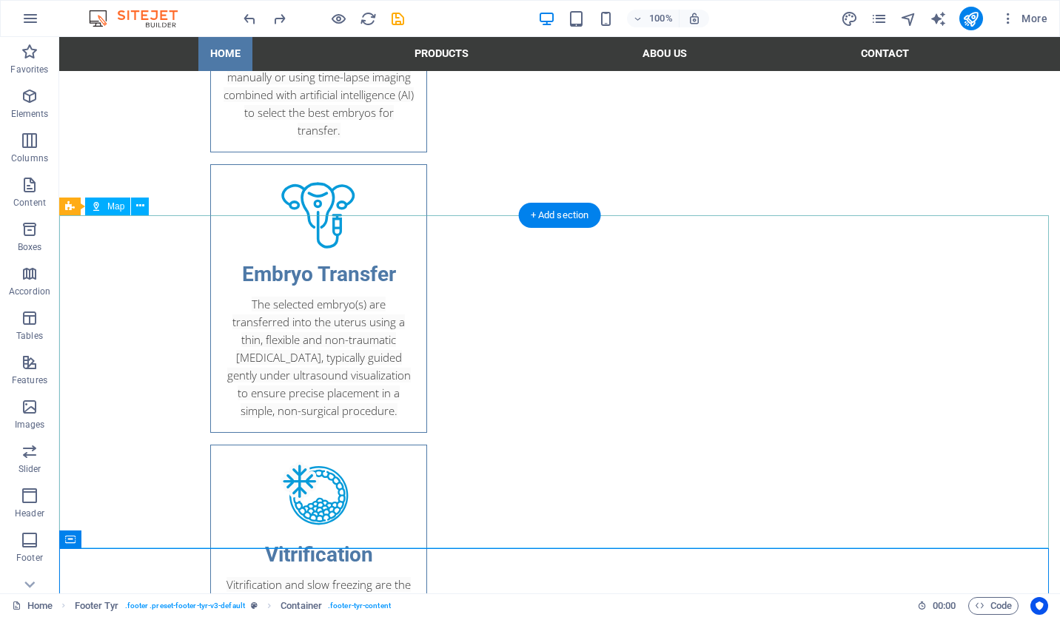
scroll to position [2739, 0]
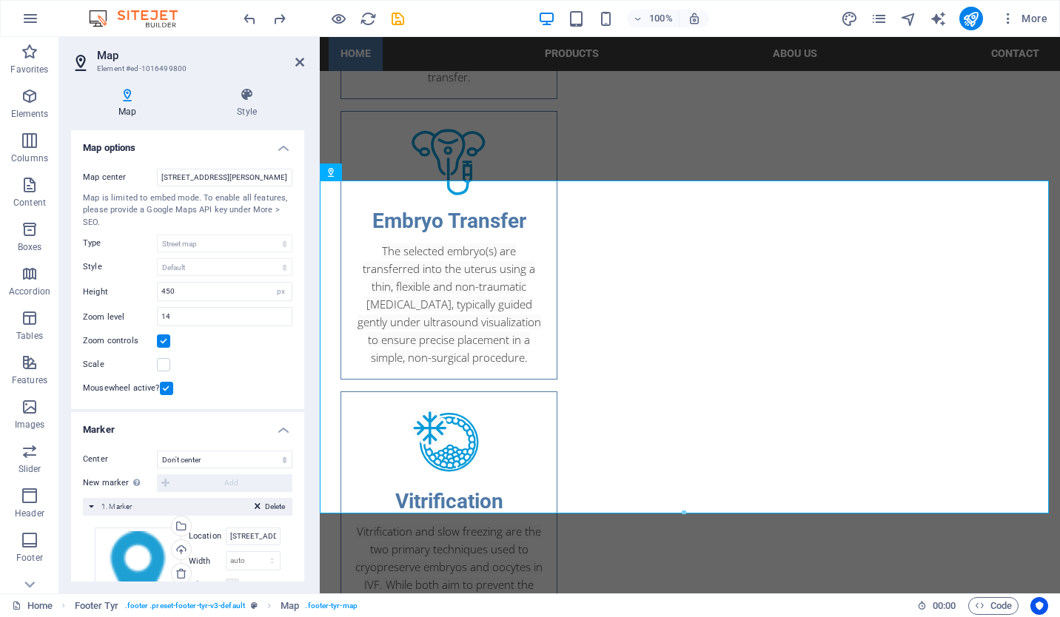
click at [210, 166] on div "Map center [STREET_ADDRESS][PERSON_NAME] Map is limited to embed mode. To enabl…" at bounding box center [187, 283] width 233 height 253
click at [212, 172] on input "[STREET_ADDRESS][PERSON_NAME]" at bounding box center [224, 178] width 135 height 18
paste input "[PERSON_NAME] , Prince [PERSON_NAME] 20889"
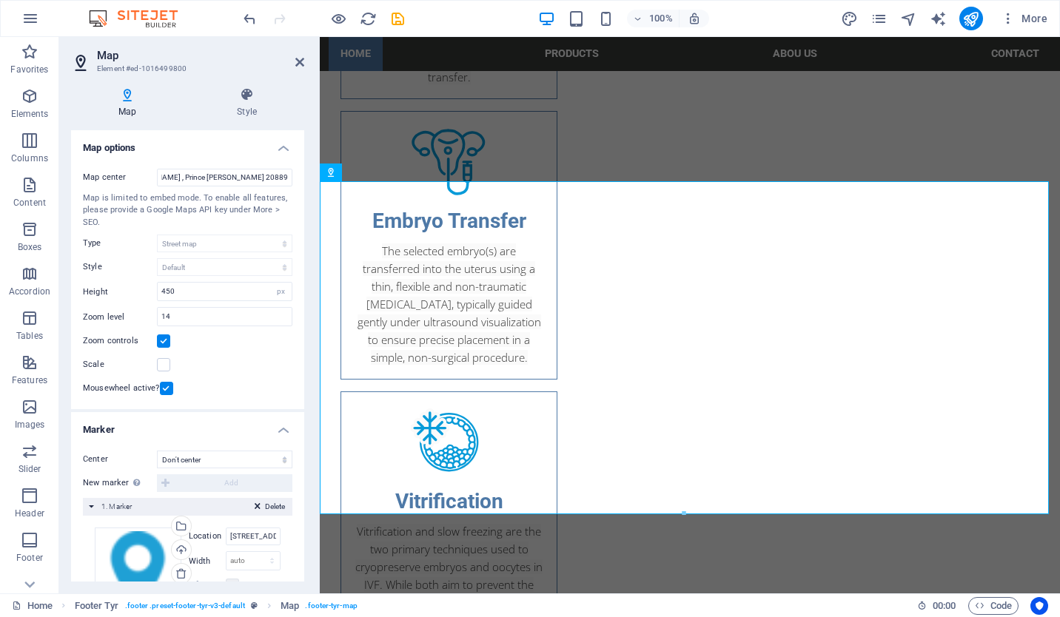
scroll to position [0, 0]
click at [197, 167] on div "Map center [PERSON_NAME] , Prince [PERSON_NAME] 20889 Map is limited to embed m…" at bounding box center [187, 283] width 233 height 253
click at [201, 172] on input "[PERSON_NAME] , Prince [PERSON_NAME] 20889" at bounding box center [224, 178] width 135 height 18
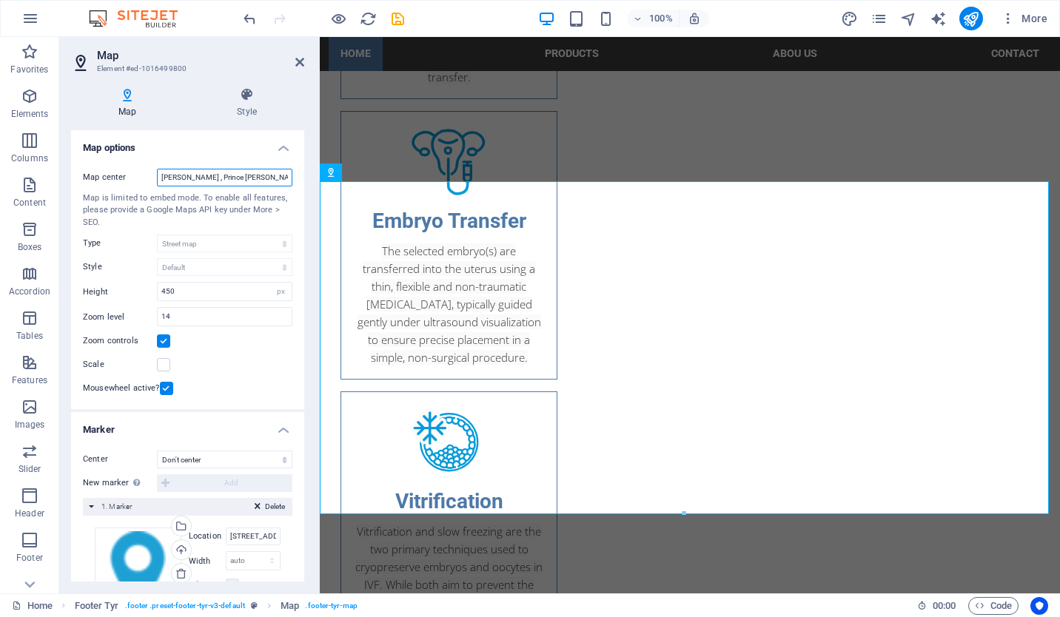
click at [201, 172] on input "[PERSON_NAME] , Prince [PERSON_NAME] 20889" at bounding box center [224, 178] width 135 height 18
paste input "[STREET_ADDRESS]"
click at [229, 170] on input "[STREET_ADDRESS]" at bounding box center [224, 178] width 135 height 18
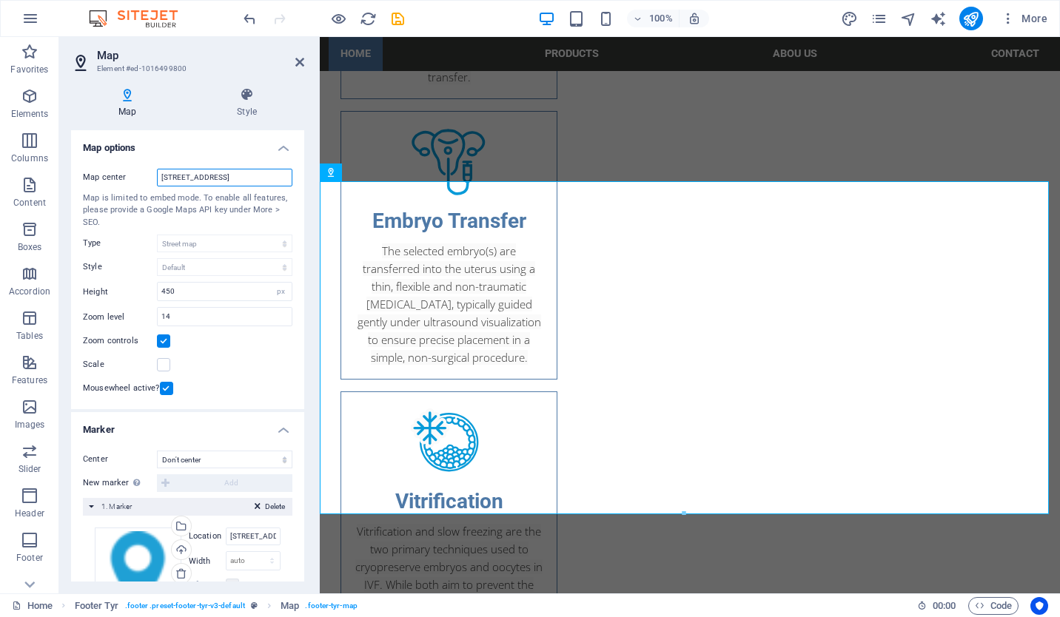
paste input "RJ6M+HW As Sahafah, [GEOGRAPHIC_DATA]"
click at [215, 165] on div "Map center RJ6M+HW As Sahafah, [GEOGRAPHIC_DATA] Map is limited to embed mode. …" at bounding box center [187, 283] width 233 height 253
click at [219, 173] on input "RJ6M+HW As Sahafah, [GEOGRAPHIC_DATA]" at bounding box center [224, 178] width 135 height 18
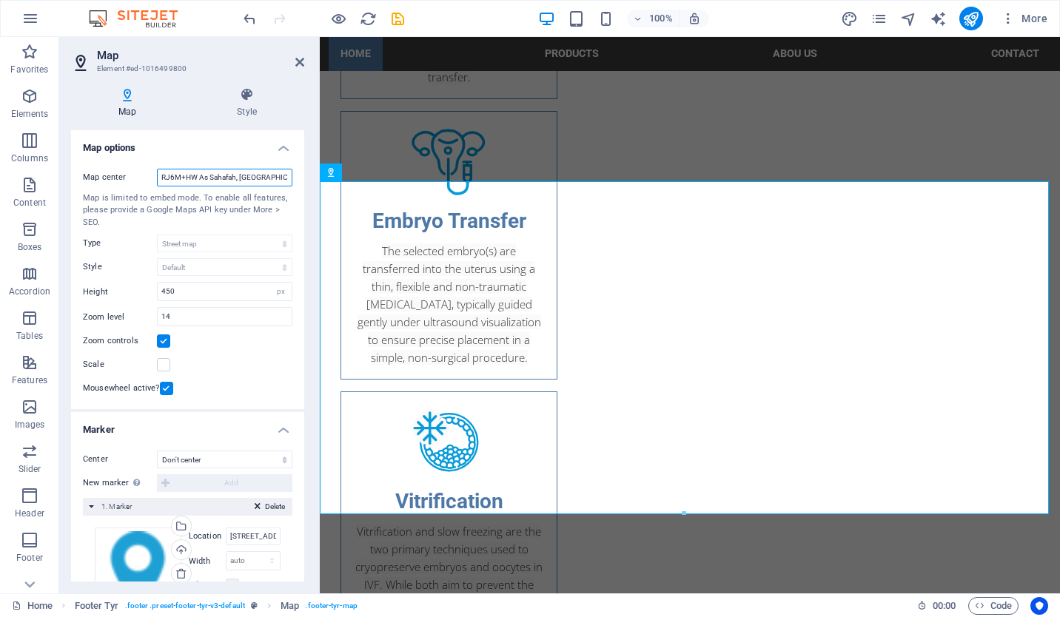
click at [219, 173] on input "RJ6M+HW As Sahafah, [GEOGRAPHIC_DATA]" at bounding box center [224, 178] width 135 height 18
click at [228, 180] on input "RJ6M+HW As Sahafah, [GEOGRAPHIC_DATA]" at bounding box center [224, 178] width 135 height 18
paste input "[STREET_ADDRESS]"
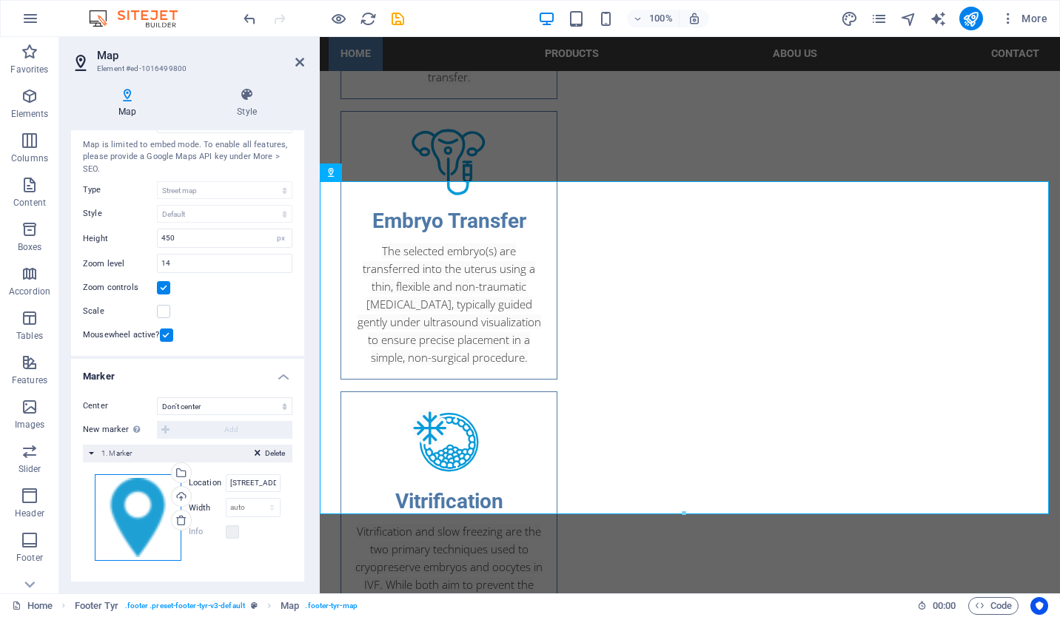
click at [144, 508] on div "Drag files here, click to choose files or select files from Files or our free s…" at bounding box center [138, 517] width 87 height 87
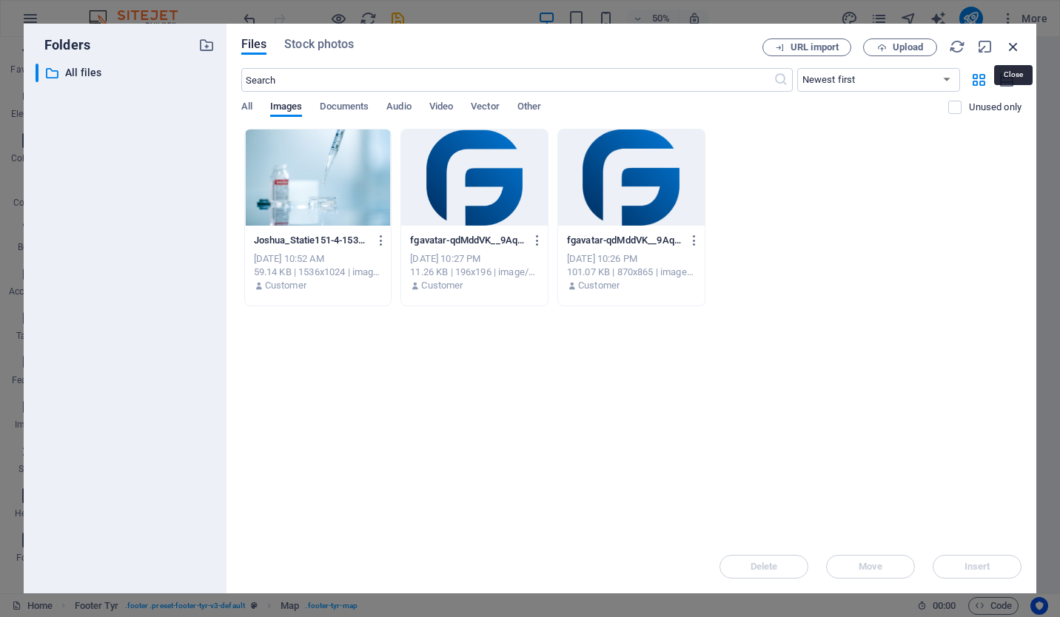
drag, startPoint x: 1009, startPoint y: 47, endPoint x: 688, endPoint y: 12, distance: 322.5
click at [1009, 47] on icon "button" at bounding box center [1013, 46] width 16 height 16
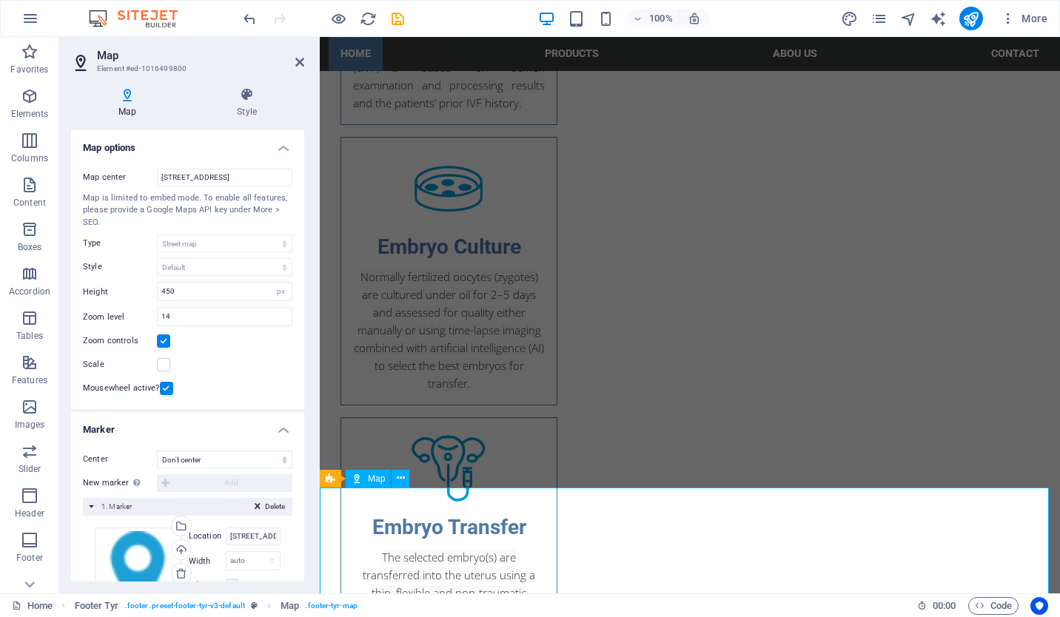
click at [207, 176] on input "[STREET_ADDRESS]" at bounding box center [224, 178] width 135 height 18
paste input "[URL][DOMAIN_NAME]"
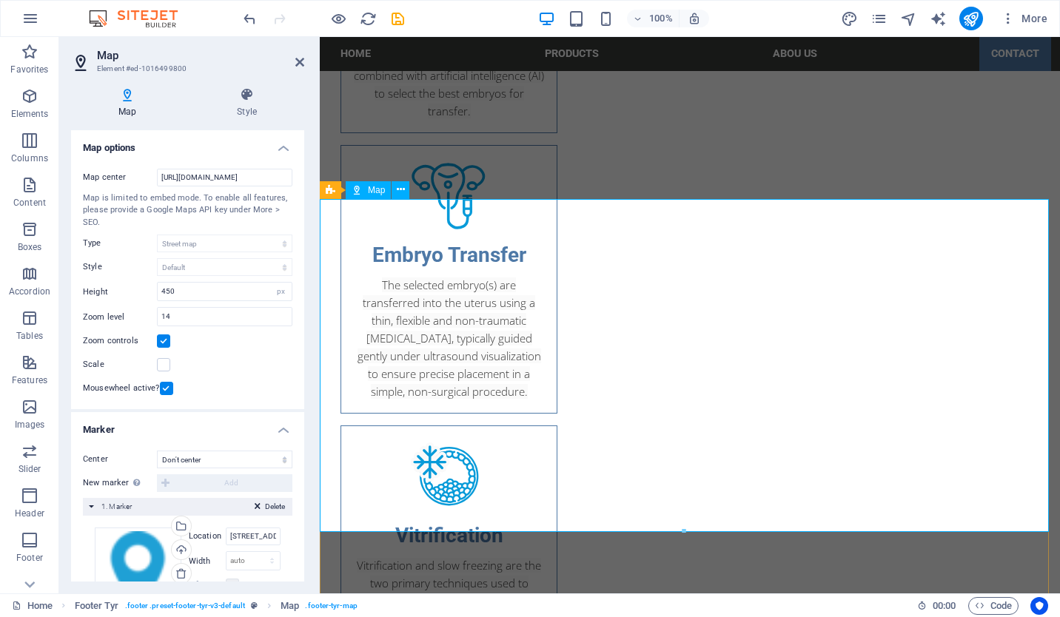
scroll to position [2728, 0]
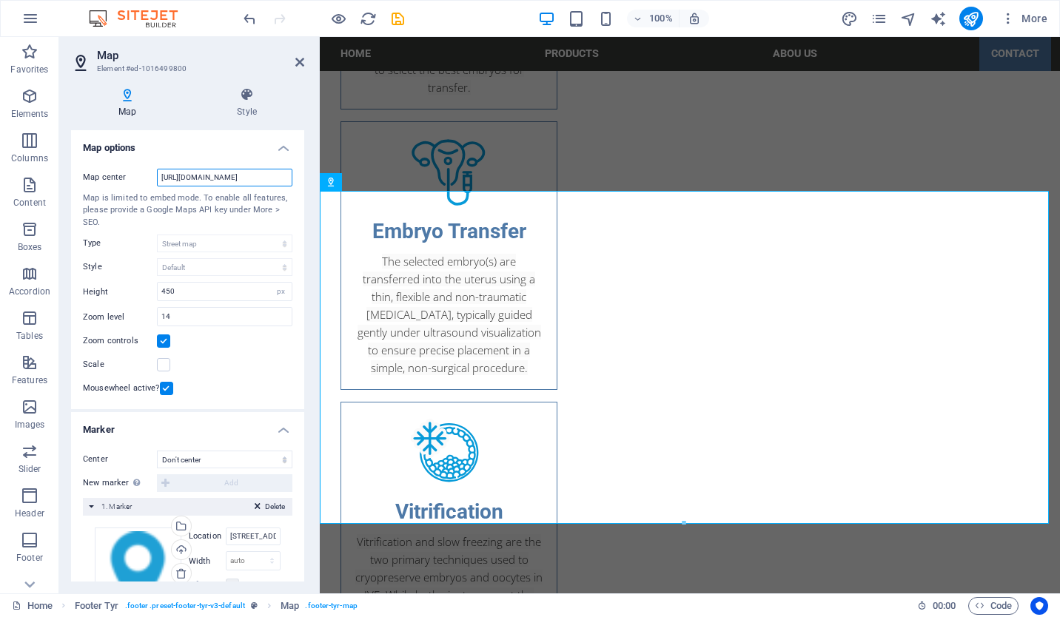
click at [232, 178] on input "[URL][DOMAIN_NAME]" at bounding box center [224, 178] width 135 height 18
paste input "[STREET_ADDRESS]"
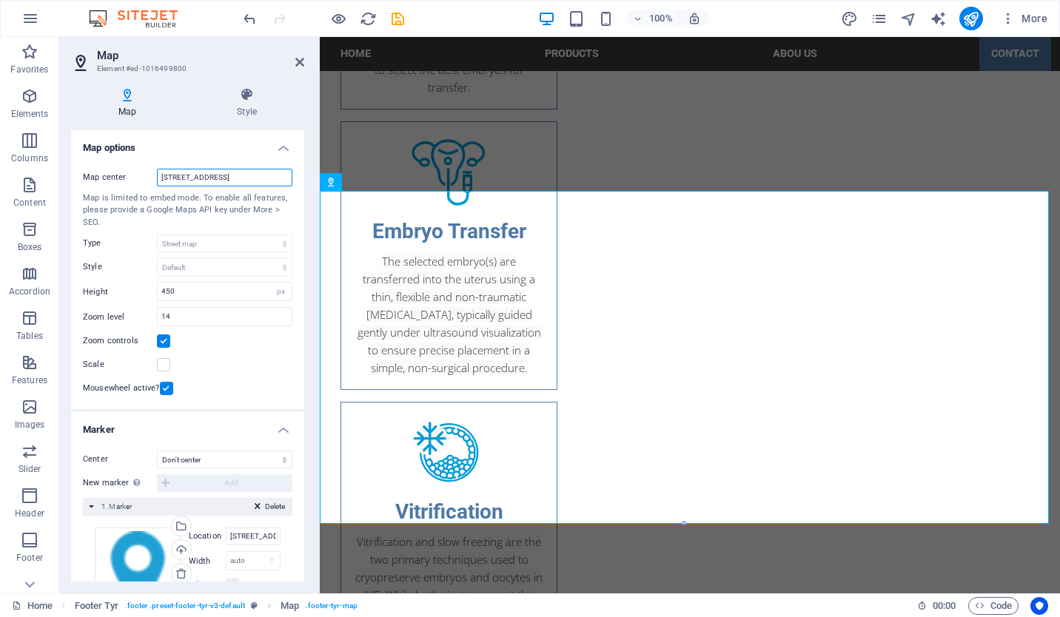
type input "[STREET_ADDRESS]"
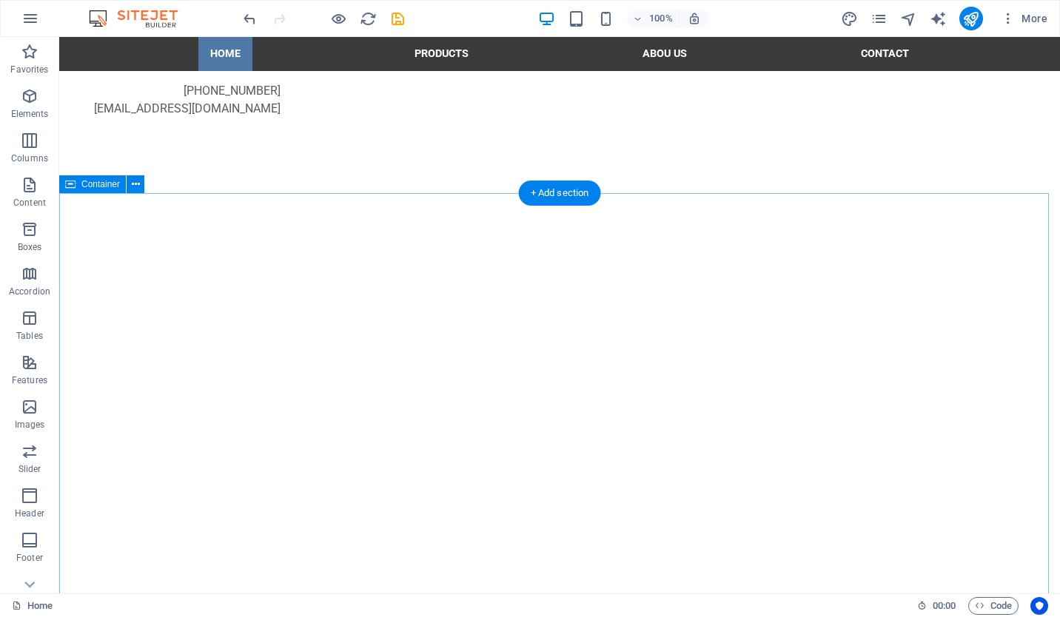
scroll to position [389, 0]
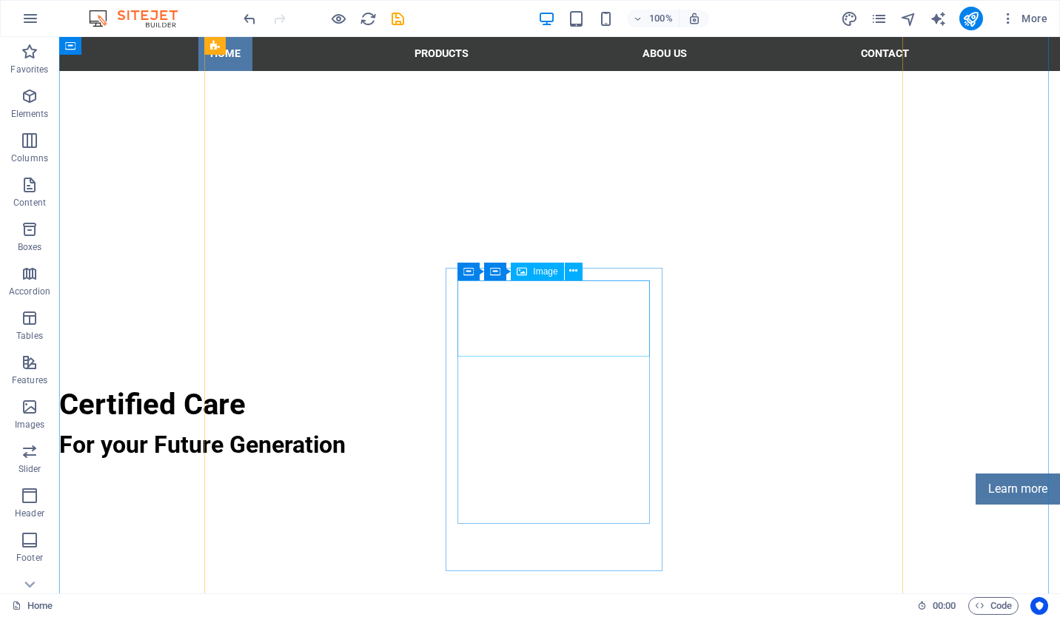
drag, startPoint x: 735, startPoint y: 338, endPoint x: 546, endPoint y: 338, distance: 188.8
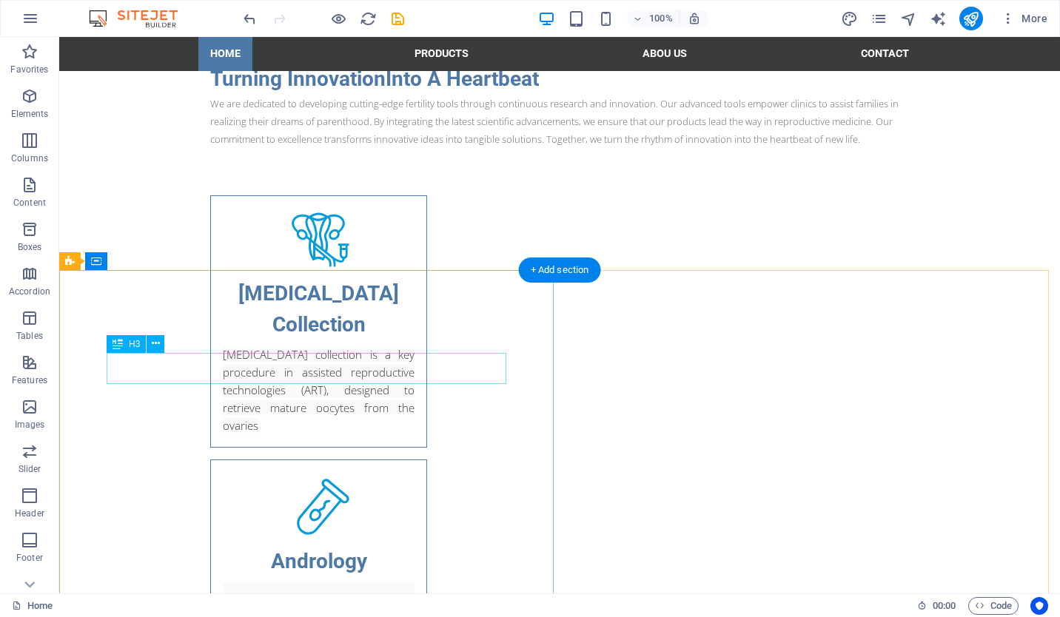
scroll to position [1574, 0]
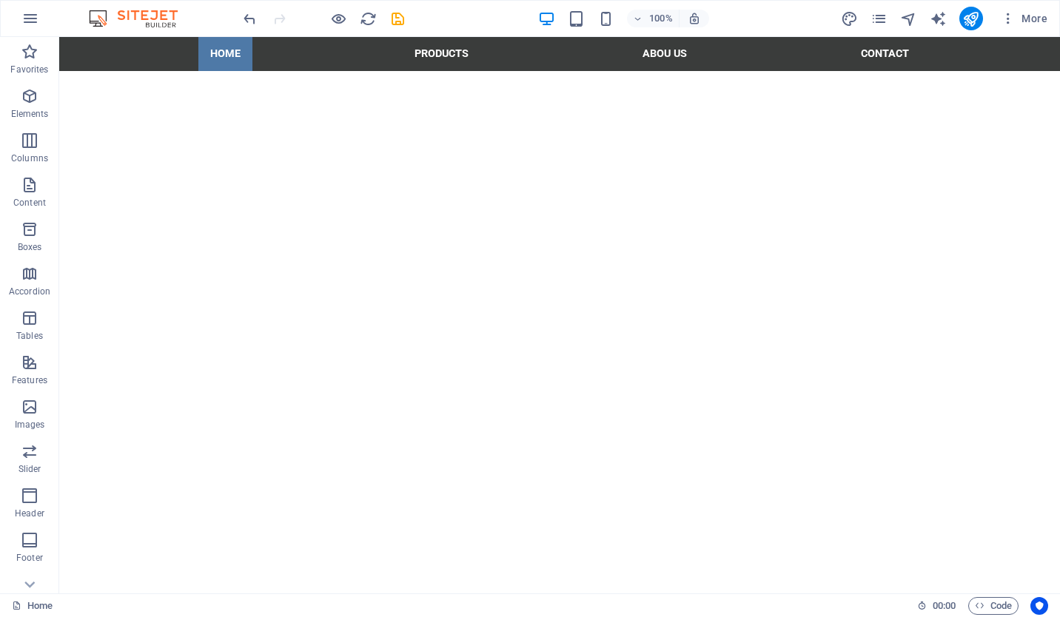
scroll to position [370, 0]
click at [971, 16] on icon "publish" at bounding box center [970, 18] width 17 height 17
checkbox input "false"
